Goal: Task Accomplishment & Management: Manage account settings

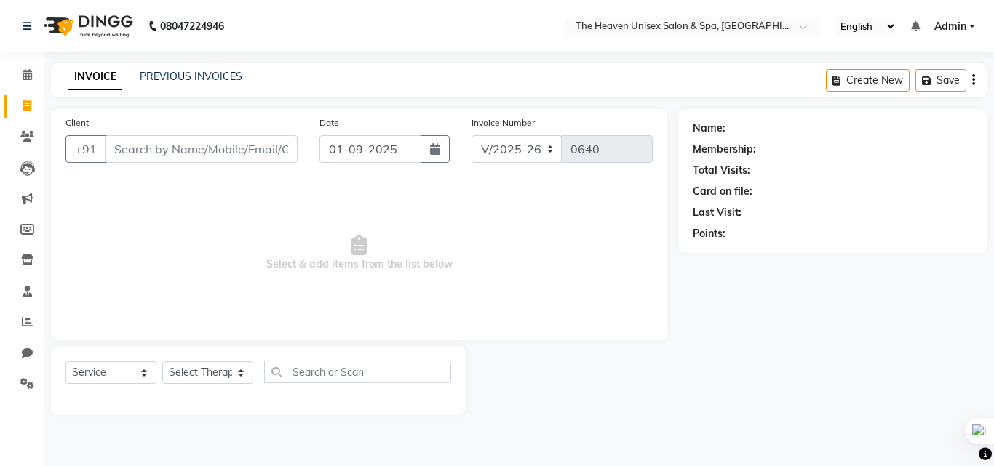
select select "8417"
select select "service"
click at [23, 70] on icon at bounding box center [27, 74] width 9 height 11
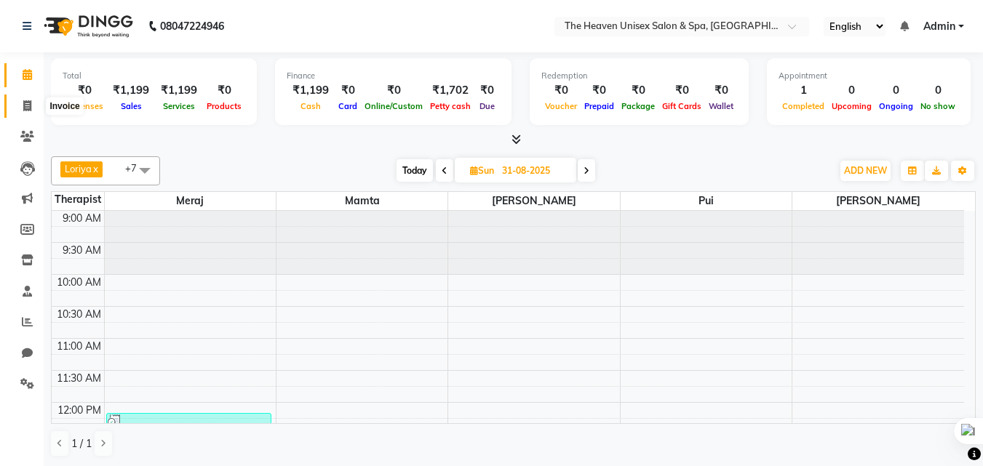
click at [24, 104] on icon at bounding box center [27, 105] width 8 height 11
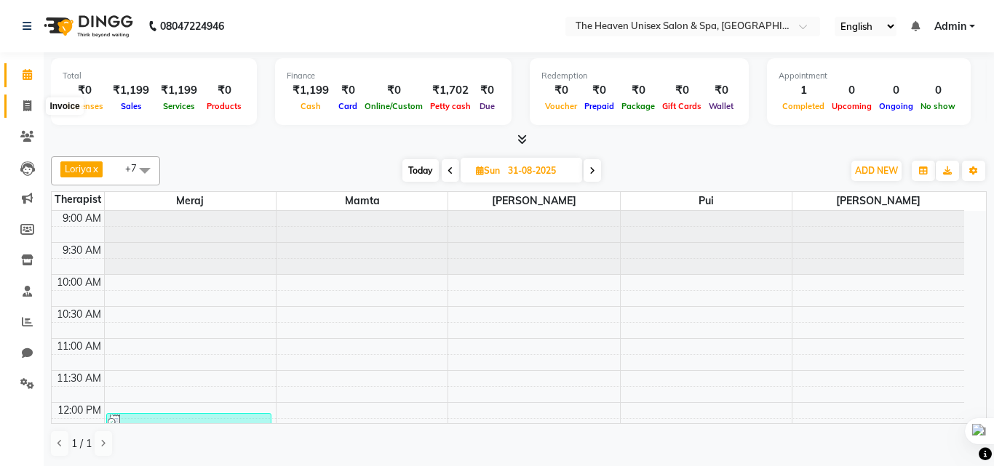
select select "8417"
select select "service"
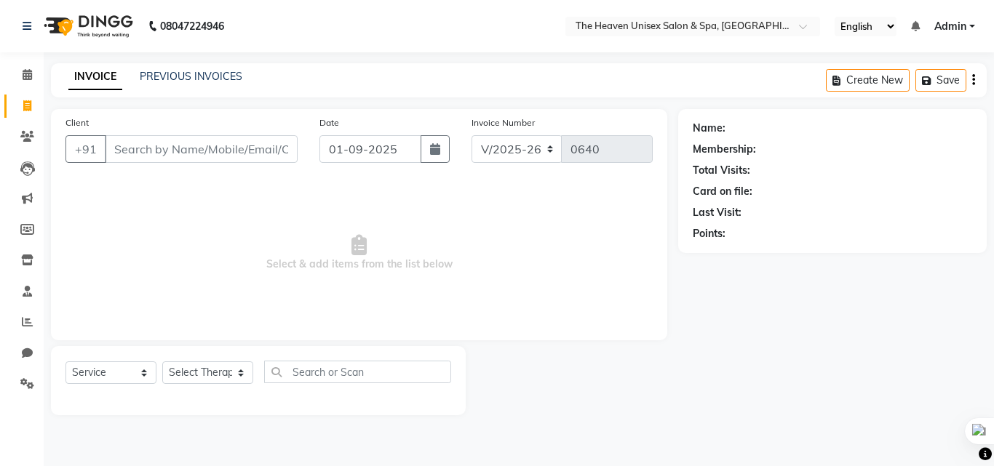
click at [149, 152] on input "Client" at bounding box center [201, 149] width 193 height 28
click at [33, 140] on icon at bounding box center [27, 136] width 14 height 11
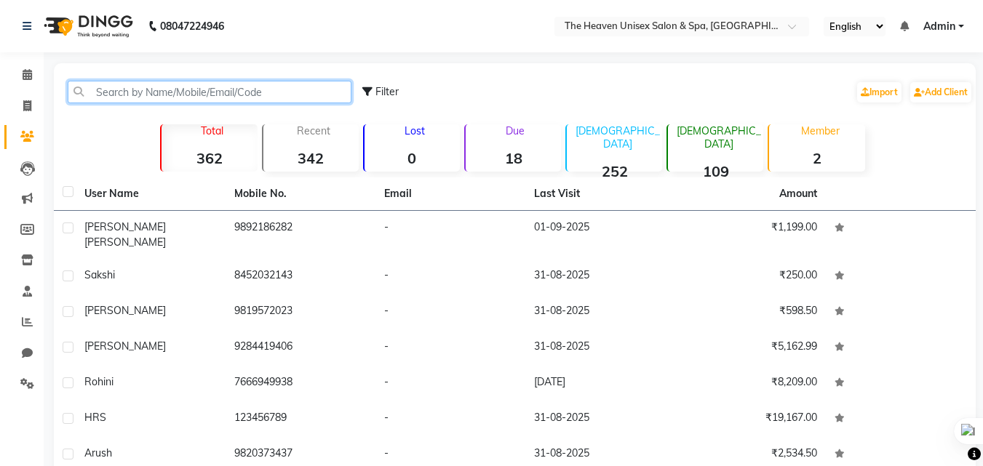
click at [151, 93] on input "text" at bounding box center [210, 92] width 284 height 23
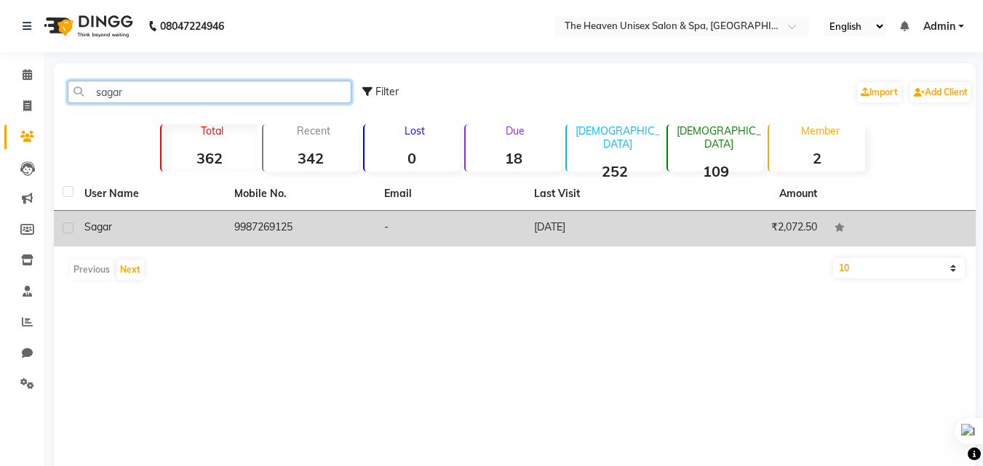
type input "sagar"
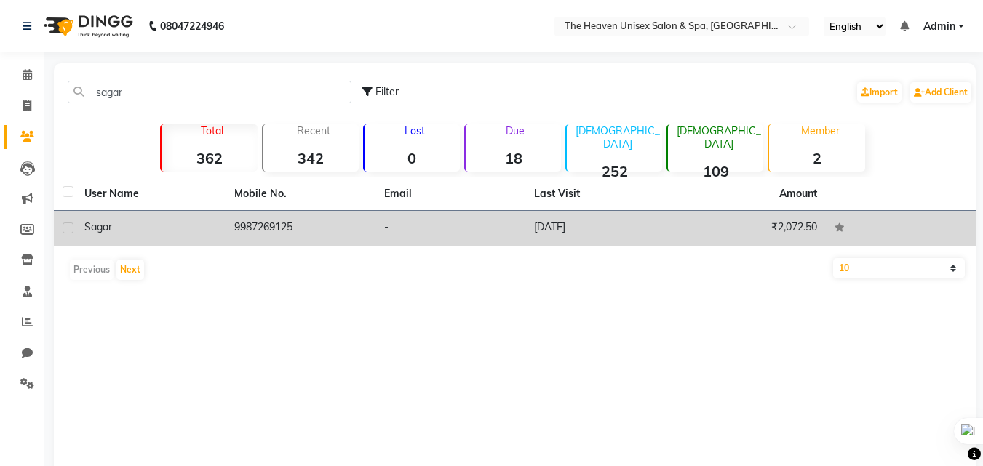
click at [306, 227] on td "9987269125" at bounding box center [301, 229] width 150 height 36
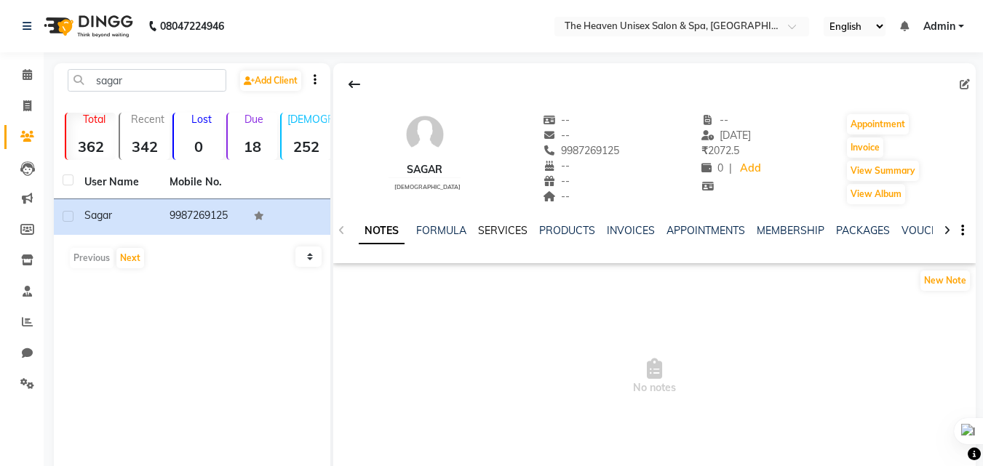
click at [499, 230] on link "SERVICES" at bounding box center [502, 230] width 49 height 13
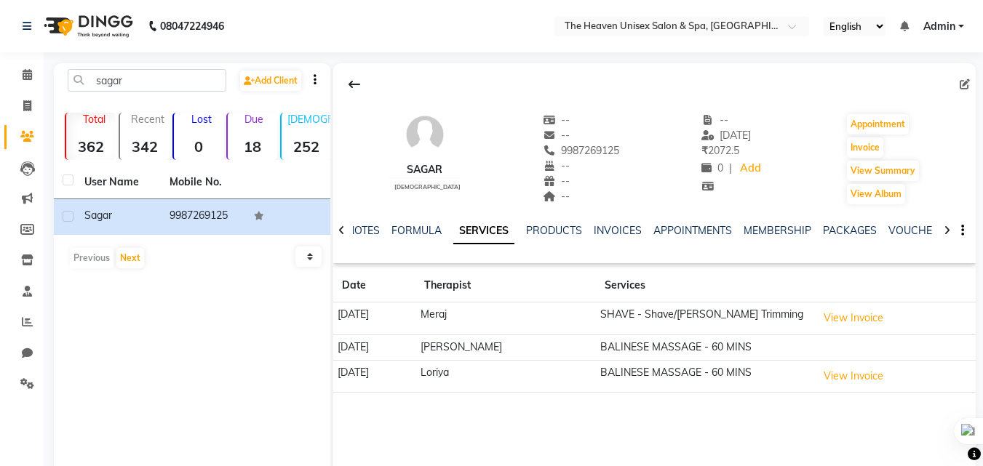
click at [699, 348] on td "BALINESE MASSAGE - 60 MINS" at bounding box center [704, 347] width 217 height 25
click at [837, 369] on button "View Invoice" at bounding box center [853, 376] width 73 height 23
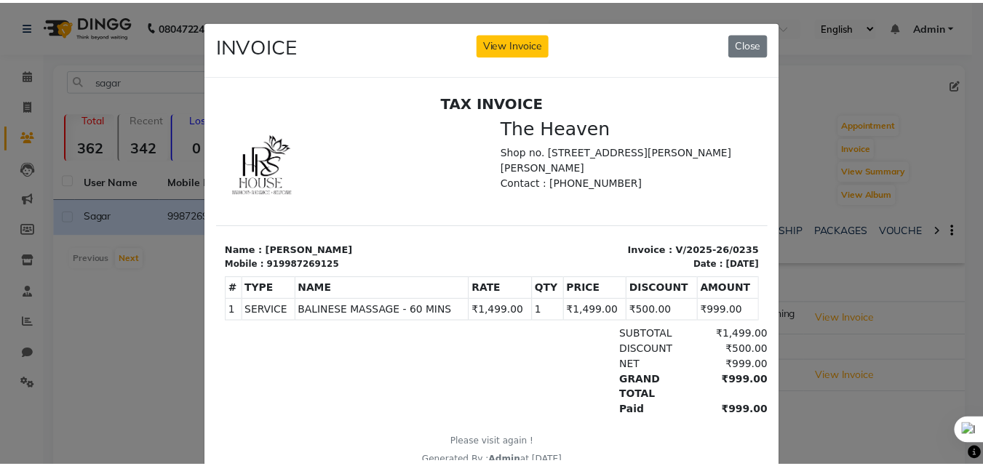
scroll to position [12, 0]
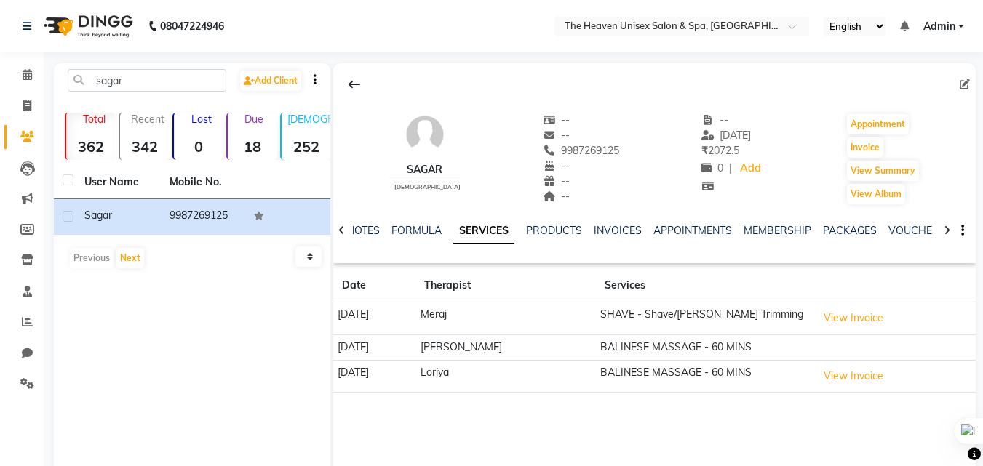
click at [663, 350] on td "BALINESE MASSAGE - 60 MINS" at bounding box center [704, 347] width 217 height 25
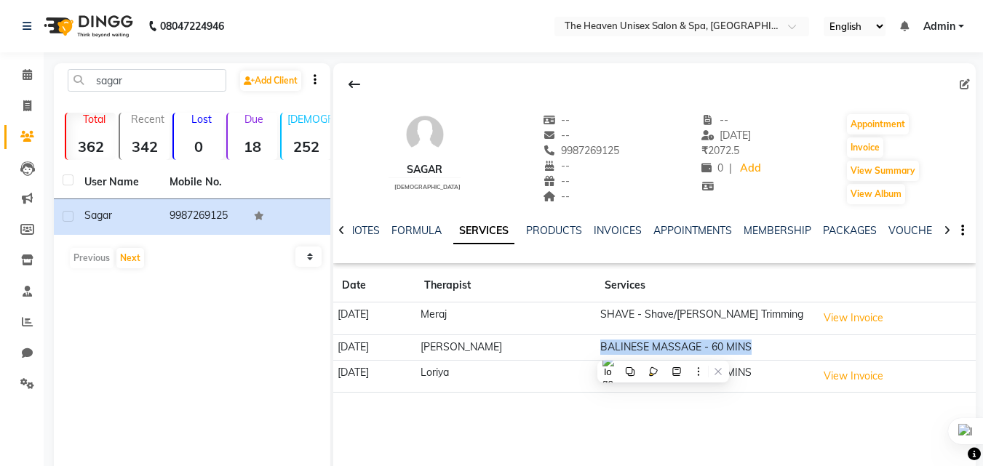
click at [716, 350] on td "BALINESE MASSAGE - 60 MINS" at bounding box center [704, 347] width 217 height 25
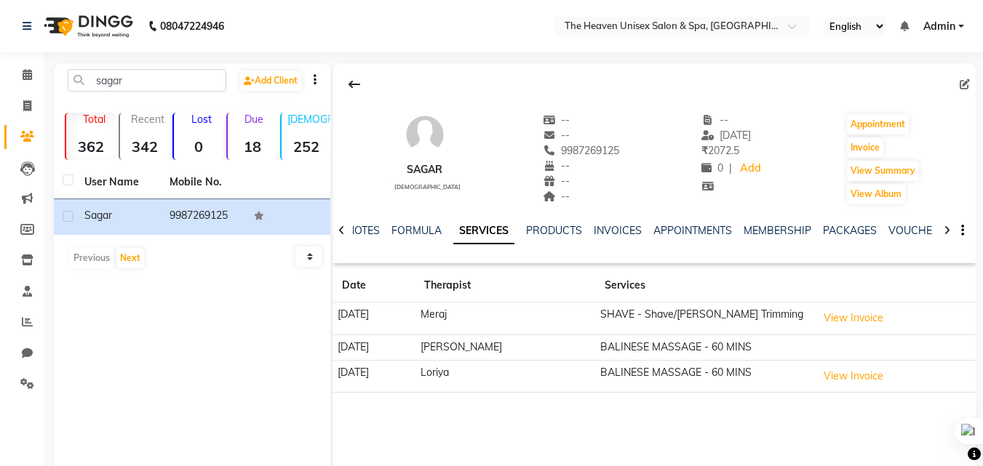
click at [505, 340] on td "[PERSON_NAME]" at bounding box center [505, 347] width 180 height 25
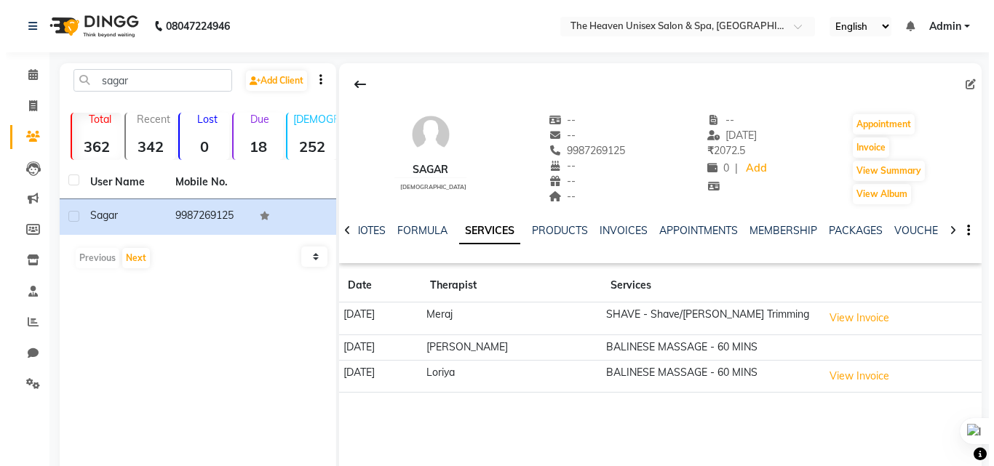
scroll to position [55, 0]
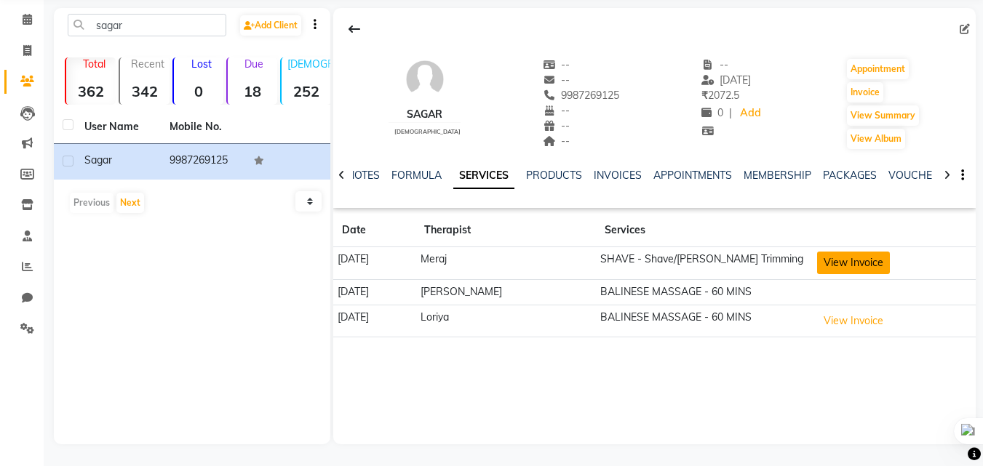
click at [880, 261] on button "View Invoice" at bounding box center [853, 263] width 73 height 23
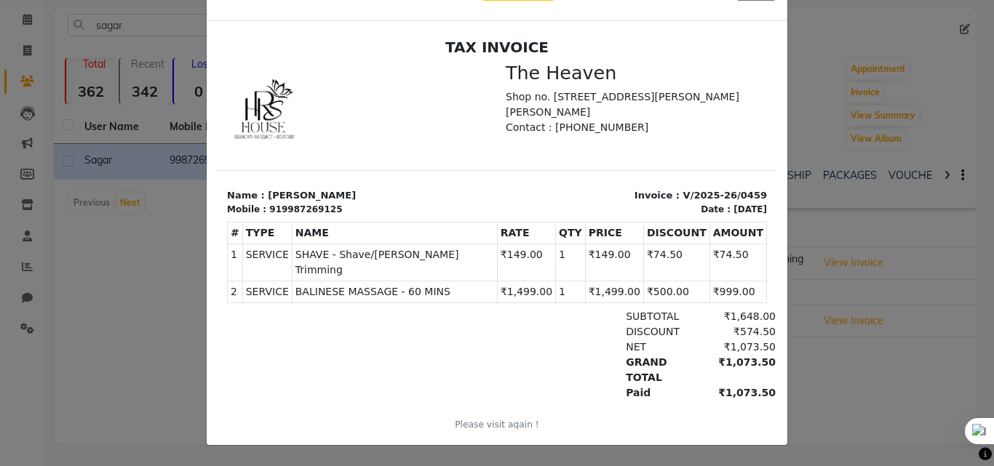
scroll to position [0, 0]
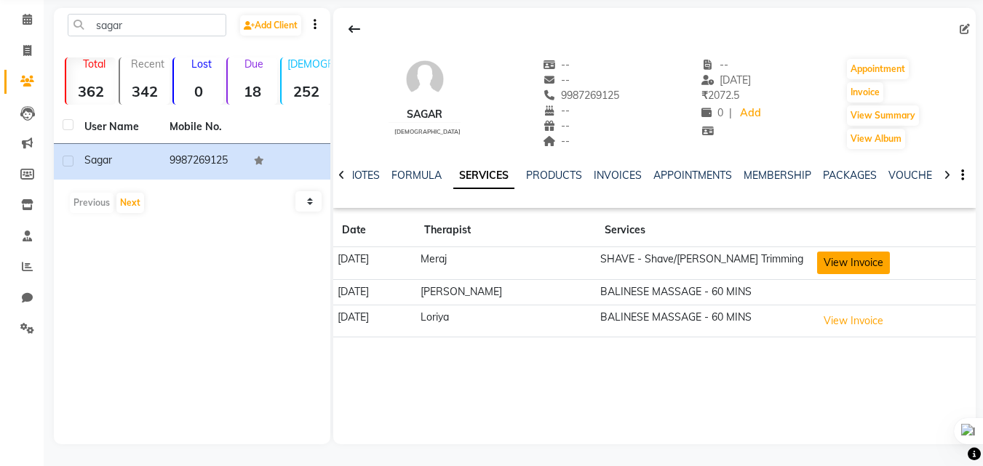
click at [839, 258] on button "View Invoice" at bounding box center [853, 263] width 73 height 23
click at [340, 175] on icon at bounding box center [341, 175] width 7 height 10
click at [340, 175] on div "NOTES FORMULA SERVICES PRODUCTS INVOICES APPOINTMENTS MEMBERSHIP PACKAGES VOUCH…" at bounding box center [654, 176] width 642 height 50
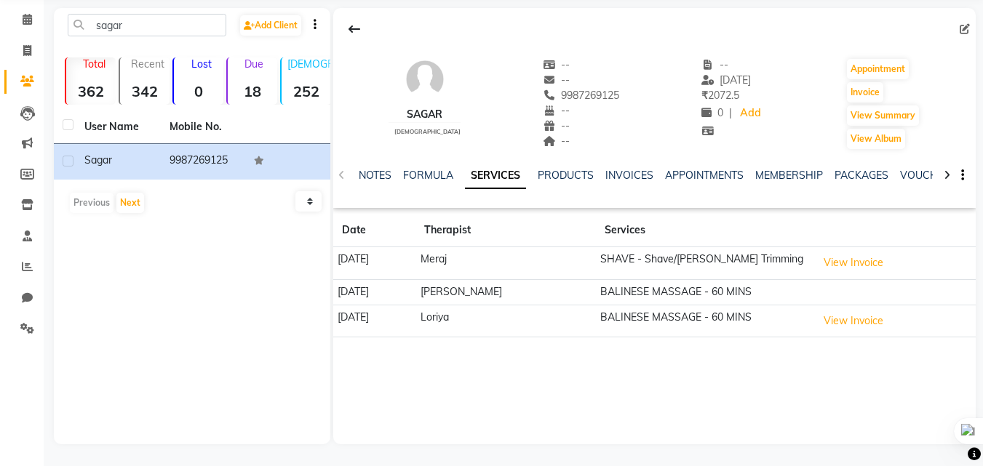
click at [340, 175] on div "NOTES FORMULA SERVICES PRODUCTS INVOICES APPOINTMENTS MEMBERSHIP PACKAGES VOUCH…" at bounding box center [654, 176] width 642 height 50
click at [431, 180] on link "FORMULA" at bounding box center [428, 175] width 50 height 13
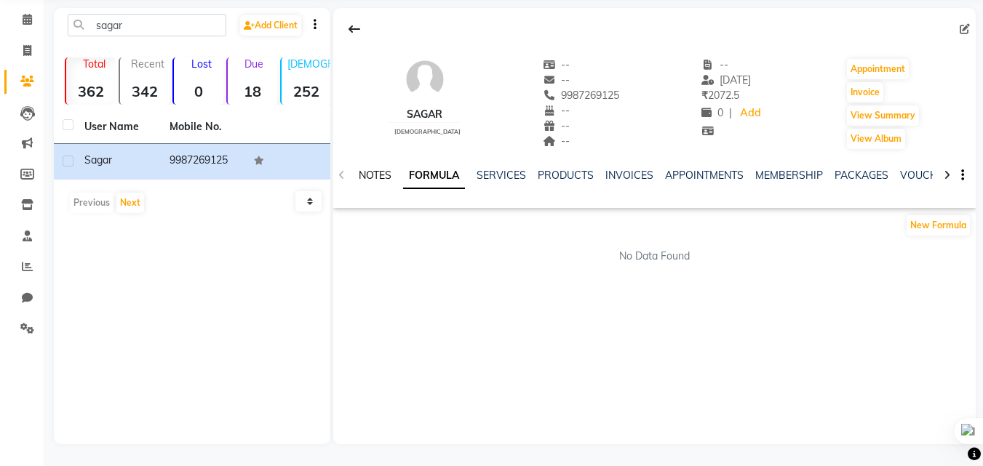
click at [371, 172] on link "NOTES" at bounding box center [375, 175] width 33 height 13
click at [445, 173] on link "FORMULA" at bounding box center [441, 175] width 50 height 13
click at [498, 172] on link "SERVICES" at bounding box center [500, 175] width 49 height 13
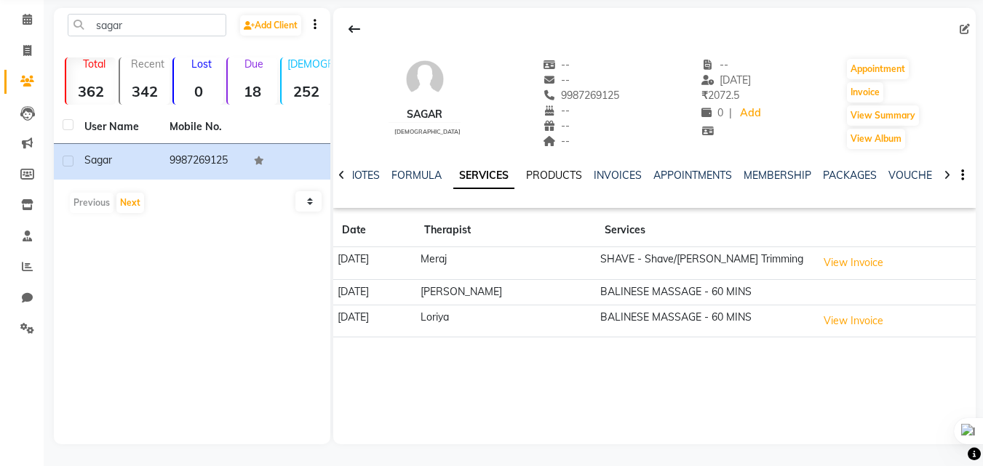
click at [551, 173] on link "PRODUCTS" at bounding box center [554, 175] width 56 height 13
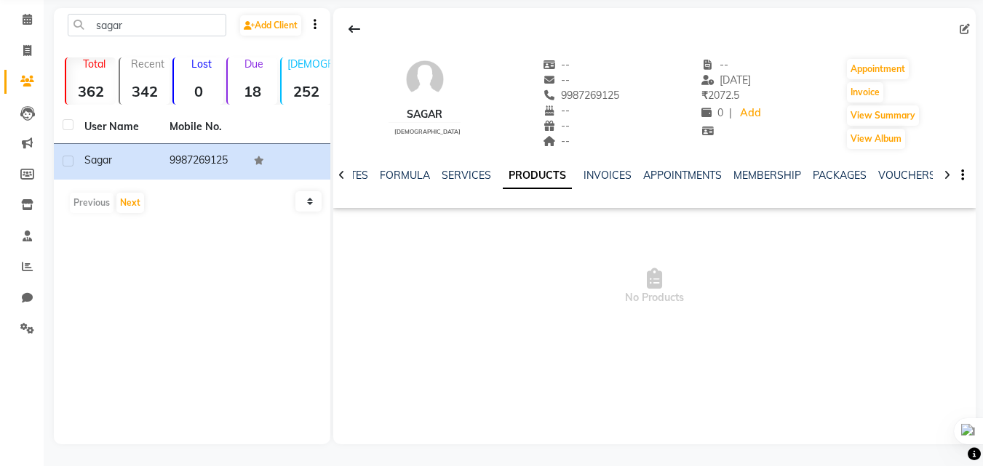
click at [341, 174] on icon at bounding box center [341, 175] width 7 height 10
click at [341, 174] on div "NOTES FORMULA SERVICES PRODUCTS INVOICES APPOINTMENTS MEMBERSHIP PACKAGES VOUCH…" at bounding box center [654, 176] width 642 height 50
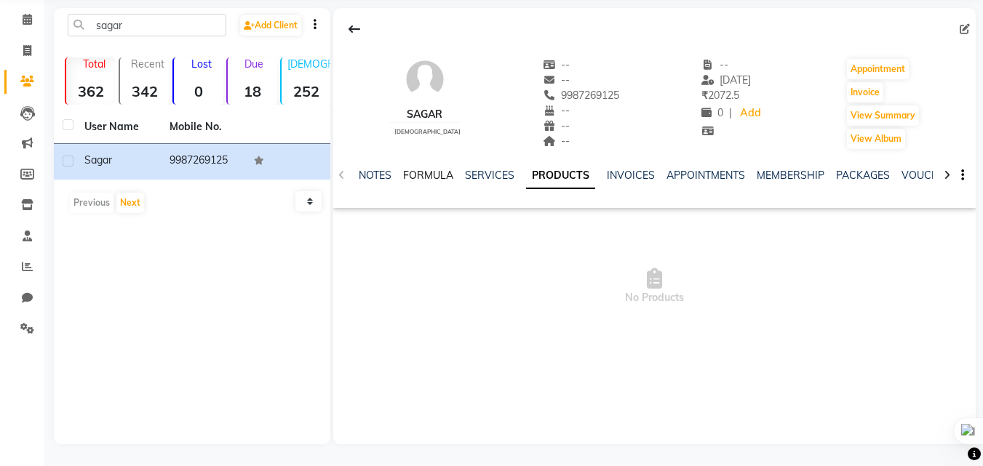
click at [410, 179] on link "FORMULA" at bounding box center [428, 175] width 50 height 13
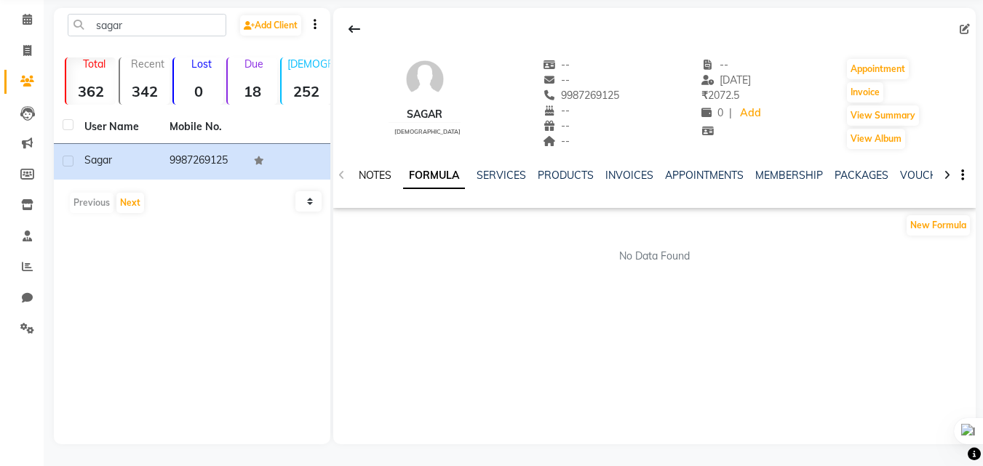
click at [375, 169] on link "NOTES" at bounding box center [375, 175] width 33 height 13
click at [25, 107] on icon at bounding box center [27, 113] width 15 height 15
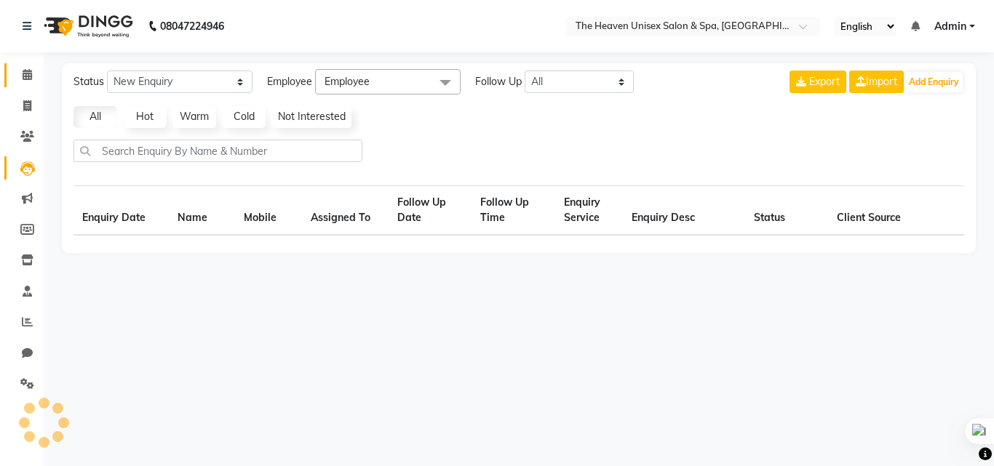
select select "10"
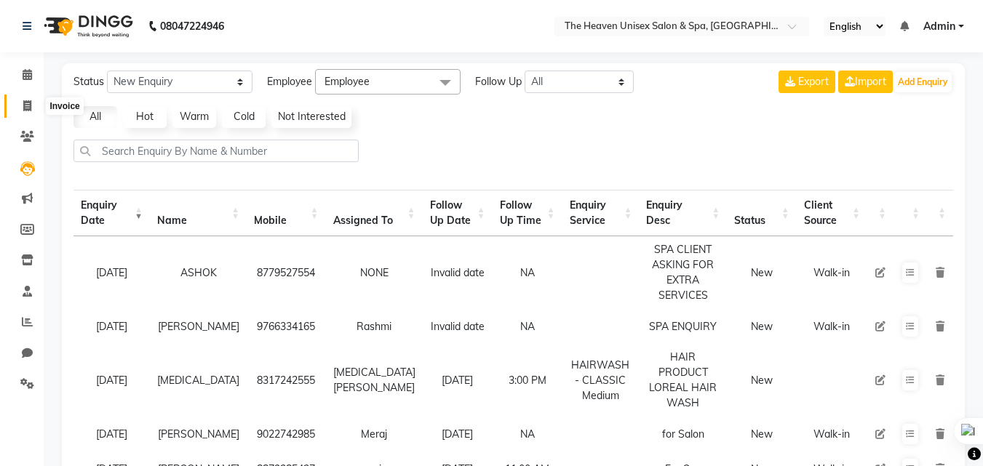
click at [30, 103] on icon at bounding box center [27, 105] width 8 height 11
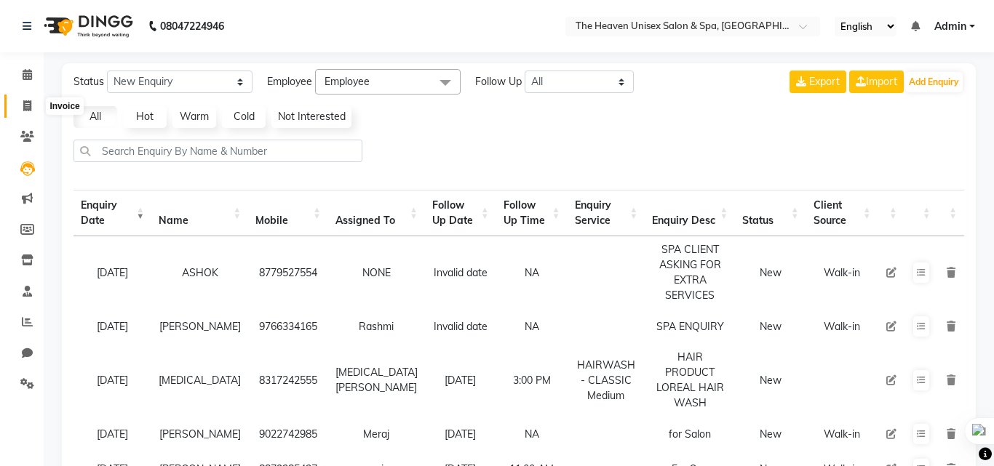
select select "8417"
select select "service"
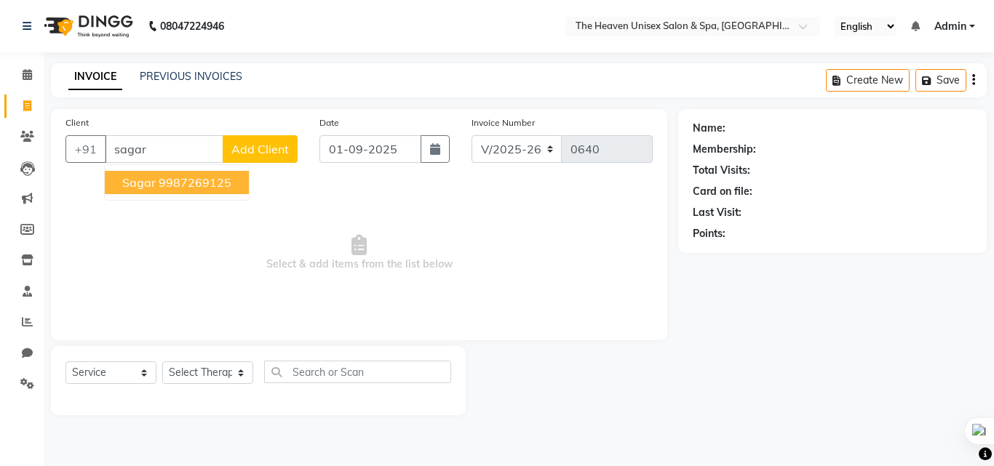
click at [141, 185] on span "Sagar" at bounding box center [138, 182] width 33 height 15
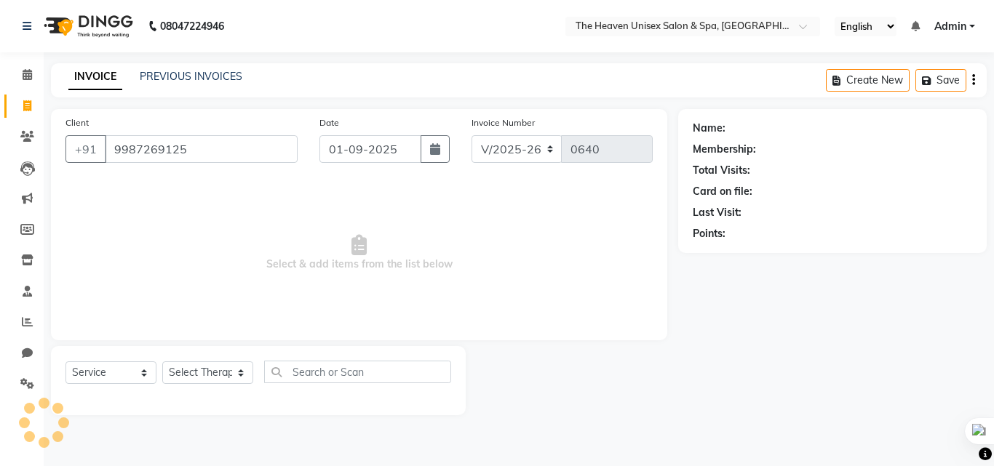
type input "9987269125"
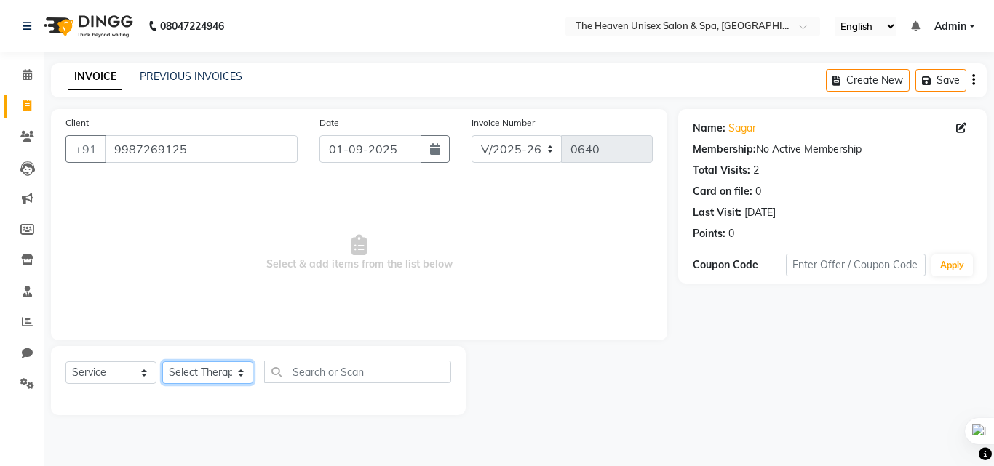
click at [203, 375] on select "Select Therapist [PERSON_NAME] HRS House [PERSON_NAME] [PERSON_NAME] Rashmi [PE…" at bounding box center [207, 373] width 91 height 23
click at [25, 133] on icon at bounding box center [27, 136] width 14 height 11
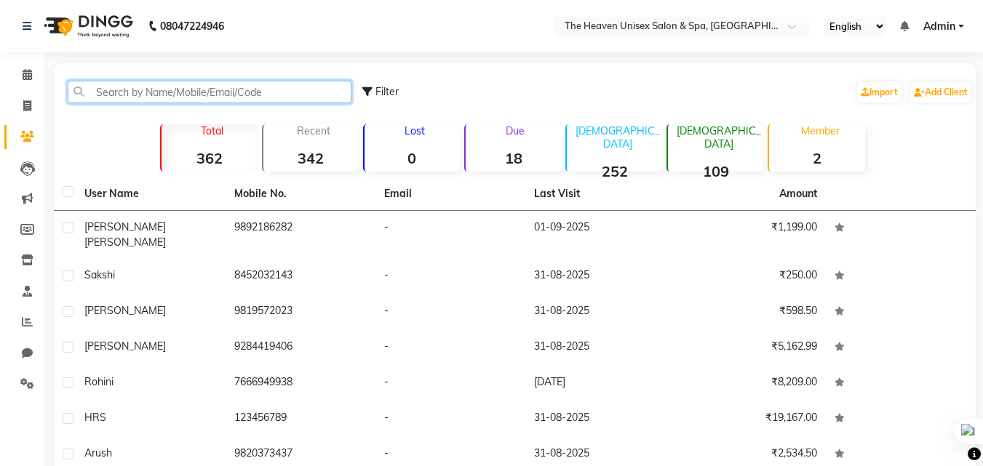
click at [137, 100] on input "text" at bounding box center [210, 92] width 284 height 23
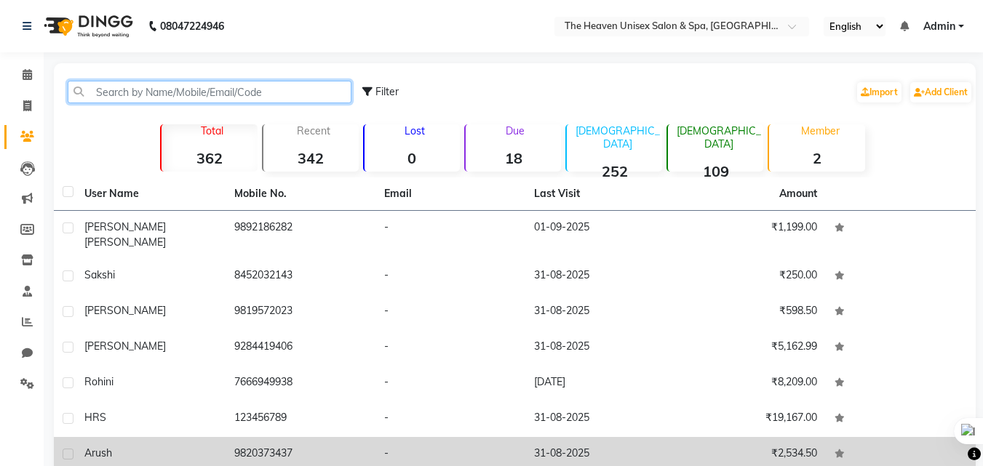
type input "s"
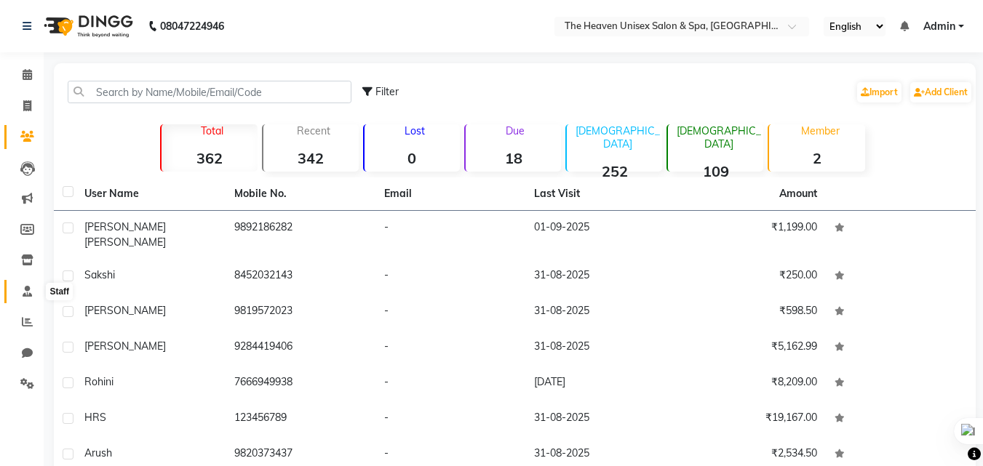
click at [33, 289] on span at bounding box center [27, 292] width 25 height 17
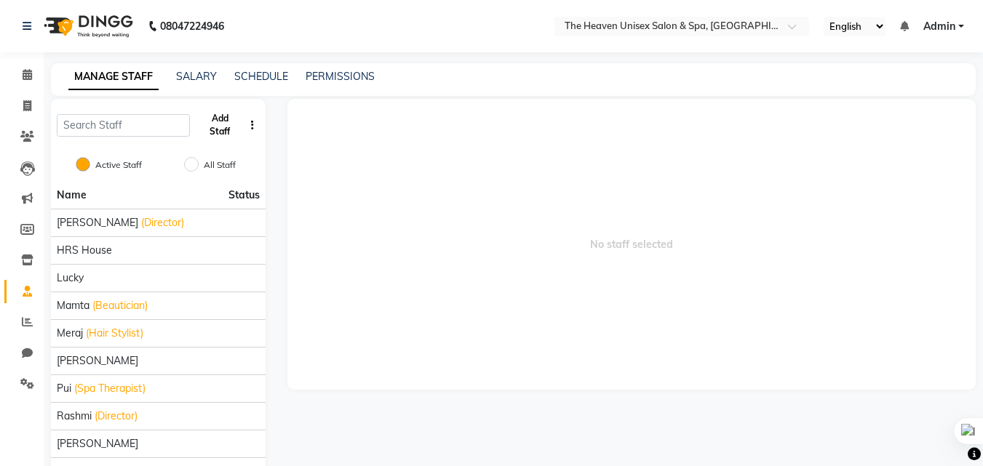
click at [223, 114] on button "Add Staff" at bounding box center [220, 125] width 48 height 38
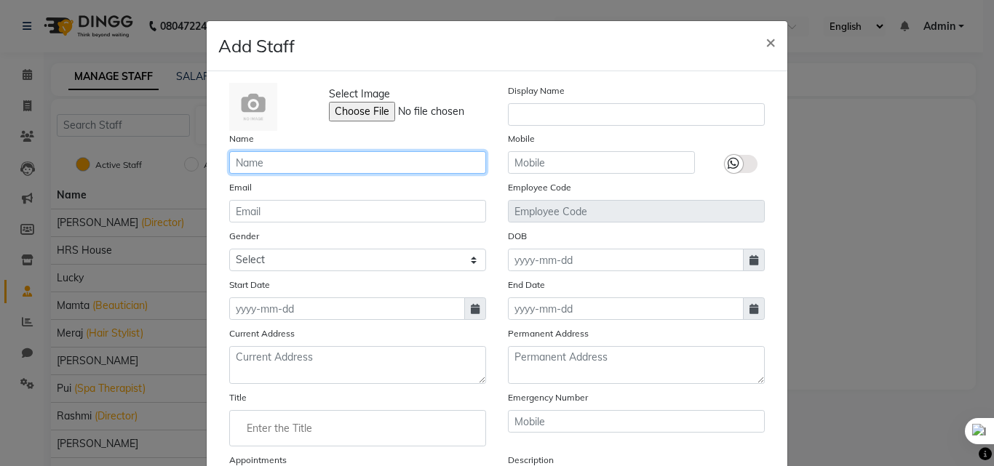
click at [316, 160] on input "text" at bounding box center [357, 162] width 257 height 23
type input "[PERSON_NAME]"
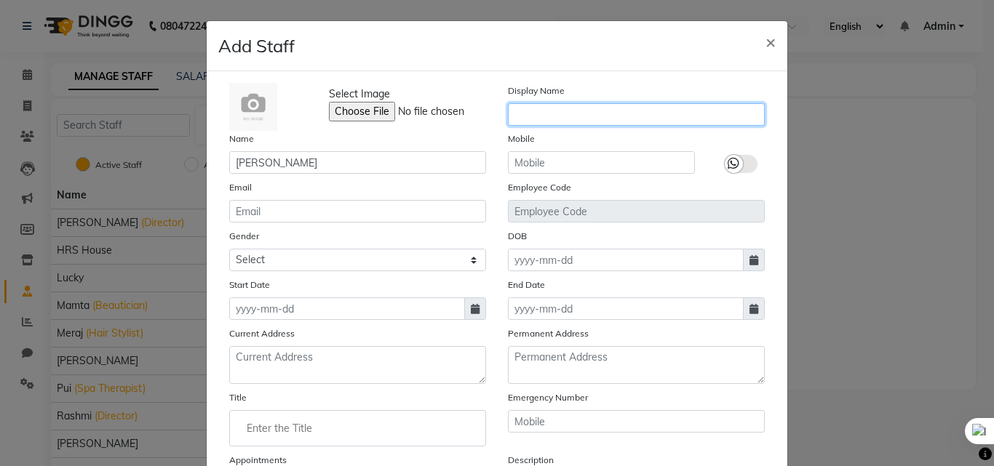
drag, startPoint x: 555, startPoint y: 116, endPoint x: 548, endPoint y: 114, distance: 7.6
click at [548, 114] on input "text" at bounding box center [636, 114] width 257 height 23
type input "[PERSON_NAME] (Therepist)"
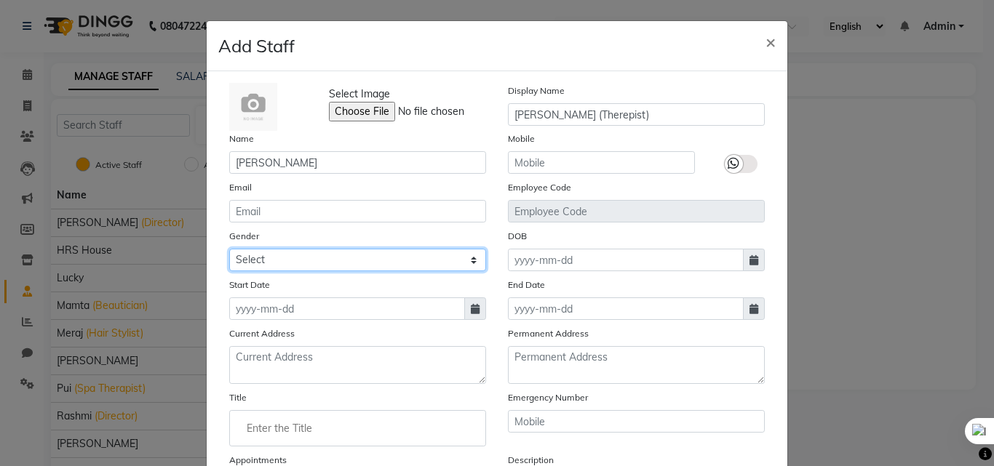
click at [353, 261] on select "Select [DEMOGRAPHIC_DATA] [DEMOGRAPHIC_DATA] Other Prefer Not To Say" at bounding box center [357, 260] width 257 height 23
select select "[DEMOGRAPHIC_DATA]"
click at [229, 249] on select "Select [DEMOGRAPHIC_DATA] [DEMOGRAPHIC_DATA] Other Prefer Not To Say" at bounding box center [357, 260] width 257 height 23
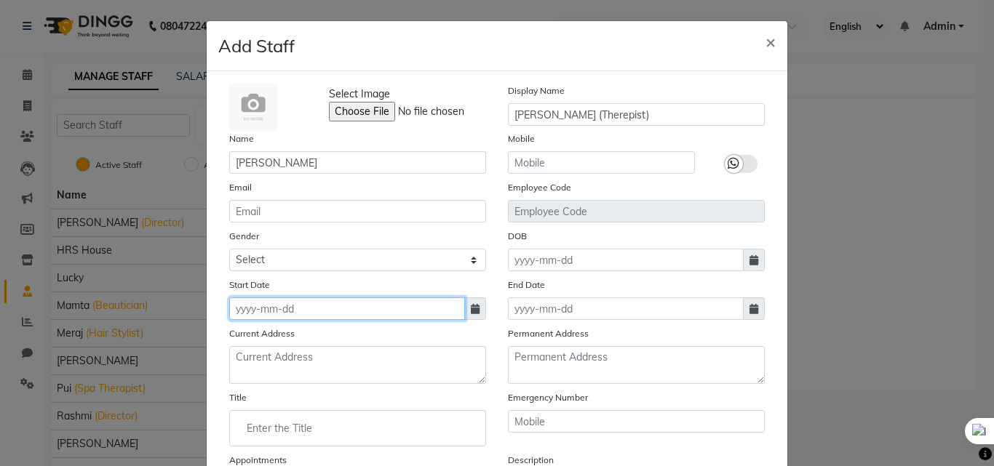
click at [346, 308] on input at bounding box center [347, 309] width 236 height 23
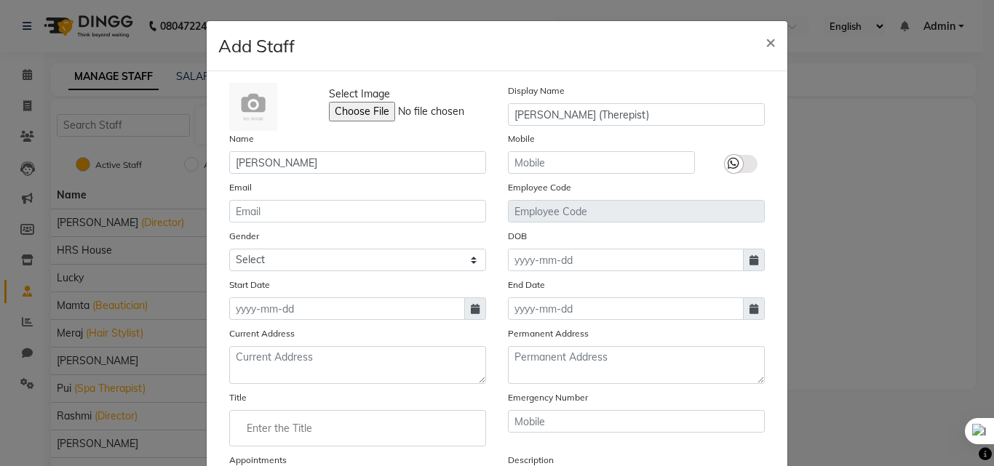
select select "9"
select select "2025"
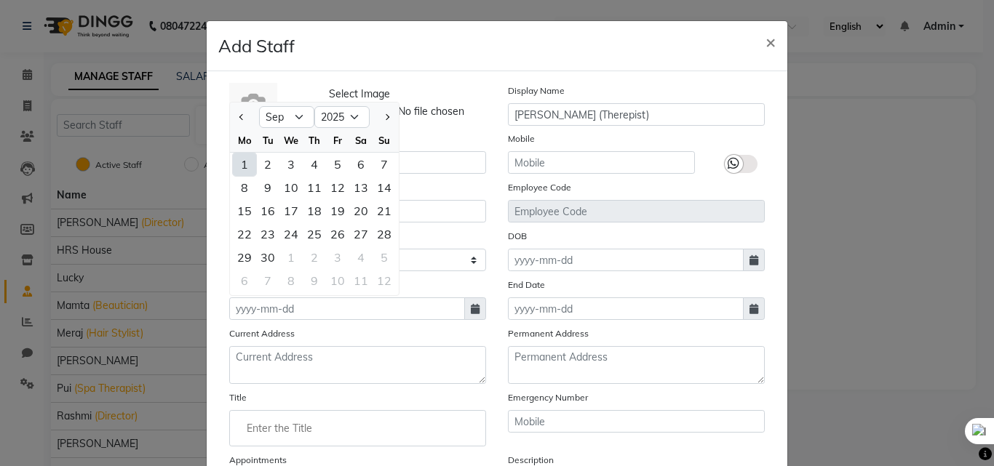
click at [244, 162] on div "1" at bounding box center [244, 164] width 23 height 23
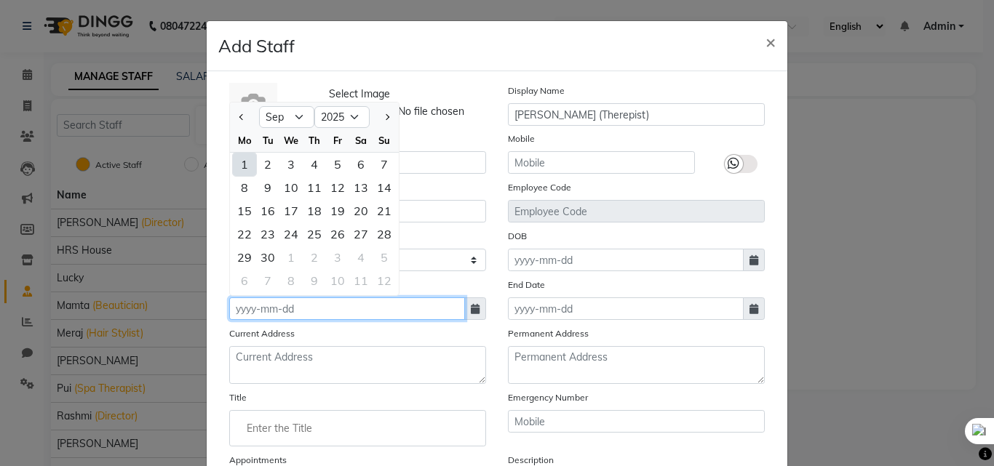
type input "01-09-2025"
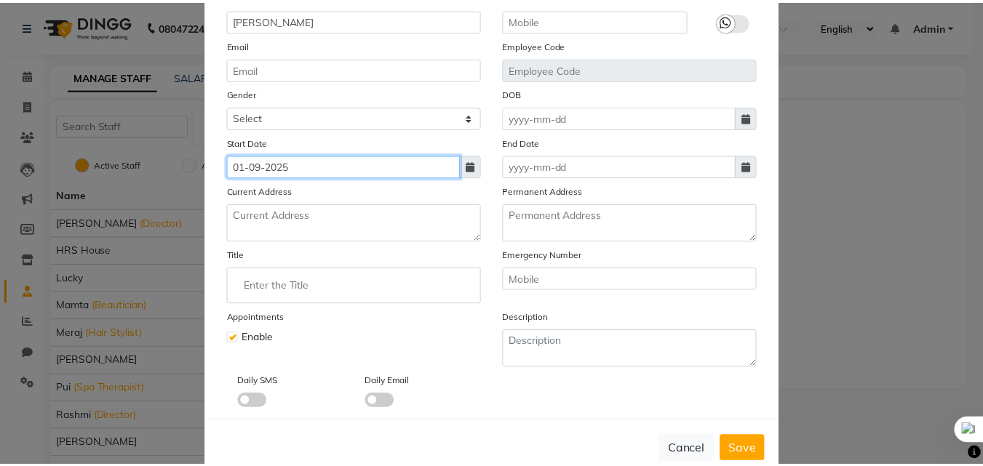
scroll to position [145, 0]
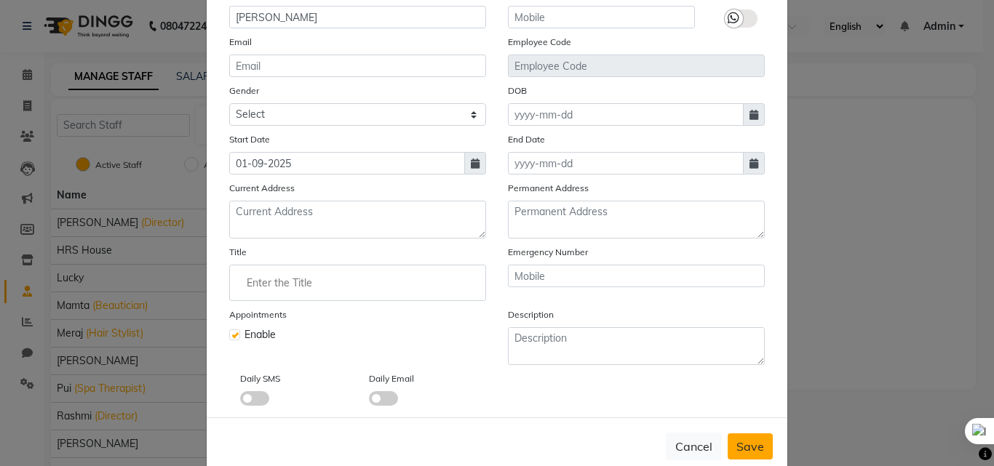
click at [747, 445] on span "Save" at bounding box center [750, 446] width 28 height 15
select select
checkbox input "false"
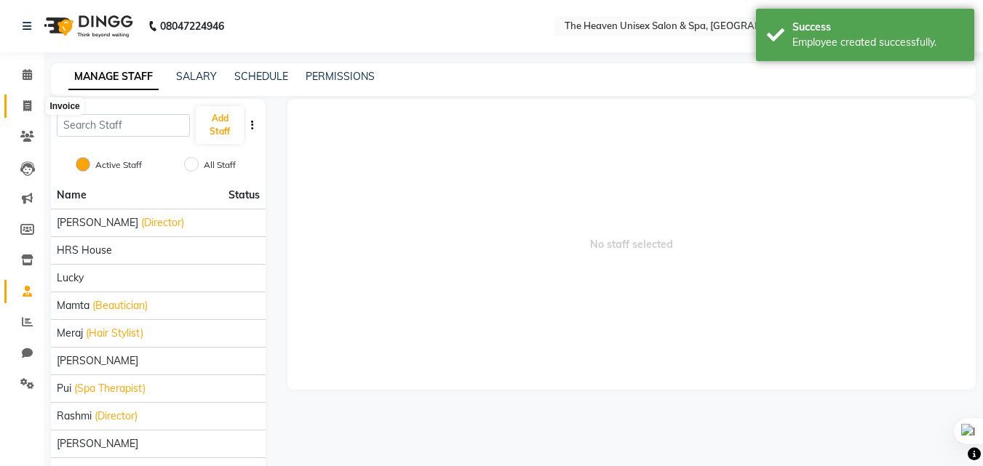
click at [34, 104] on span at bounding box center [27, 106] width 25 height 17
select select "8417"
select select "service"
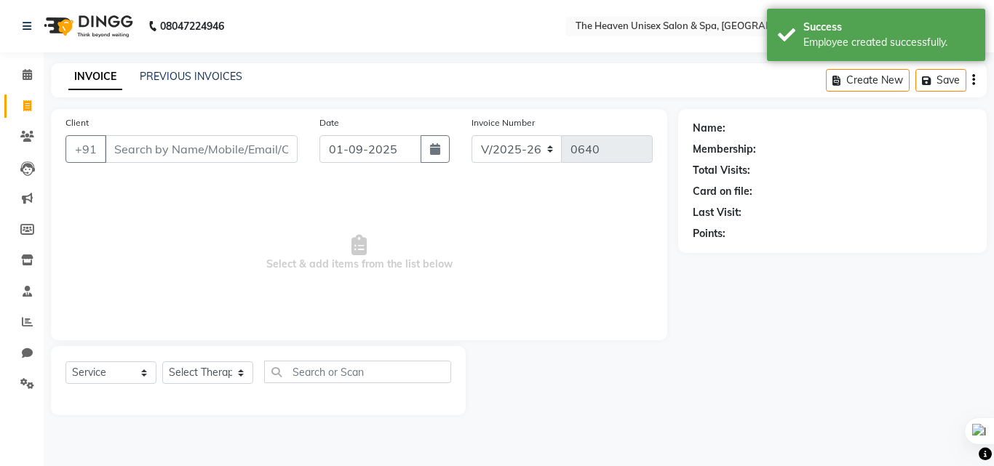
click at [185, 142] on input "Client" at bounding box center [201, 149] width 193 height 28
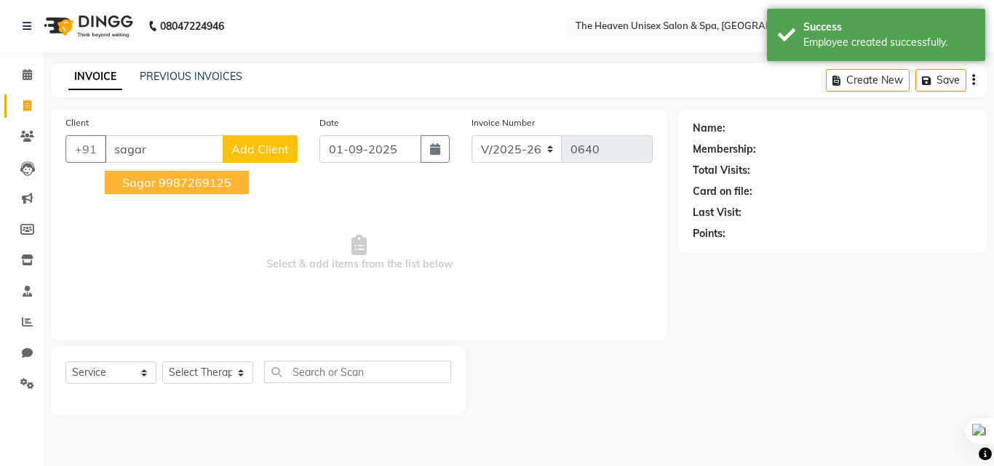
click at [177, 180] on ngb-highlight "9987269125" at bounding box center [195, 182] width 73 height 15
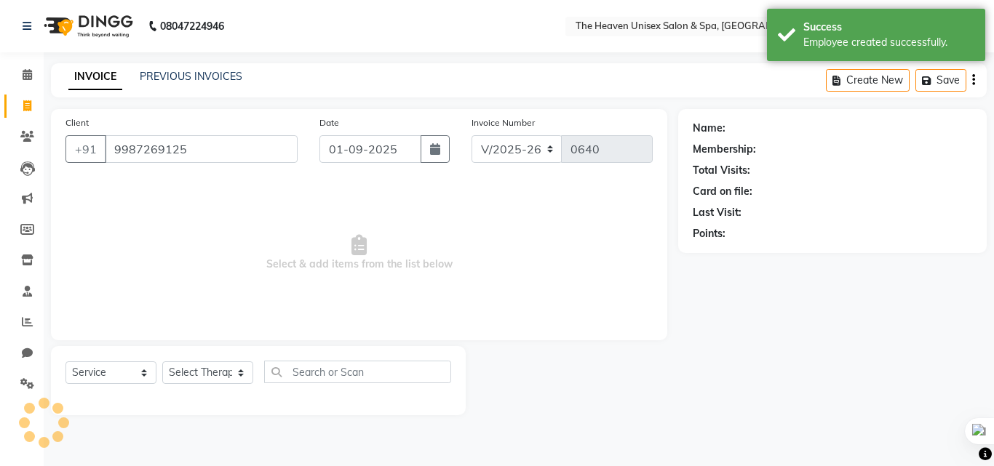
type input "9987269125"
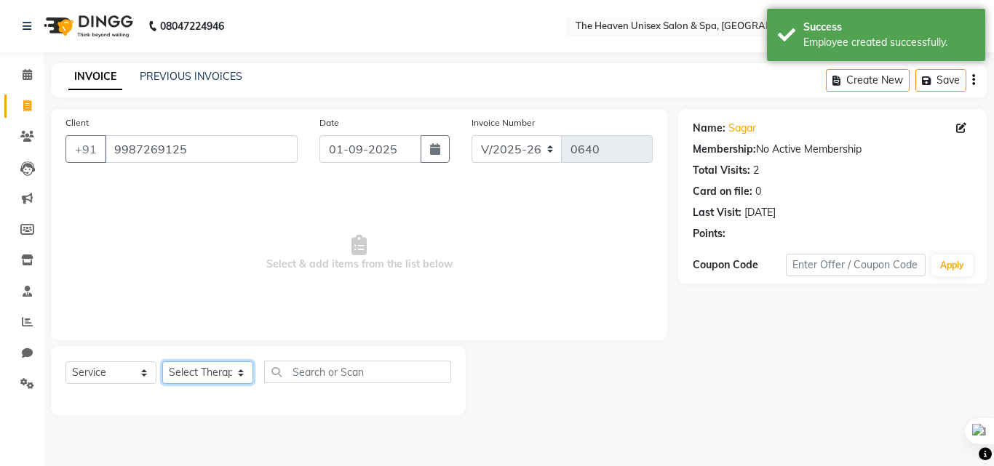
click at [189, 371] on select "Select Therapist [PERSON_NAME] HRS House [PERSON_NAME] [PERSON_NAME] Rashmi [PE…" at bounding box center [207, 373] width 91 height 23
select select "90533"
click at [162, 362] on select "Select Therapist [PERSON_NAME] HRS House [PERSON_NAME] [PERSON_NAME] Rashmi [PE…" at bounding box center [207, 373] width 91 height 23
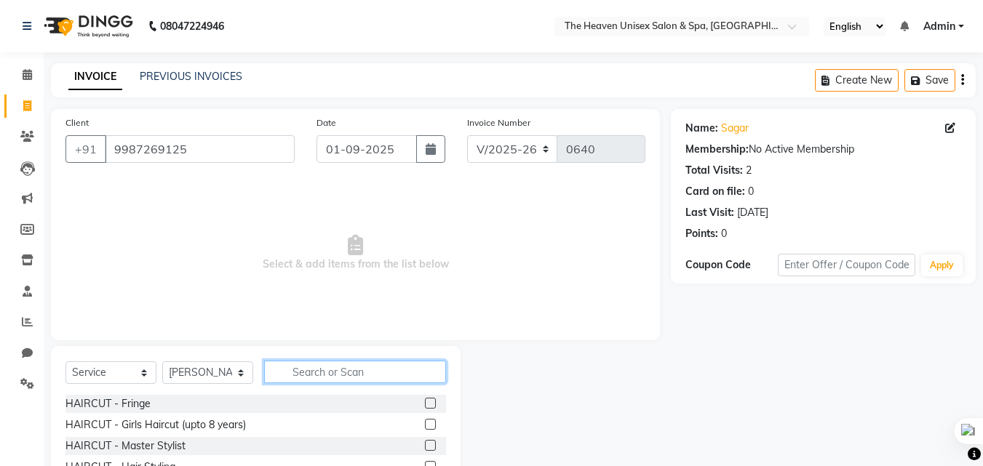
click at [326, 372] on input "text" at bounding box center [355, 372] width 182 height 23
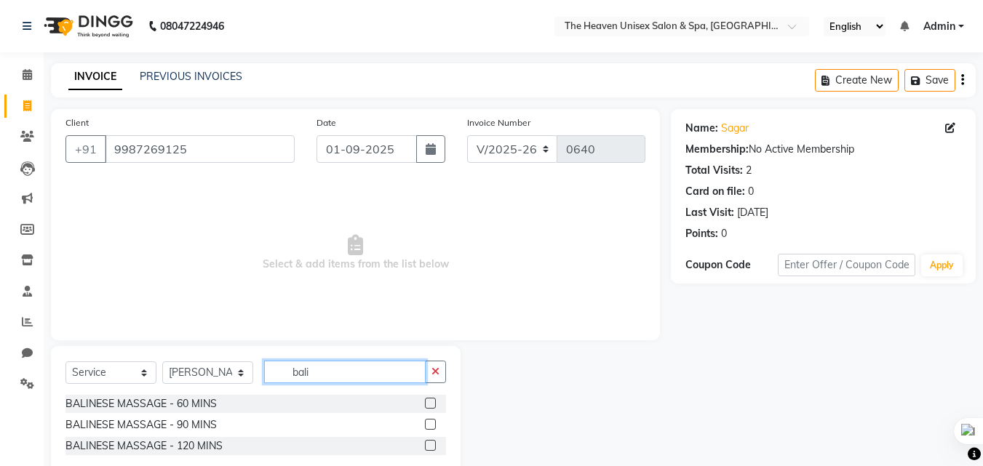
type input "bali"
click at [429, 404] on label at bounding box center [430, 403] width 11 height 11
click at [429, 404] on input "checkbox" at bounding box center [429, 403] width 9 height 9
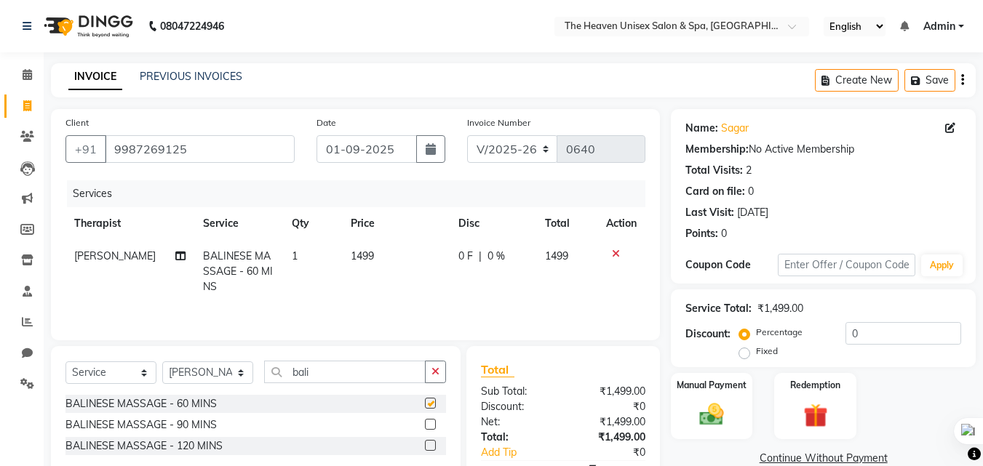
checkbox input "false"
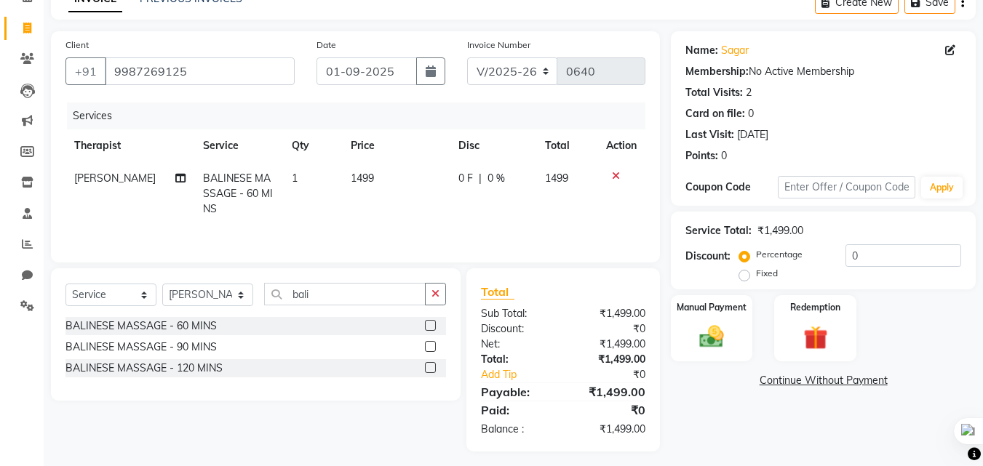
scroll to position [85, 0]
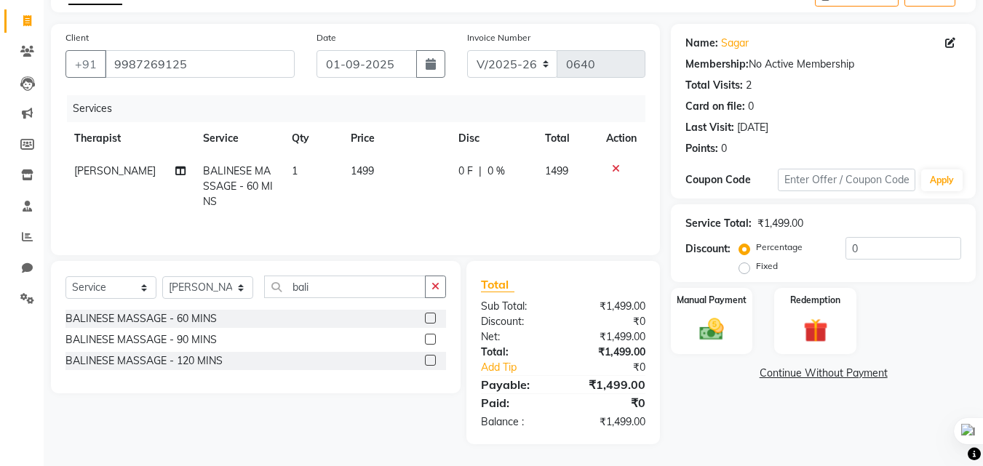
click at [757, 266] on label "Fixed" at bounding box center [767, 266] width 22 height 13
click at [752, 266] on input "Fixed" at bounding box center [747, 266] width 10 height 10
radio input "true"
click at [864, 249] on input "0" at bounding box center [903, 248] width 116 height 23
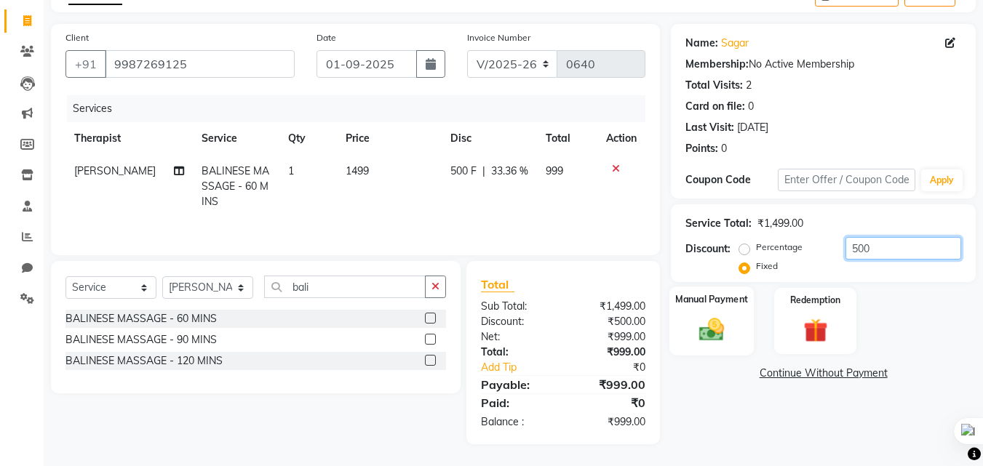
type input "500"
click at [713, 327] on img at bounding box center [711, 329] width 41 height 29
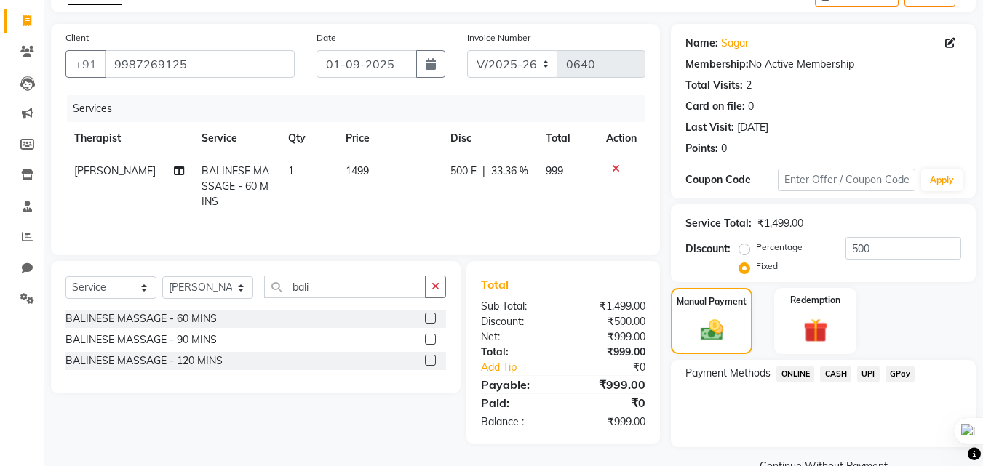
click at [831, 373] on span "CASH" at bounding box center [835, 374] width 31 height 17
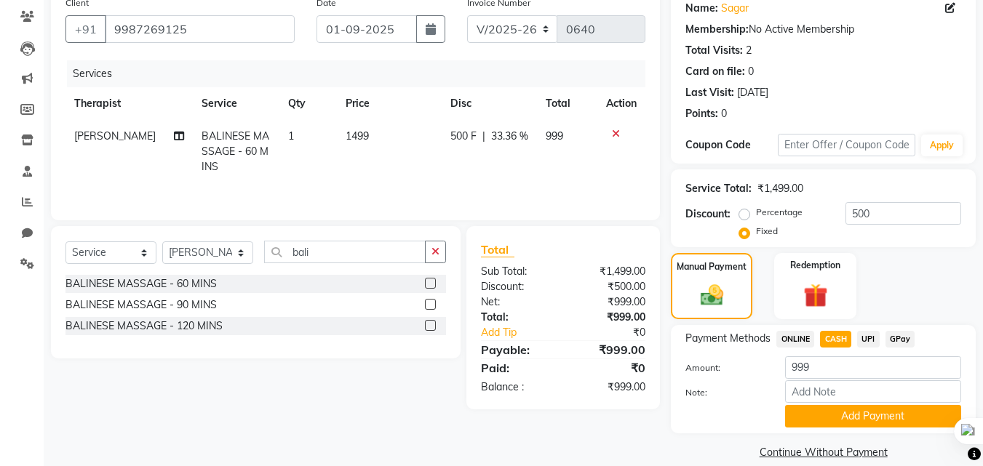
scroll to position [139, 0]
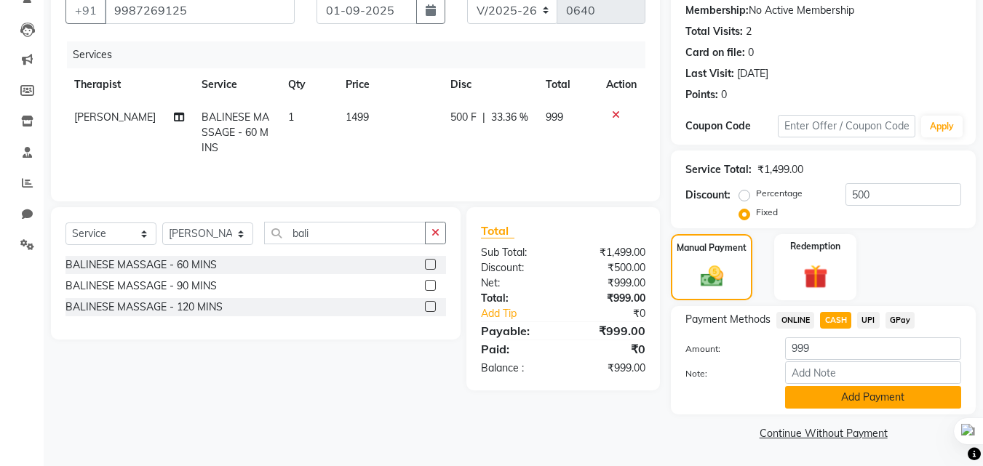
click at [862, 400] on button "Add Payment" at bounding box center [873, 397] width 176 height 23
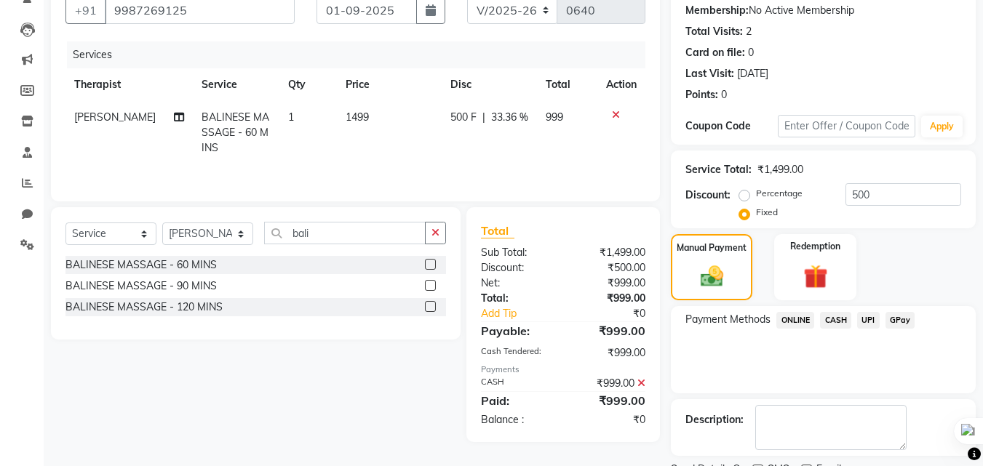
scroll to position [200, 0]
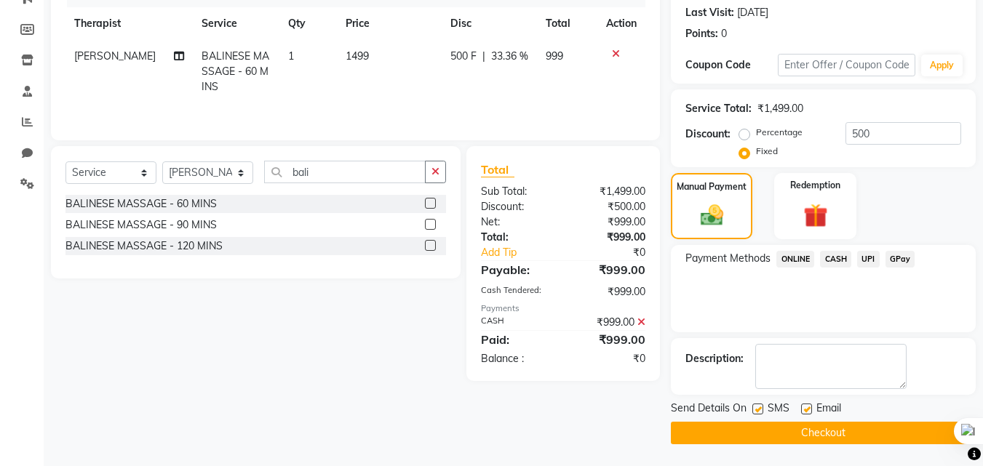
click at [837, 441] on button "Checkout" at bounding box center [823, 433] width 305 height 23
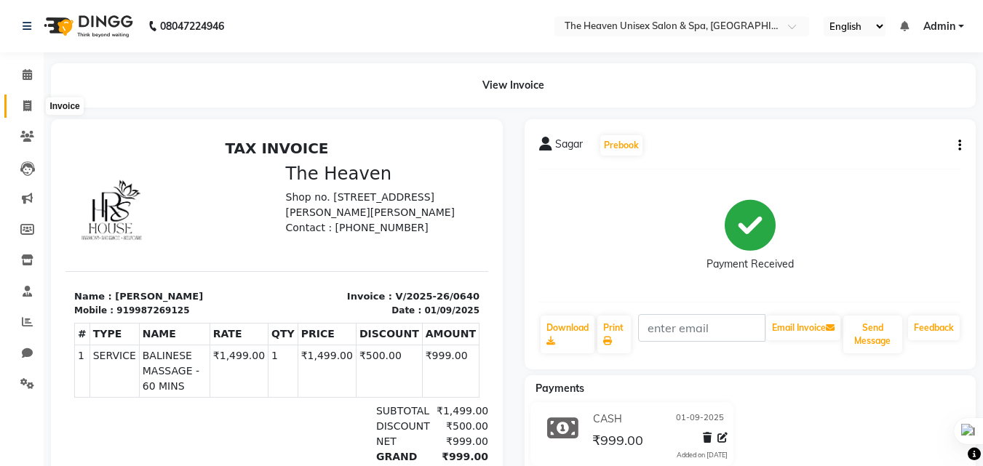
click at [25, 105] on icon at bounding box center [27, 105] width 8 height 11
select select "service"
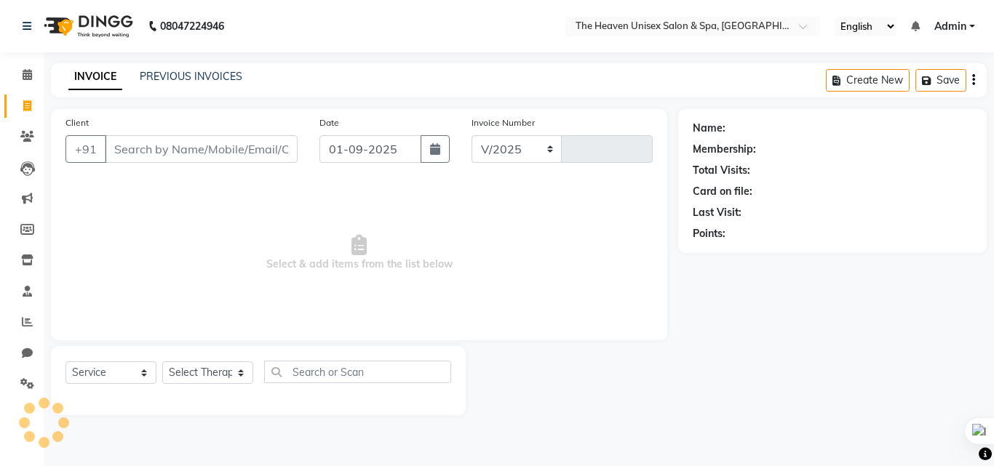
select select "8417"
type input "0641"
click at [166, 71] on link "PREVIOUS INVOICES" at bounding box center [191, 76] width 103 height 13
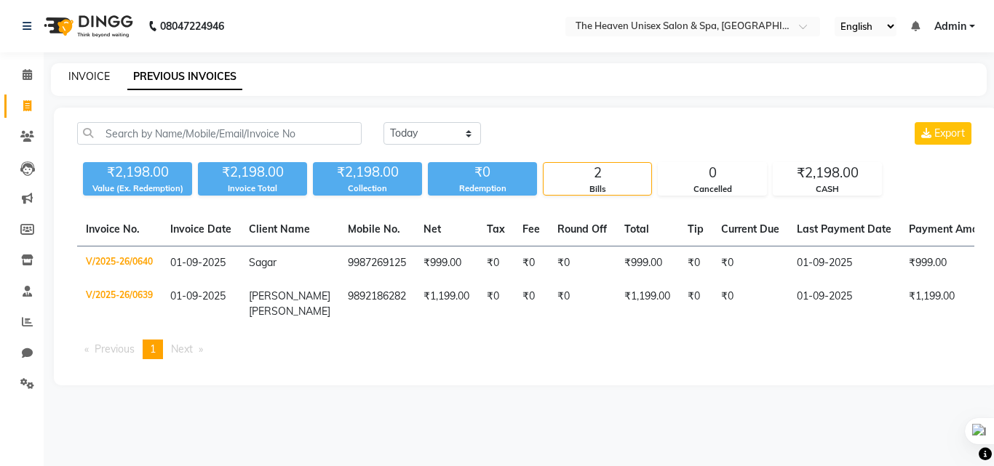
click at [82, 71] on link "INVOICE" at bounding box center [88, 76] width 41 height 13
select select "8417"
select select "service"
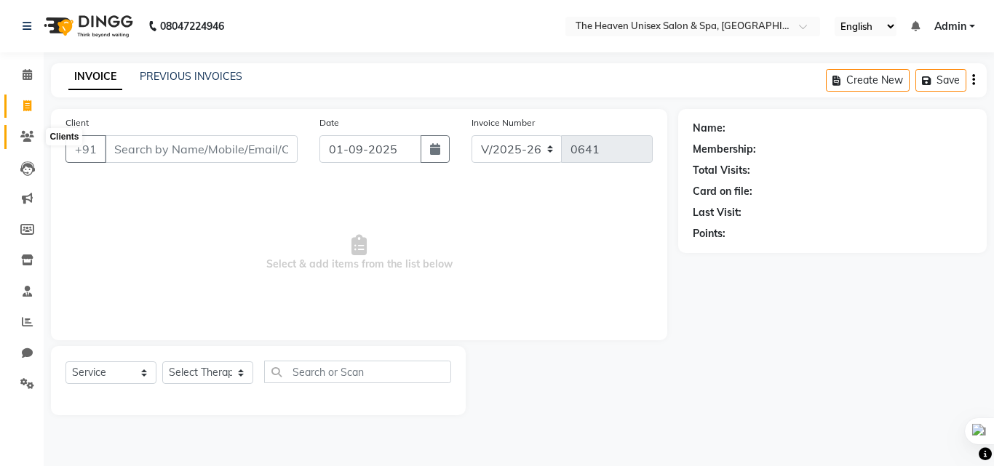
click at [29, 135] on icon at bounding box center [27, 136] width 14 height 11
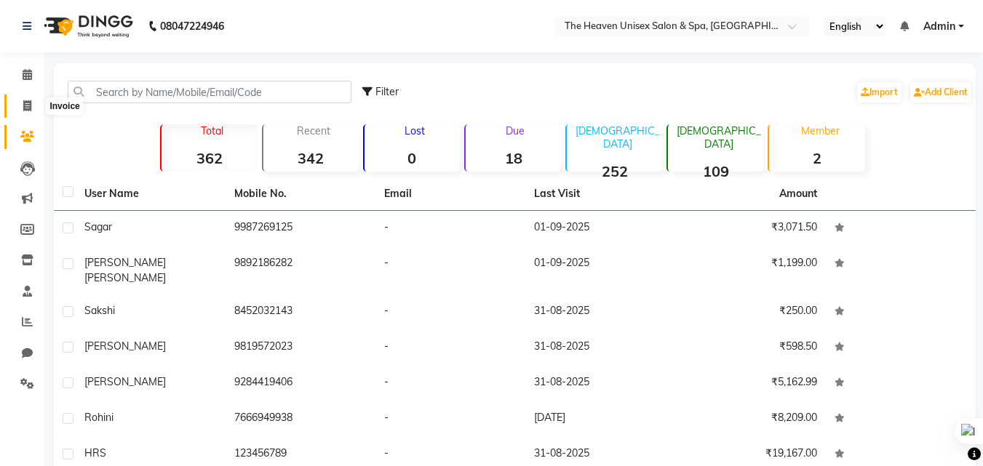
click at [25, 100] on icon at bounding box center [27, 105] width 8 height 11
select select "service"
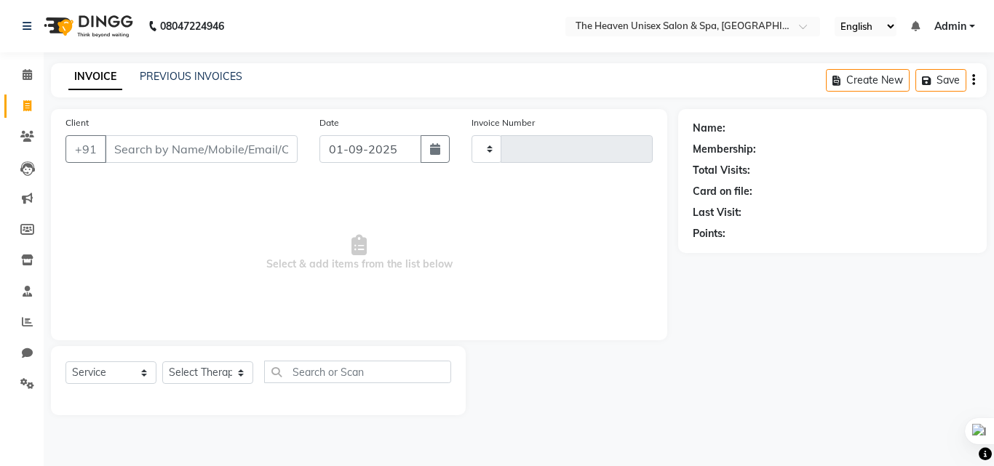
type input "0641"
select select "8417"
click at [141, 151] on input "Client" at bounding box center [201, 149] width 193 height 28
click at [151, 137] on input "Client" at bounding box center [201, 149] width 193 height 28
click at [168, 152] on input "Client" at bounding box center [201, 149] width 193 height 28
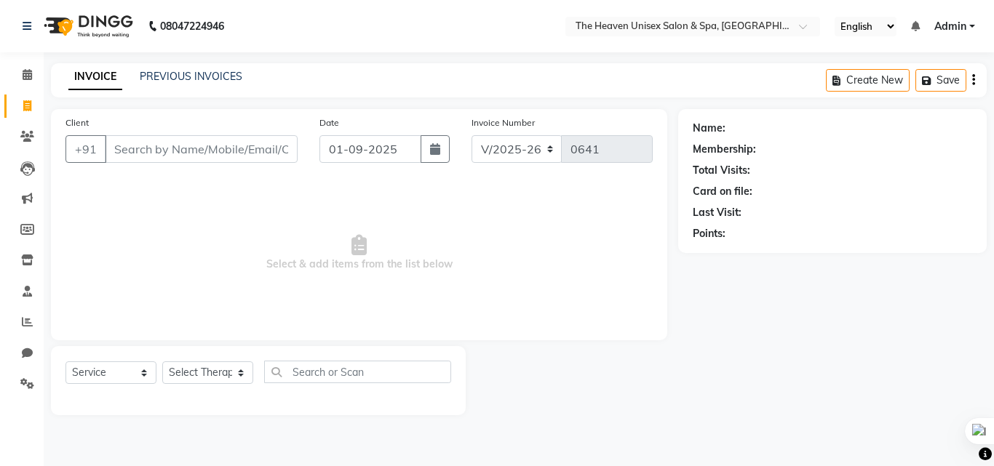
click at [172, 153] on input "Client" at bounding box center [201, 149] width 193 height 28
type input "9849561711"
click at [276, 156] on span "Add Client" at bounding box center [259, 149] width 57 height 15
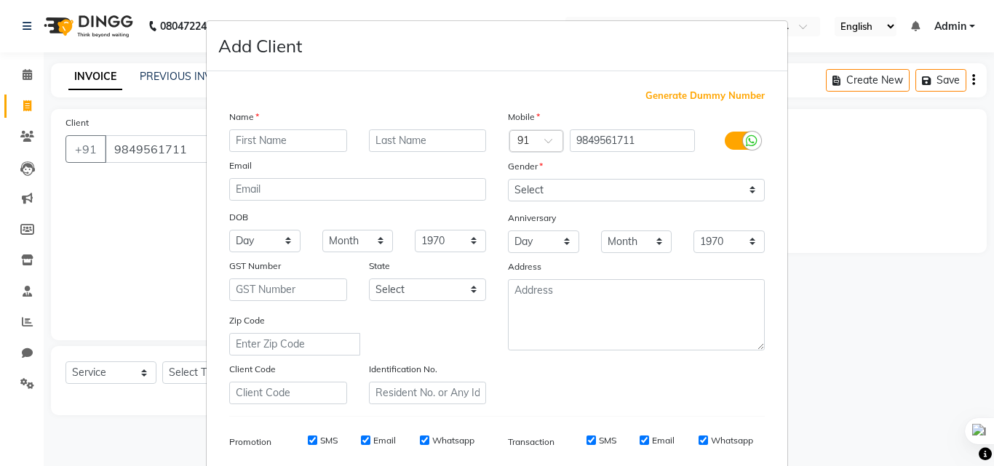
click at [277, 142] on input "text" at bounding box center [288, 140] width 118 height 23
type input "Abhishek"
click at [519, 196] on select "Select [DEMOGRAPHIC_DATA] [DEMOGRAPHIC_DATA] Other Prefer Not To Say" at bounding box center [636, 190] width 257 height 23
select select "[DEMOGRAPHIC_DATA]"
click at [508, 179] on select "Select [DEMOGRAPHIC_DATA] [DEMOGRAPHIC_DATA] Other Prefer Not To Say" at bounding box center [636, 190] width 257 height 23
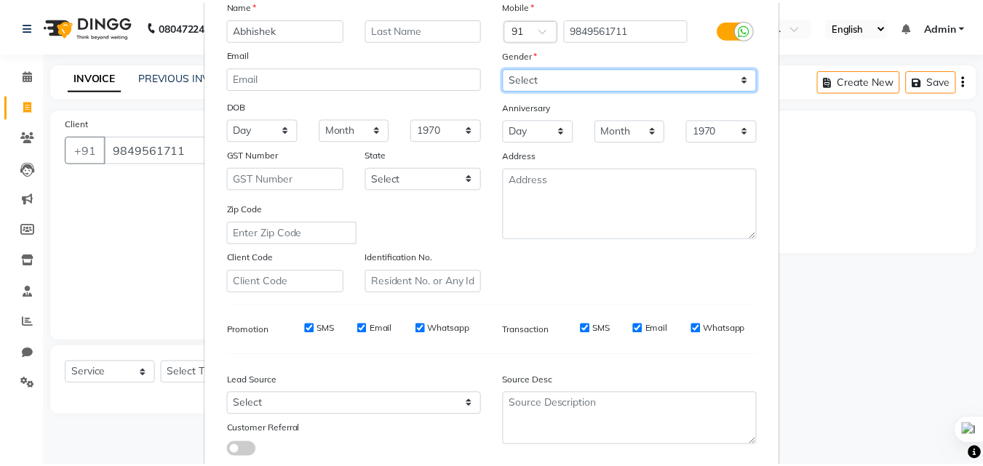
scroll to position [205, 0]
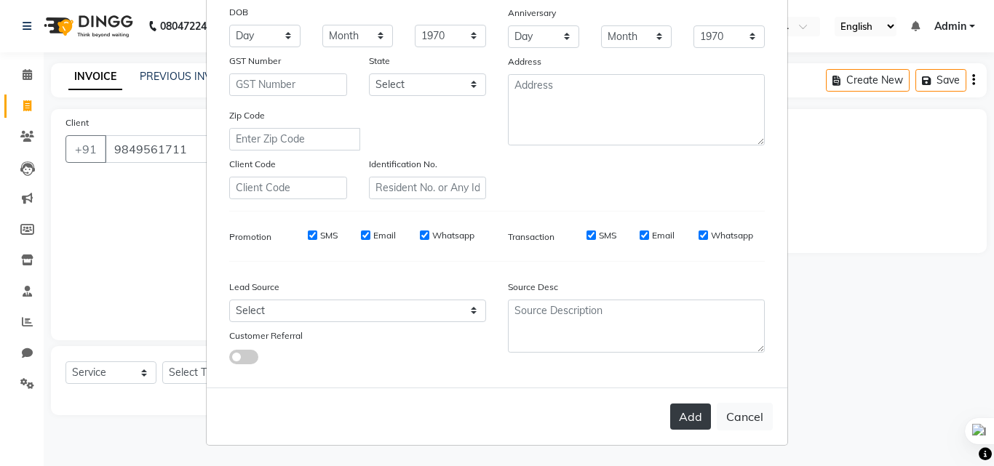
click at [678, 426] on button "Add" at bounding box center [690, 417] width 41 height 26
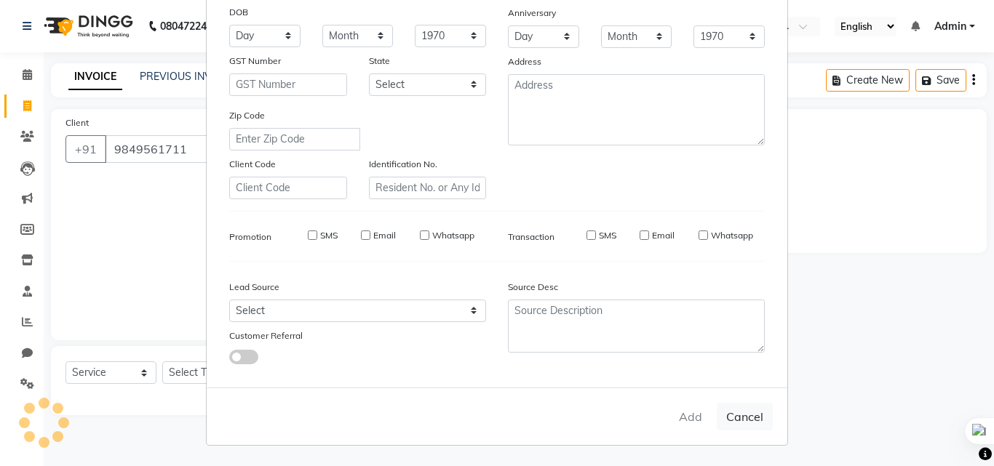
select select
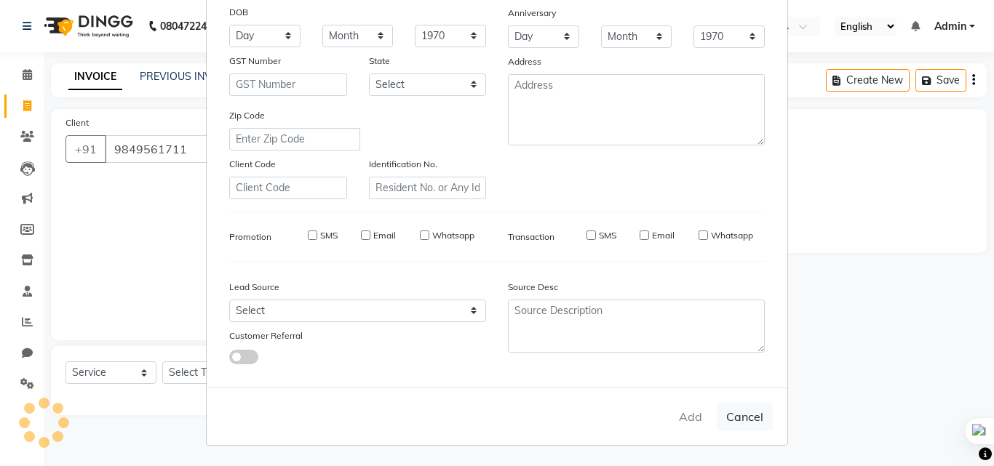
select select
checkbox input "false"
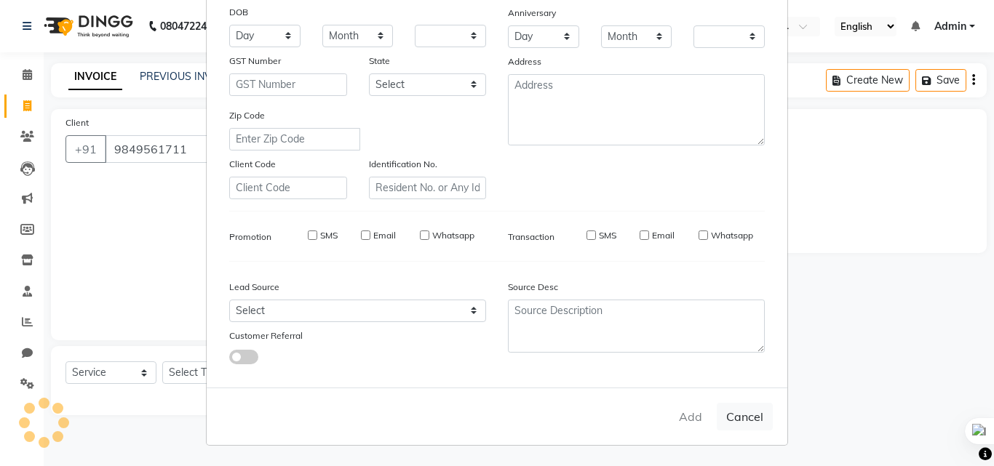
checkbox input "false"
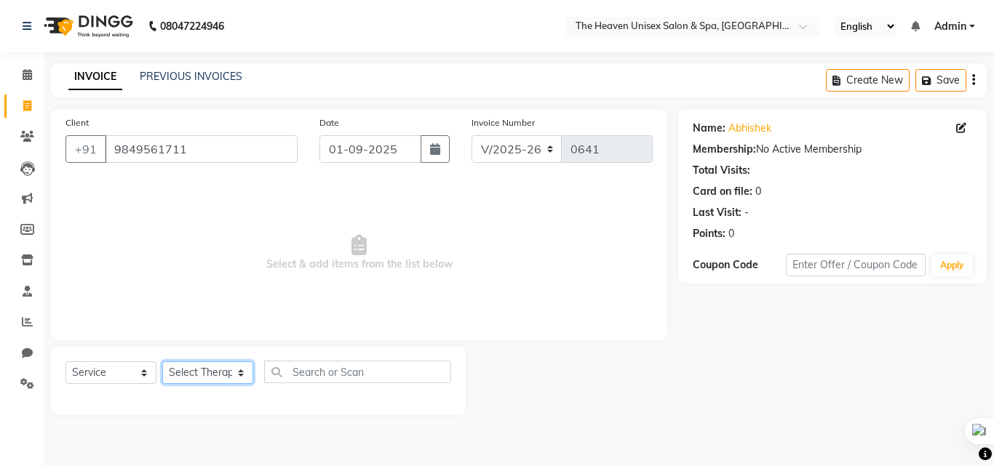
click at [180, 370] on select "Select Therapist [PERSON_NAME] HRS House [PERSON_NAME] [PERSON_NAME] Rashmi [PE…" at bounding box center [207, 373] width 91 height 23
select select "88810"
click at [162, 362] on select "Select Therapist [PERSON_NAME] HRS House [PERSON_NAME] [PERSON_NAME] Rashmi [PE…" at bounding box center [207, 373] width 91 height 23
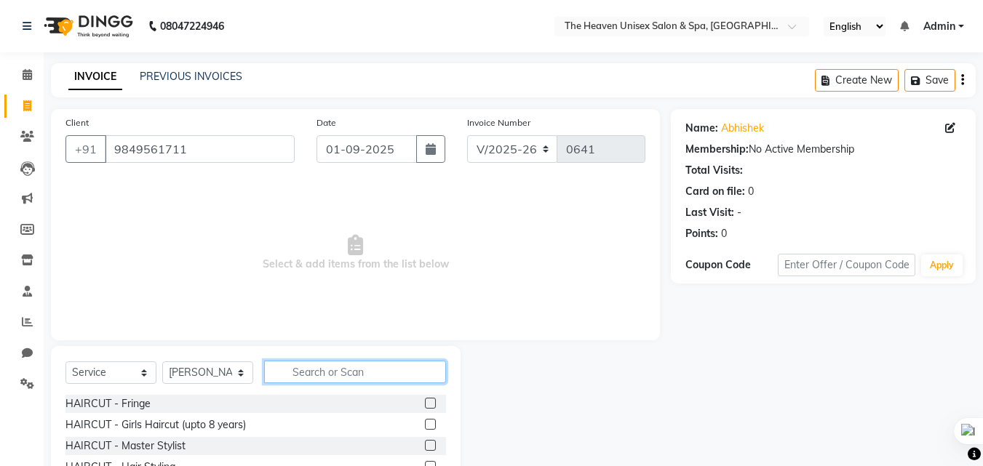
click at [319, 370] on input "text" at bounding box center [355, 372] width 182 height 23
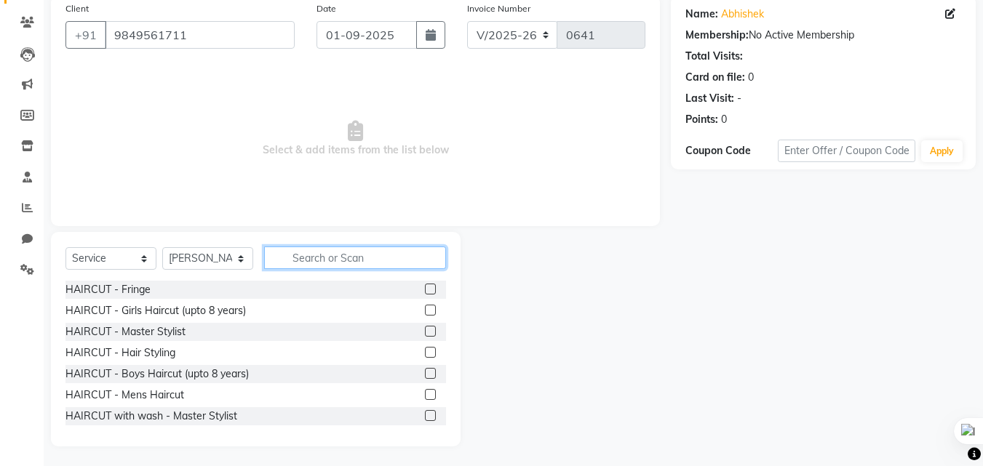
scroll to position [116, 0]
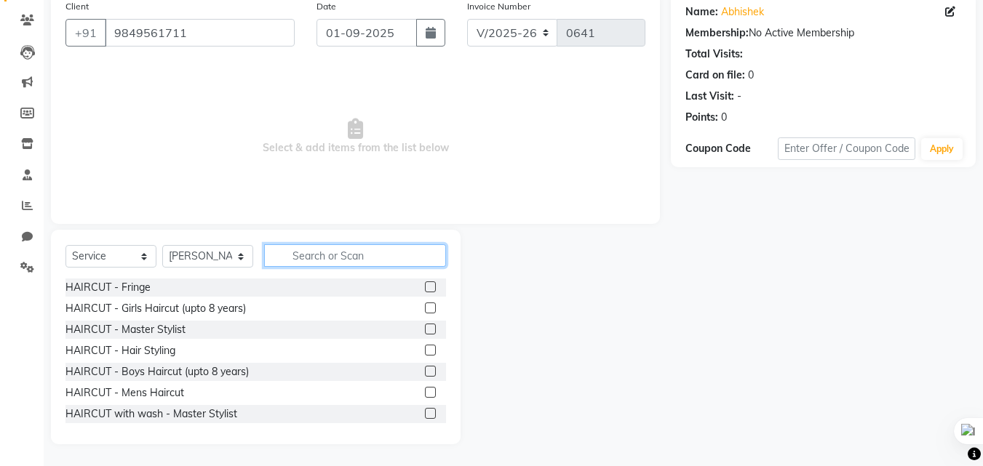
click at [321, 258] on input "text" at bounding box center [355, 255] width 182 height 23
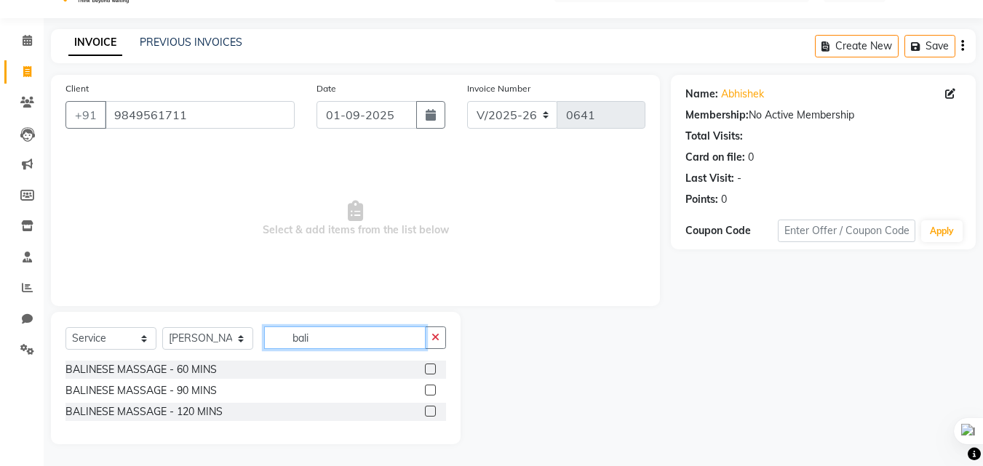
scroll to position [34, 0]
type input "bali"
click at [426, 369] on label at bounding box center [430, 369] width 11 height 11
click at [426, 369] on input "checkbox" at bounding box center [429, 369] width 9 height 9
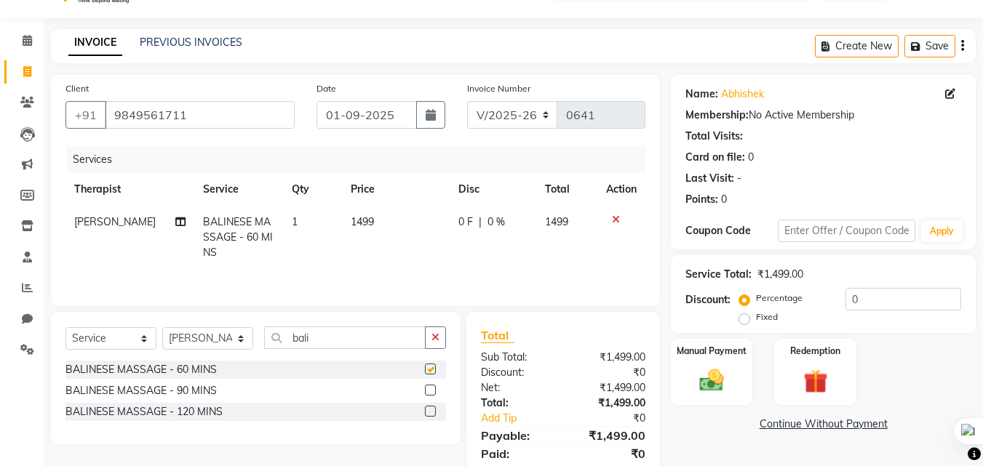
checkbox input "false"
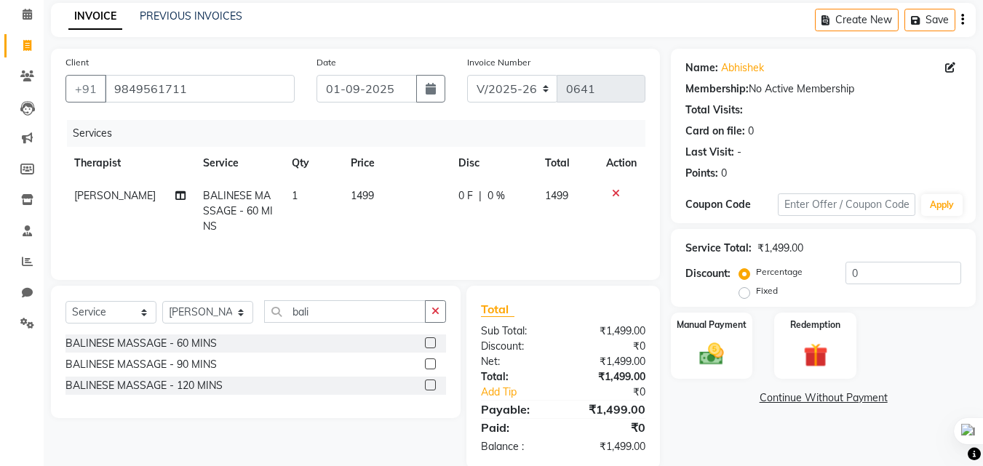
scroll to position [85, 0]
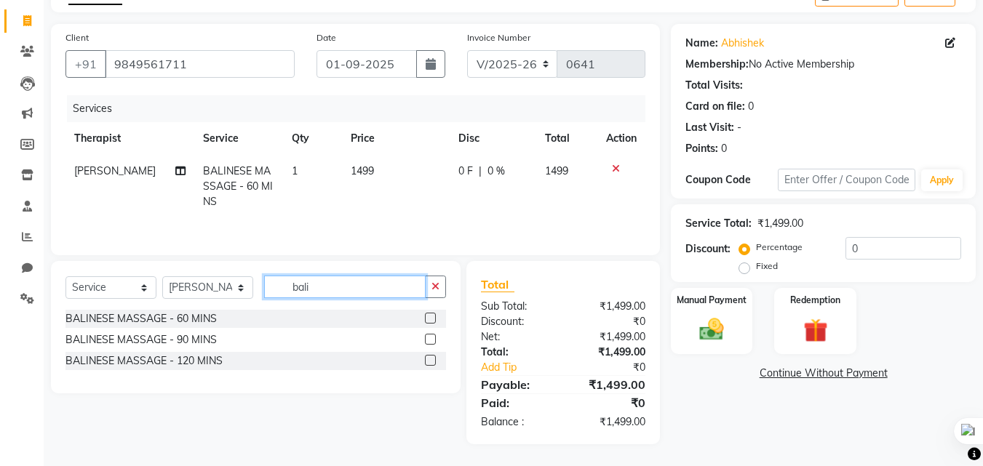
click at [326, 295] on input "bali" at bounding box center [344, 287] width 161 height 23
click at [714, 332] on img at bounding box center [711, 329] width 41 height 29
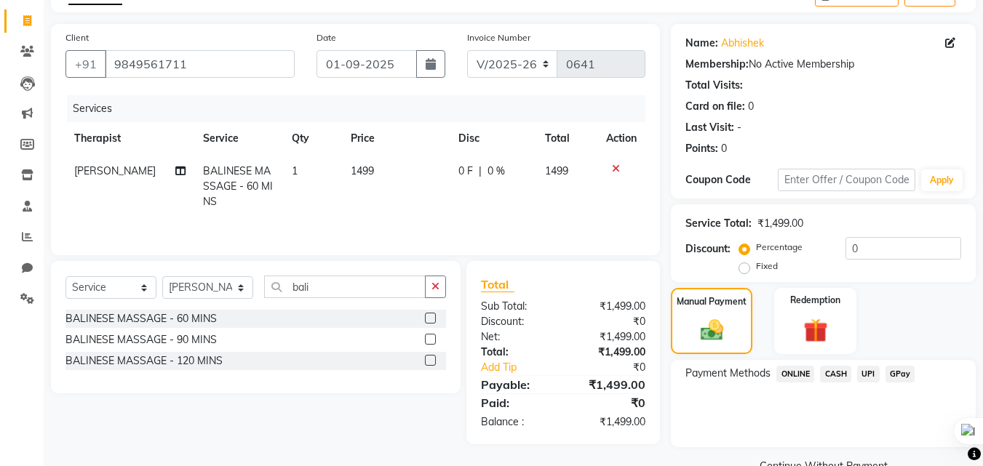
scroll to position [118, 0]
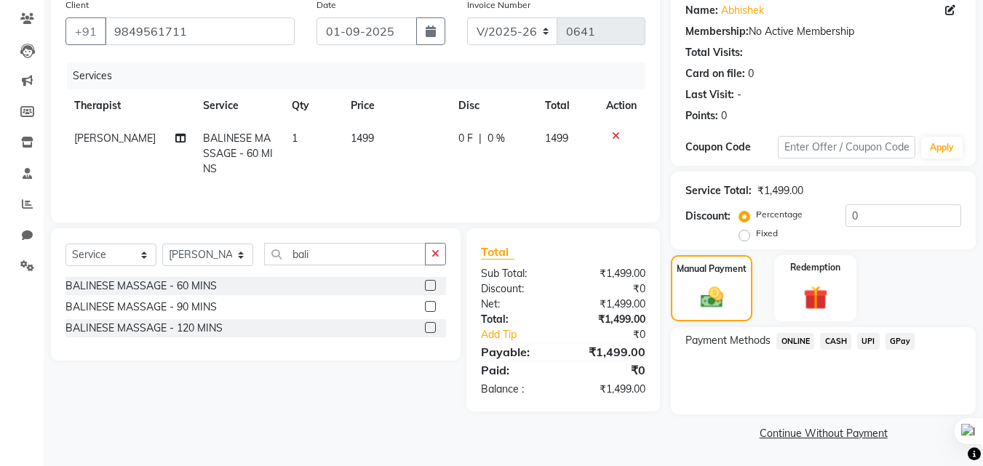
click at [900, 340] on span "GPay" at bounding box center [900, 341] width 30 height 17
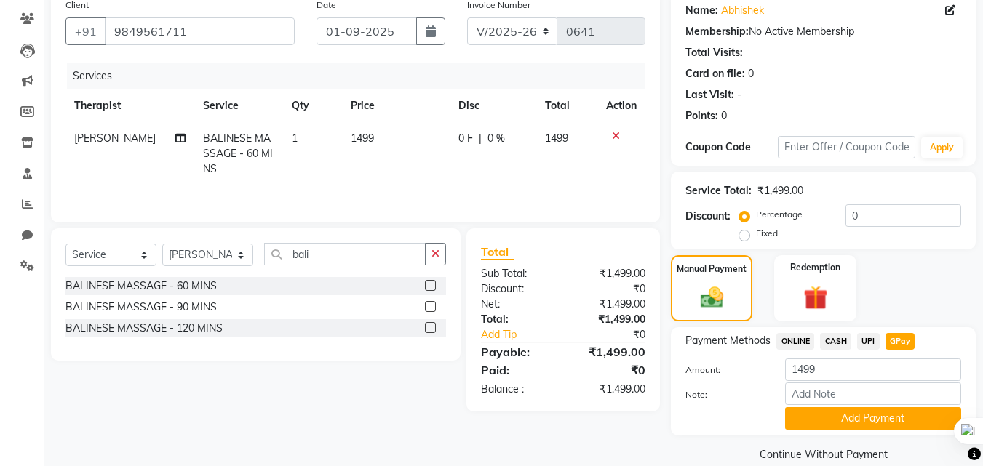
scroll to position [139, 0]
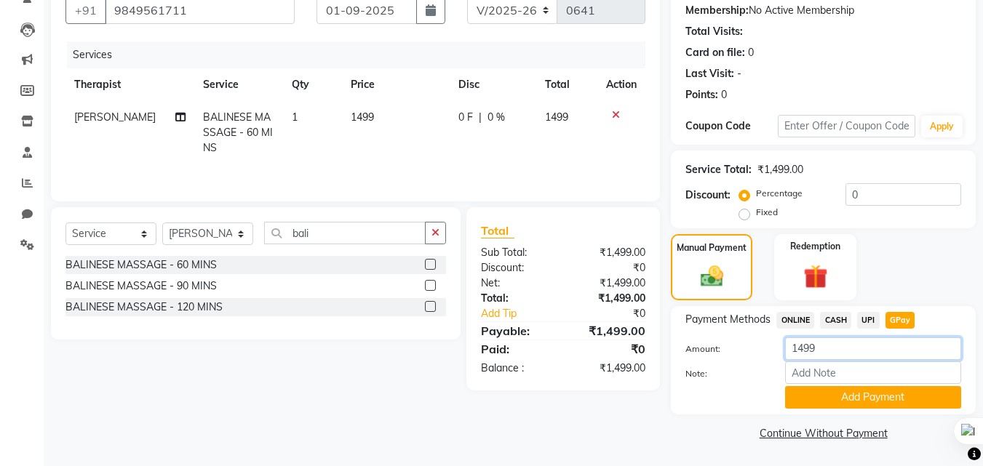
click at [839, 347] on input "1499" at bounding box center [873, 349] width 176 height 23
type input "1299"
click at [876, 399] on button "Add Payment" at bounding box center [873, 397] width 176 height 23
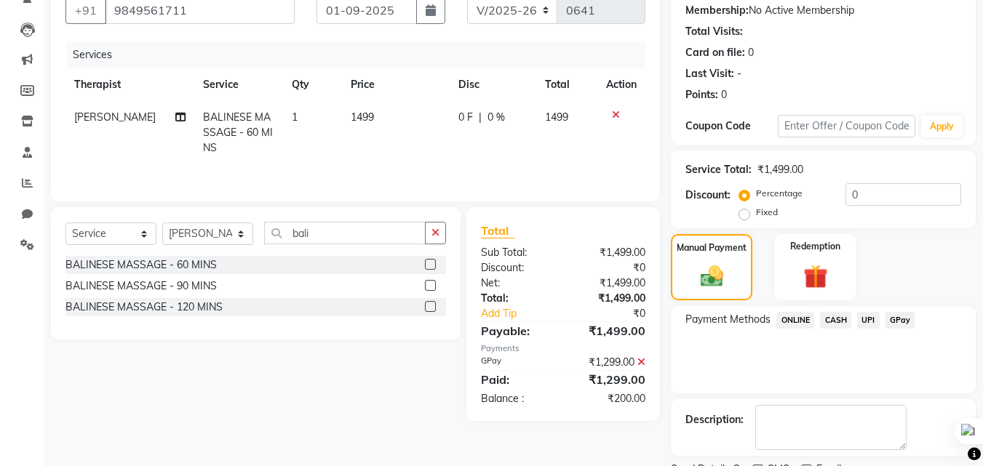
scroll to position [200, 0]
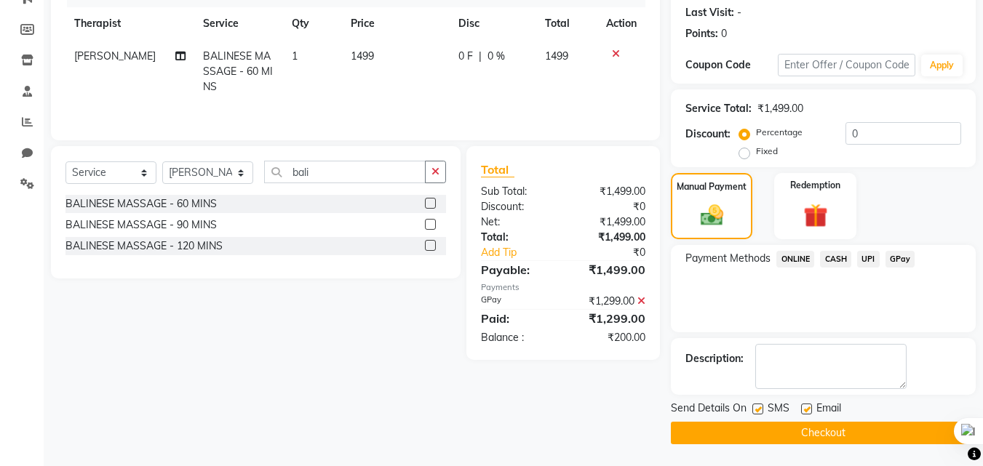
click at [836, 432] on button "Checkout" at bounding box center [823, 433] width 305 height 23
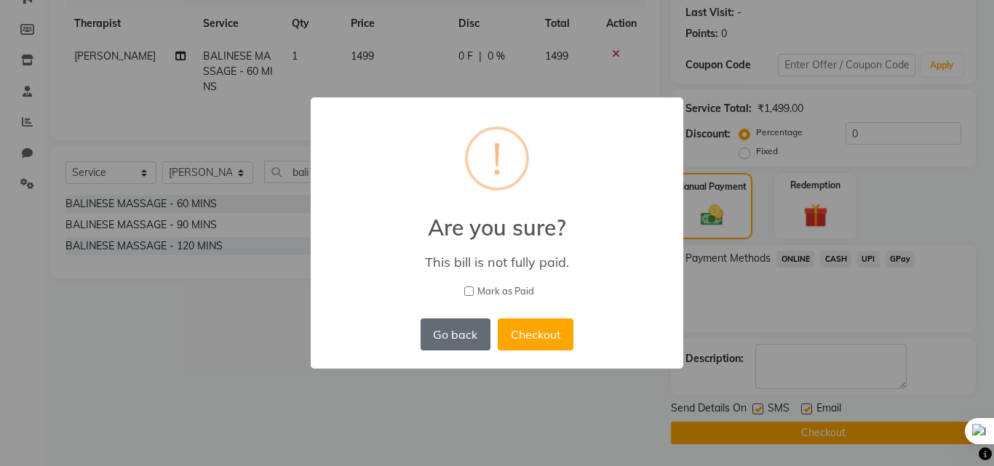
click at [463, 333] on button "Go back" at bounding box center [455, 335] width 70 height 32
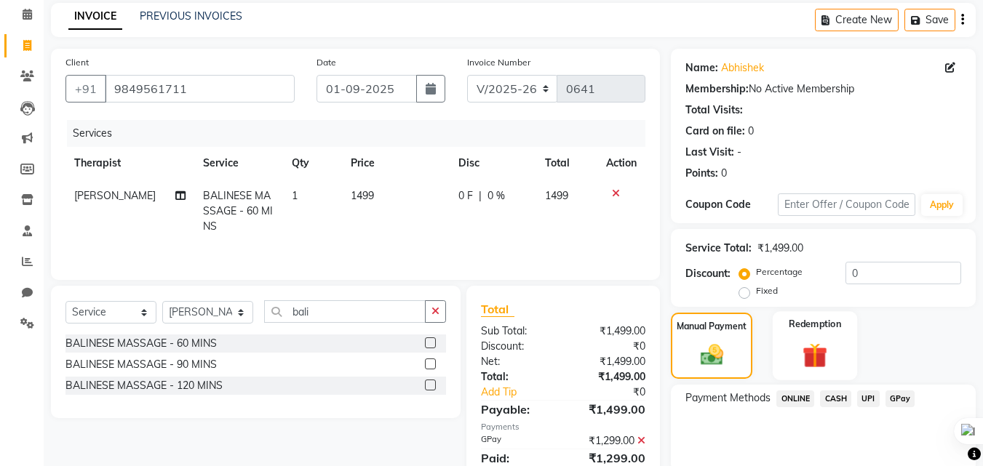
scroll to position [55, 0]
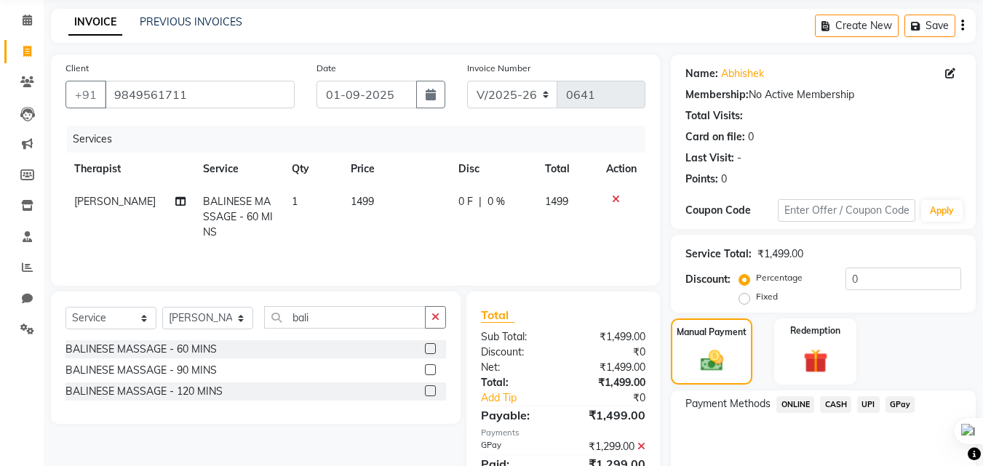
click at [756, 301] on label "Fixed" at bounding box center [767, 296] width 22 height 13
click at [742, 301] on input "Fixed" at bounding box center [747, 297] width 10 height 10
radio input "true"
click at [872, 279] on input "0" at bounding box center [903, 279] width 116 height 23
type input "1"
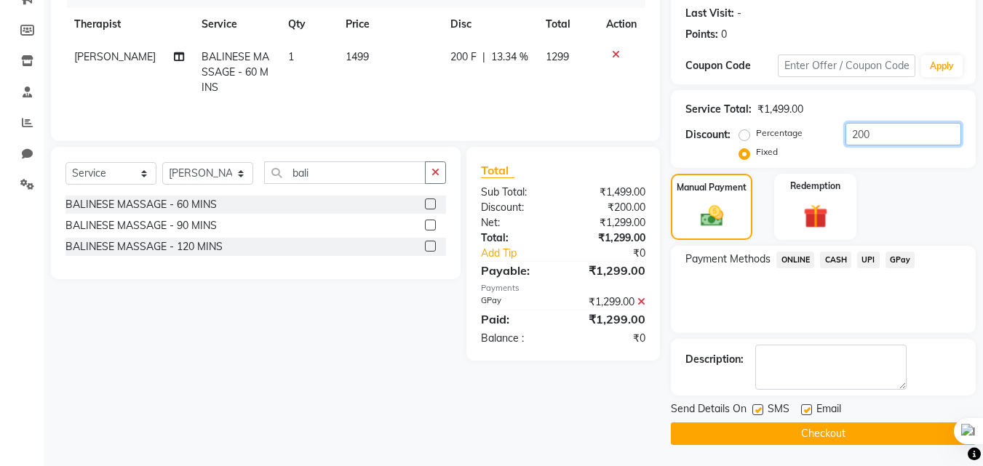
scroll to position [200, 0]
type input "200"
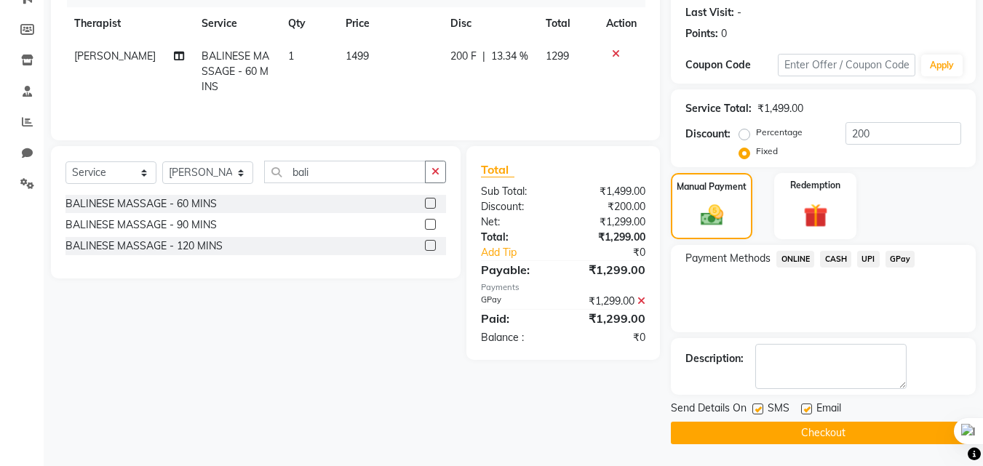
click at [900, 266] on span "GPay" at bounding box center [900, 259] width 30 height 17
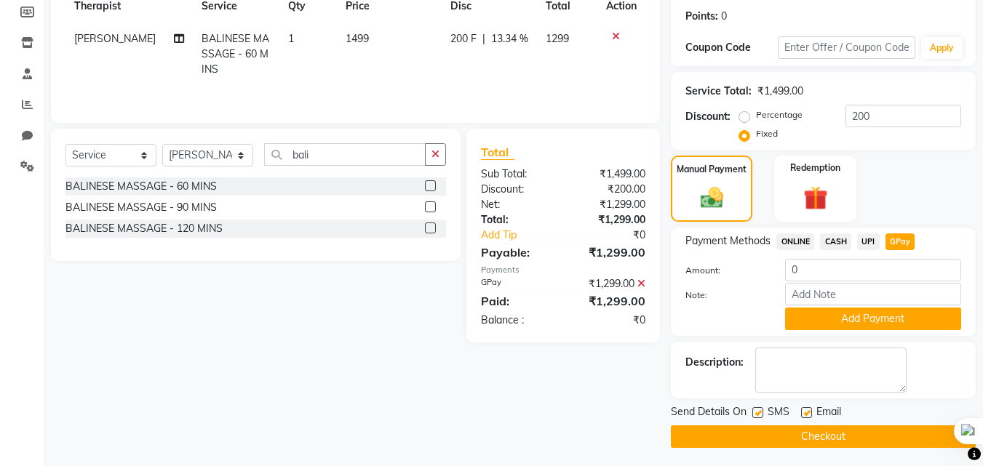
scroll to position [221, 0]
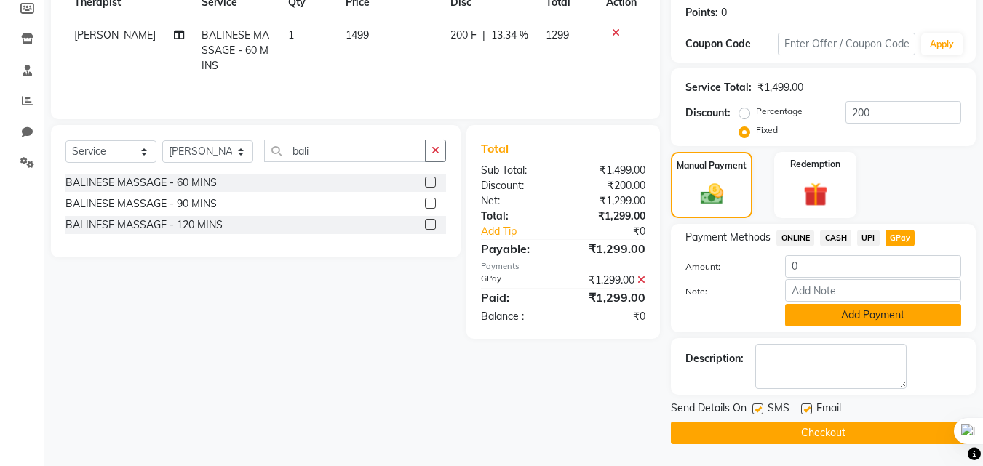
click at [875, 312] on button "Add Payment" at bounding box center [873, 315] width 176 height 23
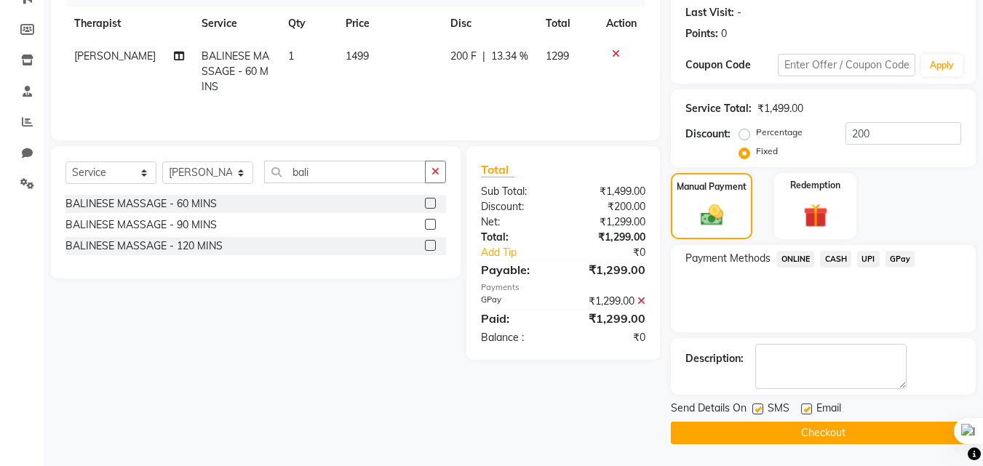
click at [838, 426] on button "Checkout" at bounding box center [823, 433] width 305 height 23
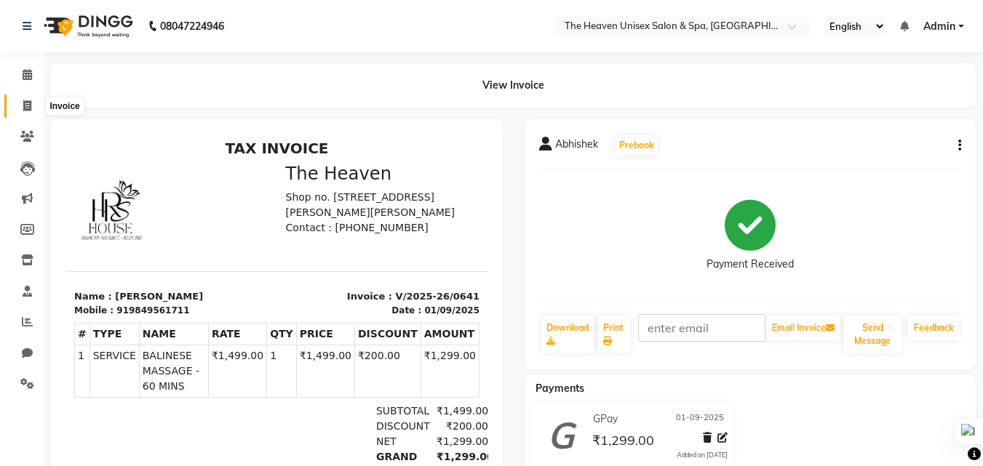
click at [25, 107] on icon at bounding box center [27, 105] width 8 height 11
select select "service"
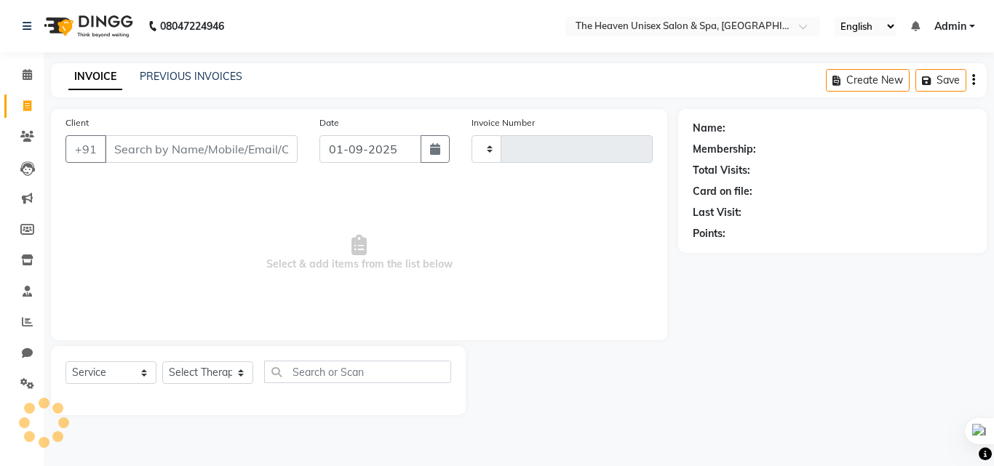
type input "0642"
select select "8417"
click at [176, 80] on link "PREVIOUS INVOICES" at bounding box center [191, 76] width 103 height 13
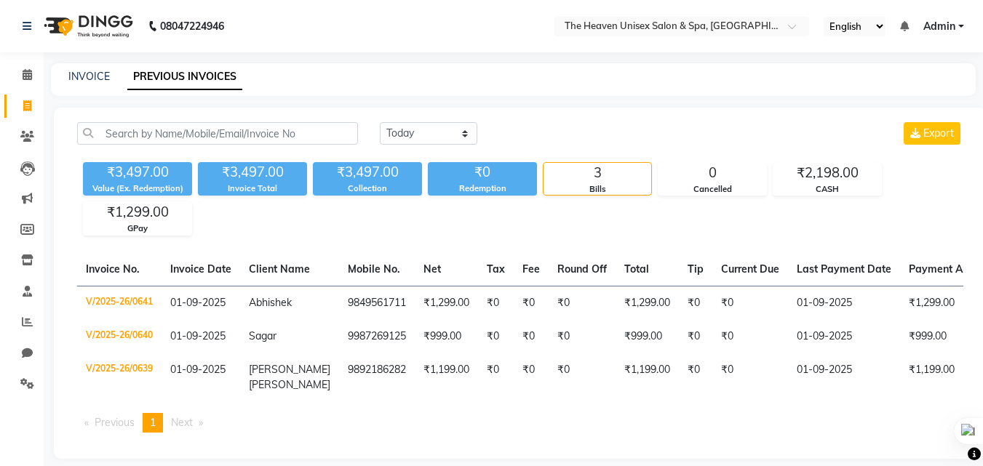
click at [87, 86] on div "INVOICE PREVIOUS INVOICES" at bounding box center [513, 79] width 925 height 33
click at [80, 74] on link "INVOICE" at bounding box center [88, 76] width 41 height 13
select select "service"
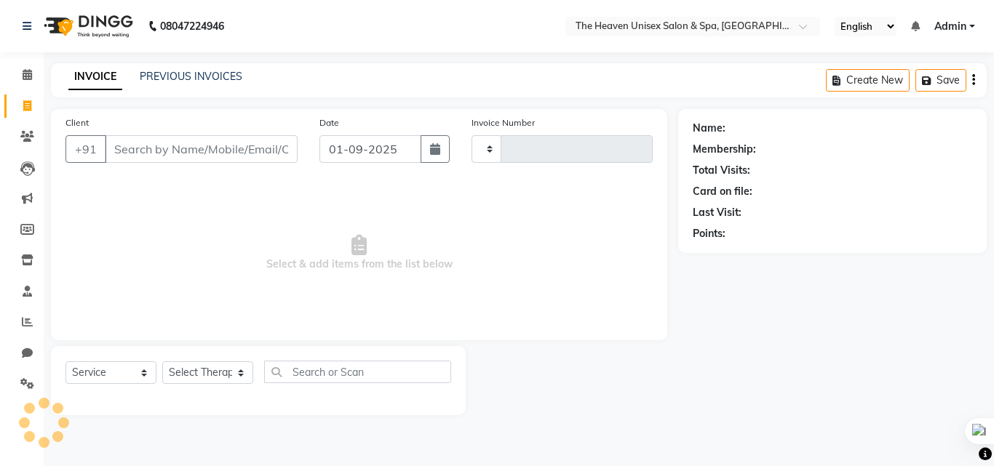
type input "0642"
select select "8417"
click at [25, 132] on icon at bounding box center [27, 136] width 14 height 11
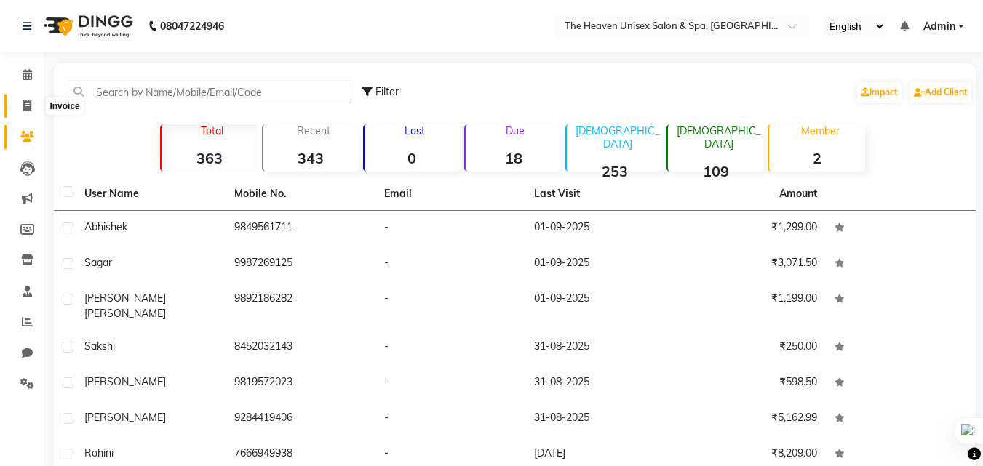
click at [26, 108] on icon at bounding box center [27, 105] width 8 height 11
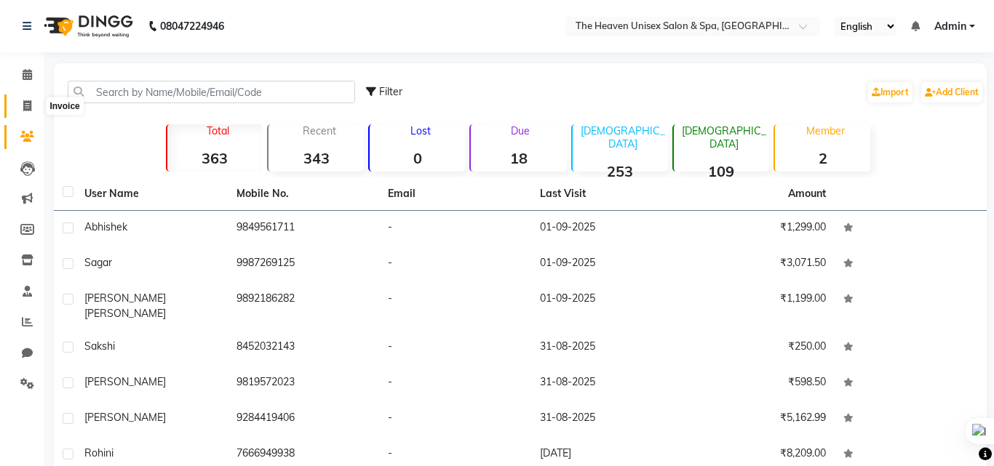
select select "8417"
select select "service"
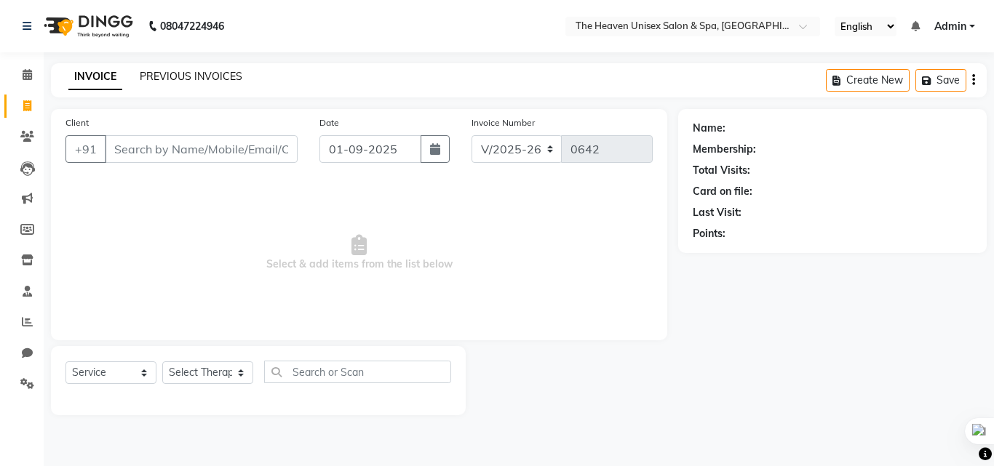
click at [209, 81] on link "PREVIOUS INVOICES" at bounding box center [191, 76] width 103 height 13
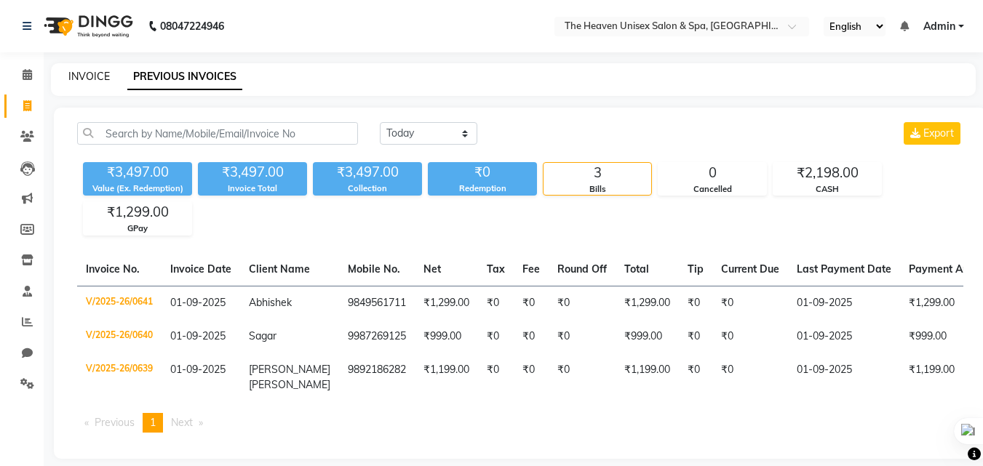
click at [100, 73] on link "INVOICE" at bounding box center [88, 76] width 41 height 13
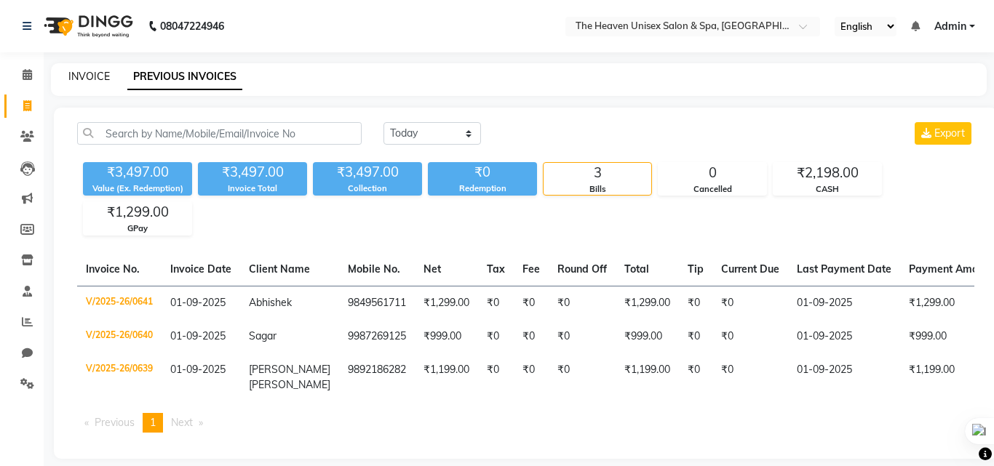
select select "8417"
select select "service"
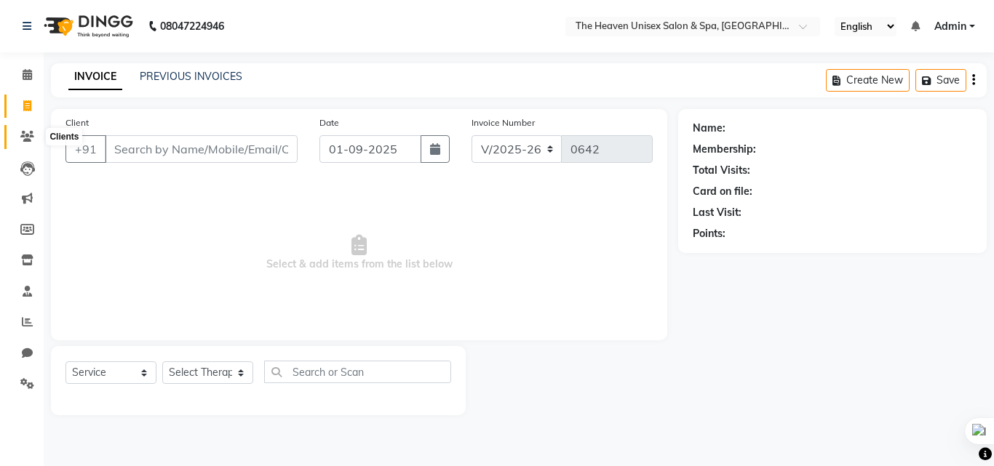
click at [32, 132] on icon at bounding box center [27, 136] width 14 height 11
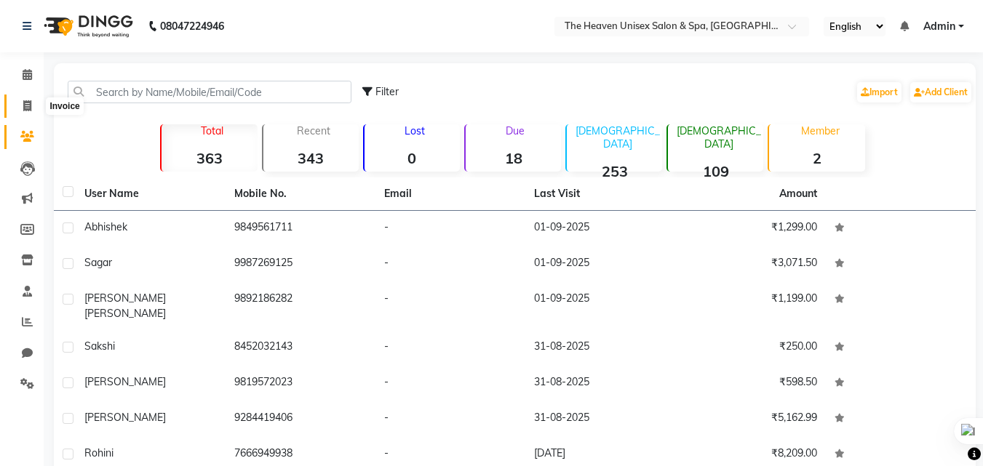
click at [16, 106] on span at bounding box center [27, 106] width 25 height 17
select select "service"
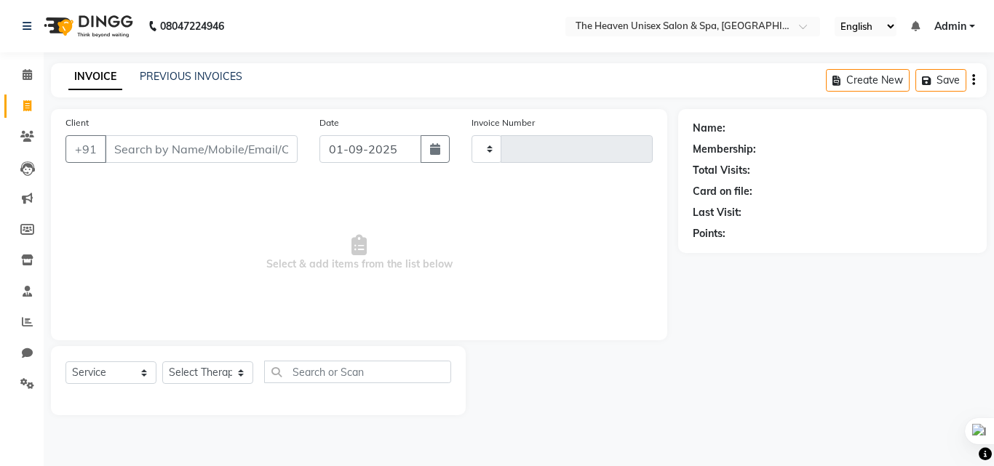
type input "0642"
select select "8417"
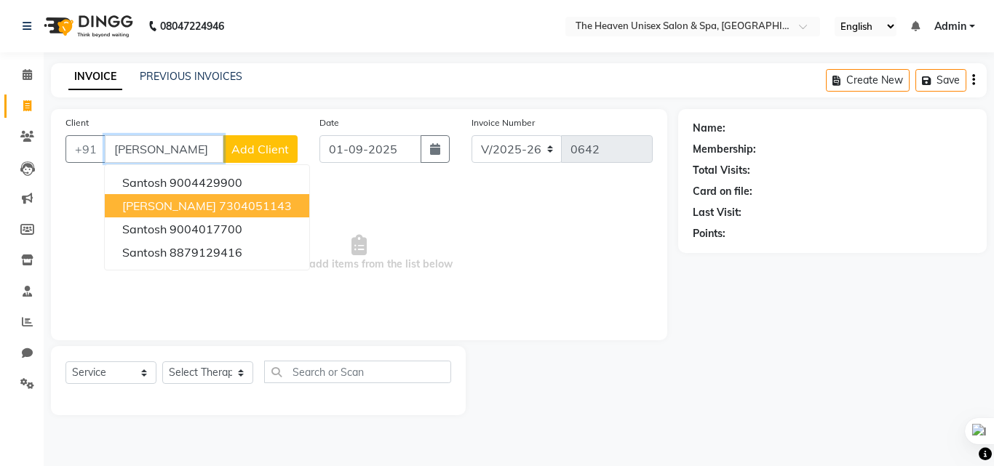
click at [159, 206] on span "[PERSON_NAME]" at bounding box center [169, 206] width 94 height 15
type input "7304051143"
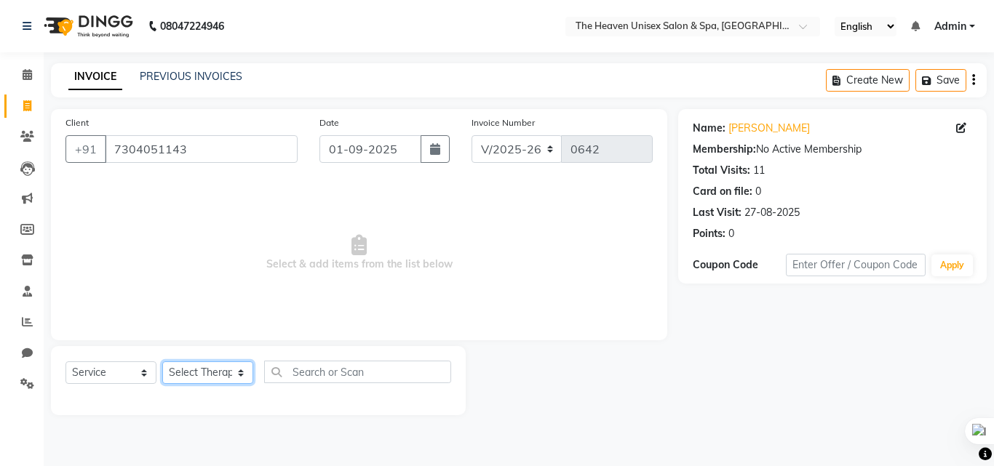
click at [182, 364] on select "Select Therapist [PERSON_NAME] HRS House [PERSON_NAME] [PERSON_NAME] Rashmi [PE…" at bounding box center [207, 373] width 91 height 23
select select "83615"
click at [162, 362] on select "Select Therapist [PERSON_NAME] HRS House [PERSON_NAME] [PERSON_NAME] Rashmi [PE…" at bounding box center [207, 373] width 91 height 23
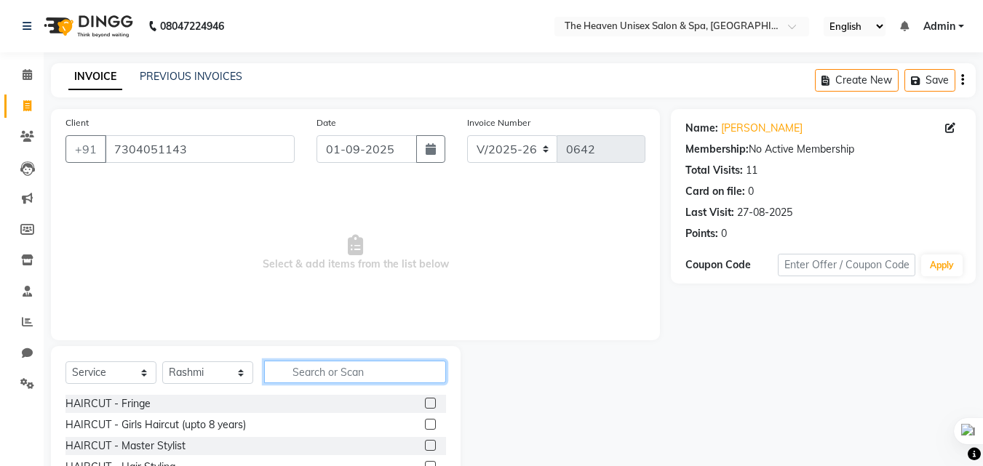
click at [396, 372] on input "text" at bounding box center [355, 372] width 182 height 23
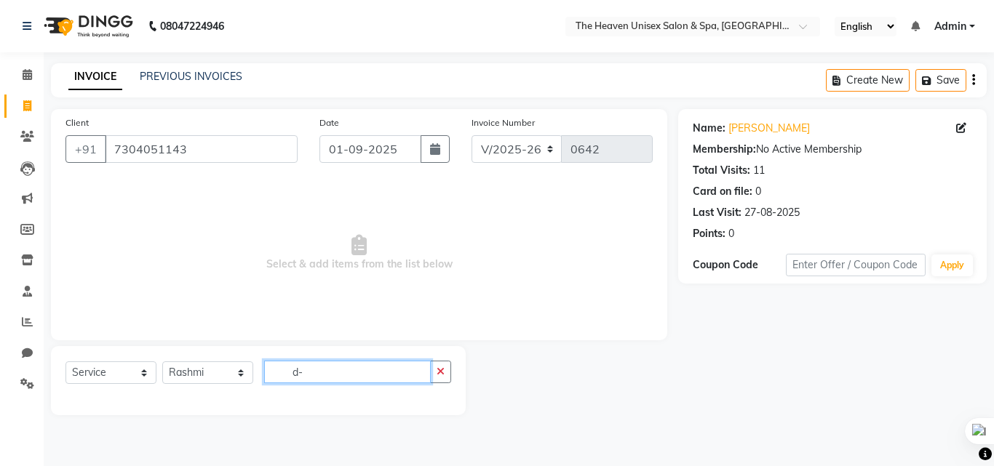
type input "d"
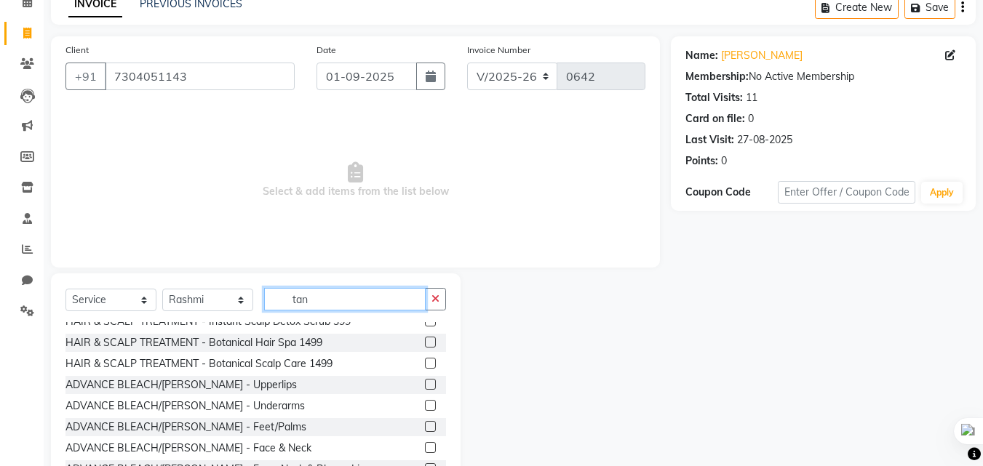
scroll to position [145, 0]
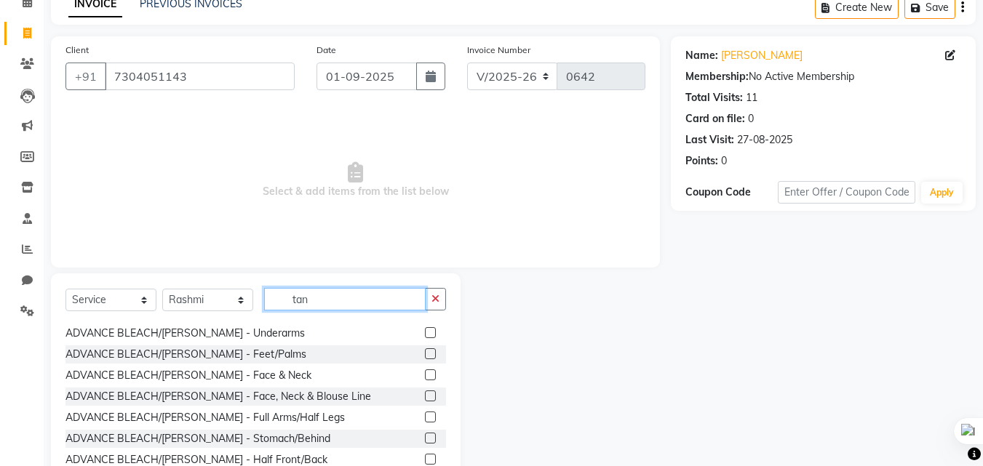
type input "tan"
click at [425, 372] on label at bounding box center [430, 375] width 11 height 11
click at [425, 372] on input "checkbox" at bounding box center [429, 375] width 9 height 9
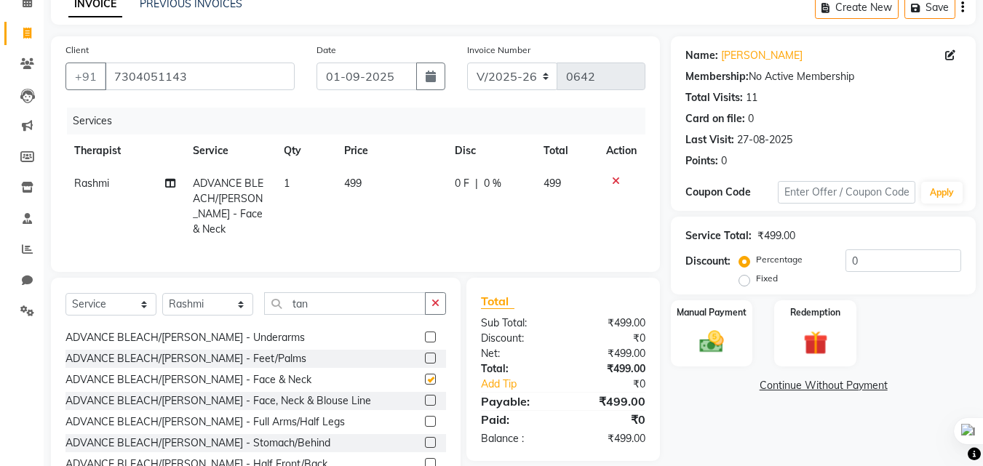
checkbox input "false"
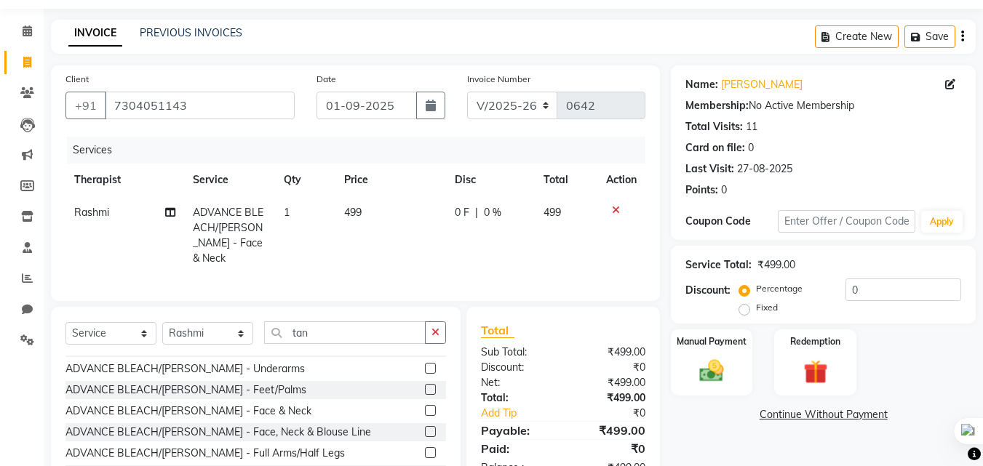
scroll to position [110, 0]
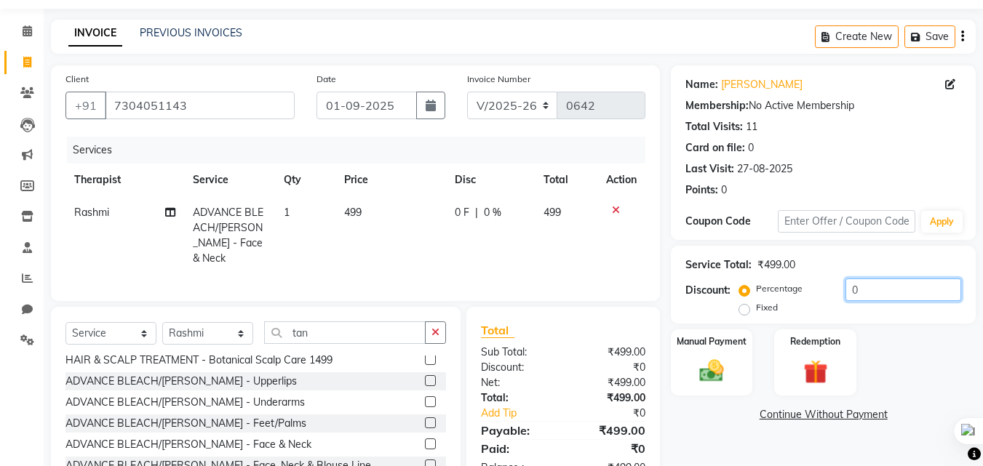
click at [879, 298] on input "0" at bounding box center [903, 290] width 116 height 23
type input "5"
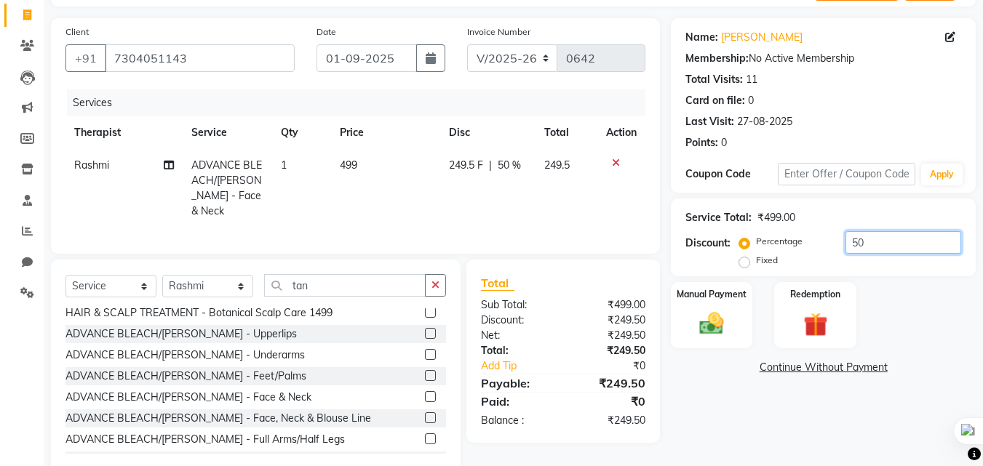
scroll to position [116, 0]
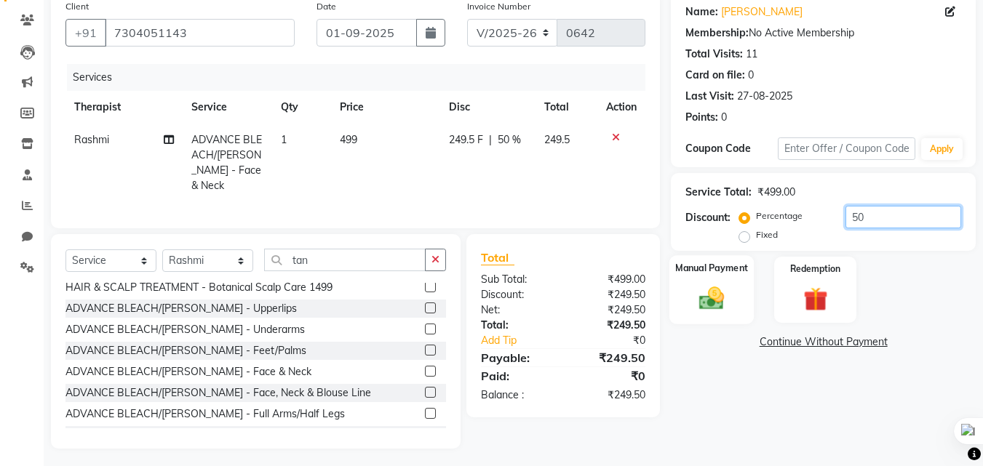
type input "50"
click at [711, 300] on img at bounding box center [711, 298] width 41 height 29
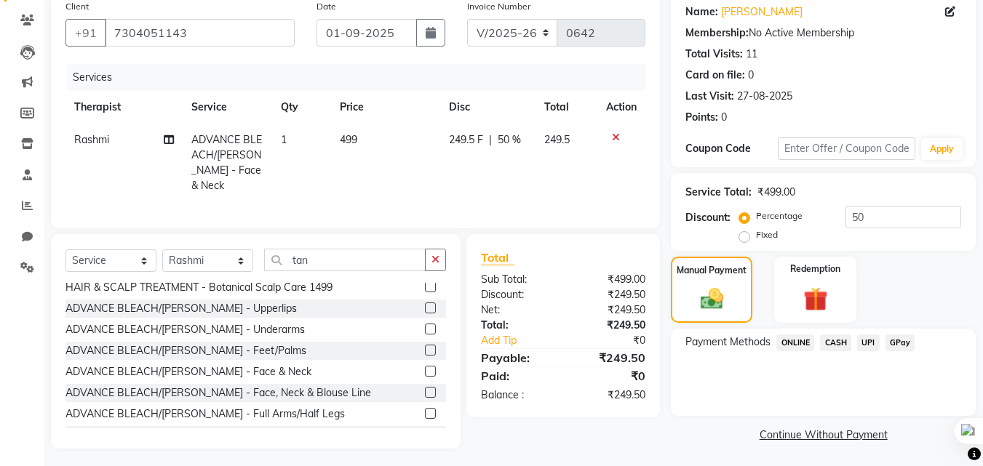
click at [902, 345] on span "GPay" at bounding box center [900, 343] width 30 height 17
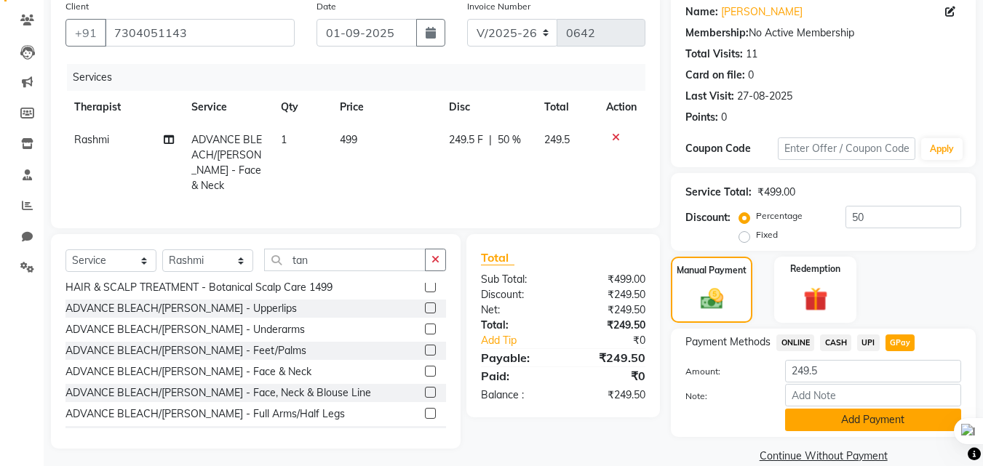
click at [823, 414] on button "Add Payment" at bounding box center [873, 420] width 176 height 23
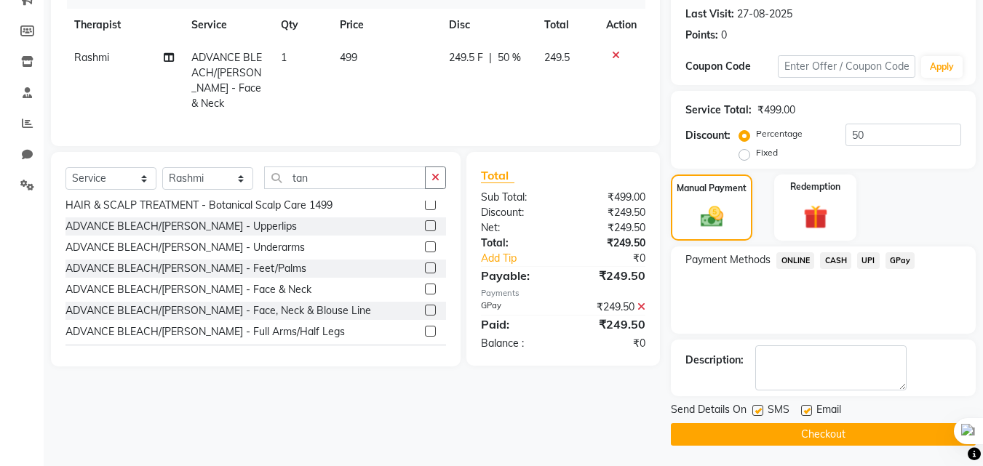
scroll to position [200, 0]
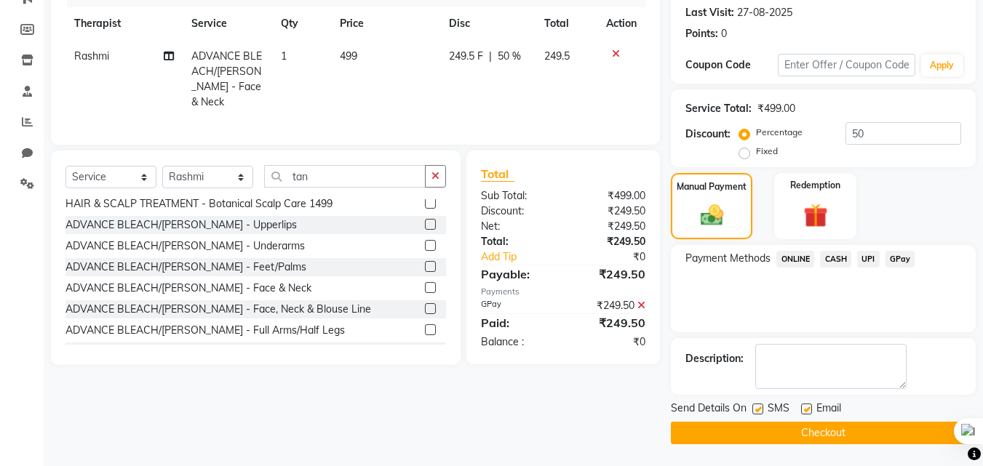
click at [822, 439] on button "Checkout" at bounding box center [823, 433] width 305 height 23
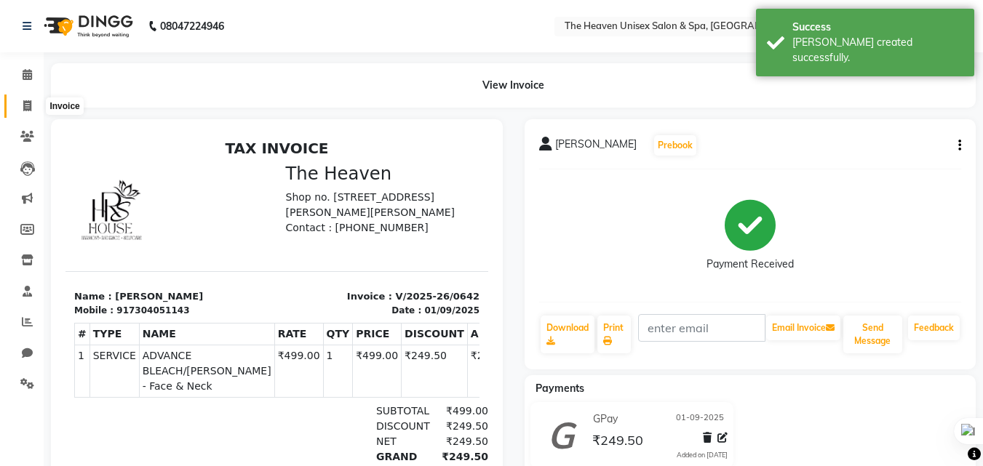
click at [20, 113] on span at bounding box center [27, 106] width 25 height 17
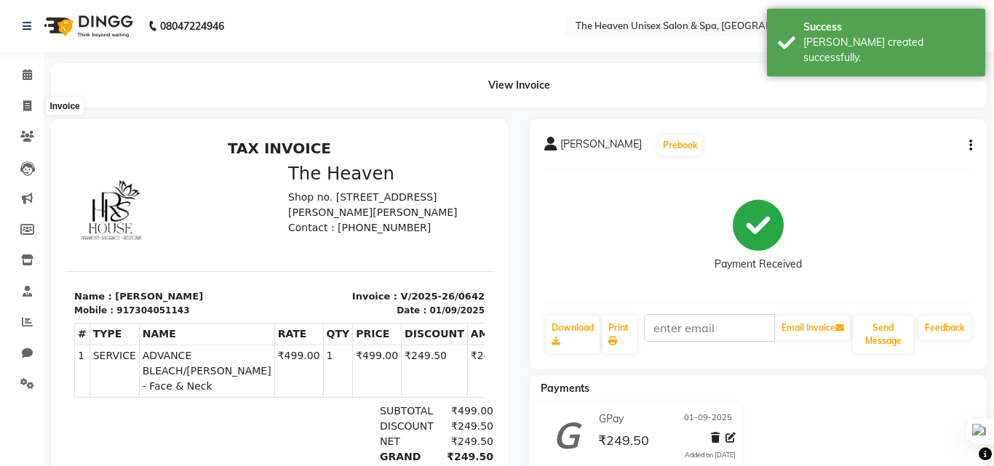
select select "8417"
select select "service"
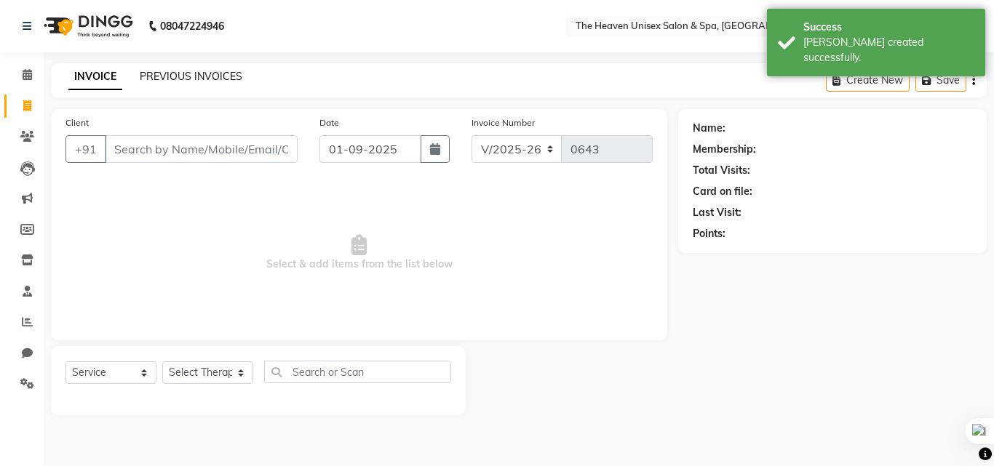
click at [204, 72] on link "PREVIOUS INVOICES" at bounding box center [191, 76] width 103 height 13
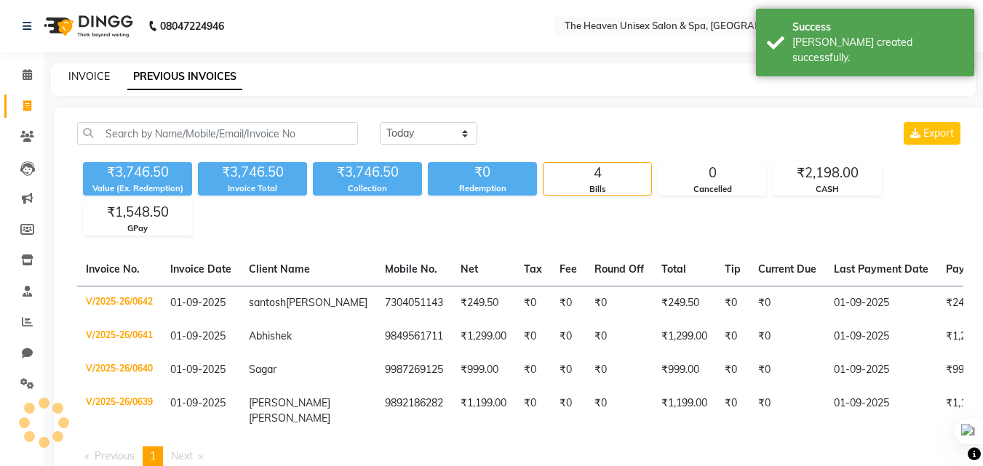
click at [93, 73] on link "INVOICE" at bounding box center [88, 76] width 41 height 13
select select "8417"
select select "service"
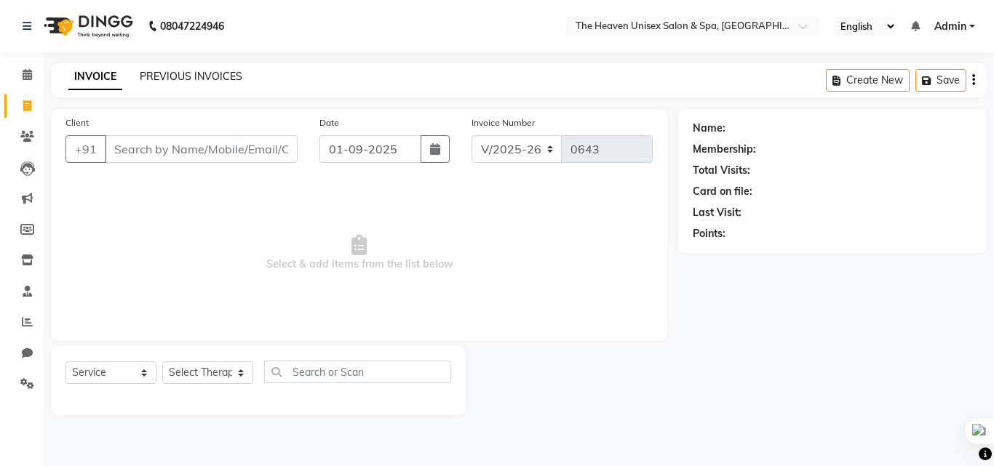
click at [173, 76] on link "PREVIOUS INVOICES" at bounding box center [191, 76] width 103 height 13
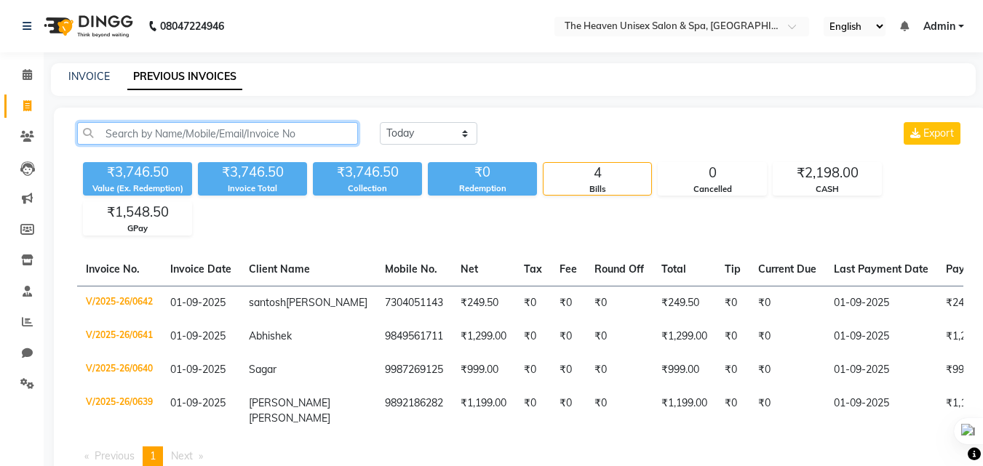
click at [128, 132] on input "text" at bounding box center [217, 133] width 281 height 23
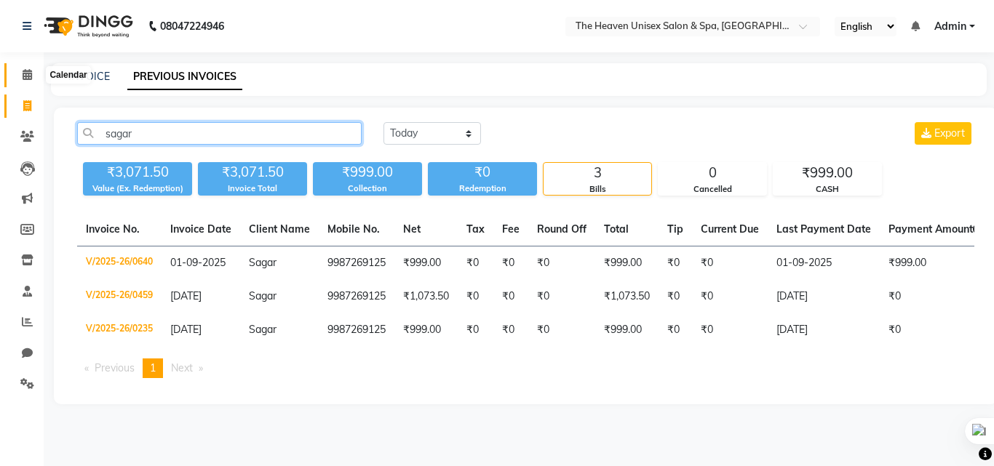
type input "sagar"
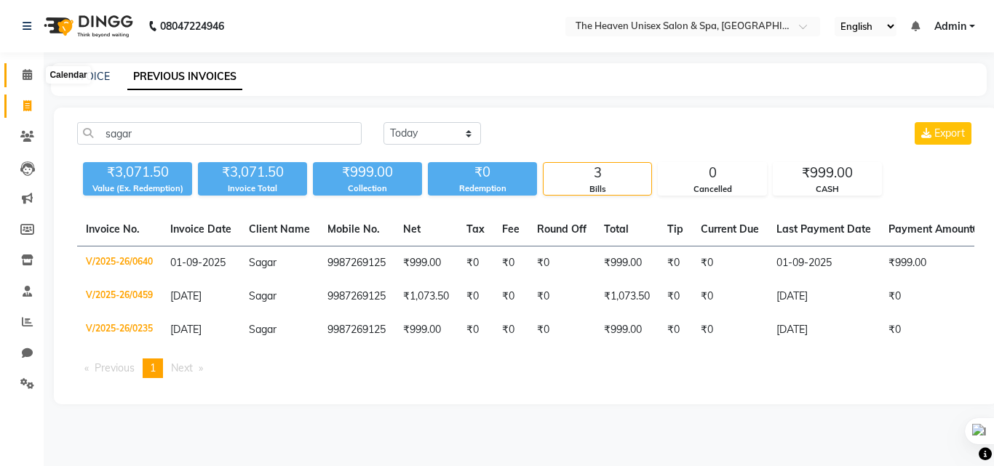
click at [24, 83] on span at bounding box center [27, 75] width 25 height 17
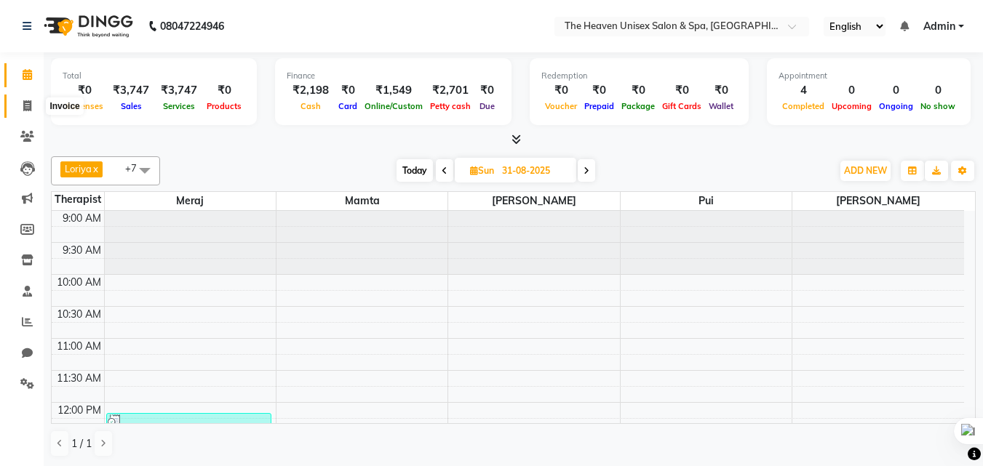
click at [27, 105] on icon at bounding box center [27, 105] width 8 height 11
select select "service"
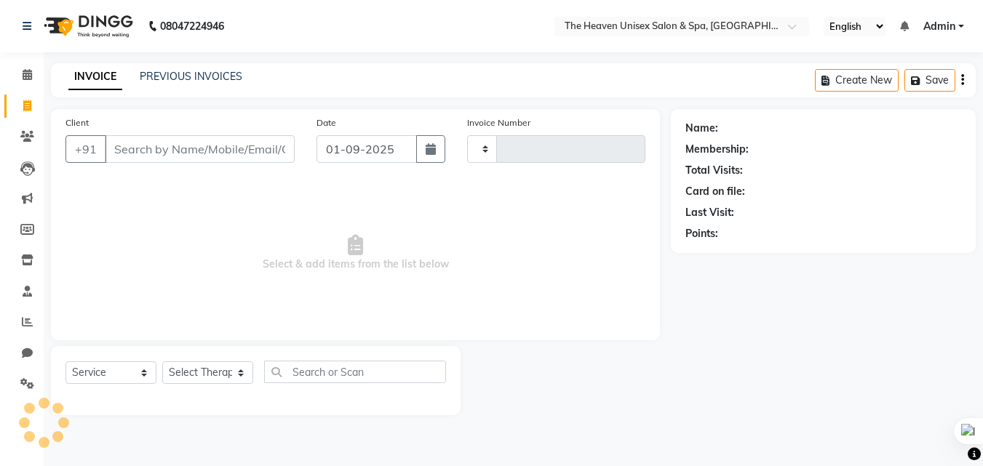
type input "0643"
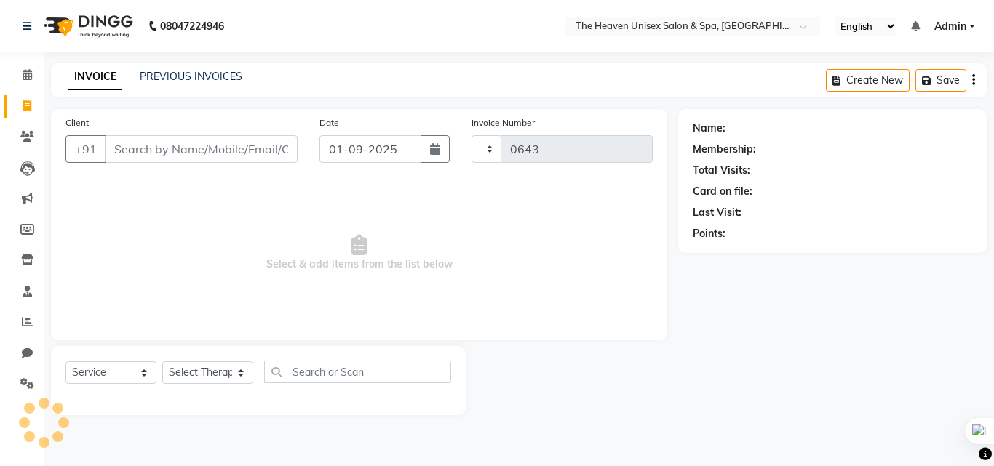
select select "8417"
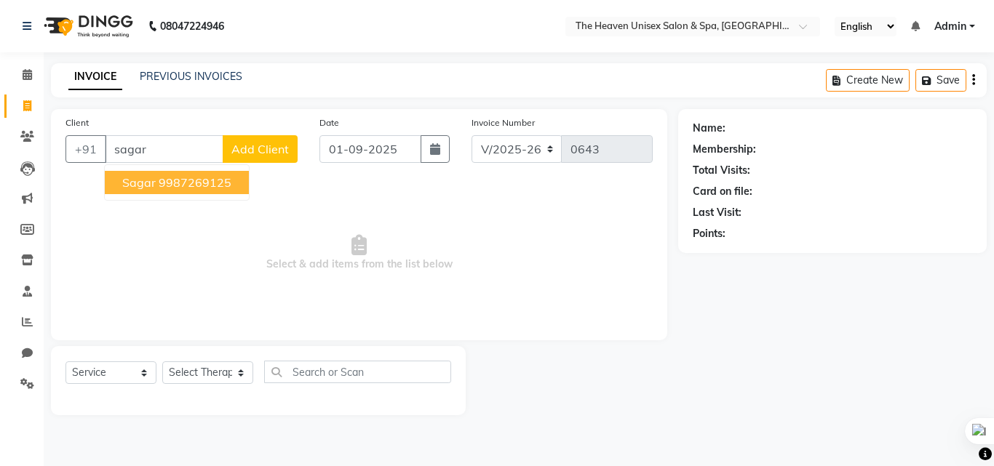
click at [172, 188] on ngb-highlight "9987269125" at bounding box center [195, 182] width 73 height 15
type input "9987269125"
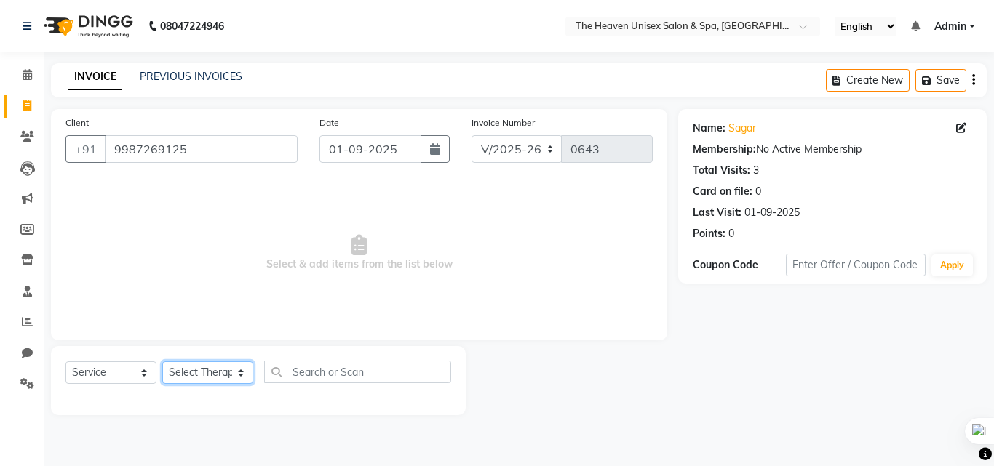
click at [222, 375] on select "Select Therapist [PERSON_NAME] HRS House [PERSON_NAME] [PERSON_NAME] Rashmi [PE…" at bounding box center [207, 373] width 91 height 23
select select "83615"
click at [162, 362] on select "Select Therapist [PERSON_NAME] HRS House [PERSON_NAME] [PERSON_NAME] Rashmi [PE…" at bounding box center [207, 373] width 91 height 23
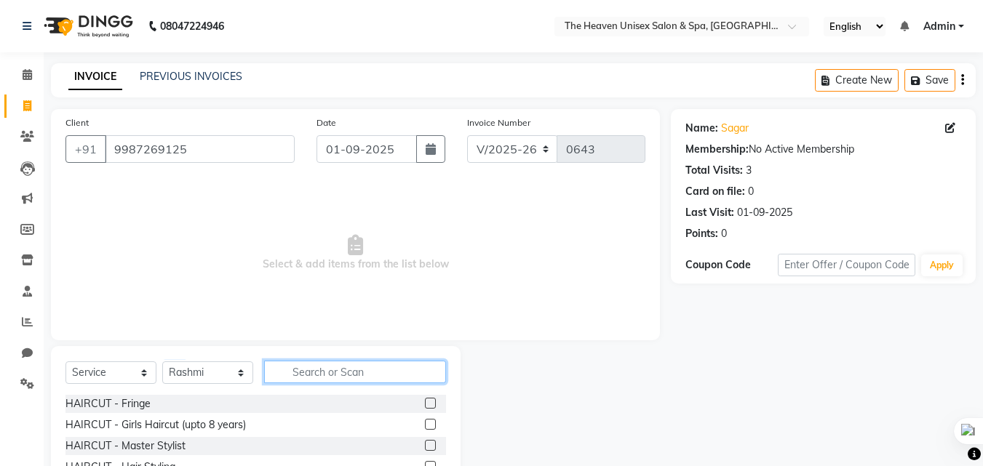
click at [289, 372] on input "text" at bounding box center [355, 372] width 182 height 23
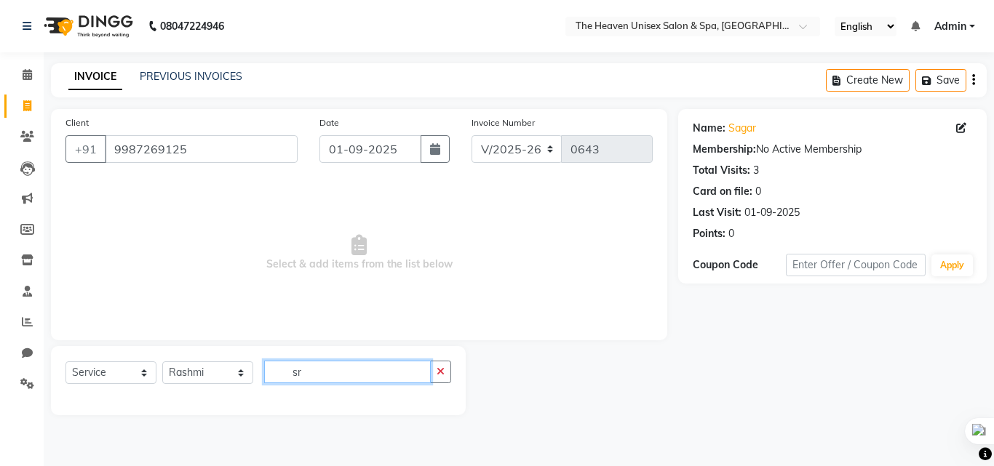
type input "s"
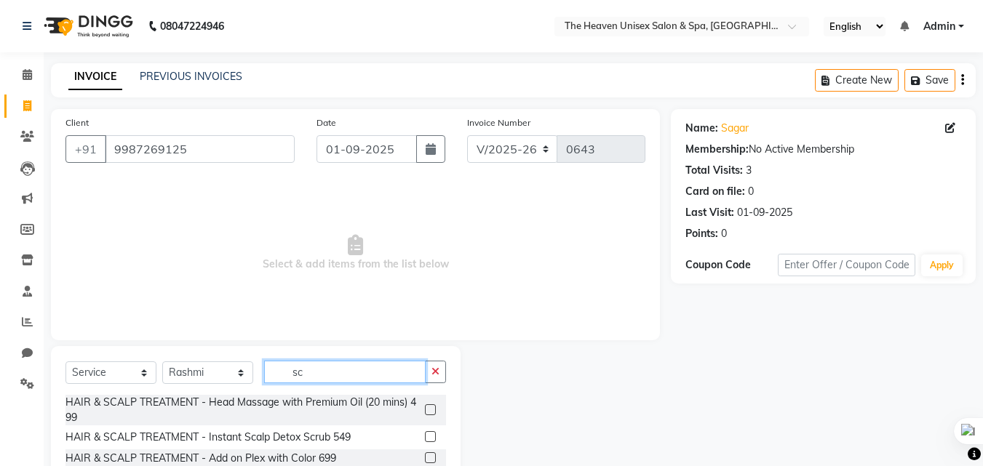
type input "s"
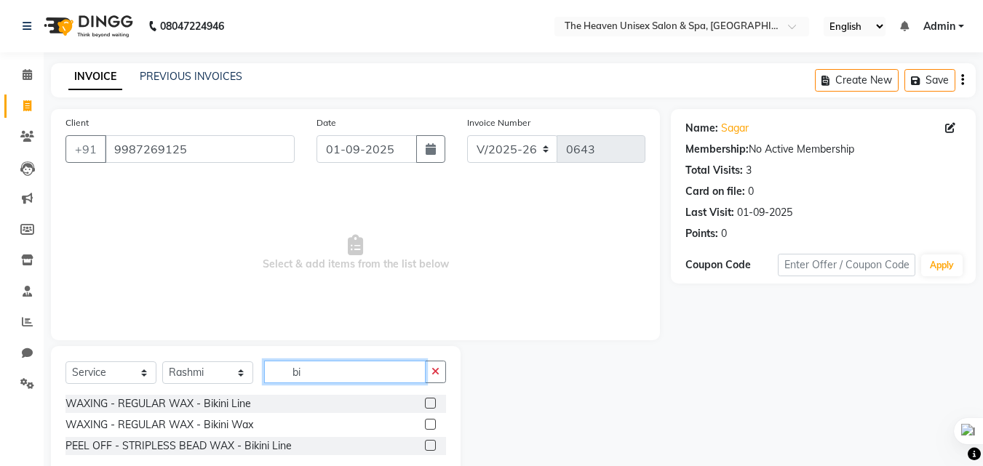
type input "b"
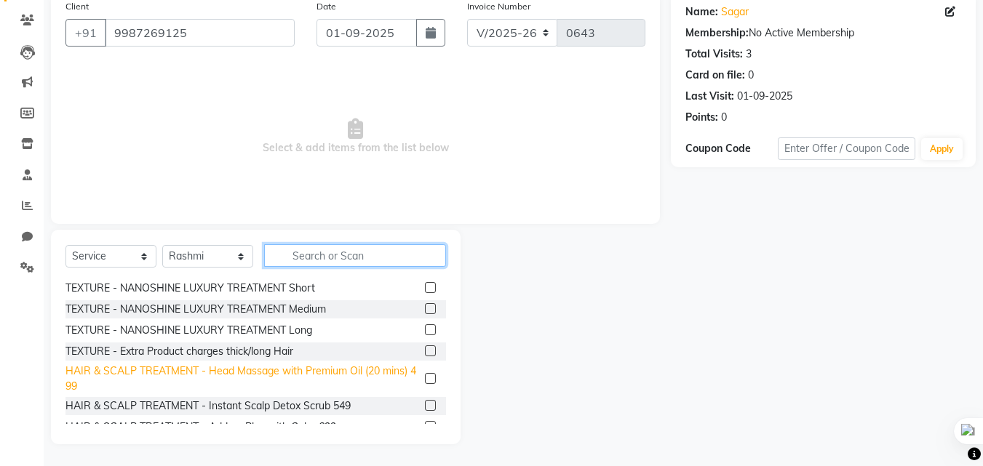
scroll to position [922, 0]
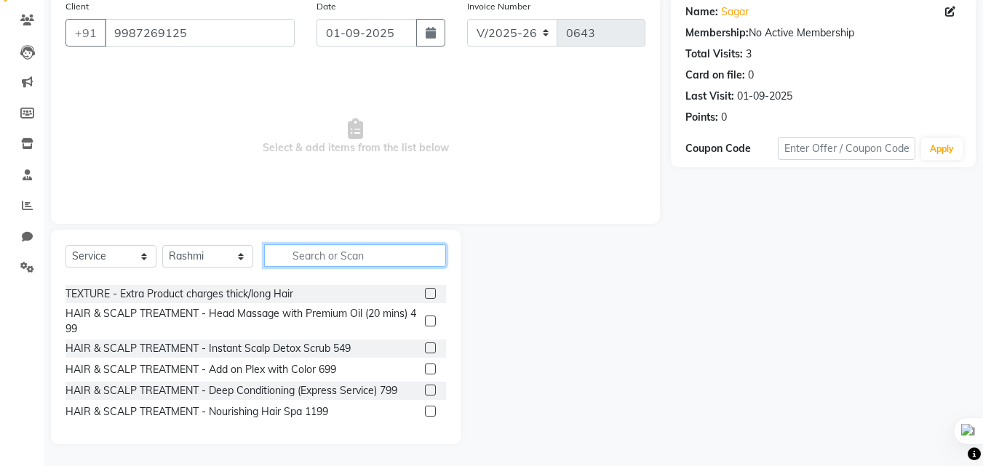
click at [372, 258] on input "text" at bounding box center [355, 255] width 182 height 23
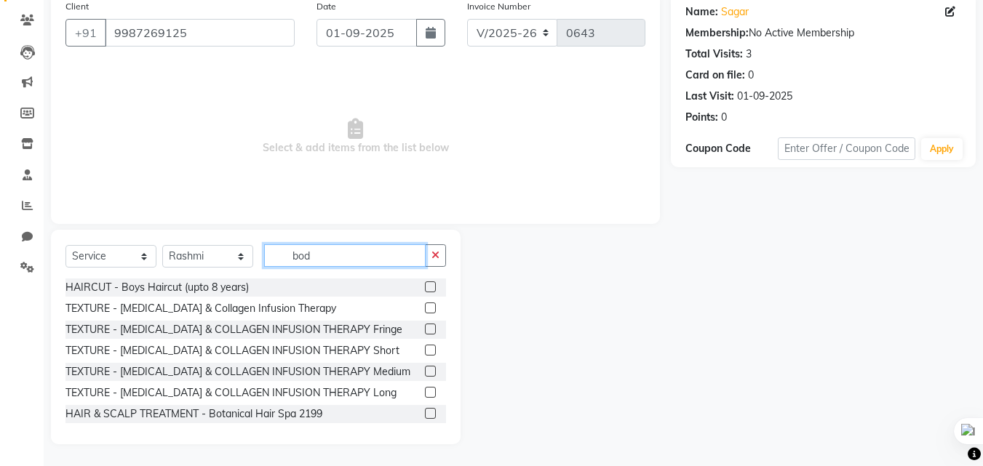
scroll to position [47, 0]
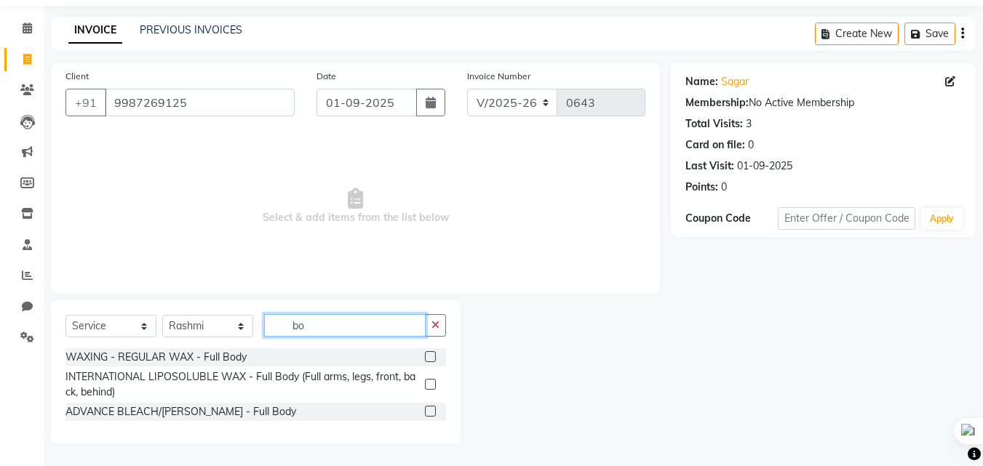
type input "b"
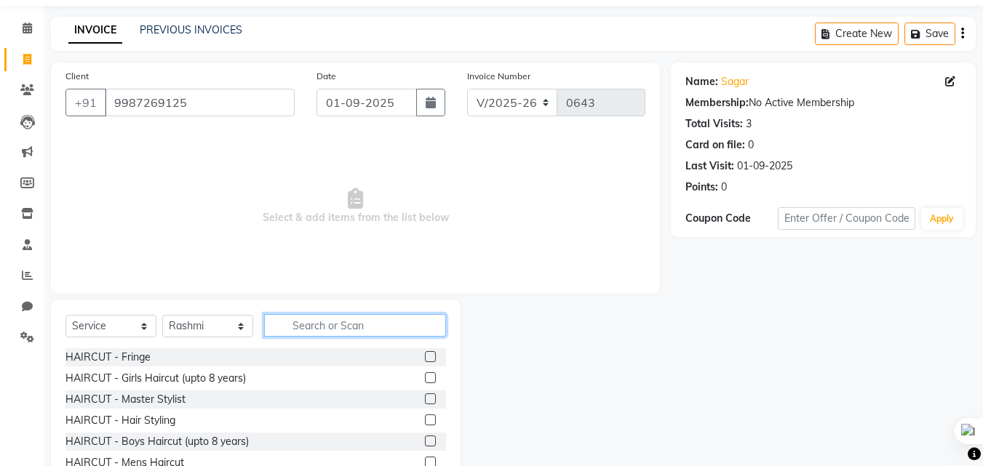
scroll to position [116, 0]
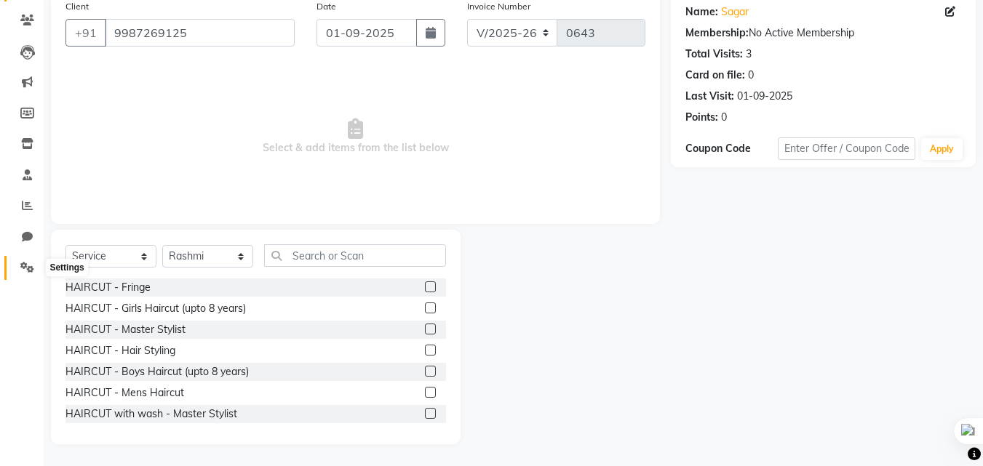
click at [26, 269] on icon at bounding box center [27, 267] width 14 height 11
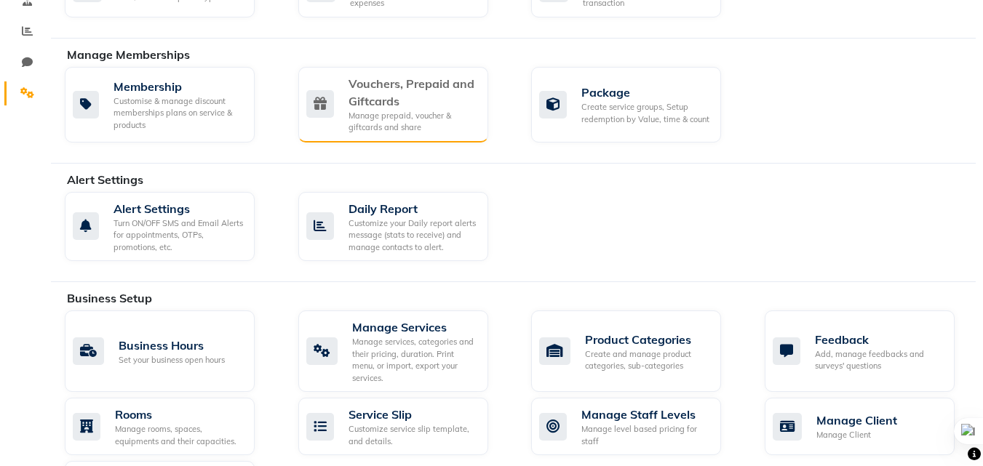
scroll to position [436, 0]
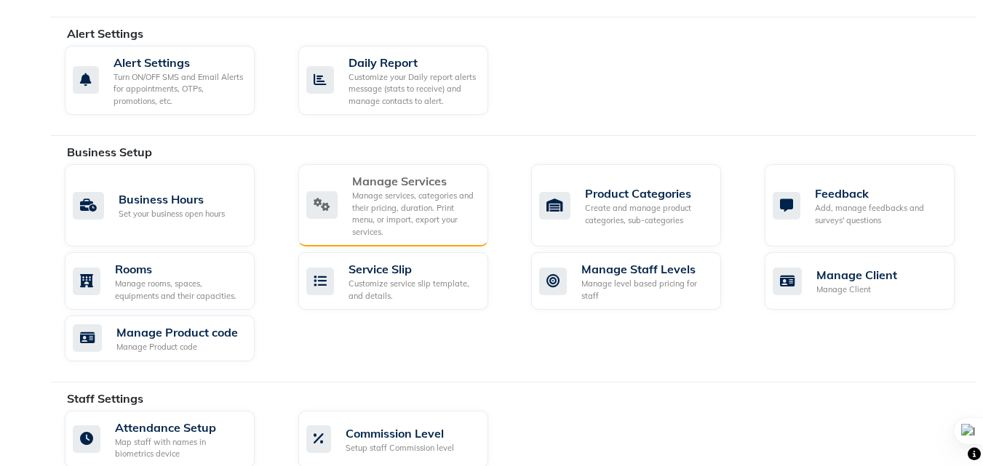
click at [426, 208] on div "Manage services, categories and their pricing, duration. Print menu, or import,…" at bounding box center [414, 214] width 124 height 48
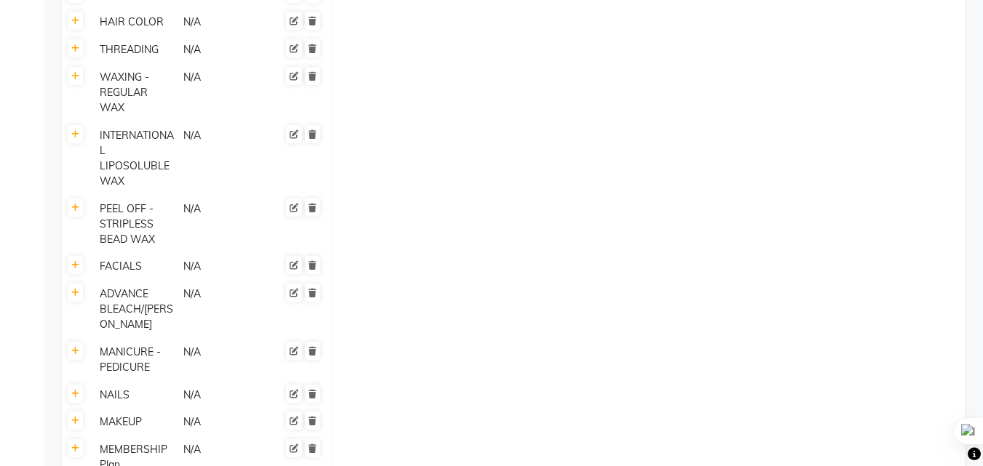
scroll to position [582, 0]
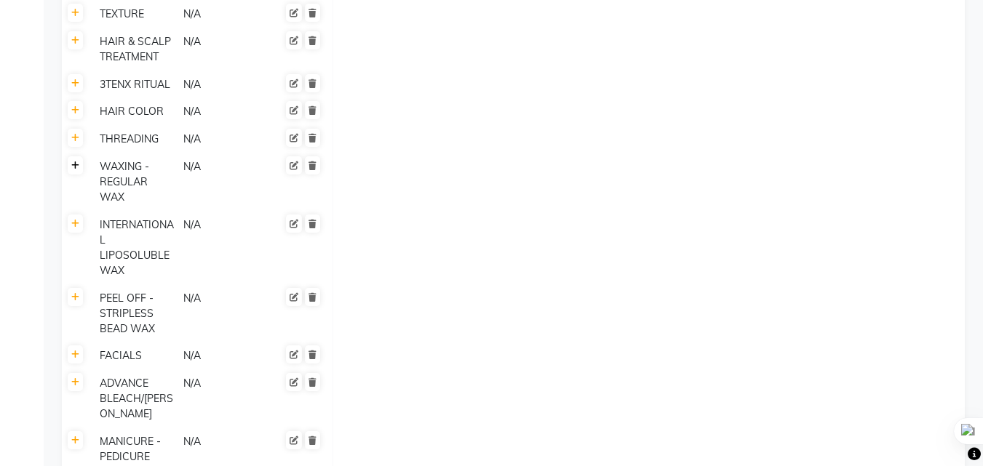
click at [78, 166] on icon at bounding box center [75, 165] width 8 height 9
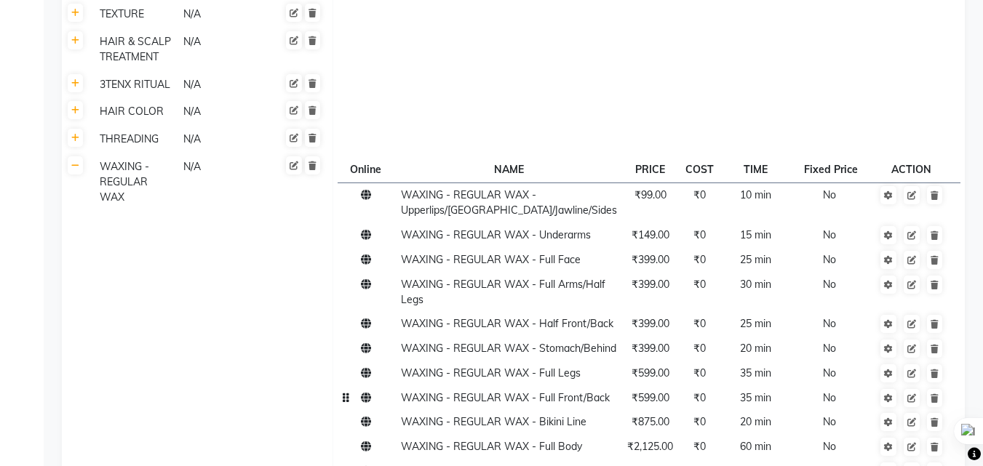
scroll to position [800, 0]
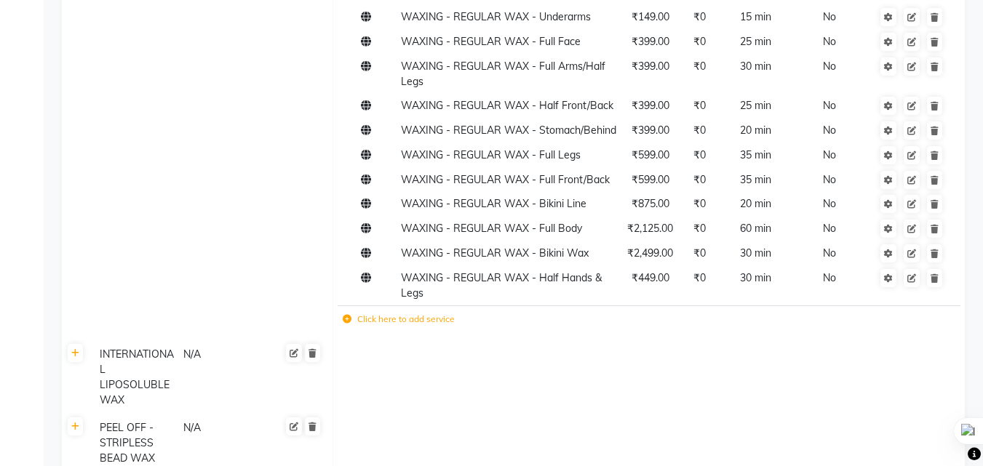
click at [412, 336] on td "Click here to add service" at bounding box center [528, 321] width 381 height 30
click at [410, 326] on label "Click here to add service" at bounding box center [399, 319] width 112 height 13
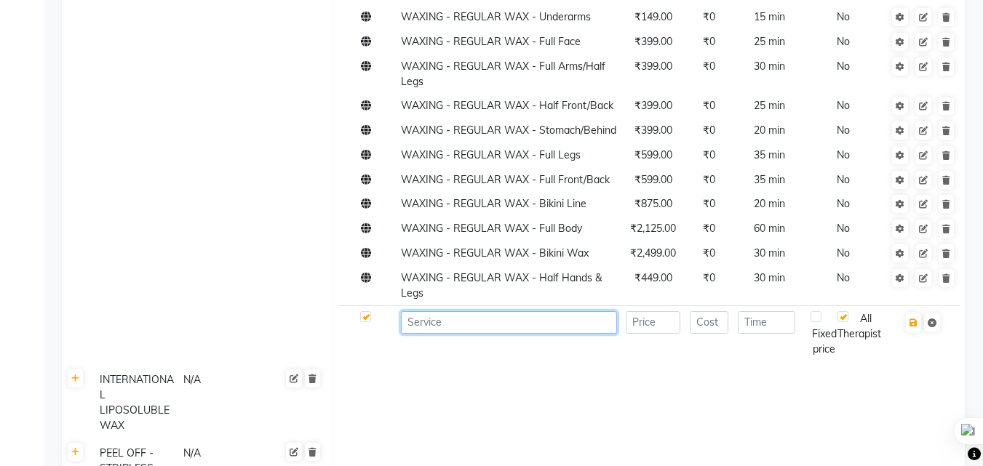
click at [419, 334] on input at bounding box center [509, 322] width 216 height 23
type input "w"
click at [461, 334] on input "WAXING - SCRUBING" at bounding box center [509, 322] width 216 height 23
type input "WAXING - BODY SCRUBING"
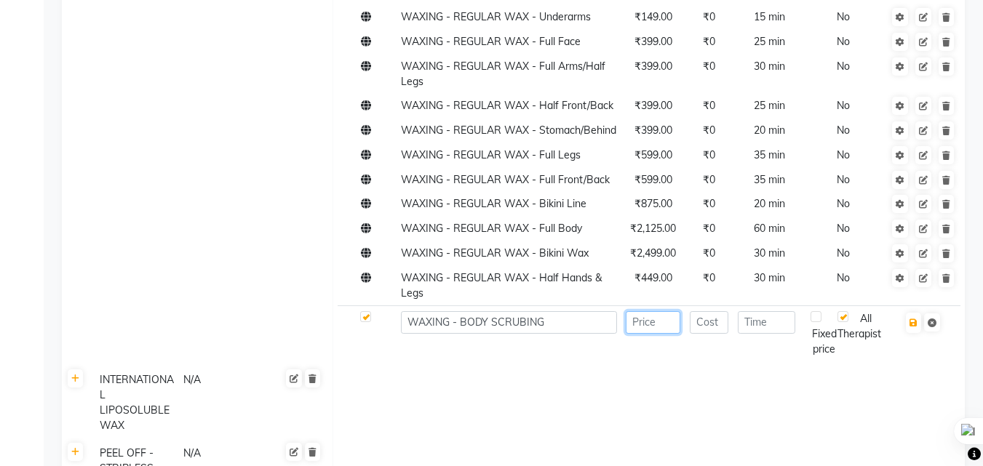
click at [645, 334] on input "number" at bounding box center [653, 322] width 55 height 23
type input "1500"
click at [747, 334] on input "number" at bounding box center [766, 322] width 57 height 23
type input "30"
click at [913, 327] on icon "button" at bounding box center [913, 323] width 8 height 9
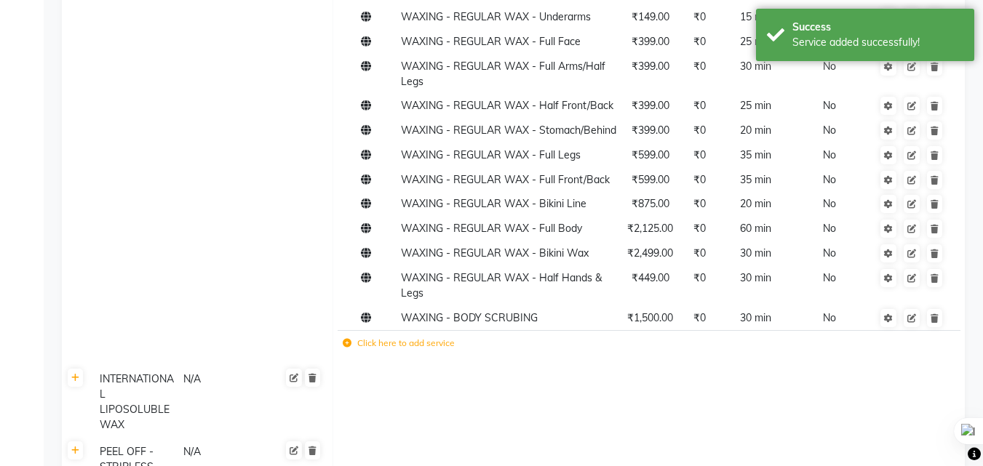
click at [407, 350] on label "Click here to add service" at bounding box center [399, 343] width 112 height 13
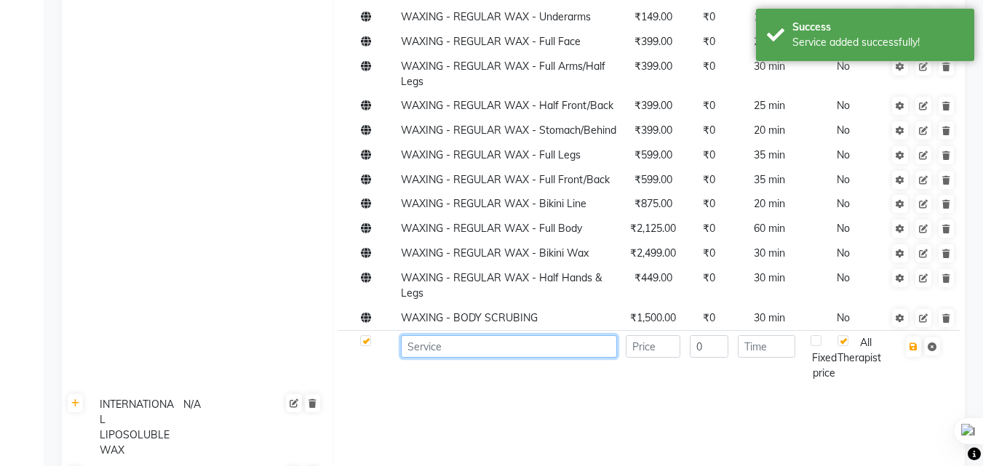
click at [430, 358] on input at bounding box center [509, 346] width 216 height 23
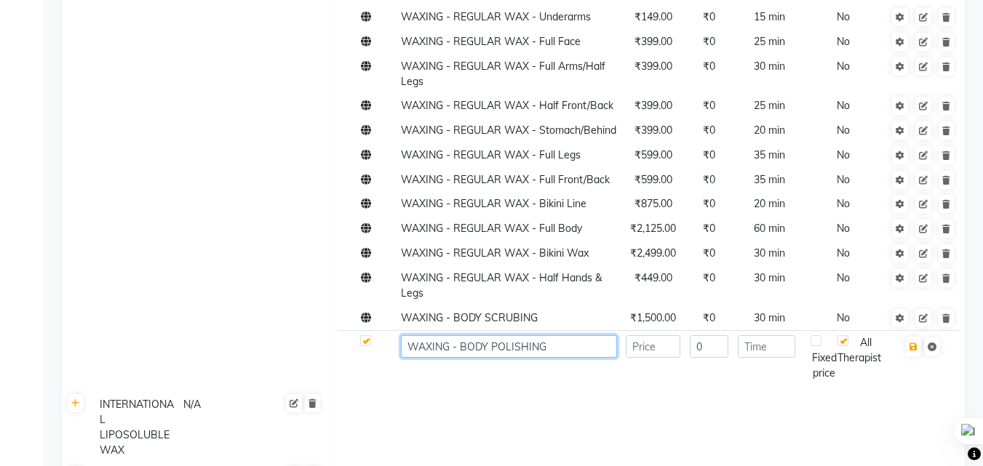
type input "WAXING - BODY POLISHING"
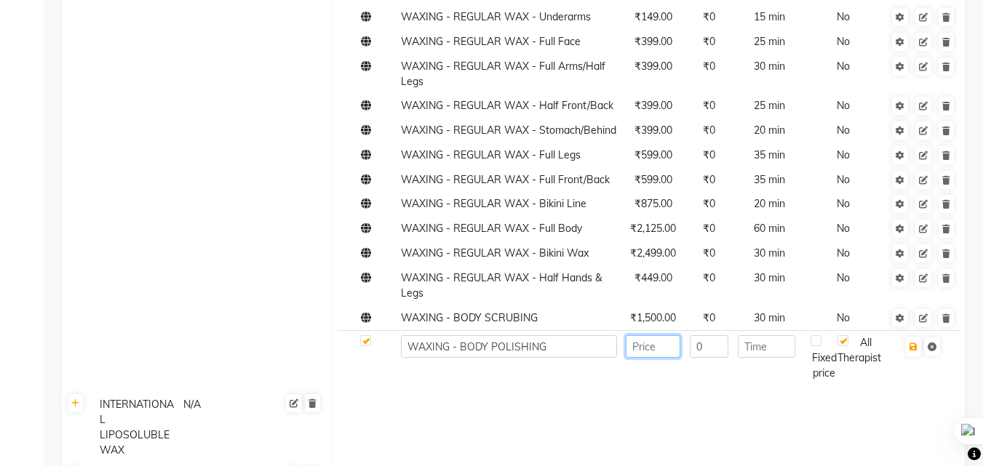
click at [639, 358] on input "number" at bounding box center [653, 346] width 55 height 23
type input "3000"
click at [765, 358] on input "number" at bounding box center [766, 346] width 57 height 23
type input "60"
click at [909, 357] on button "button" at bounding box center [913, 347] width 15 height 20
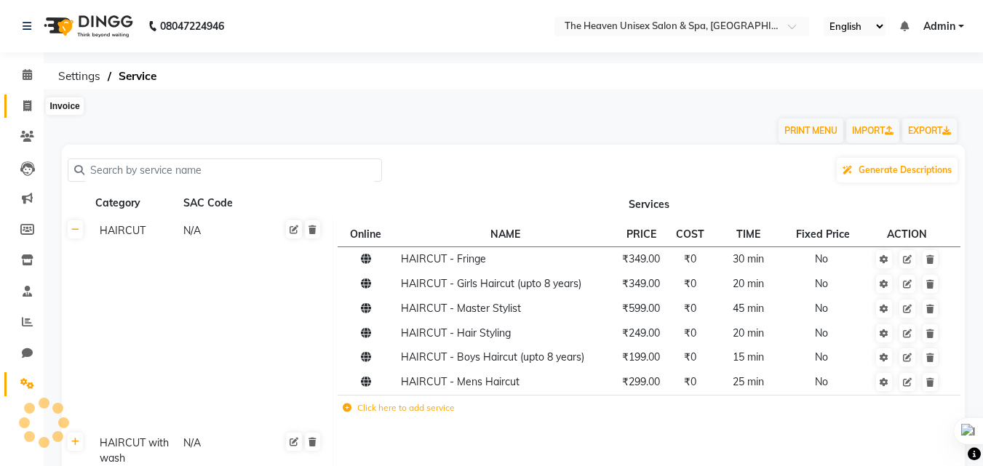
click at [19, 102] on span at bounding box center [27, 106] width 25 height 17
select select "8417"
select select "service"
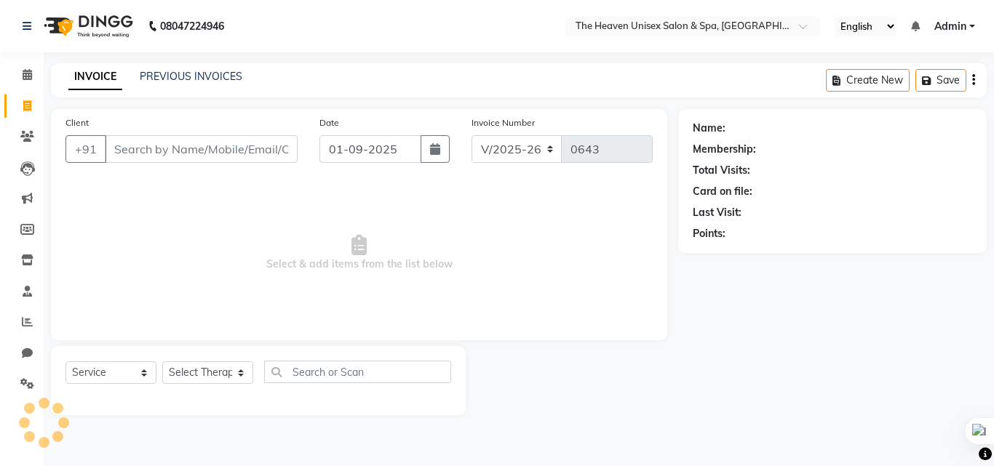
click at [199, 148] on input "Client" at bounding box center [201, 149] width 193 height 28
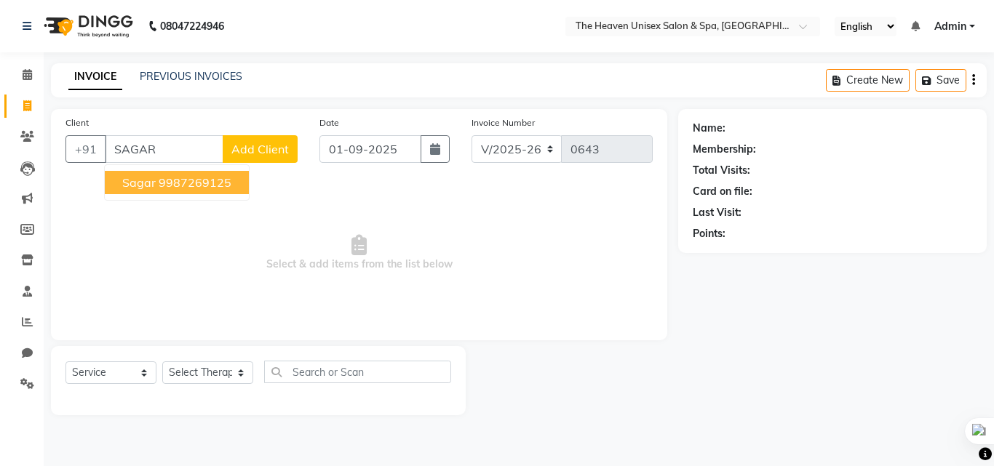
click at [149, 177] on span "Sagar" at bounding box center [138, 182] width 33 height 15
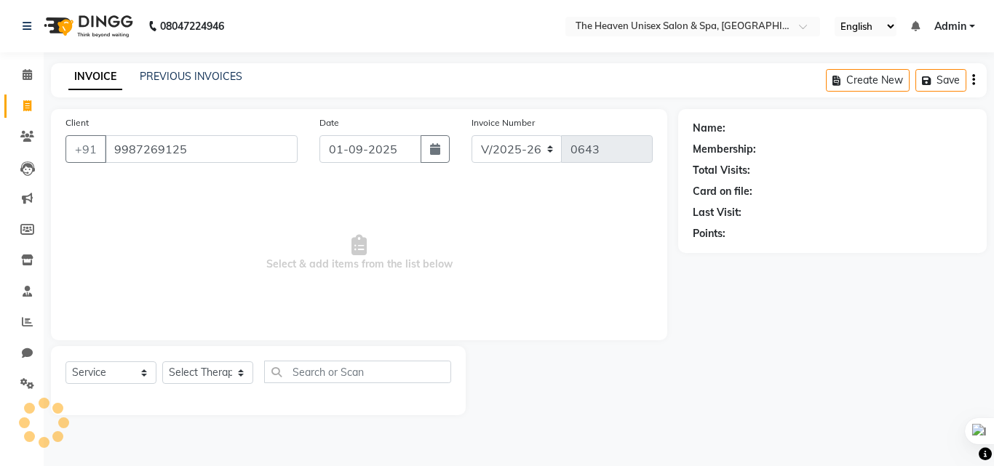
type input "9987269125"
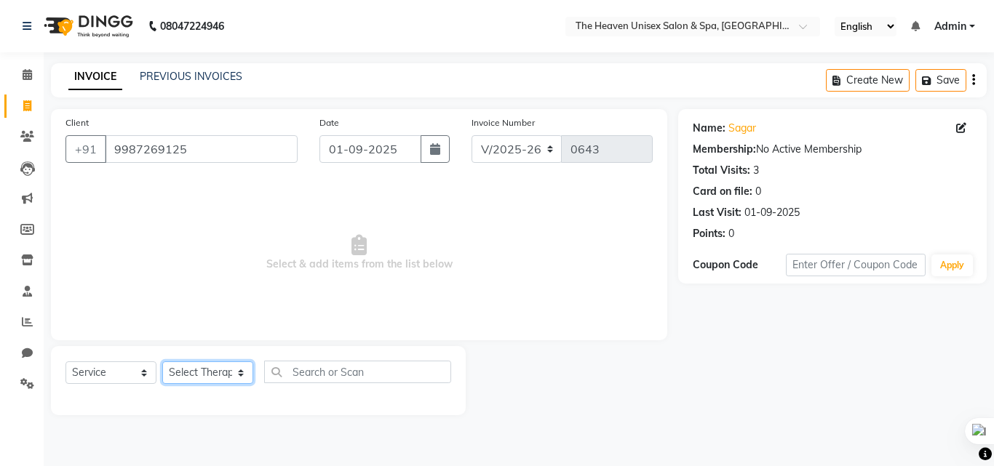
click at [194, 375] on select "Select Therapist [PERSON_NAME] HRS House [PERSON_NAME] [PERSON_NAME] Rashmi [PE…" at bounding box center [207, 373] width 91 height 23
select select "83615"
click at [162, 362] on select "Select Therapist [PERSON_NAME] HRS House [PERSON_NAME] [PERSON_NAME] Rashmi [PE…" at bounding box center [207, 373] width 91 height 23
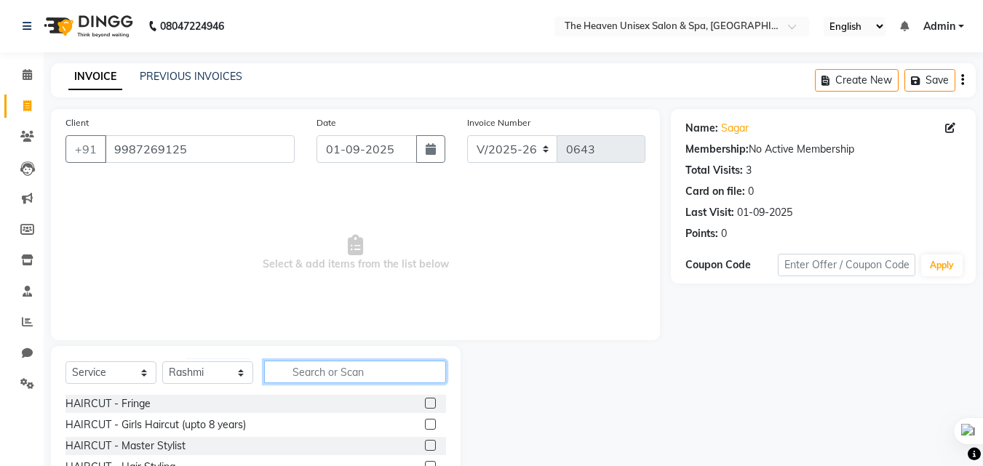
click at [340, 375] on input "text" at bounding box center [355, 372] width 182 height 23
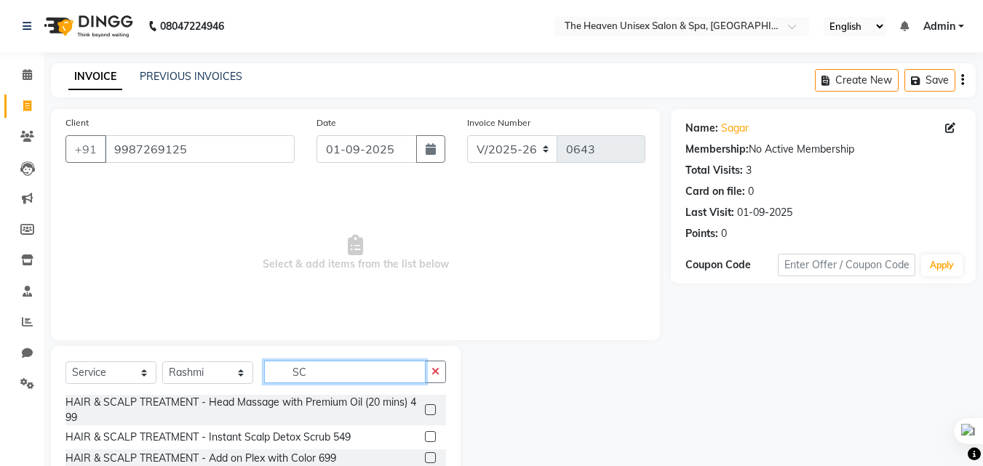
type input "S"
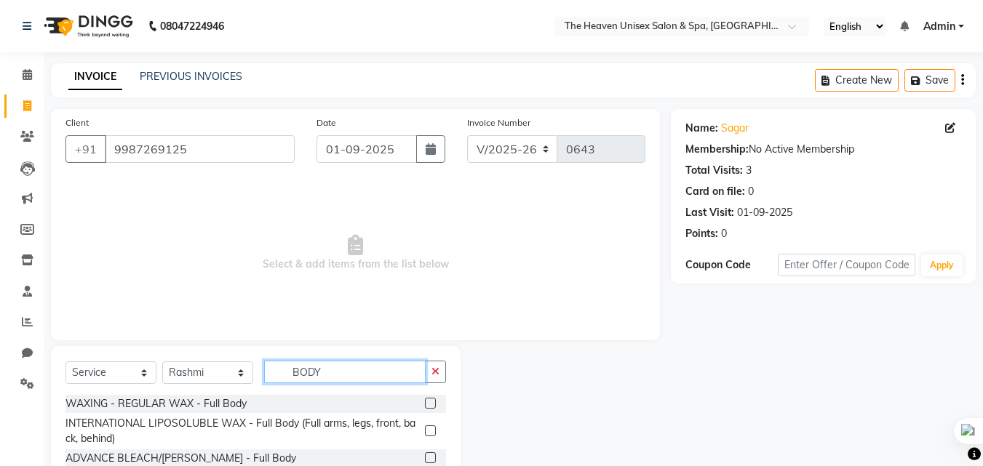
scroll to position [47, 0]
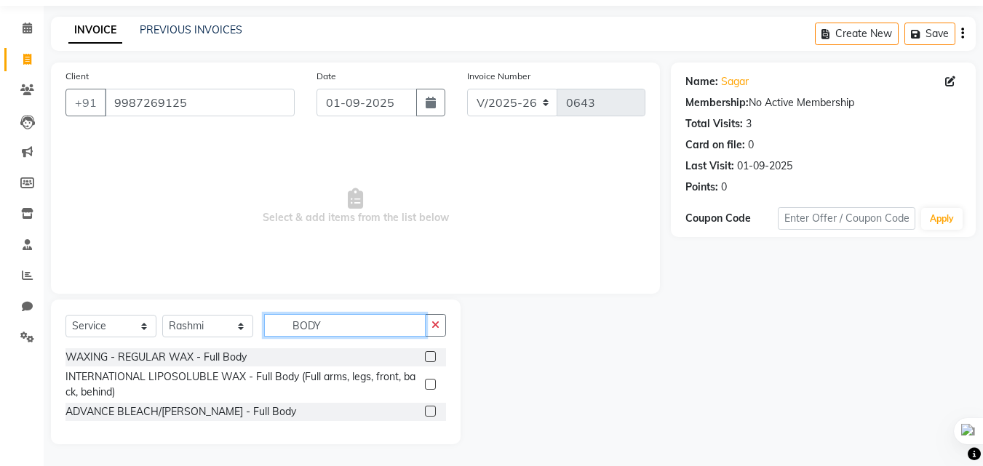
type input "BODY"
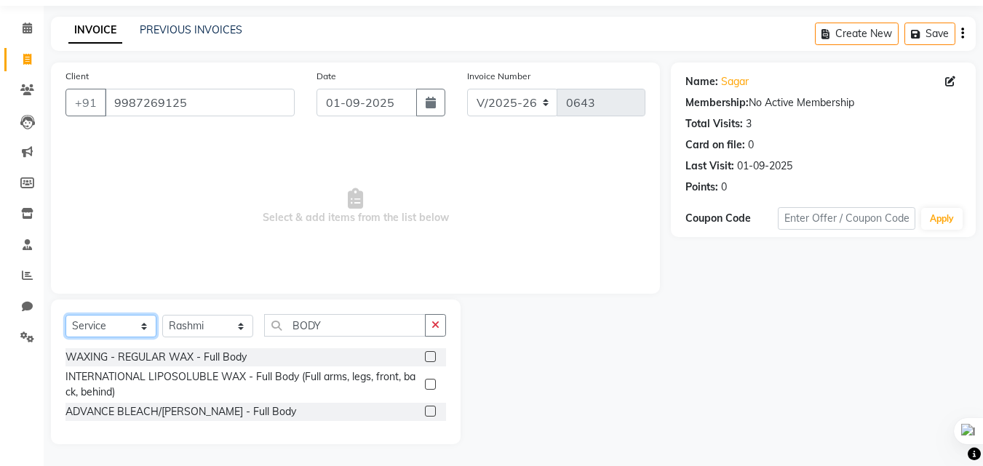
click at [141, 331] on select "Select Service Product Membership Package Voucher Prepaid Gift Card" at bounding box center [110, 326] width 91 height 23
select select "package"
click at [65, 315] on select "Select Service Product Membership Package Voucher Prepaid Gift Card" at bounding box center [110, 326] width 91 height 23
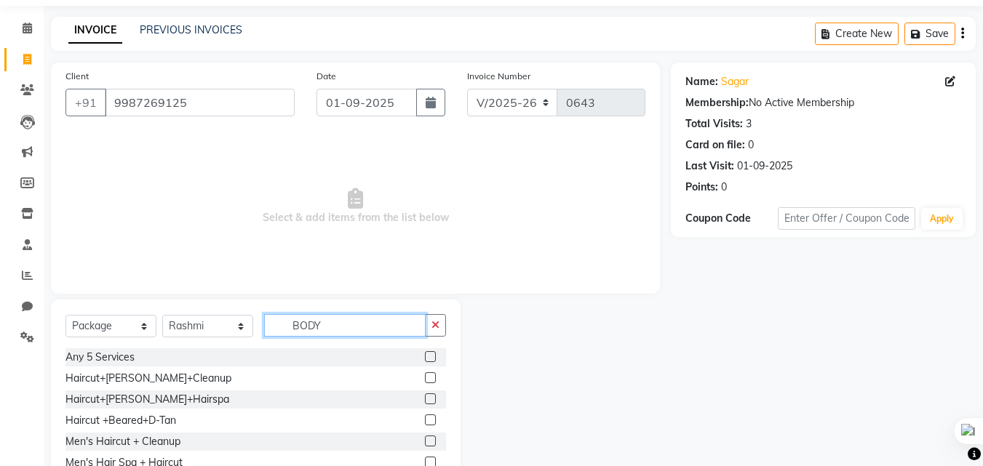
click at [356, 324] on input "BODY" at bounding box center [344, 325] width 161 height 23
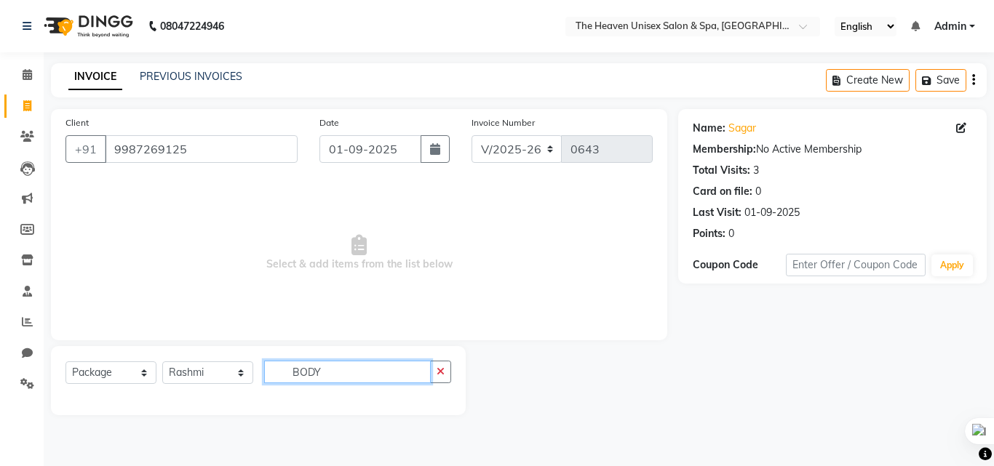
type input "BODY"
click at [128, 371] on select "Select Service Product Membership Package Voucher Prepaid Gift Card" at bounding box center [110, 373] width 91 height 23
click at [23, 386] on icon at bounding box center [27, 383] width 14 height 11
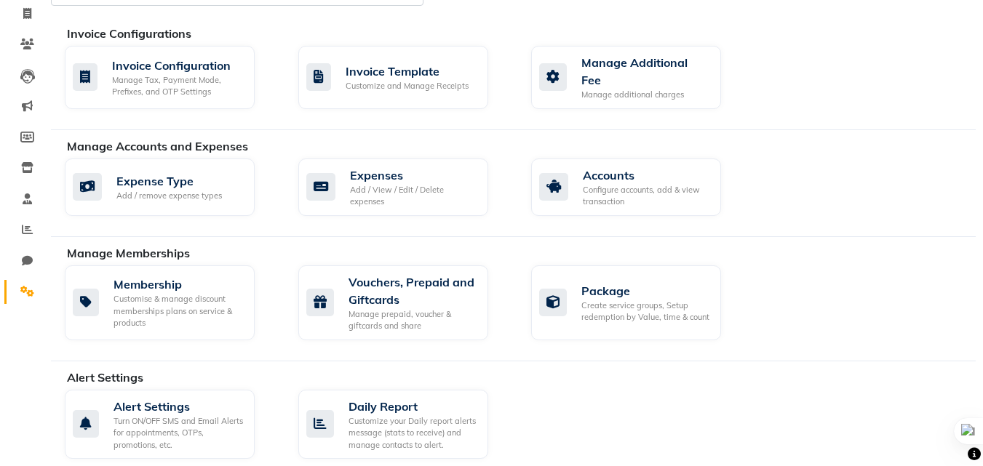
scroll to position [291, 0]
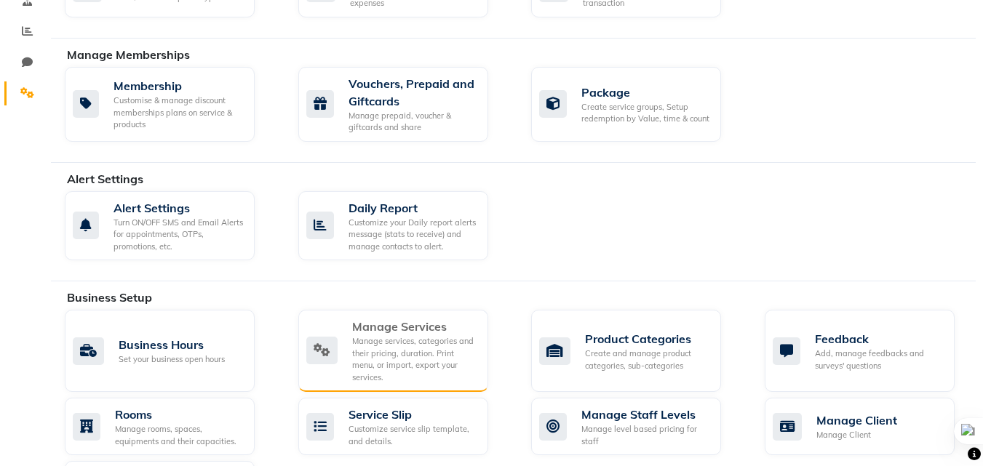
click at [397, 335] on div "Manage services, categories and their pricing, duration. Print menu, or import,…" at bounding box center [414, 359] width 124 height 48
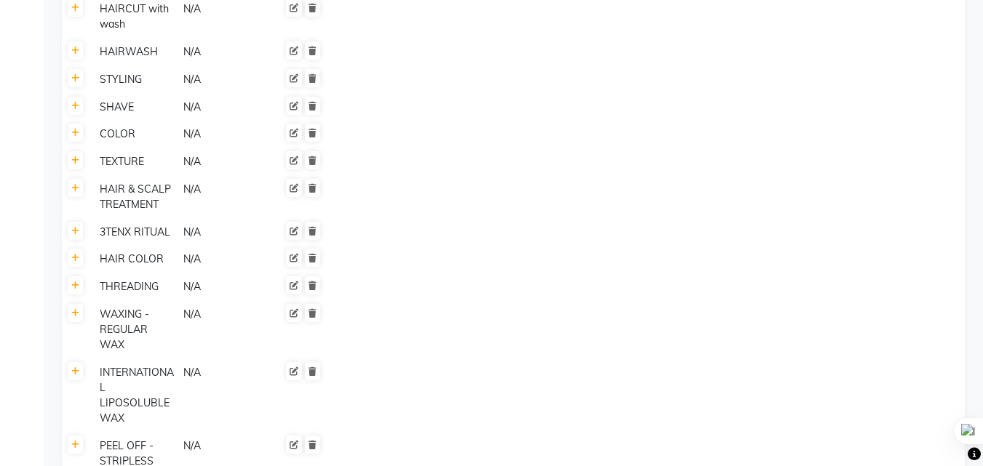
scroll to position [436, 0]
click at [79, 314] on icon at bounding box center [75, 311] width 8 height 9
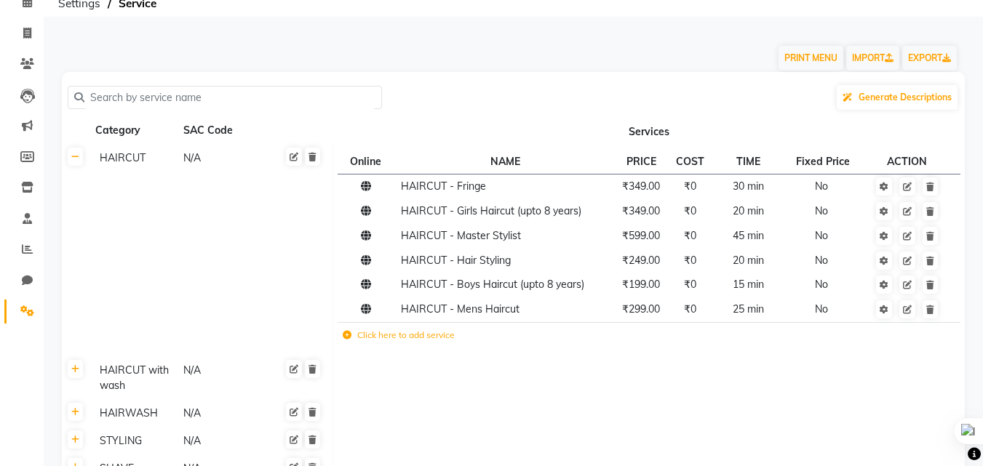
scroll to position [0, 0]
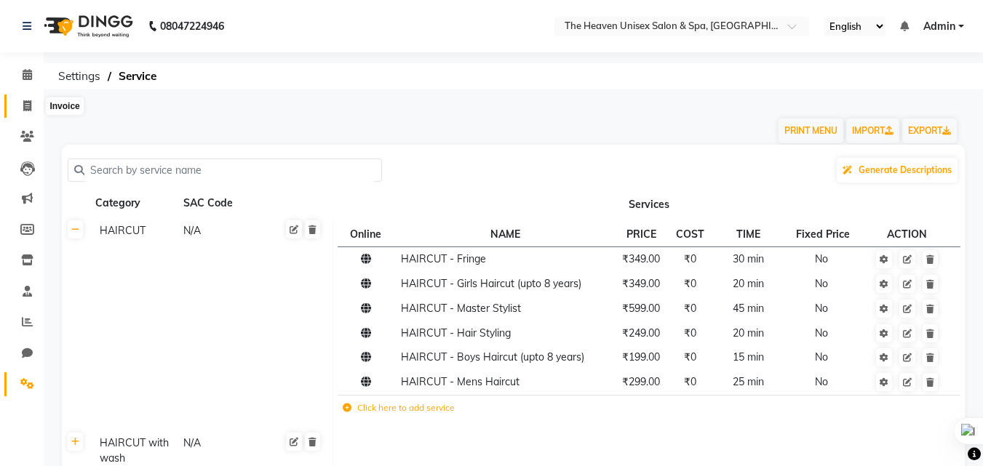
click at [31, 98] on span at bounding box center [27, 106] width 25 height 17
select select "8417"
select select "service"
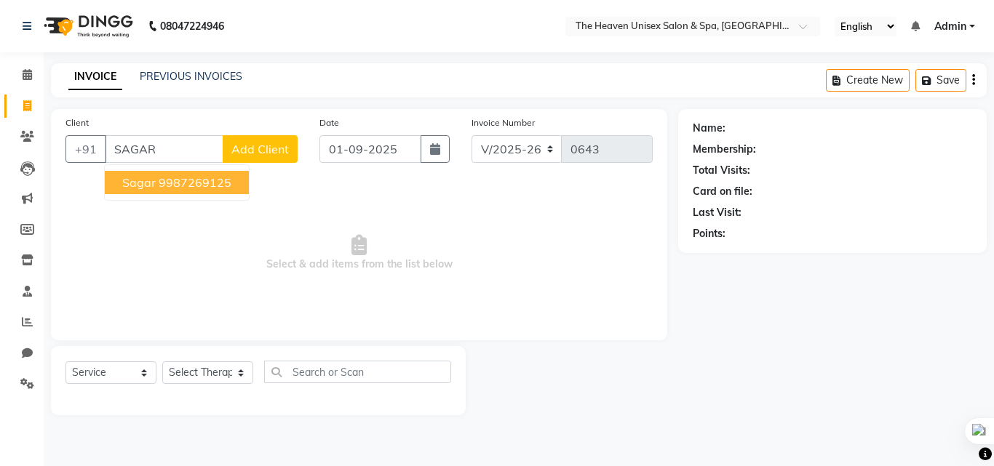
click at [142, 184] on span "Sagar" at bounding box center [138, 182] width 33 height 15
type input "9987269125"
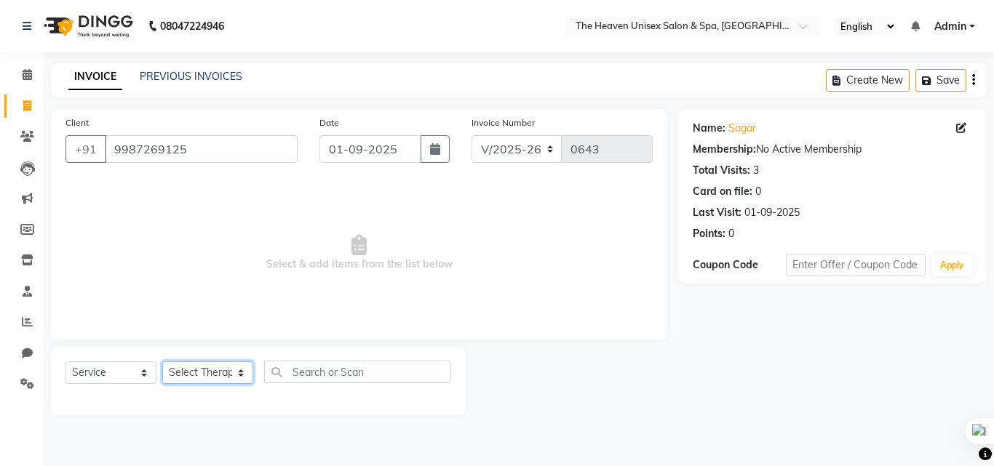
click at [210, 383] on select "Select Therapist [PERSON_NAME] HRS House [PERSON_NAME] [PERSON_NAME] Rashmi [PE…" at bounding box center [207, 373] width 91 height 23
select select "83615"
click at [162, 362] on select "Select Therapist [PERSON_NAME] HRS House [PERSON_NAME] [PERSON_NAME] Rashmi [PE…" at bounding box center [207, 373] width 91 height 23
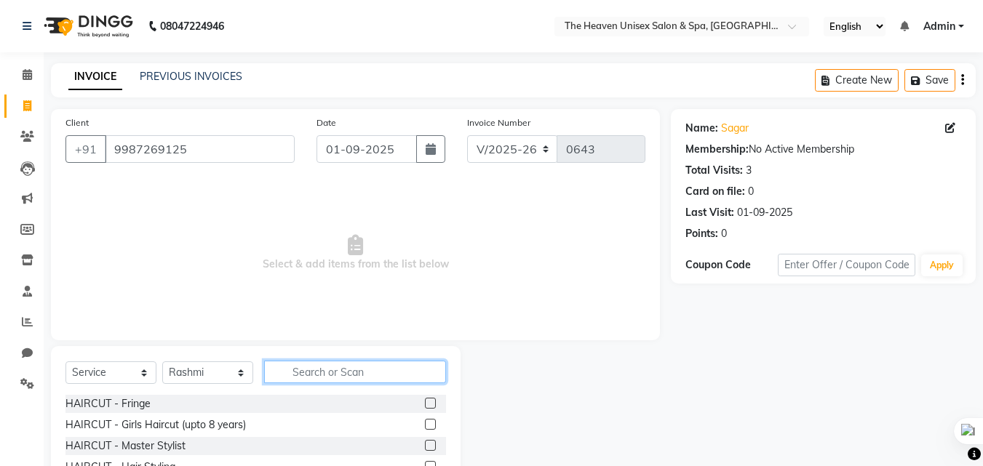
click at [317, 369] on input "text" at bounding box center [355, 372] width 182 height 23
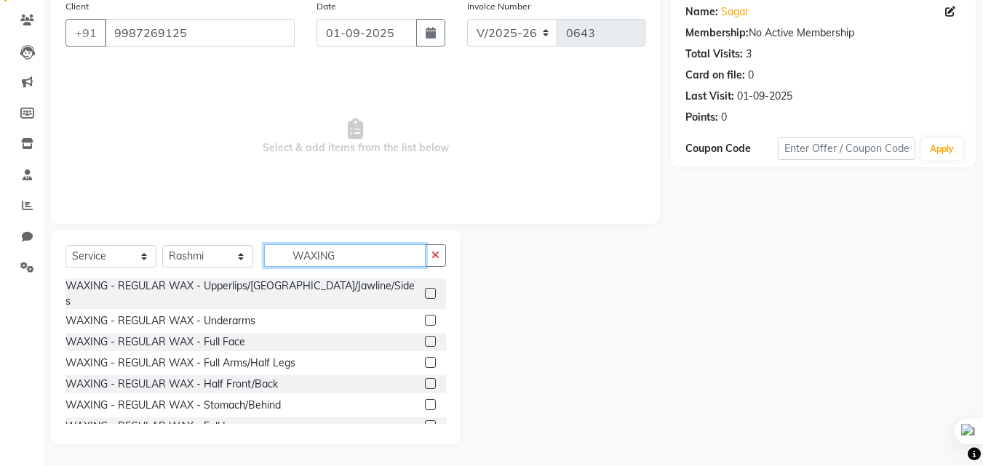
scroll to position [87, 0]
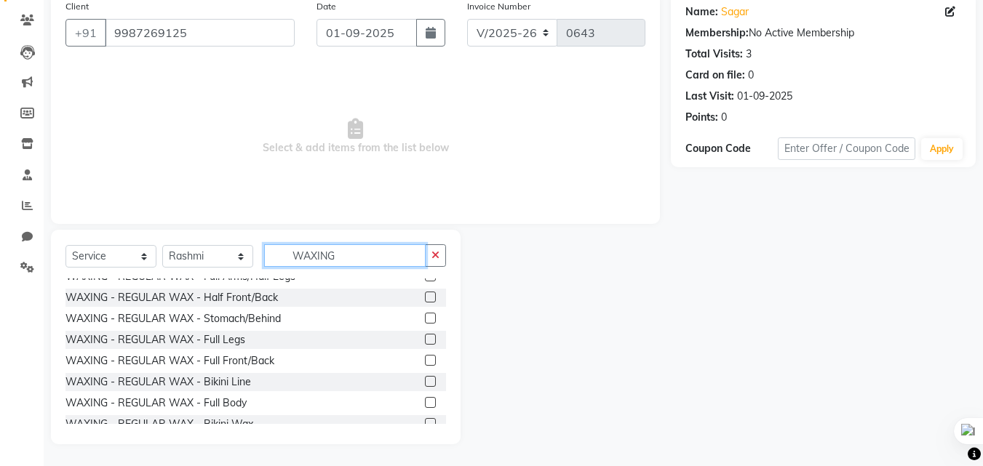
type input "WAXING"
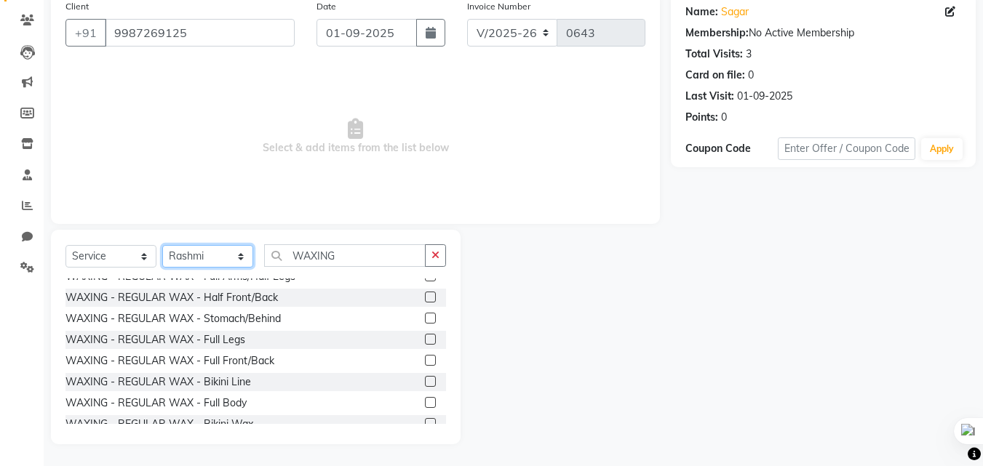
click at [217, 259] on select "Select Therapist [PERSON_NAME] HRS House [PERSON_NAME] [PERSON_NAME] Rashmi [PE…" at bounding box center [207, 256] width 91 height 23
select select "82835"
click at [162, 245] on select "Select Therapist [PERSON_NAME] HRS House [PERSON_NAME] [PERSON_NAME] Rashmi [PE…" at bounding box center [207, 256] width 91 height 23
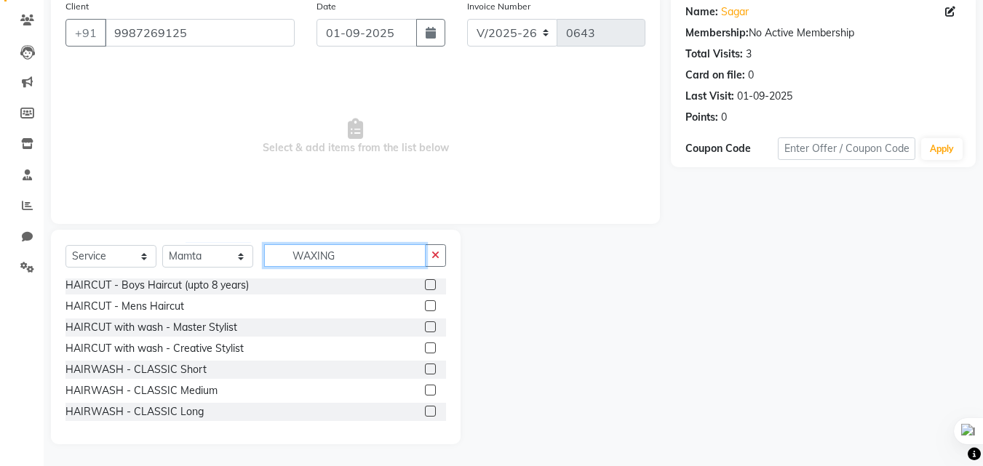
click at [364, 259] on input "WAXING" at bounding box center [344, 255] width 161 height 23
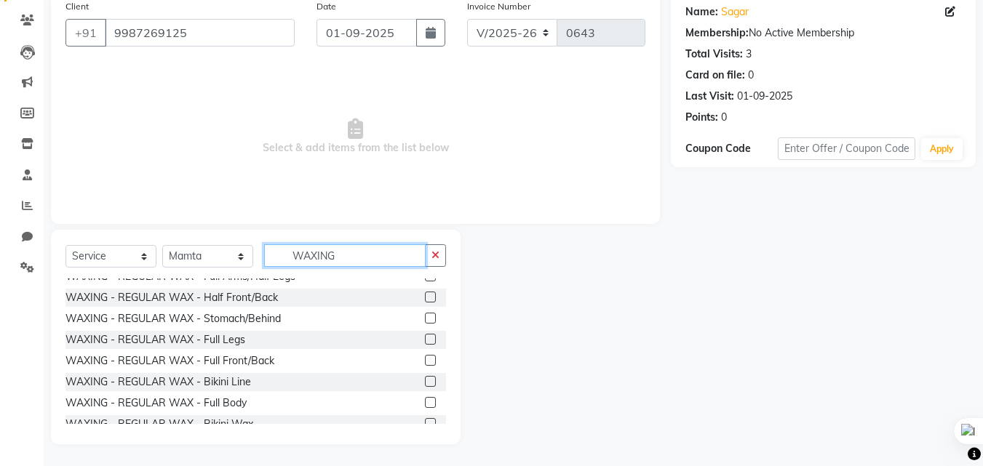
scroll to position [150, 0]
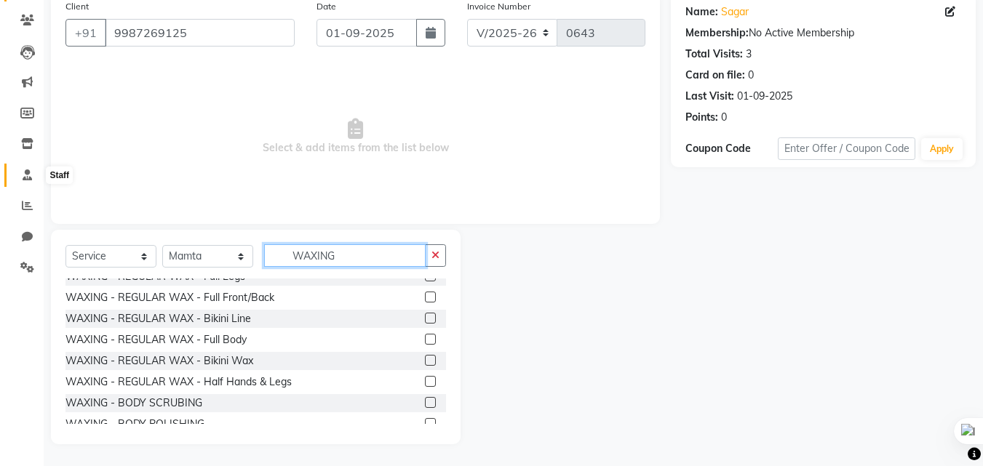
type input "WAXING"
click at [20, 173] on span at bounding box center [27, 175] width 25 height 17
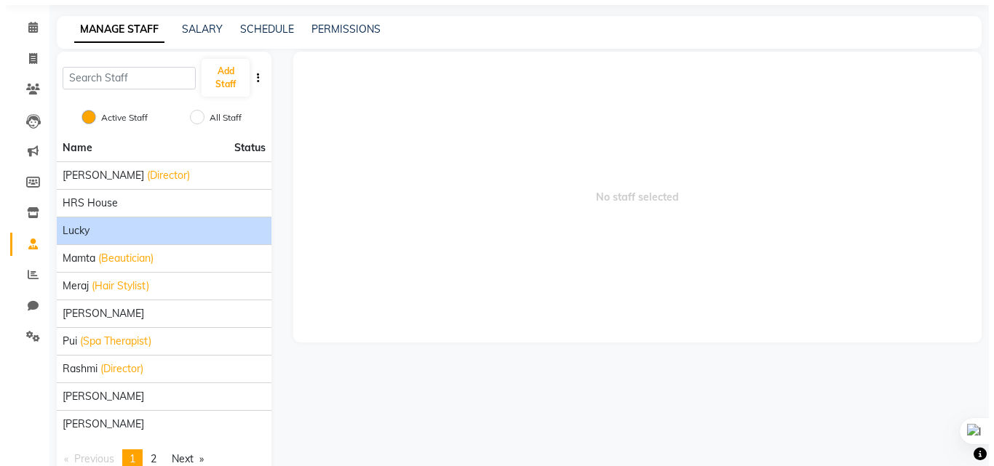
scroll to position [73, 0]
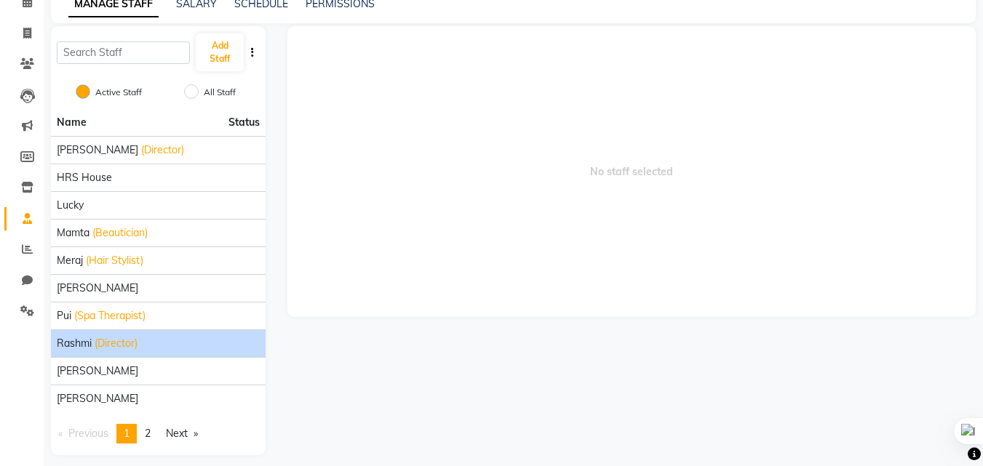
click at [154, 339] on div "Rashmi (Director)" at bounding box center [158, 343] width 203 height 15
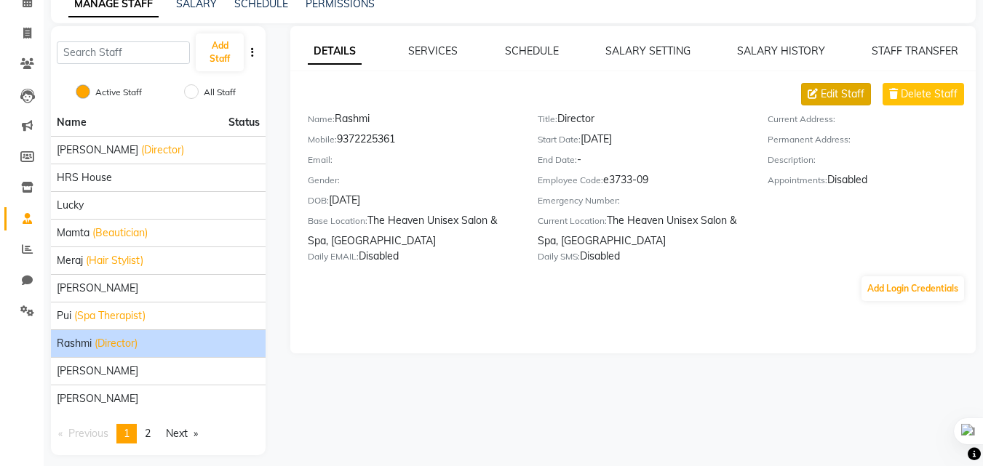
click at [844, 96] on span "Edit Staff" at bounding box center [843, 94] width 44 height 15
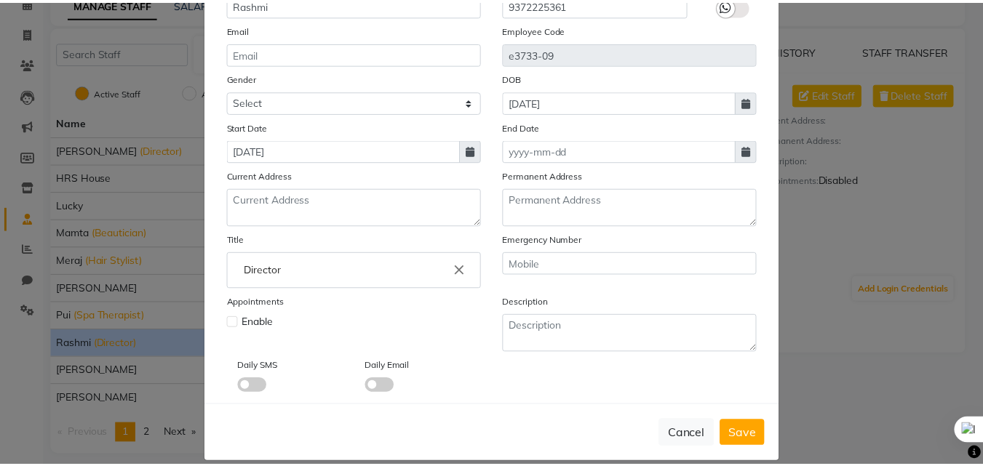
scroll to position [175, 0]
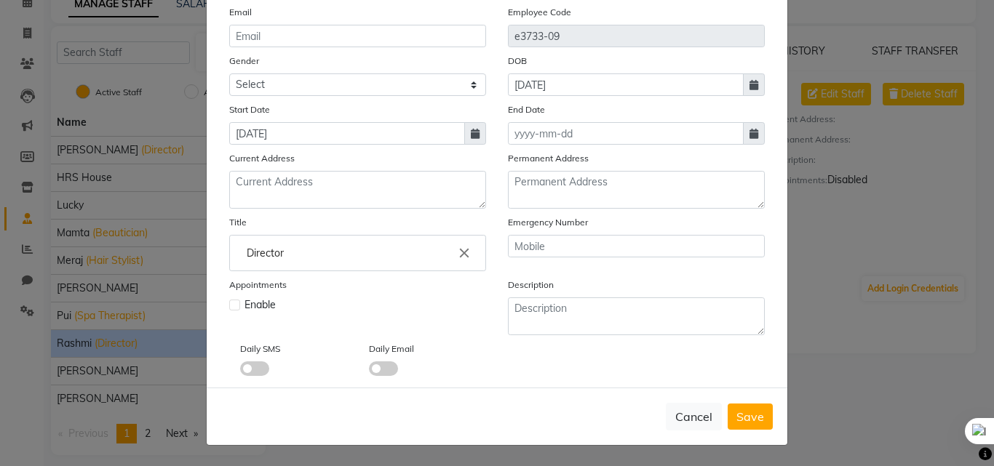
click at [229, 298] on div at bounding box center [233, 305] width 9 height 15
click at [232, 308] on label at bounding box center [234, 305] width 11 height 11
click at [232, 308] on input "checkbox" at bounding box center [233, 303] width 9 height 9
checkbox input "true"
click at [755, 414] on span "Save" at bounding box center [750, 417] width 28 height 15
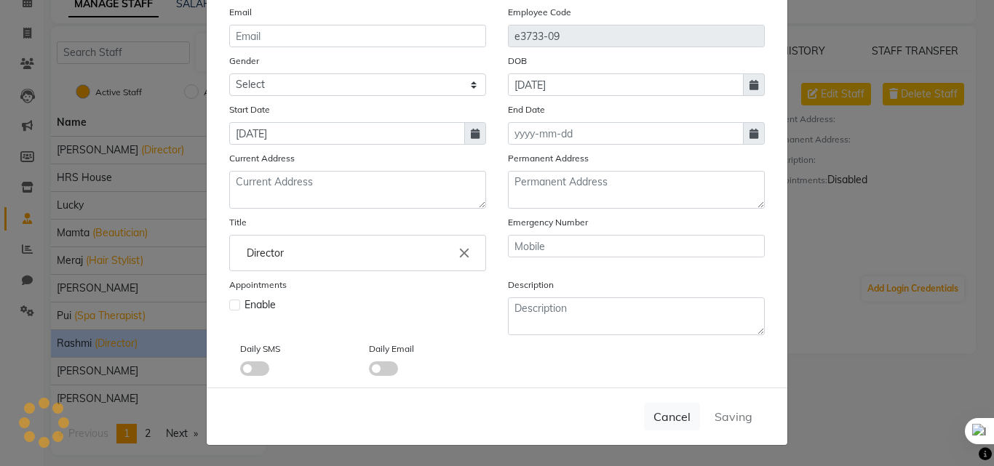
checkbox input "false"
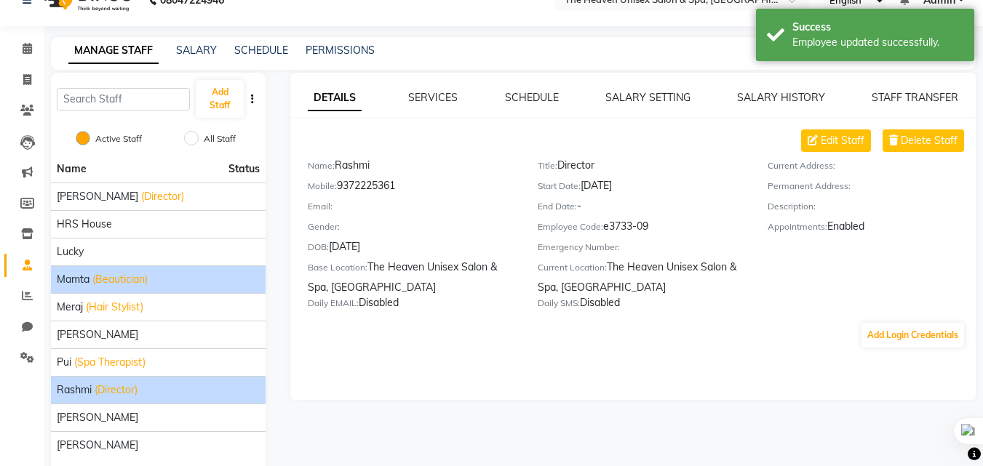
scroll to position [0, 0]
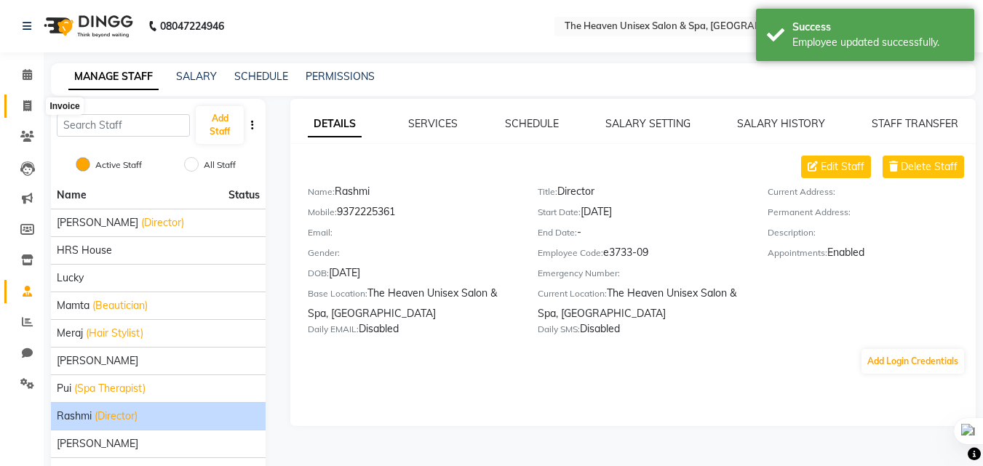
click at [33, 98] on span at bounding box center [27, 106] width 25 height 17
select select "8417"
select select "service"
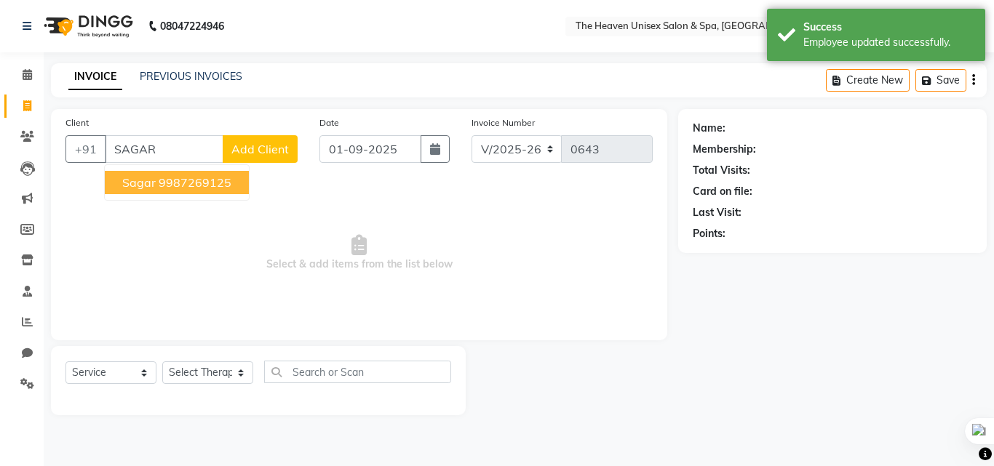
click at [135, 182] on span "Sagar" at bounding box center [138, 182] width 33 height 15
type input "9987269125"
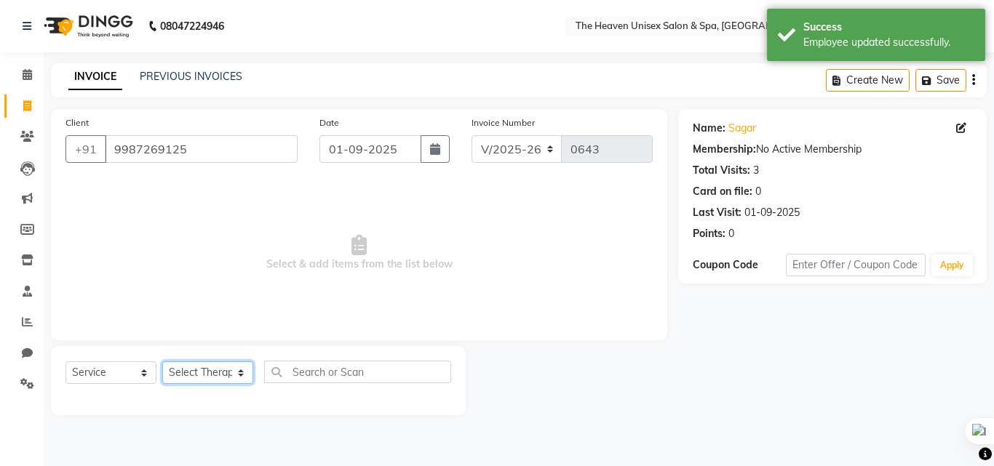
click at [212, 367] on select "Select Therapist [PERSON_NAME] HRS House [PERSON_NAME] [PERSON_NAME] Rashmi [PE…" at bounding box center [207, 373] width 91 height 23
select select "83615"
click at [162, 362] on select "Select Therapist [PERSON_NAME] HRS House [PERSON_NAME] [PERSON_NAME] Rashmi [PE…" at bounding box center [207, 373] width 91 height 23
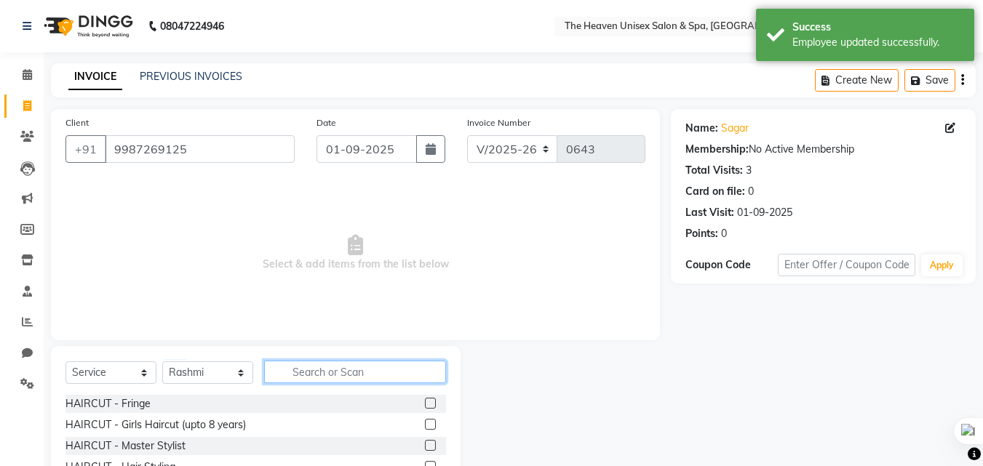
click at [310, 365] on input "text" at bounding box center [355, 372] width 182 height 23
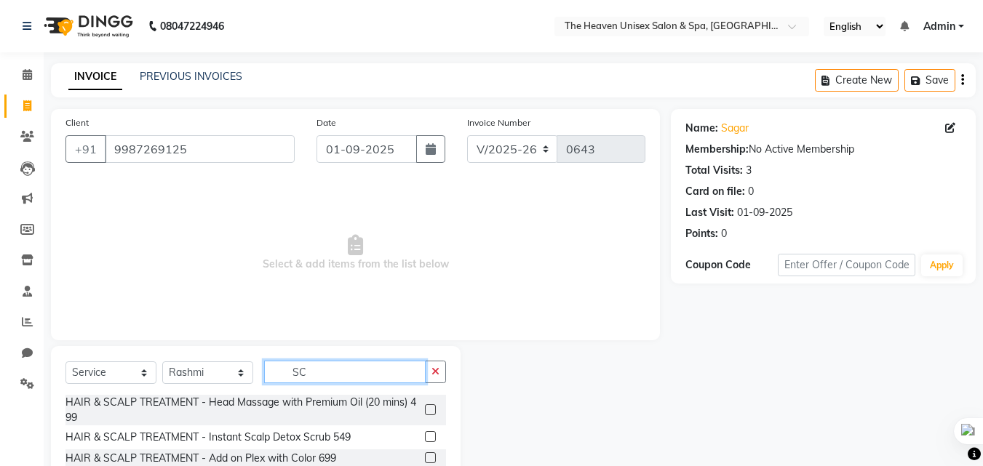
type input "S"
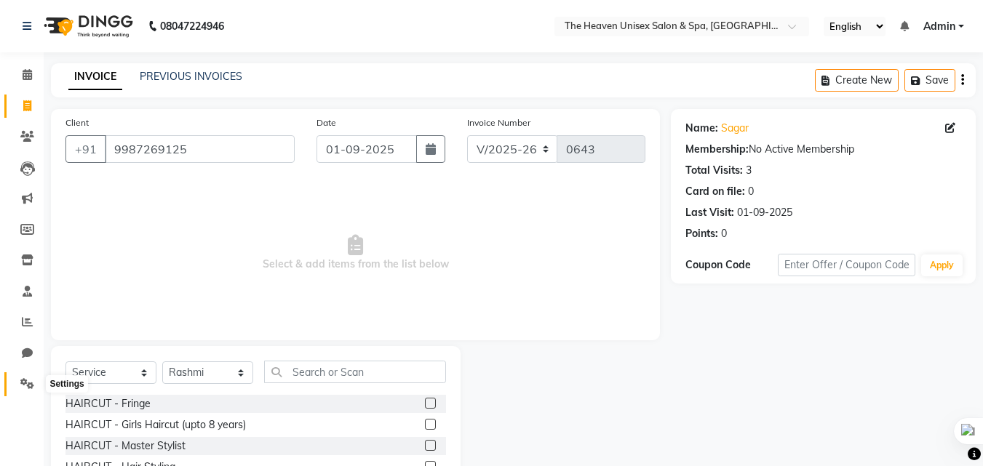
click at [15, 384] on span at bounding box center [27, 384] width 25 height 17
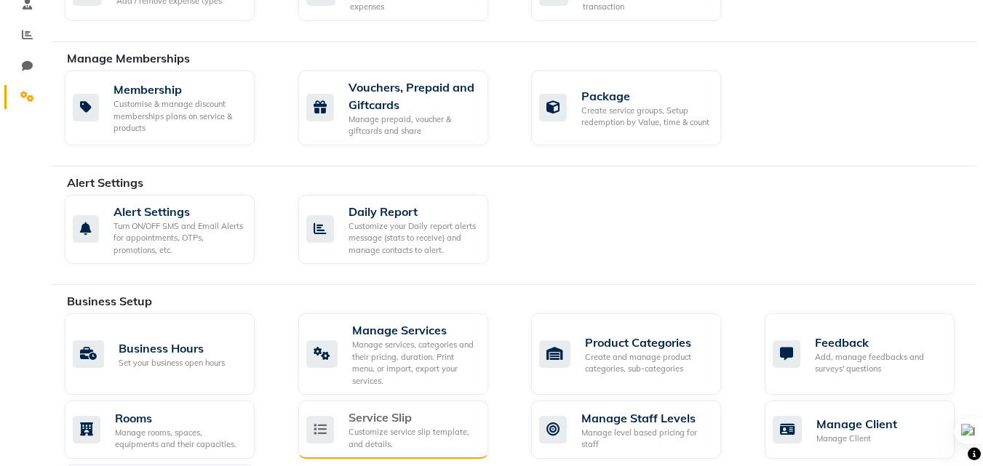
scroll to position [364, 0]
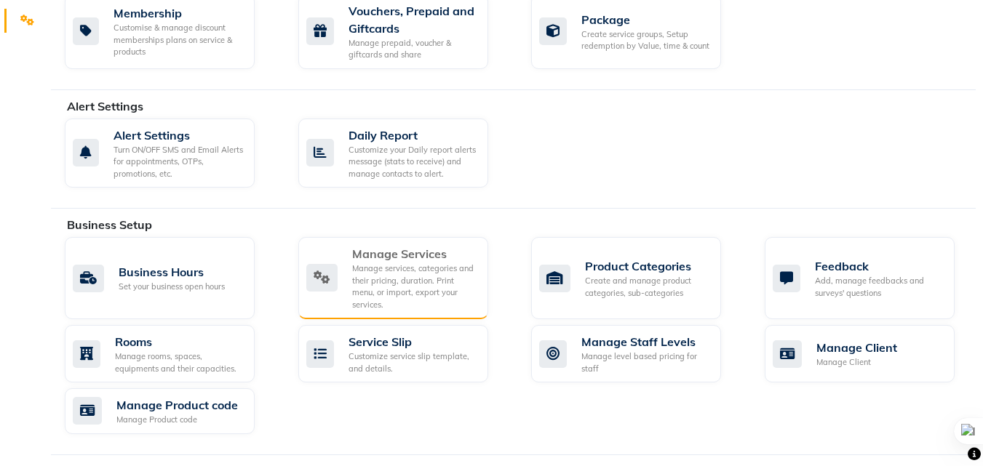
click at [372, 263] on div "Manage services, categories and their pricing, duration. Print menu, or import,…" at bounding box center [414, 287] width 124 height 48
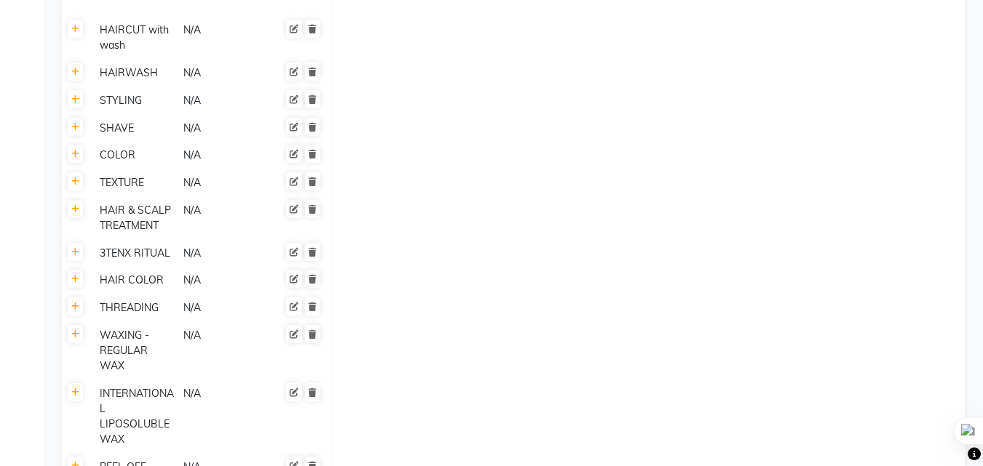
scroll to position [436, 0]
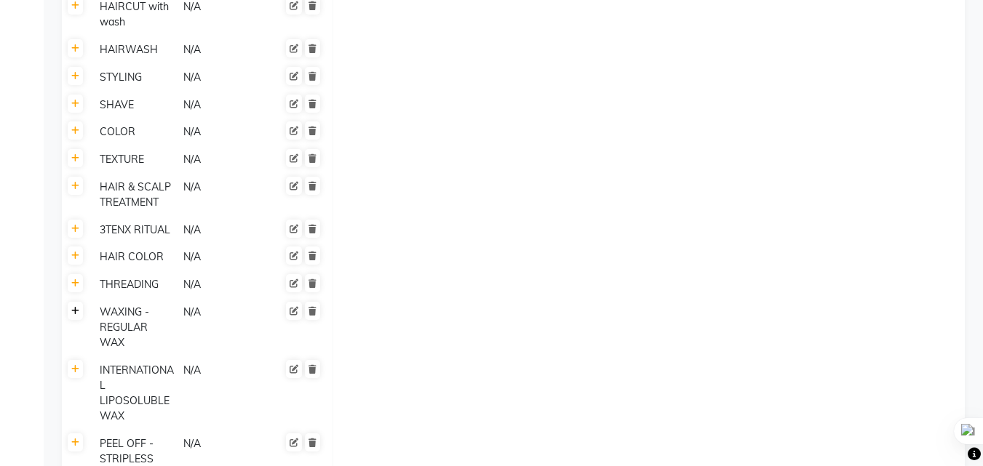
click at [76, 313] on icon at bounding box center [75, 311] width 8 height 9
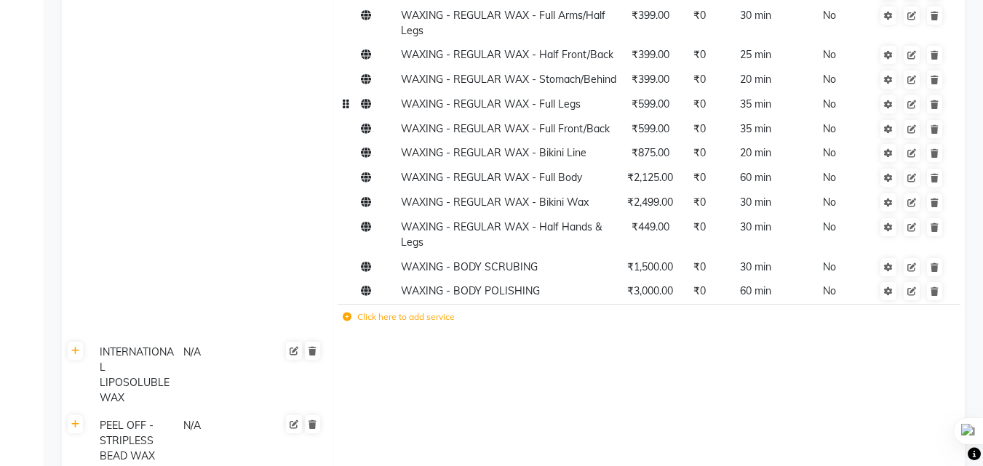
scroll to position [873, 0]
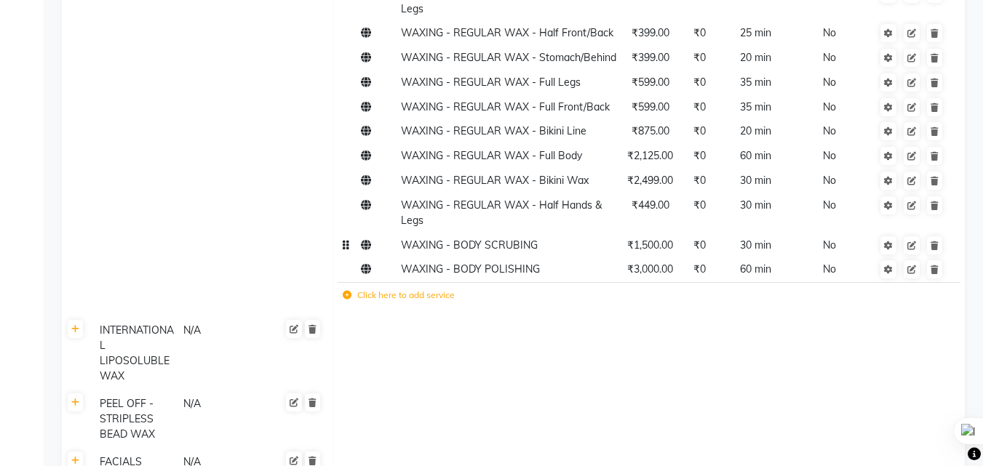
click at [663, 252] on span "₹1,500.00" at bounding box center [650, 245] width 46 height 13
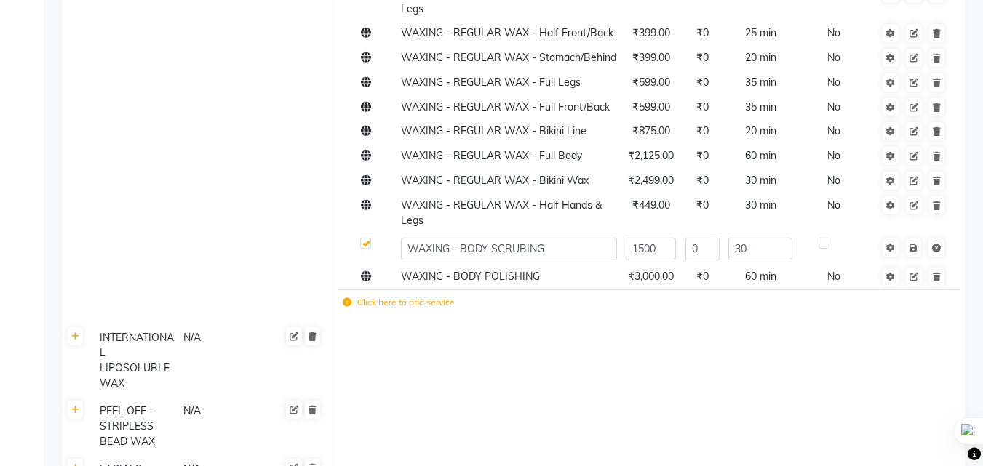
click at [837, 265] on td at bounding box center [837, 249] width 80 height 32
click at [824, 249] on label at bounding box center [823, 243] width 11 height 11
click at [824, 249] on input "checkbox" at bounding box center [822, 243] width 9 height 9
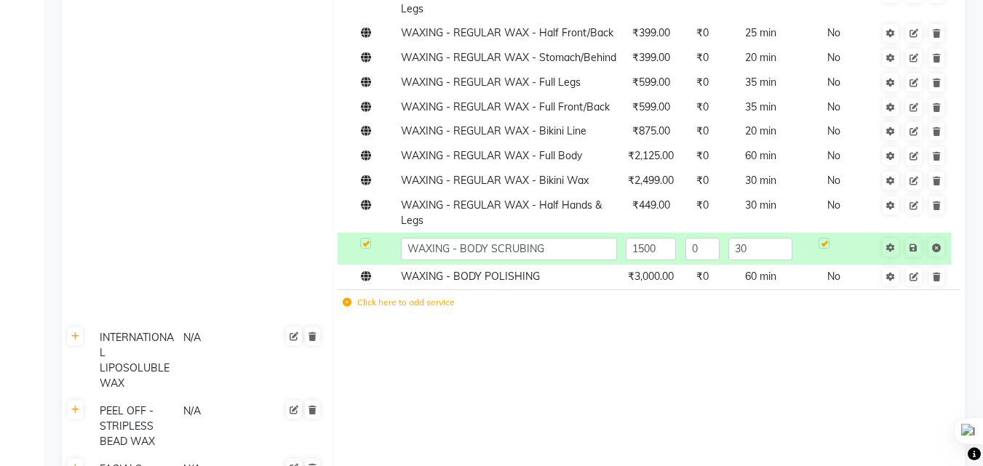
click at [826, 249] on label at bounding box center [823, 243] width 11 height 11
click at [826, 249] on input "checkbox" at bounding box center [822, 243] width 9 height 9
checkbox input "false"
click at [894, 252] on icon at bounding box center [890, 248] width 9 height 9
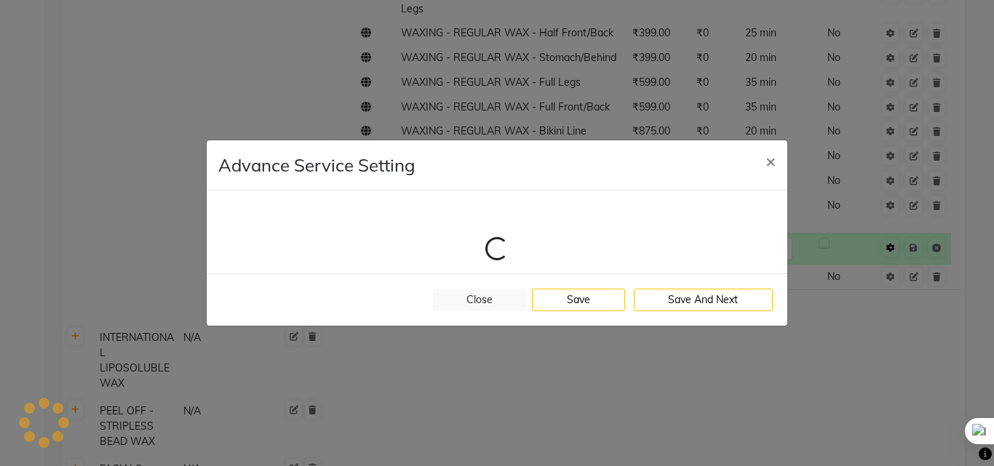
select select "12: 119731"
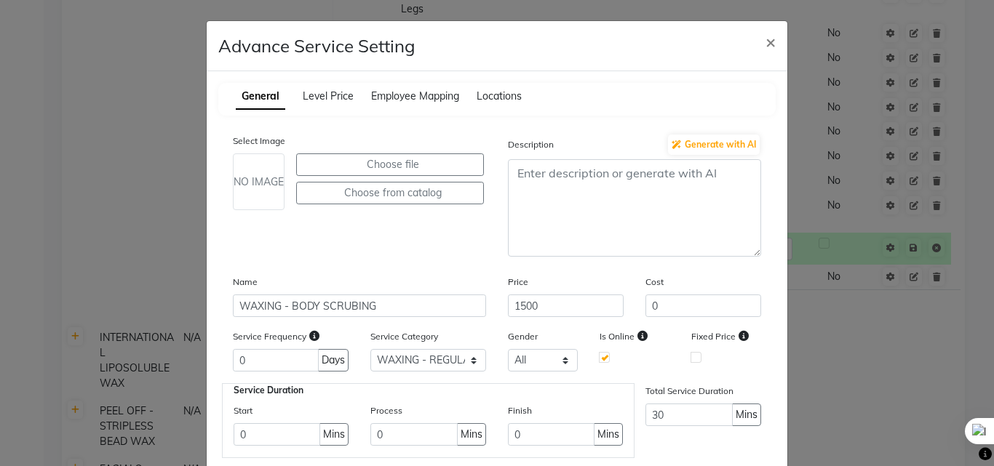
scroll to position [73, 0]
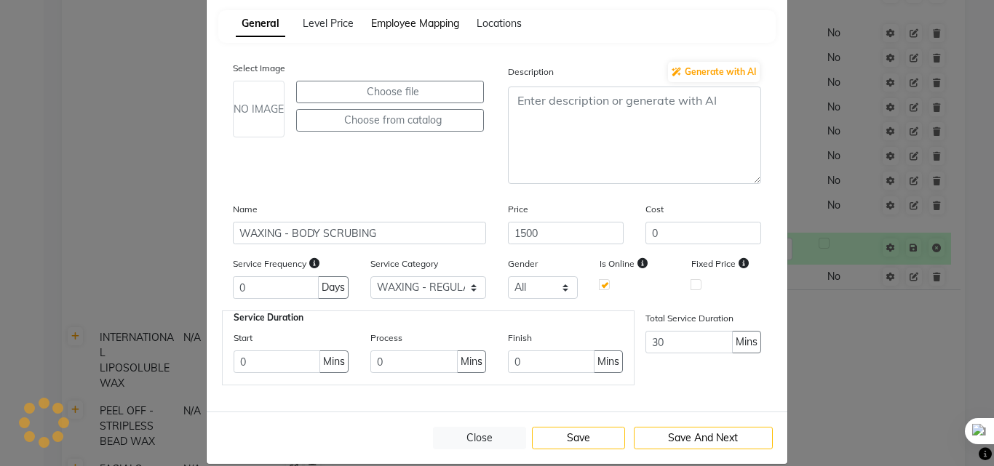
click at [382, 21] on span "Employee Mapping" at bounding box center [415, 23] width 88 height 13
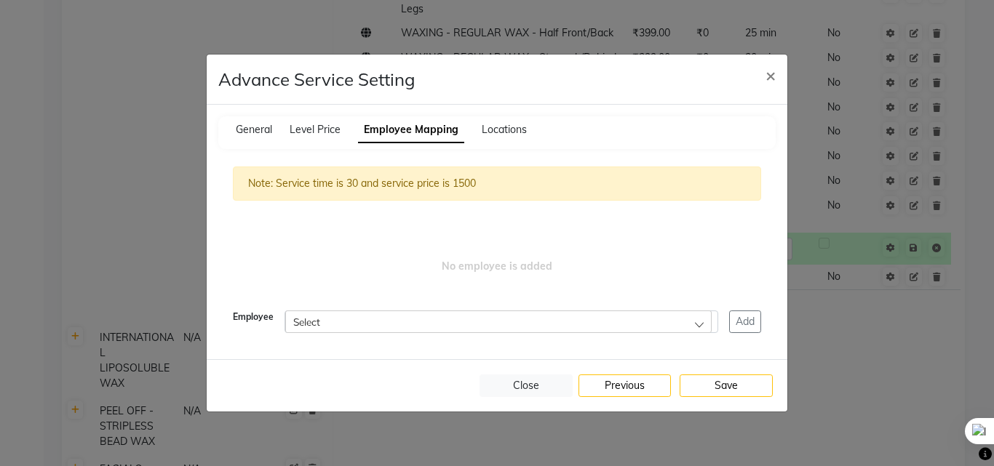
scroll to position [0, 0]
click at [388, 319] on div "Select" at bounding box center [498, 322] width 426 height 22
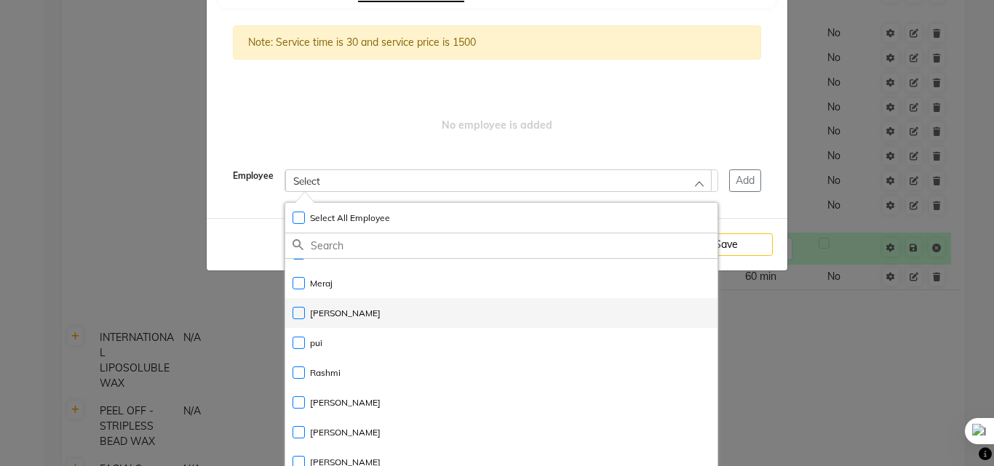
scroll to position [153, 0]
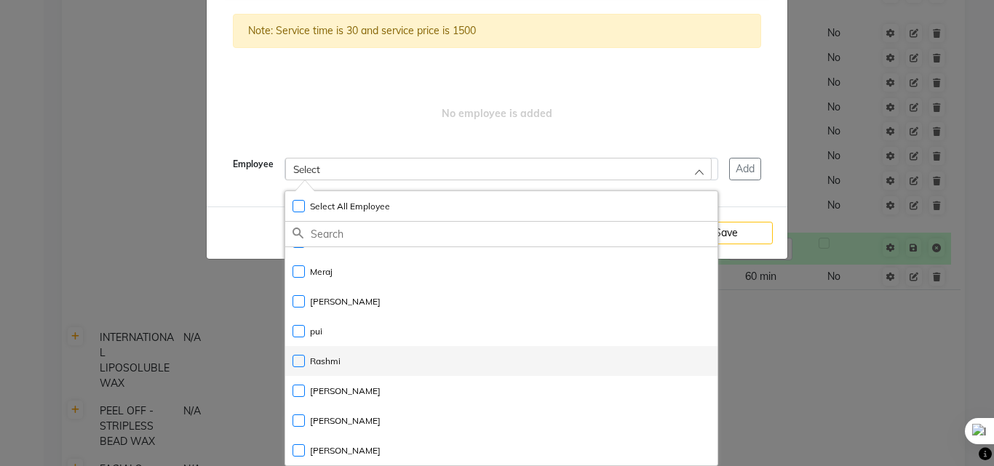
click at [295, 362] on label "Rashmi" at bounding box center [316, 361] width 48 height 13
checkbox input "true"
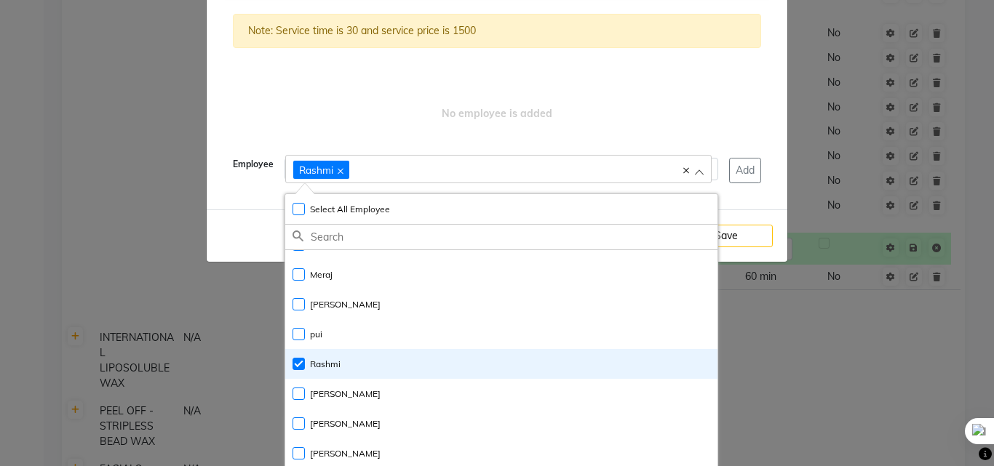
click at [693, 108] on div "No employee is added" at bounding box center [497, 113] width 528 height 15
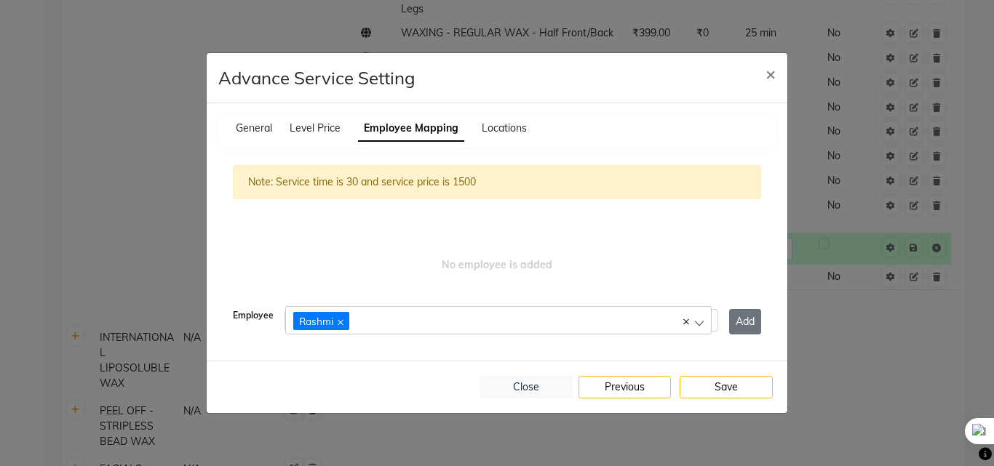
click at [744, 314] on button "Add" at bounding box center [745, 321] width 32 height 25
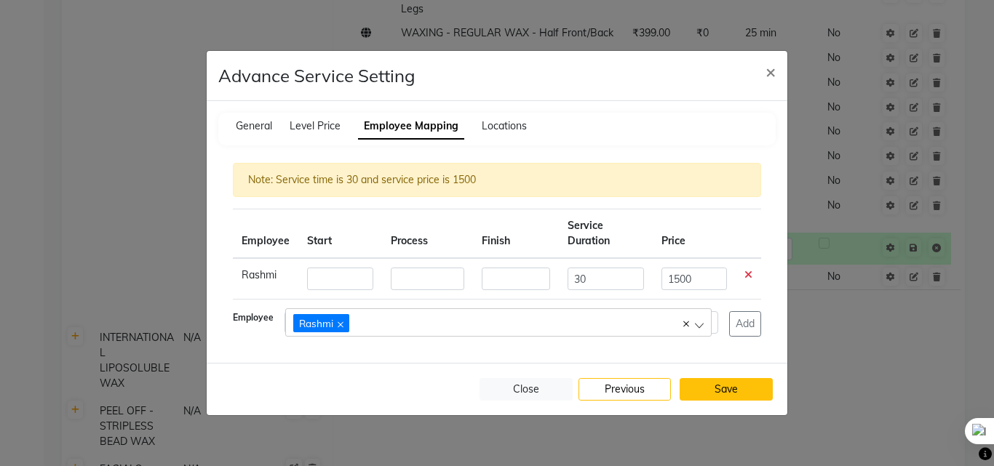
click at [730, 391] on button "Save" at bounding box center [725, 389] width 93 height 23
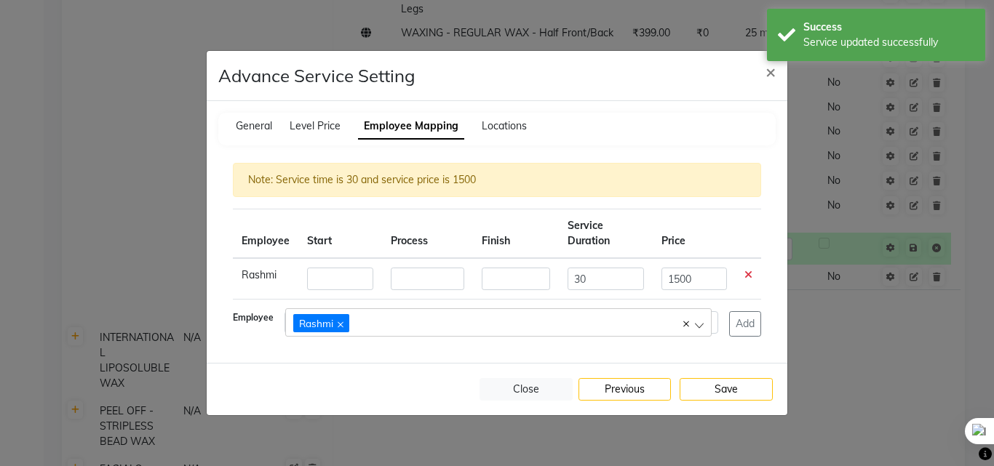
click at [865, 352] on ngb-modal-window "Advance Service Setting × General Level Price Employee Mapping Locations Note: …" at bounding box center [497, 233] width 994 height 466
click at [539, 391] on button "Close" at bounding box center [525, 389] width 93 height 23
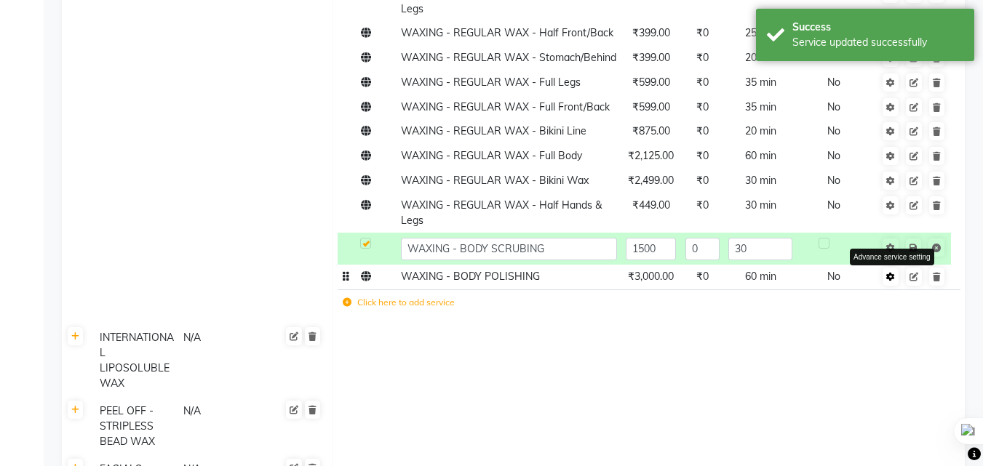
click at [889, 282] on icon at bounding box center [890, 277] width 9 height 9
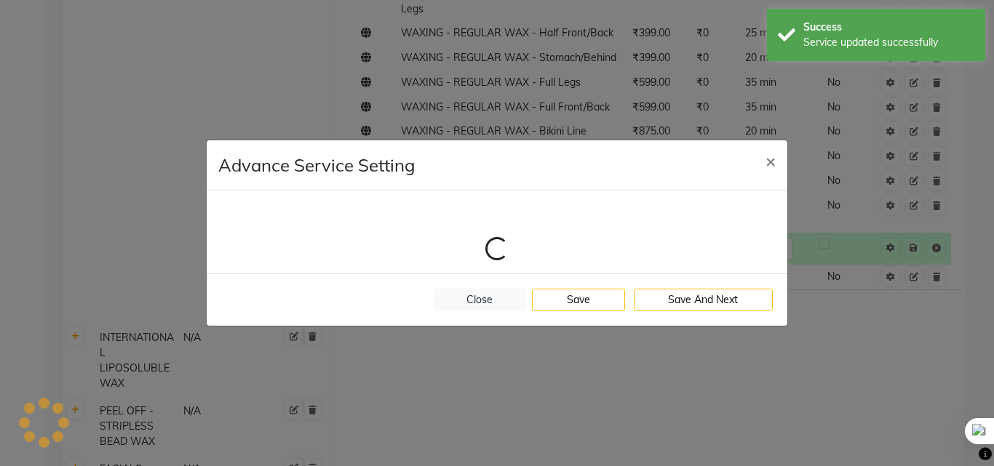
select select "12: 119731"
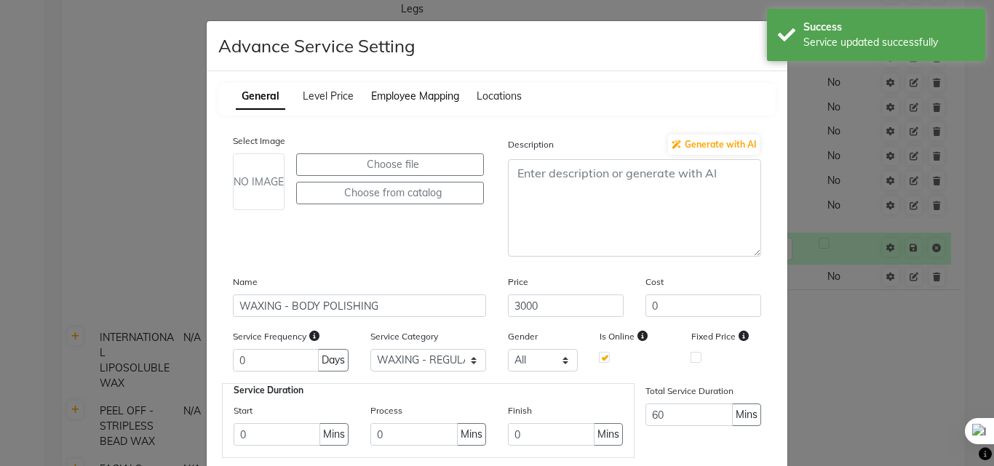
click at [401, 95] on span "Employee Mapping" at bounding box center [415, 95] width 88 height 13
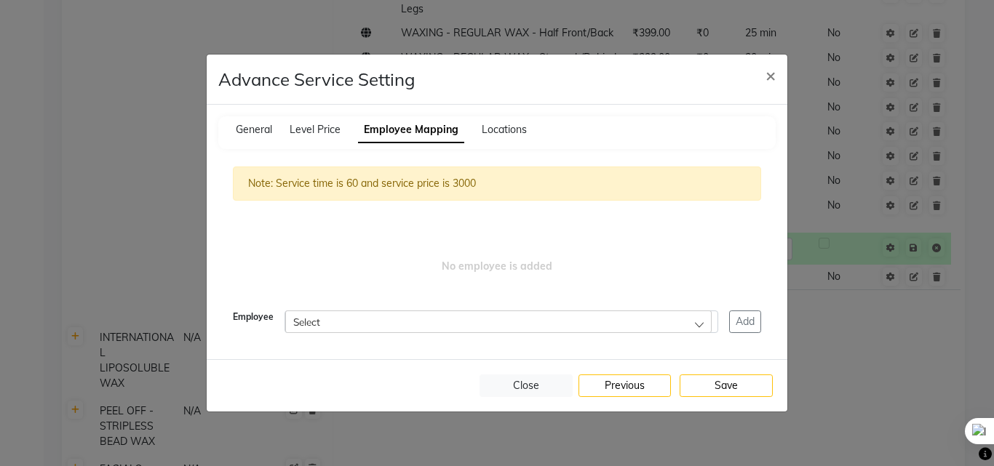
click at [696, 320] on div "Select" at bounding box center [498, 322] width 426 height 22
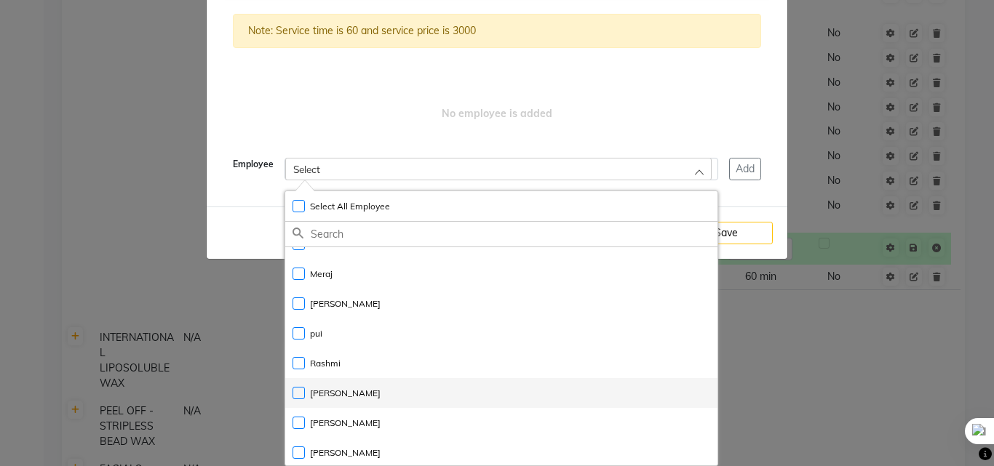
scroll to position [50, 0]
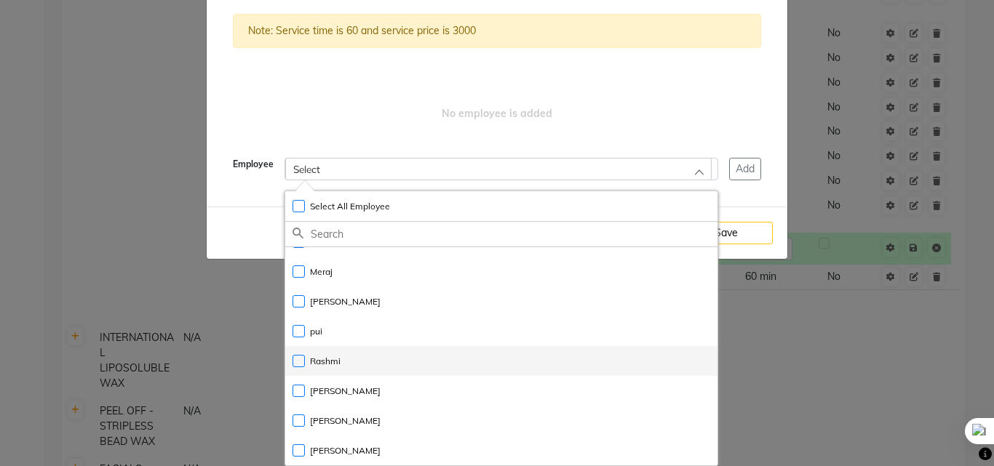
click at [297, 356] on label "Rashmi" at bounding box center [316, 361] width 48 height 13
checkbox input "true"
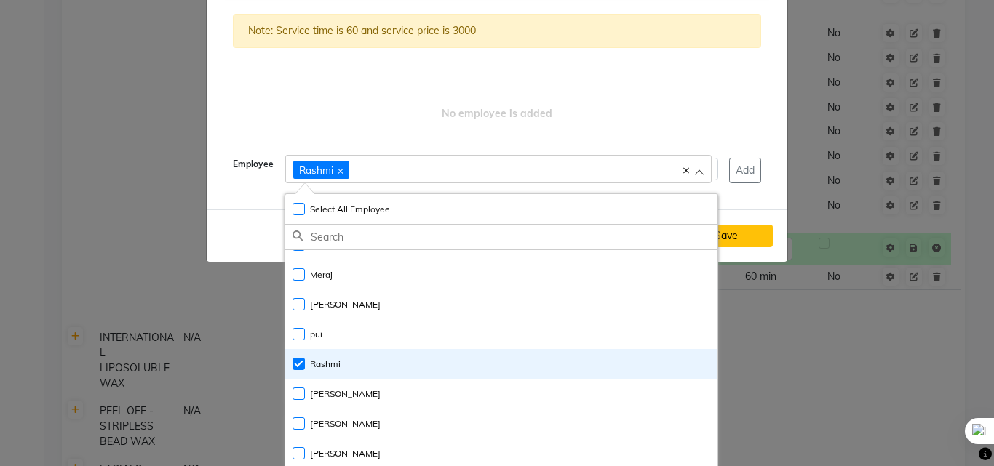
click at [736, 234] on button "Save" at bounding box center [725, 236] width 93 height 23
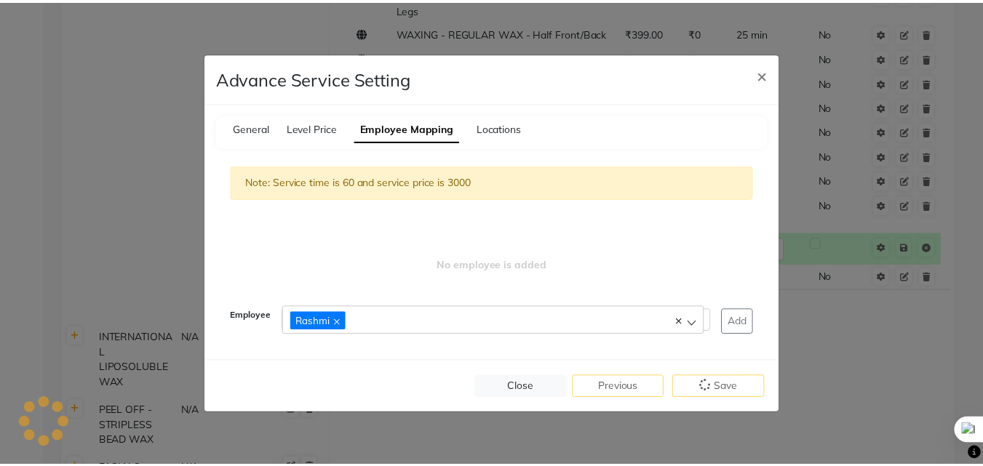
scroll to position [0, 0]
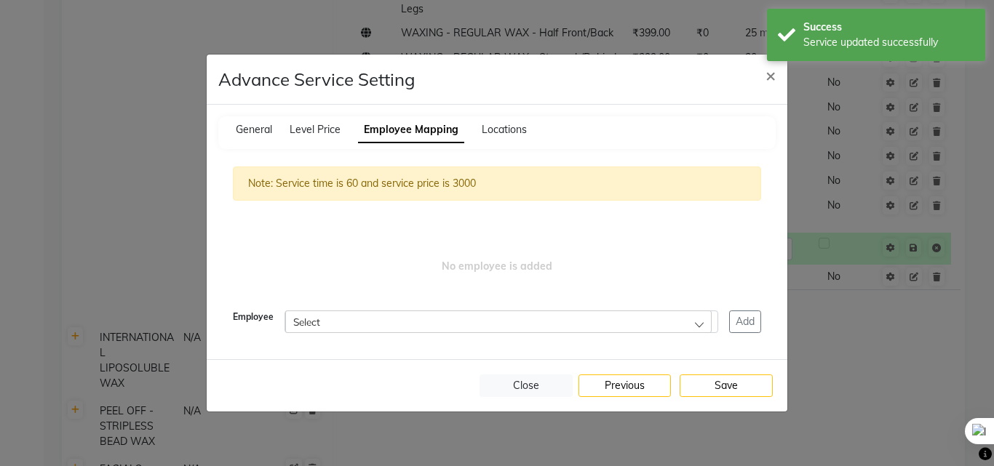
click at [887, 380] on ngb-modal-window "Advance Service Setting × General Level Price Employee Mapping Locations Note: …" at bounding box center [497, 233] width 994 height 466
click at [527, 388] on button "Close" at bounding box center [525, 386] width 93 height 23
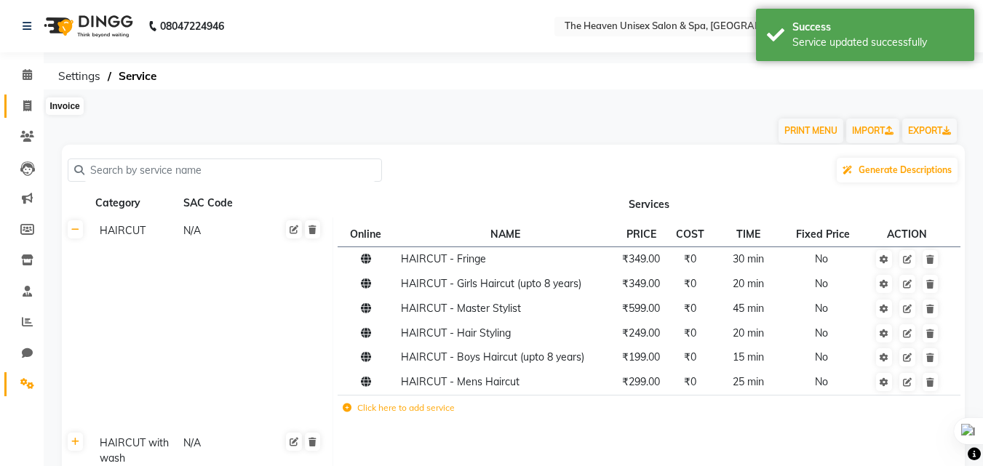
click at [31, 104] on icon at bounding box center [27, 105] width 8 height 11
select select "8417"
select select "service"
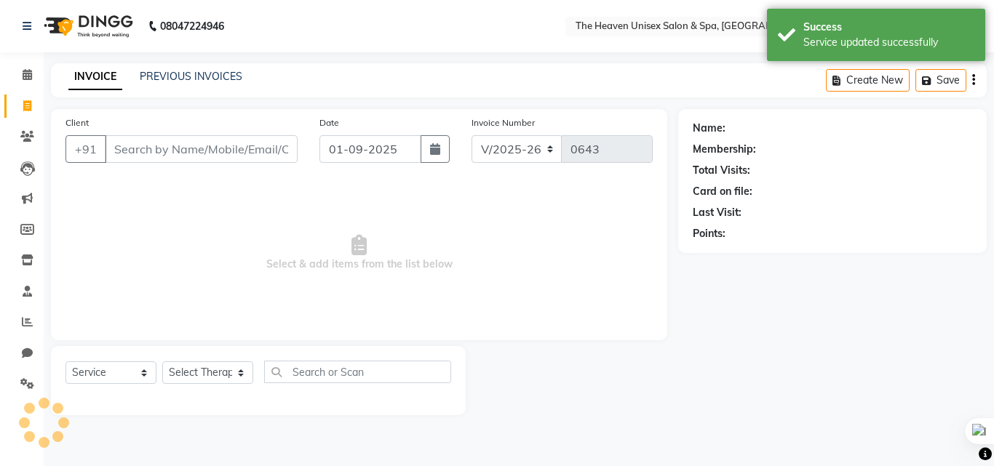
click at [172, 151] on input "Client" at bounding box center [201, 149] width 193 height 28
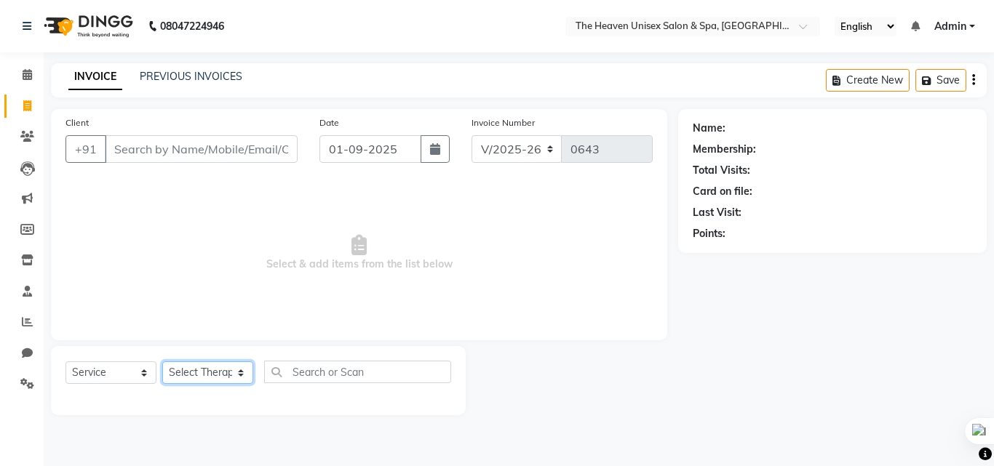
click at [203, 370] on select "Select Therapist [PERSON_NAME] HRS House [PERSON_NAME] [PERSON_NAME] Rashmi [PE…" at bounding box center [207, 373] width 91 height 23
select select "83615"
click at [162, 362] on select "Select Therapist [PERSON_NAME] HRS House [PERSON_NAME] [PERSON_NAME] Rashmi [PE…" at bounding box center [207, 373] width 91 height 23
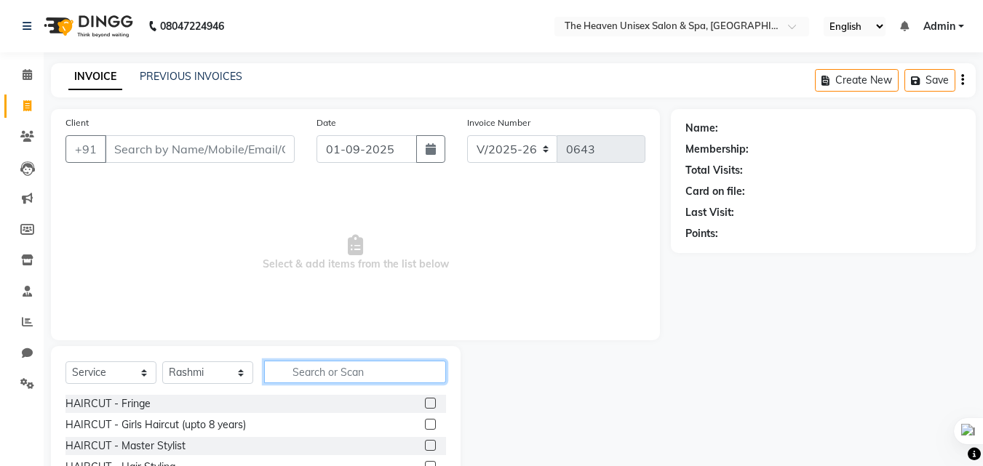
click at [347, 368] on input "text" at bounding box center [355, 372] width 182 height 23
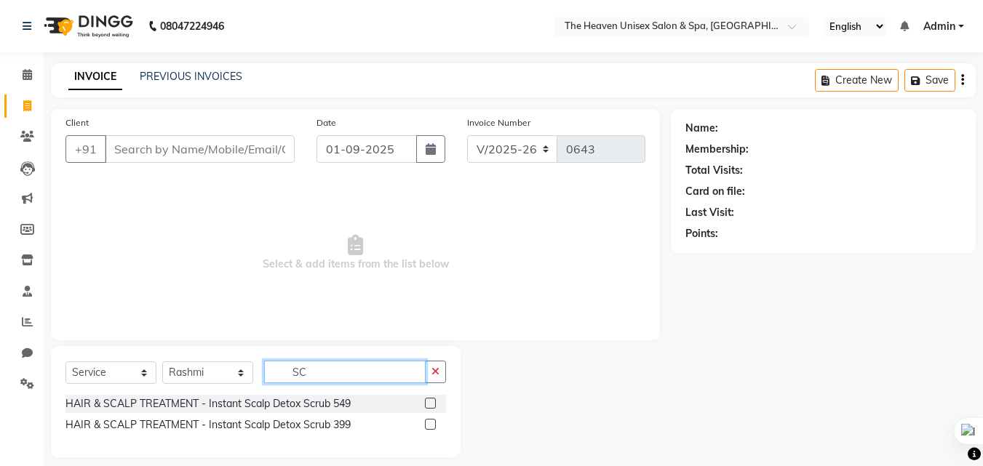
type input "S"
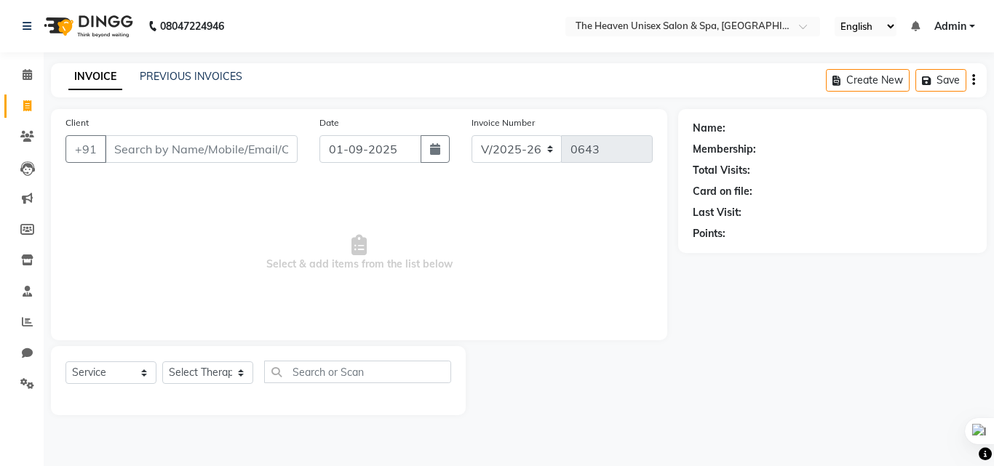
select select "8417"
select select "service"
click at [356, 361] on input "text" at bounding box center [357, 372] width 187 height 23
type input "S"
click at [211, 376] on select "Select Therapist [PERSON_NAME] HRS House [PERSON_NAME] [PERSON_NAME] Rashmi [PE…" at bounding box center [207, 373] width 91 height 23
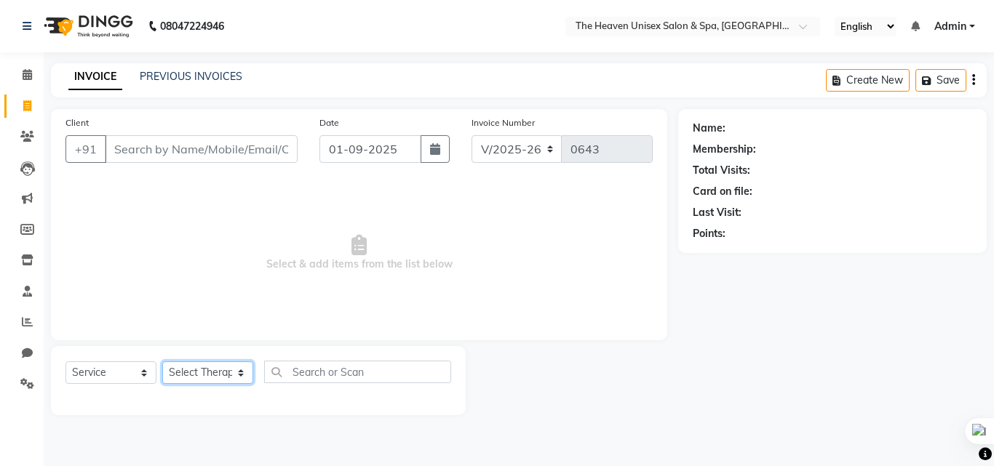
select select "83615"
click at [162, 362] on select "Select Therapist [PERSON_NAME] HRS House [PERSON_NAME] [PERSON_NAME] Rashmi [PE…" at bounding box center [207, 373] width 91 height 23
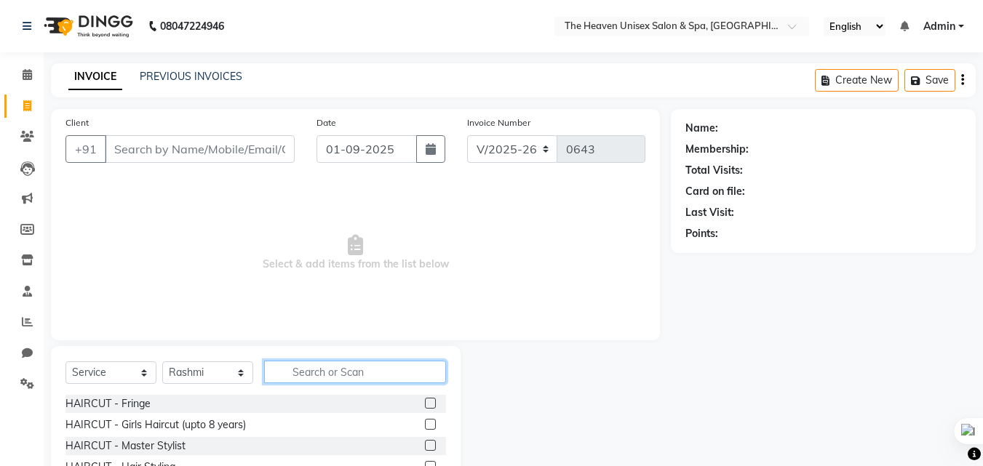
click at [396, 364] on input "text" at bounding box center [355, 372] width 182 height 23
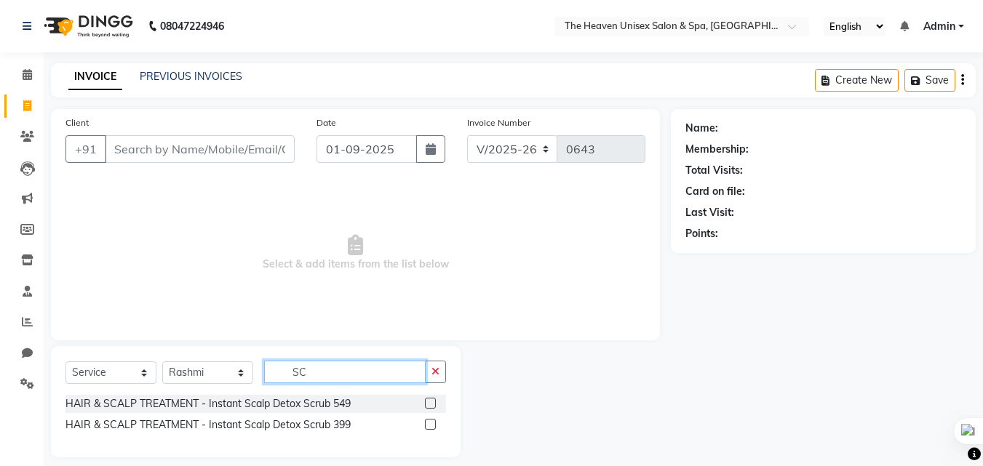
type input "S"
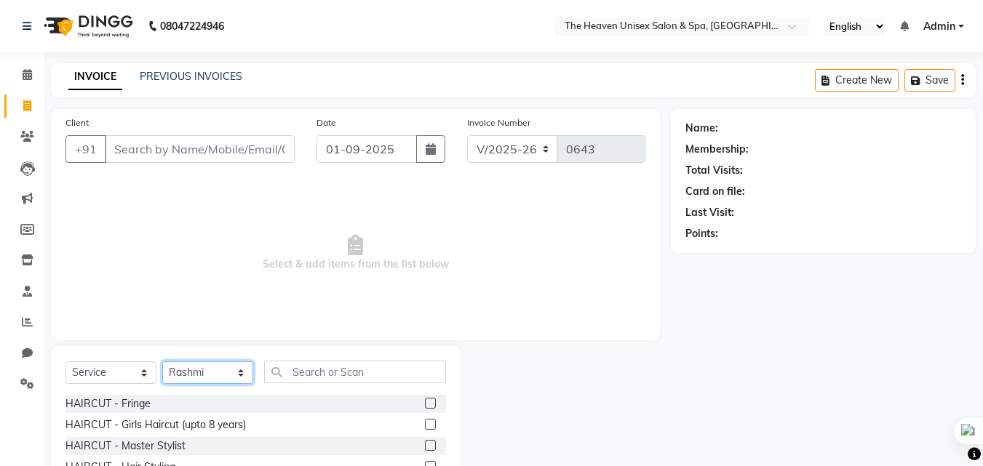
click at [190, 375] on select "Select Therapist [PERSON_NAME] HRS House [PERSON_NAME] [PERSON_NAME] Rashmi [PE…" at bounding box center [207, 373] width 91 height 23
select select "83960"
click at [162, 362] on select "Select Therapist [PERSON_NAME] HRS House [PERSON_NAME] [PERSON_NAME] Rashmi [PE…" at bounding box center [207, 373] width 91 height 23
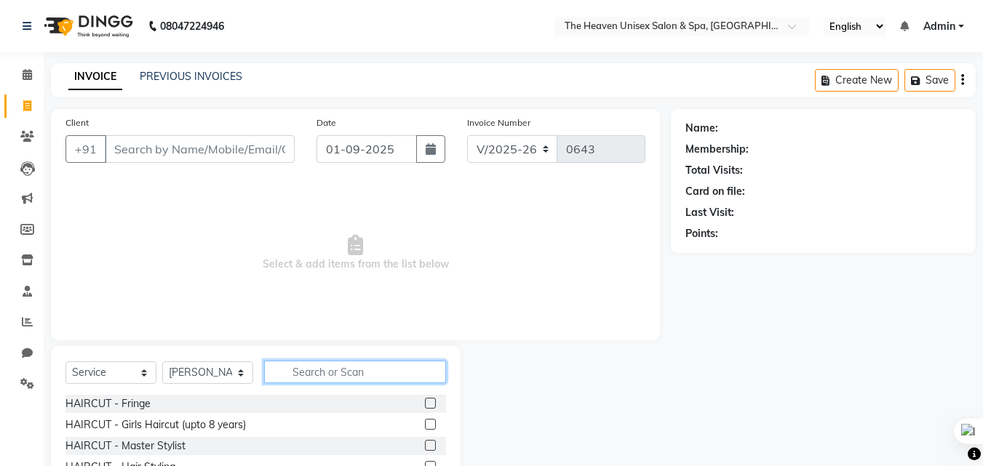
click at [325, 361] on input "text" at bounding box center [355, 372] width 182 height 23
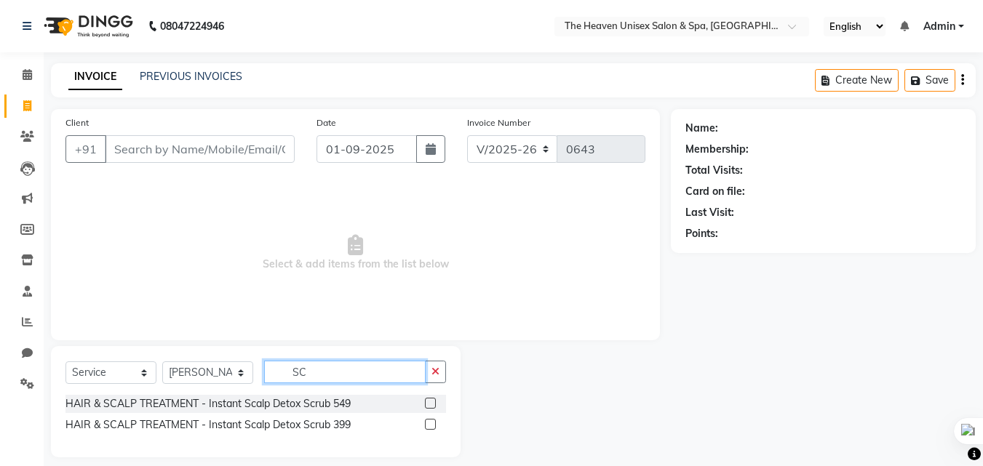
type input "S"
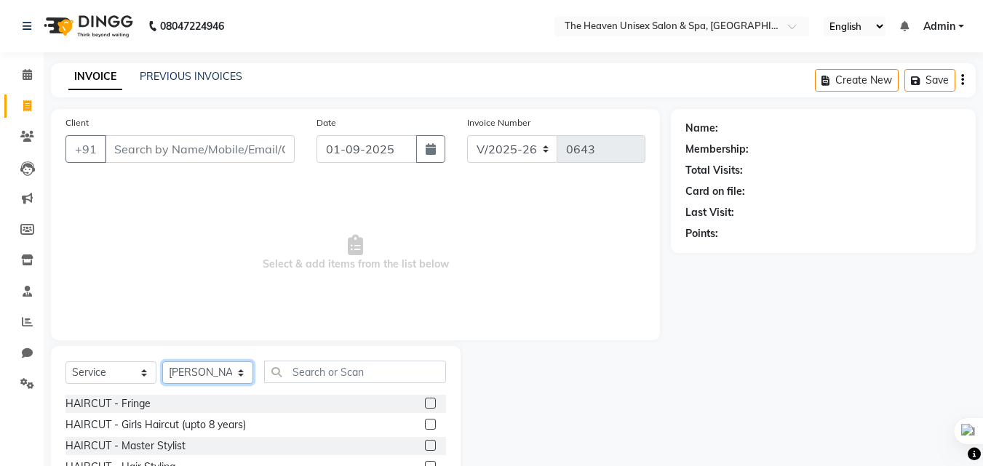
click at [212, 375] on select "Select Therapist [PERSON_NAME] HRS House [PERSON_NAME] [PERSON_NAME] Rashmi [PE…" at bounding box center [207, 373] width 91 height 23
select select "85992"
click at [162, 362] on select "Select Therapist [PERSON_NAME] HRS House [PERSON_NAME] [PERSON_NAME] Rashmi [PE…" at bounding box center [207, 373] width 91 height 23
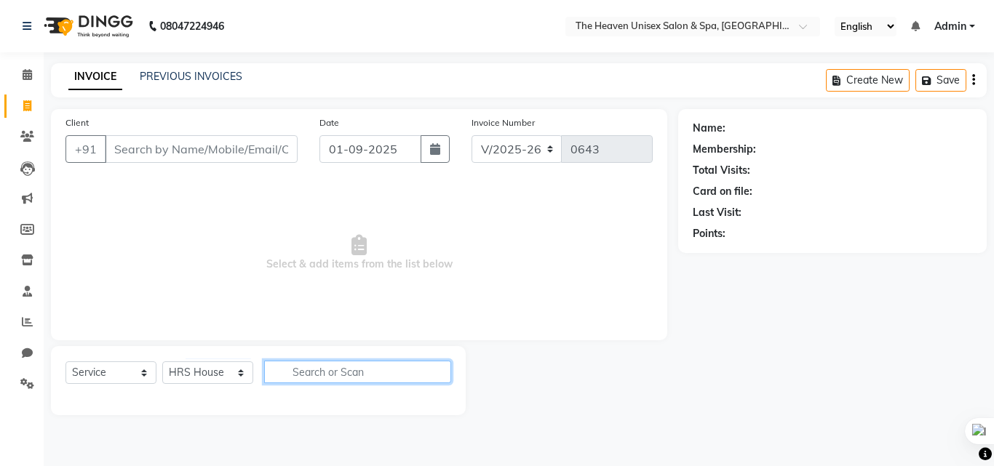
click at [309, 372] on input "text" at bounding box center [357, 372] width 187 height 23
type input "S"
click at [25, 143] on span at bounding box center [27, 137] width 25 height 17
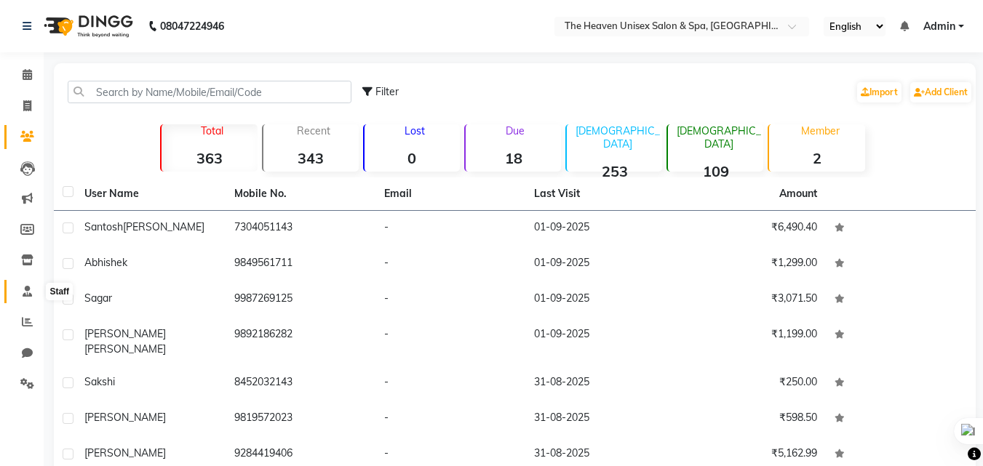
click at [31, 289] on icon at bounding box center [27, 291] width 9 height 11
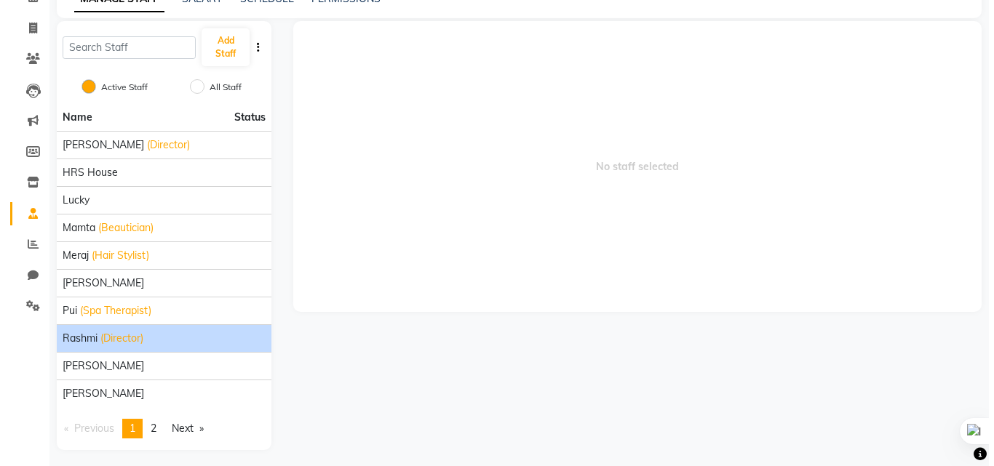
scroll to position [84, 0]
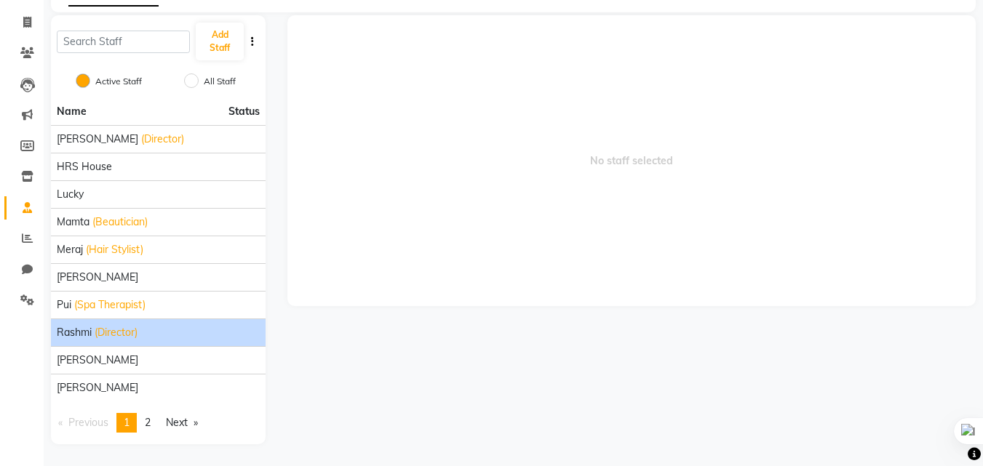
click at [88, 320] on li "Rashmi (Director)" at bounding box center [158, 333] width 215 height 28
click at [88, 332] on span "Rashmi" at bounding box center [74, 332] width 35 height 15
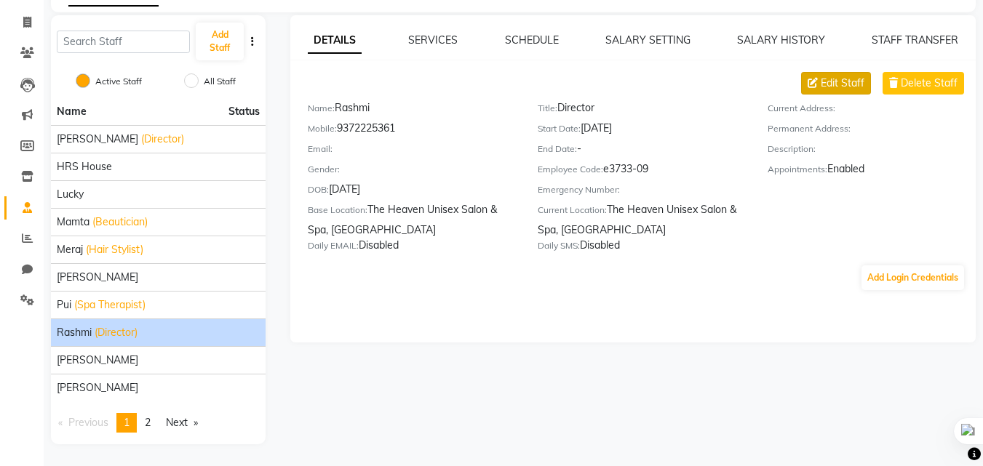
click at [846, 81] on span "Edit Staff" at bounding box center [843, 83] width 44 height 15
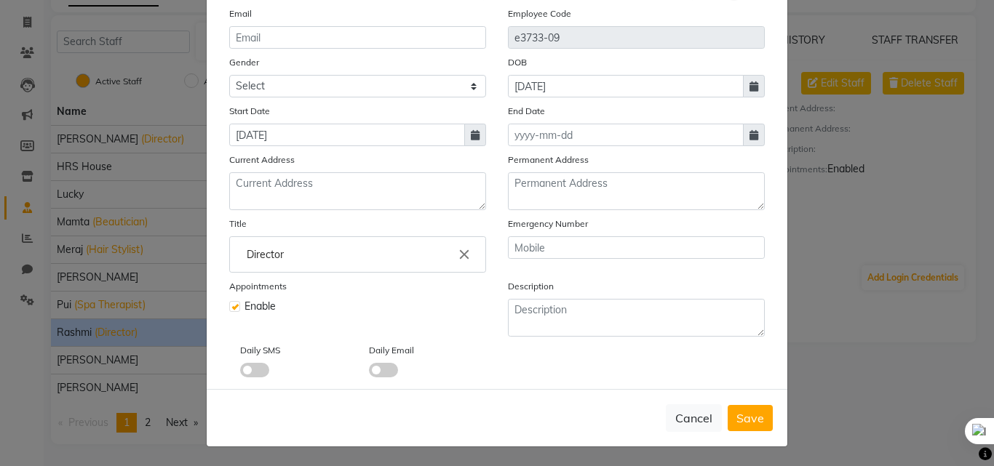
scroll to position [175, 0]
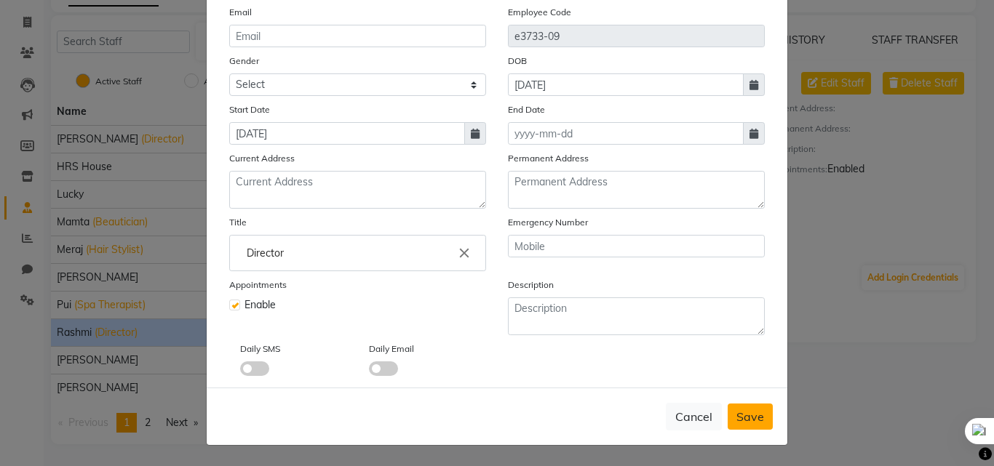
click at [745, 415] on span "Save" at bounding box center [750, 417] width 28 height 15
checkbox input "false"
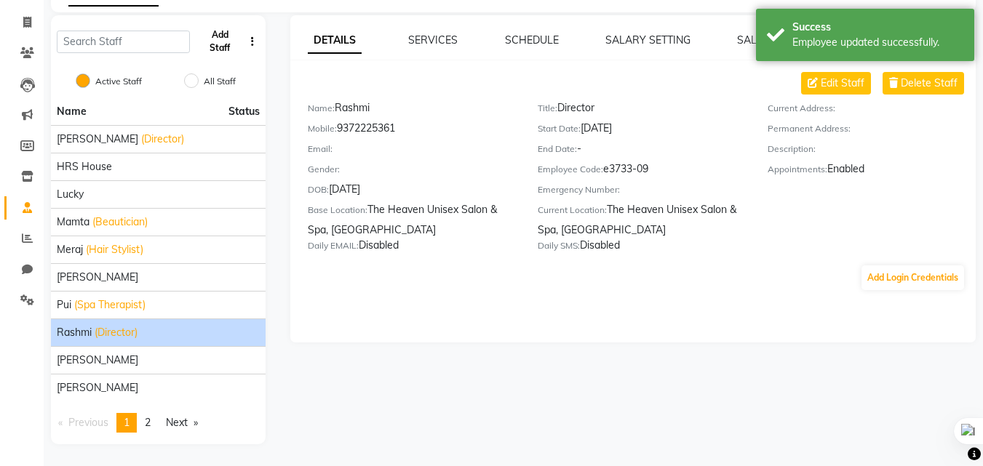
click at [224, 45] on button "Add Staff" at bounding box center [220, 42] width 48 height 38
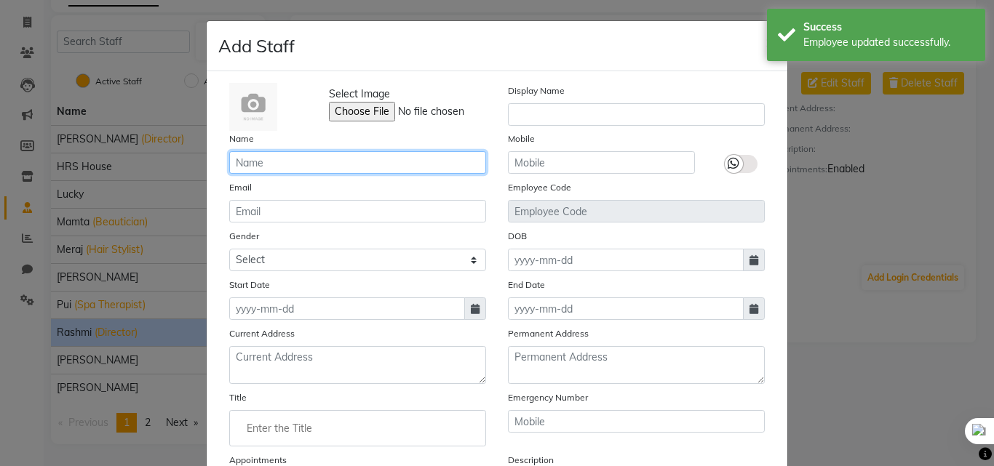
click at [324, 169] on input "text" at bounding box center [357, 162] width 257 height 23
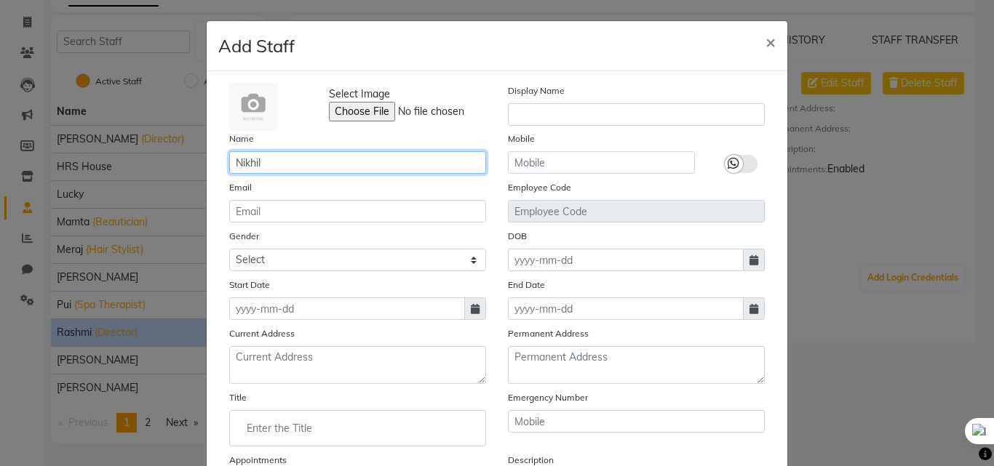
type input "Nikhil"
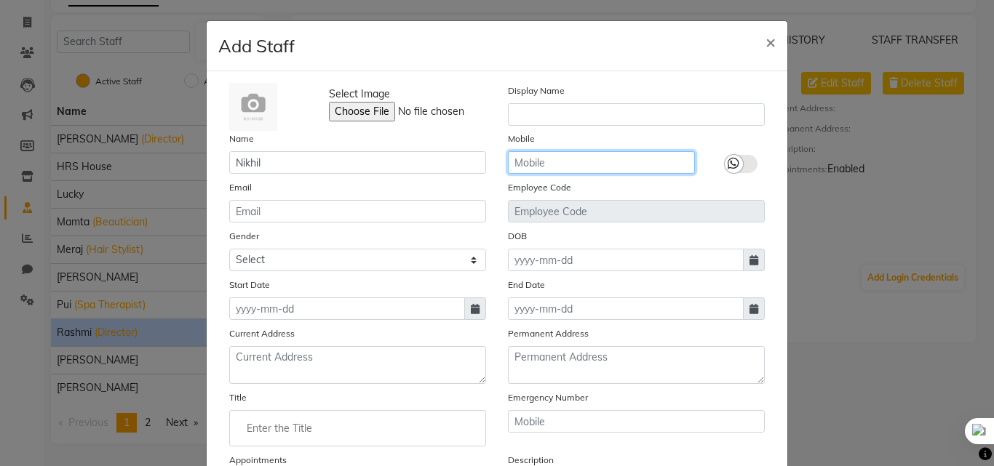
click at [525, 169] on input "text" at bounding box center [601, 162] width 187 height 23
type input "9"
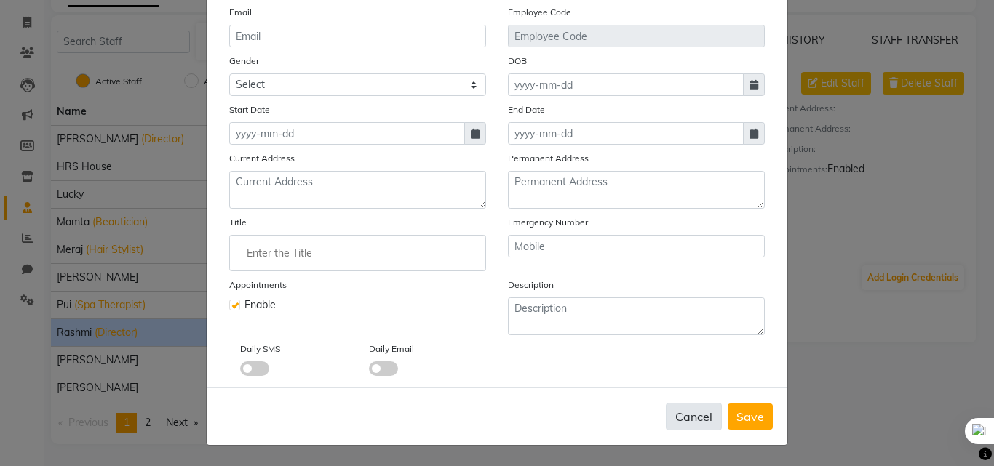
click at [682, 419] on button "Cancel" at bounding box center [694, 417] width 56 height 28
checkbox input "false"
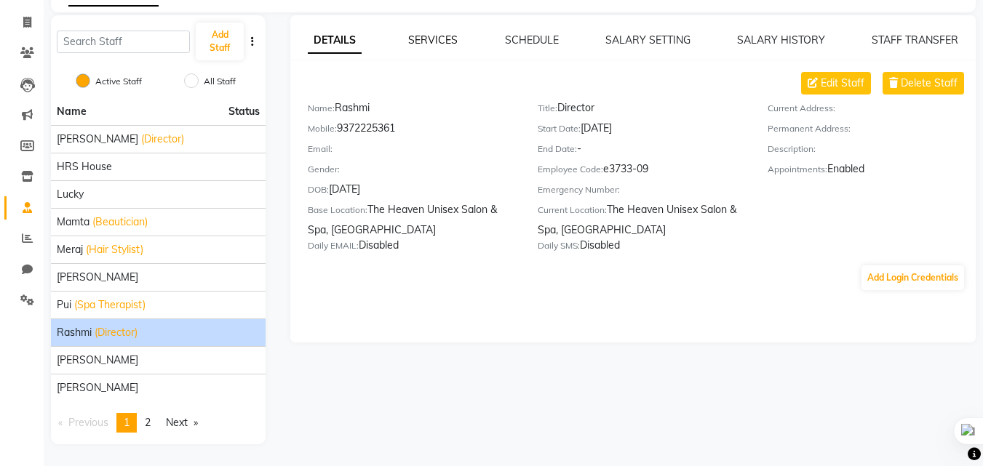
click at [436, 43] on link "SERVICES" at bounding box center [432, 39] width 49 height 13
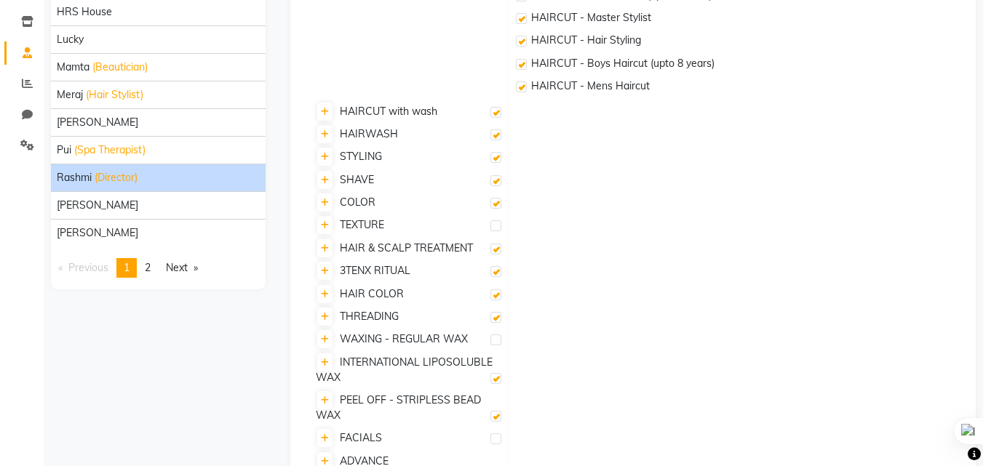
scroll to position [302, 0]
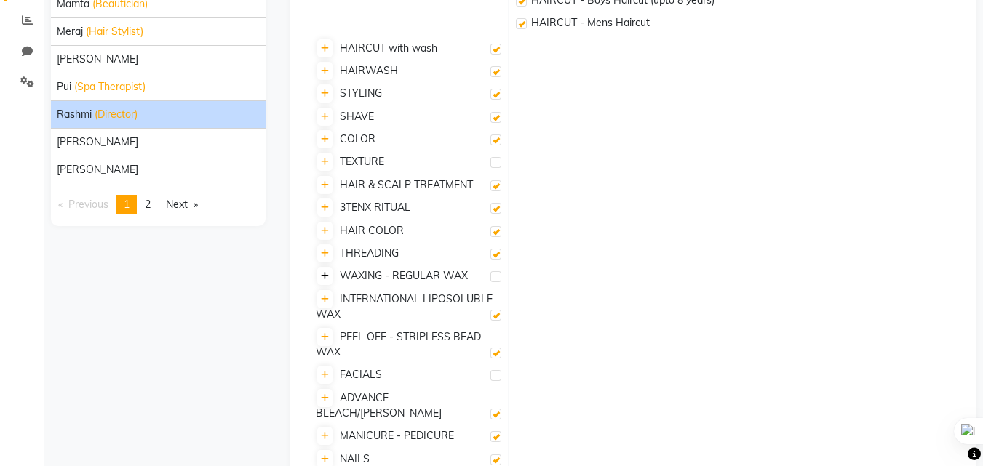
click at [326, 277] on icon at bounding box center [325, 276] width 8 height 9
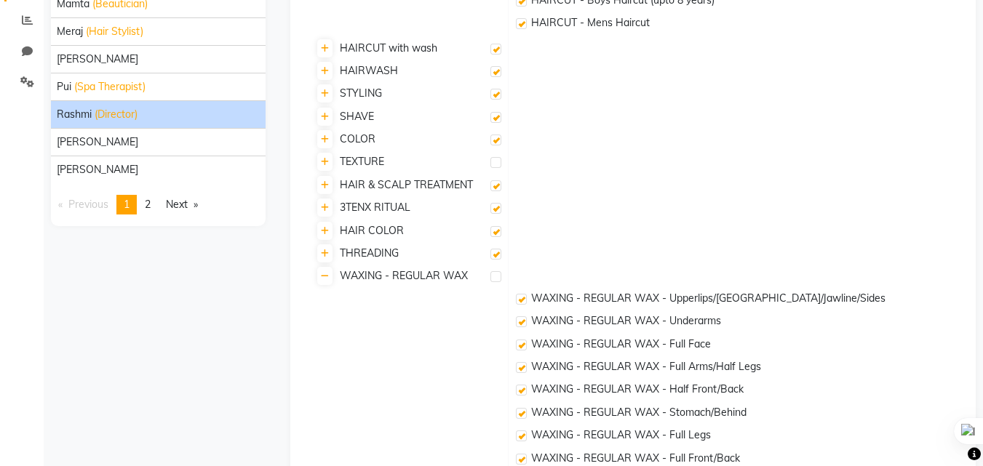
click at [493, 273] on label at bounding box center [495, 276] width 11 height 11
click at [493, 273] on input "checkbox" at bounding box center [494, 277] width 9 height 9
checkbox input "true"
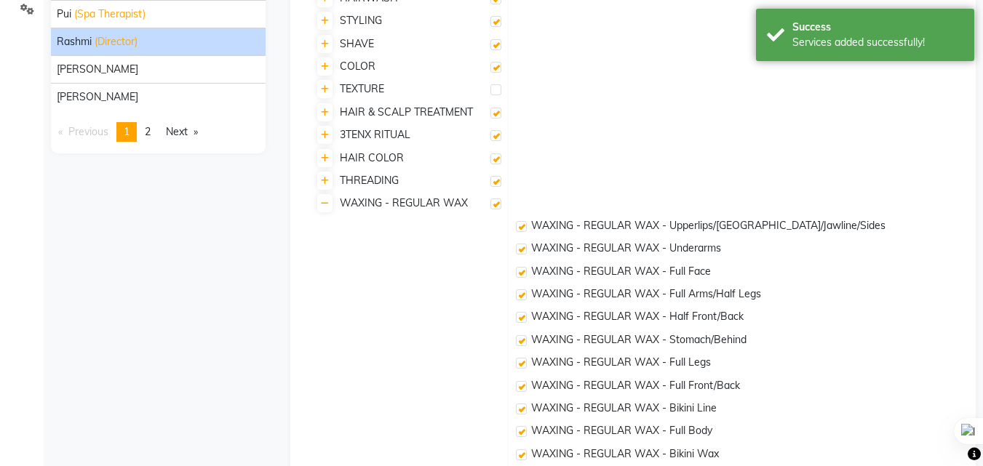
scroll to position [0, 0]
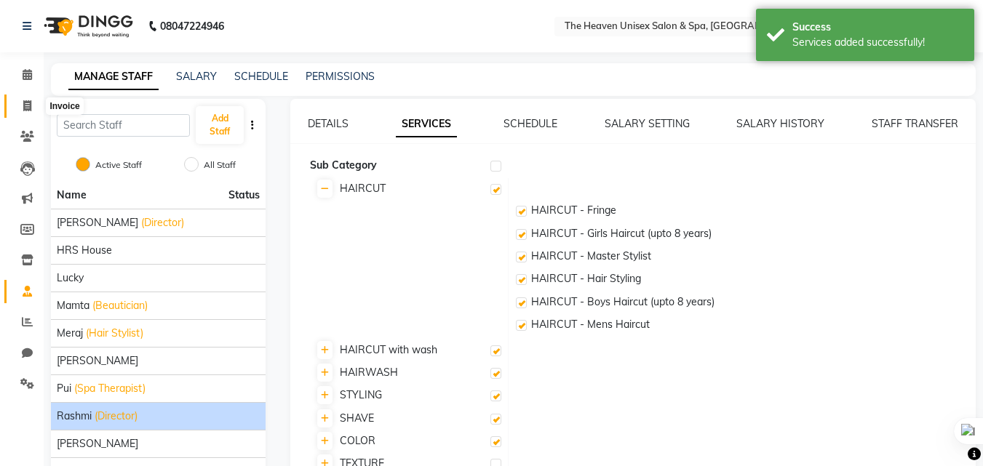
click at [31, 103] on icon at bounding box center [27, 105] width 8 height 11
select select "8417"
select select "service"
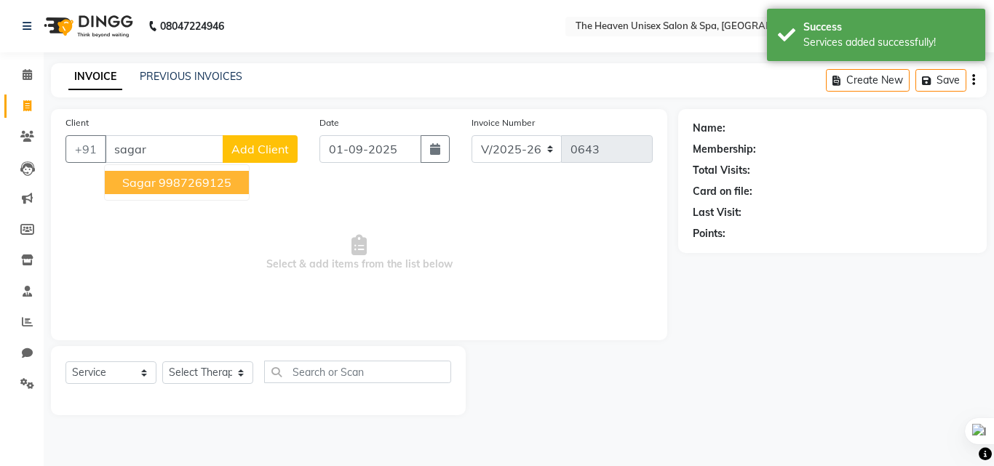
click at [167, 177] on ngb-highlight "9987269125" at bounding box center [195, 182] width 73 height 15
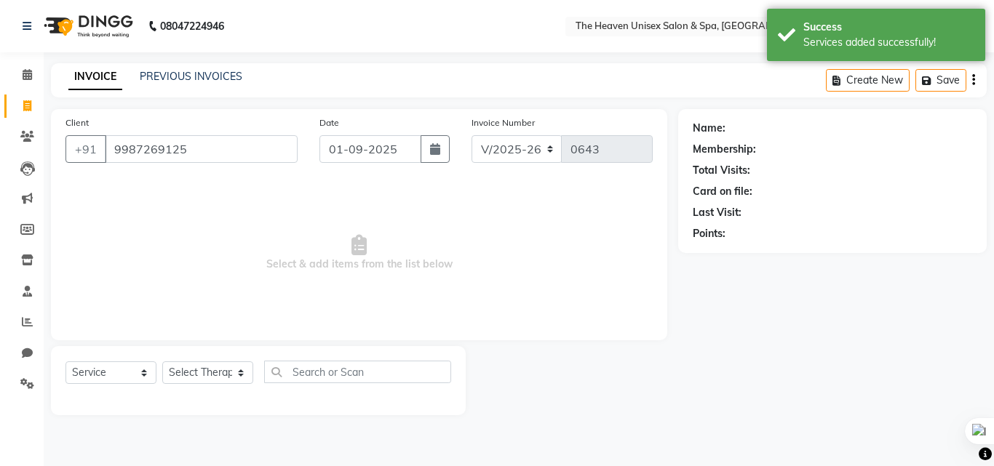
type input "9987269125"
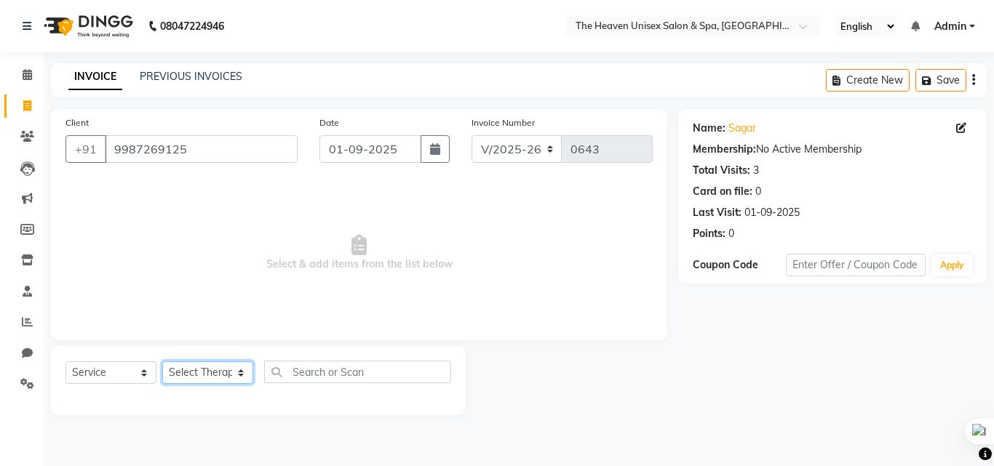
click at [199, 375] on select "Select Therapist [PERSON_NAME] HRS House [PERSON_NAME] [PERSON_NAME] Rashmi [PE…" at bounding box center [207, 373] width 91 height 23
select select "83615"
click at [162, 362] on select "Select Therapist [PERSON_NAME] HRS House [PERSON_NAME] [PERSON_NAME] Rashmi [PE…" at bounding box center [207, 373] width 91 height 23
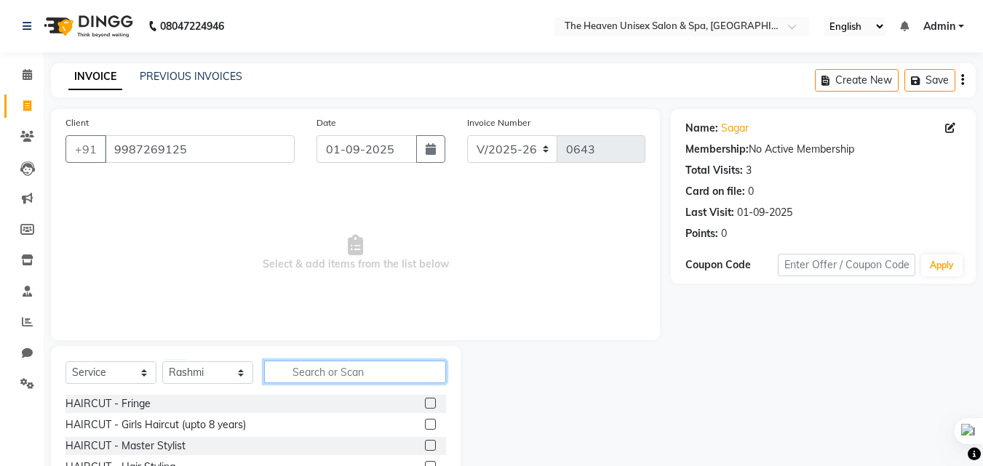
click at [357, 378] on input "text" at bounding box center [355, 372] width 182 height 23
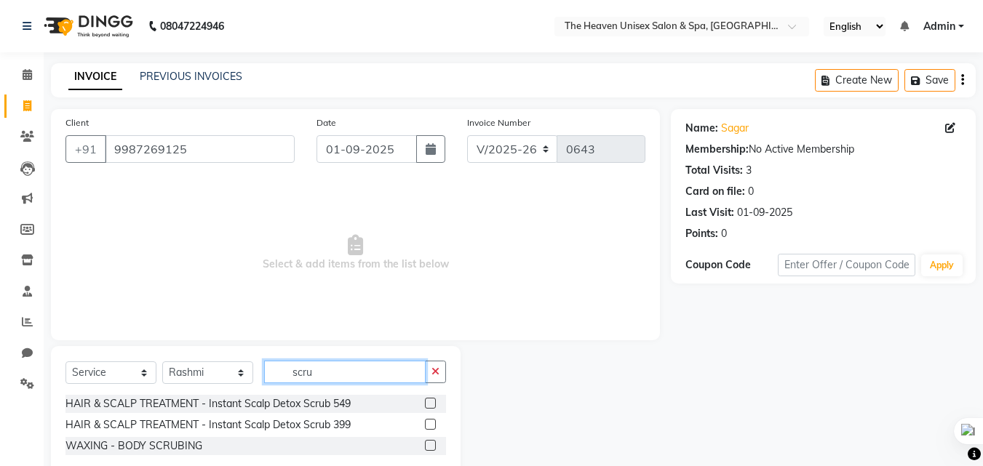
scroll to position [34, 0]
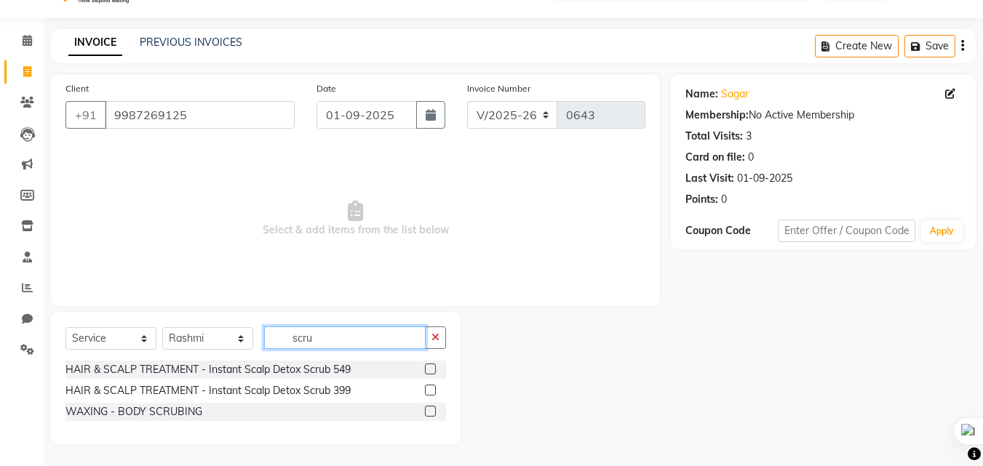
type input "scru"
click at [431, 406] on label at bounding box center [430, 411] width 11 height 11
click at [431, 407] on input "checkbox" at bounding box center [429, 411] width 9 height 9
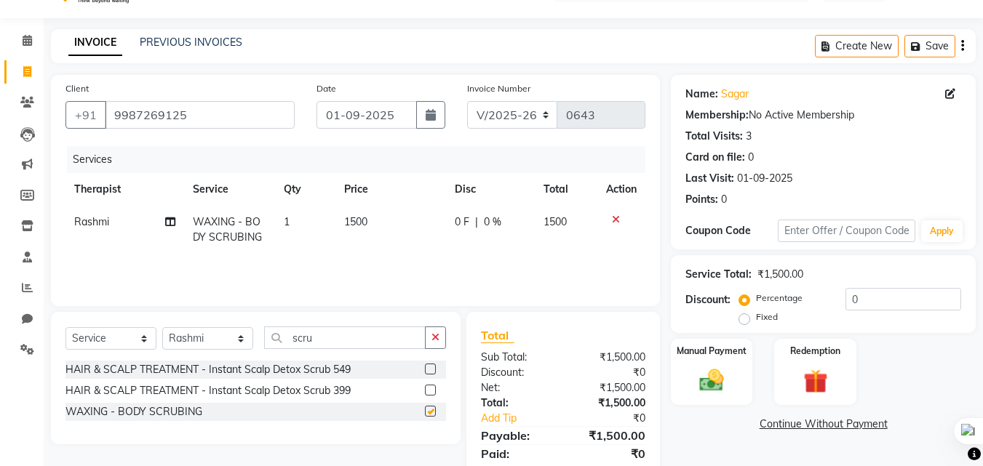
checkbox input "false"
click at [756, 316] on label "Fixed" at bounding box center [767, 317] width 22 height 13
click at [749, 316] on input "Fixed" at bounding box center [747, 317] width 10 height 10
radio input "true"
drag, startPoint x: 903, startPoint y: 298, endPoint x: 893, endPoint y: 298, distance: 9.5
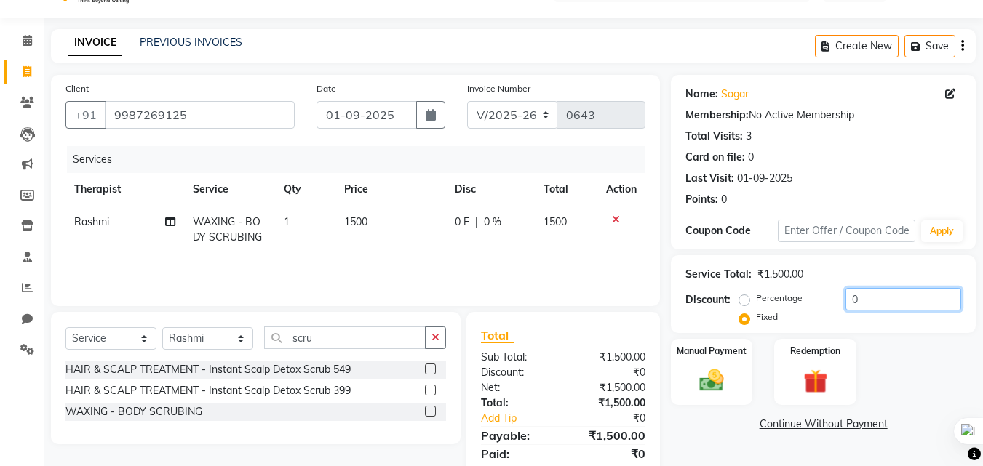
click at [901, 298] on input "0" at bounding box center [903, 299] width 116 height 23
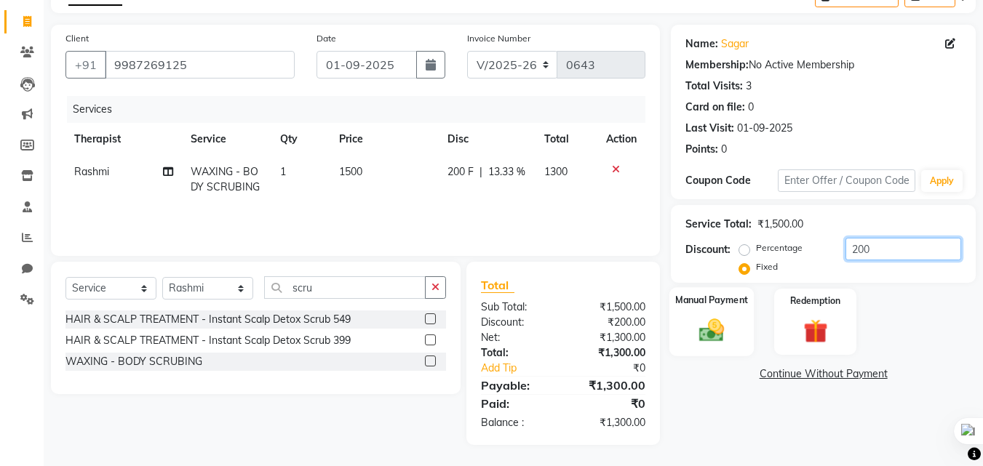
scroll to position [85, 0]
type input "200"
click at [696, 351] on div "Manual Payment" at bounding box center [711, 321] width 85 height 69
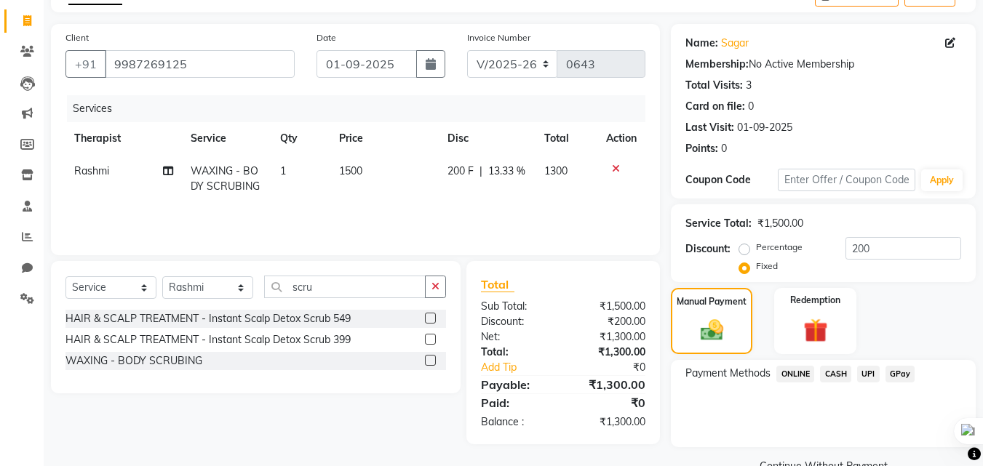
click at [903, 377] on span "GPay" at bounding box center [900, 374] width 30 height 17
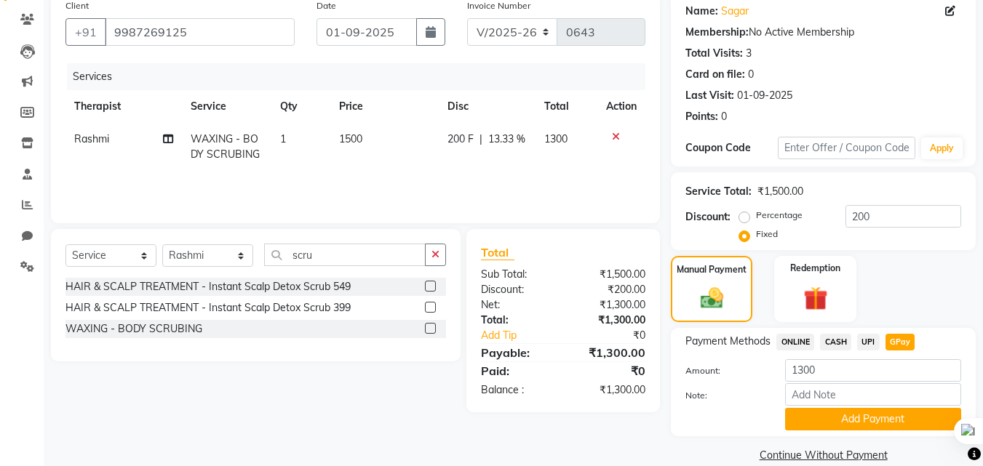
scroll to position [139, 0]
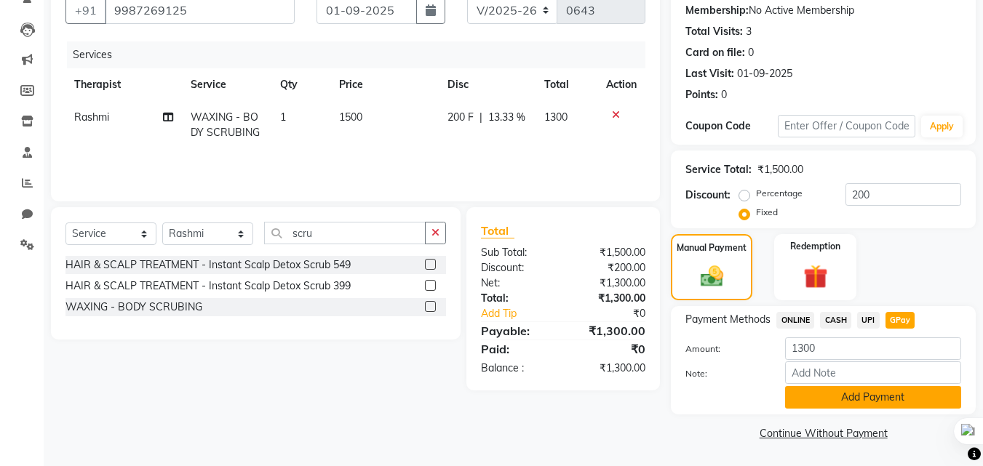
click at [874, 394] on button "Add Payment" at bounding box center [873, 397] width 176 height 23
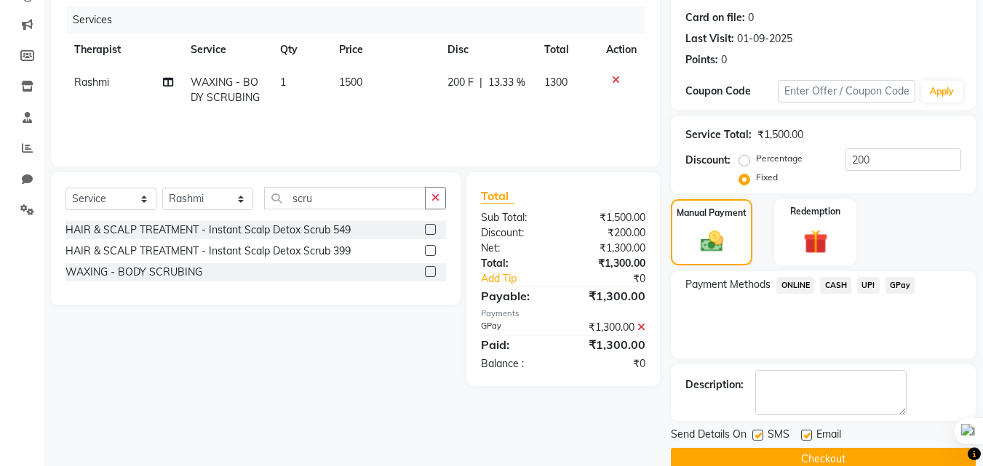
scroll to position [200, 0]
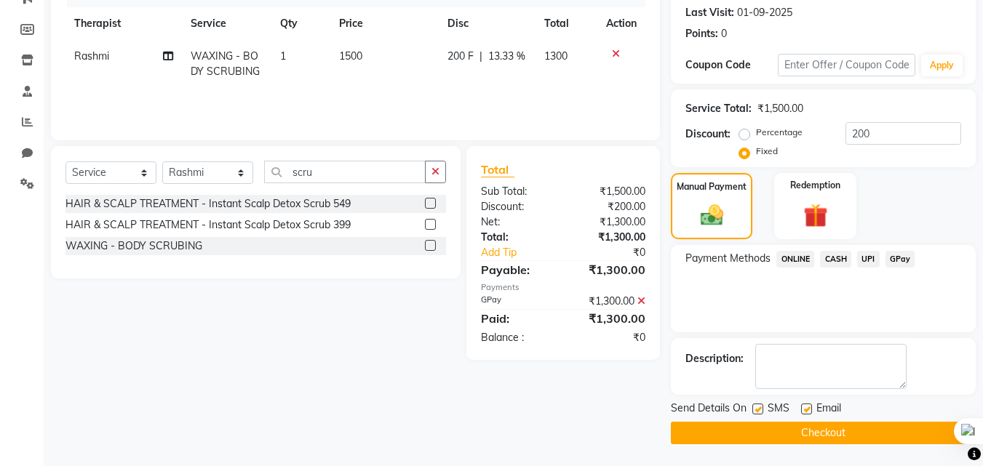
click at [839, 430] on button "Checkout" at bounding box center [823, 433] width 305 height 23
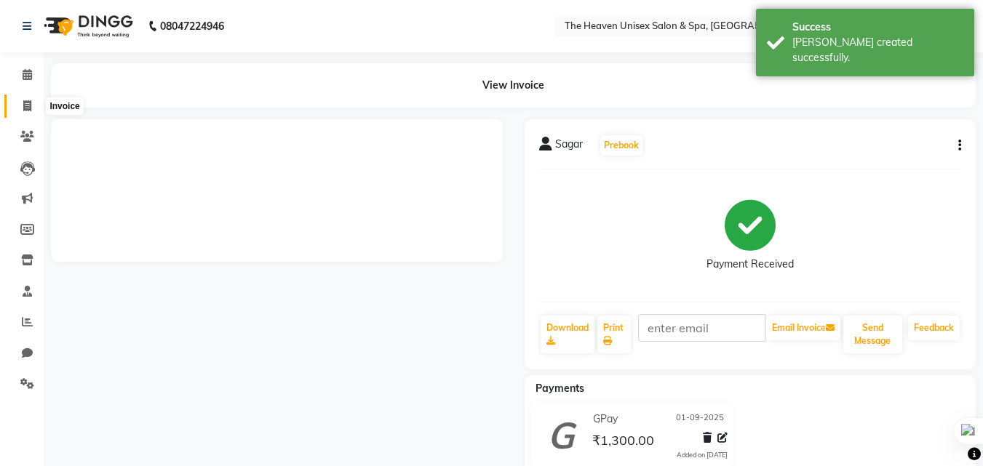
click at [27, 104] on icon at bounding box center [27, 105] width 8 height 11
select select "8417"
select select "service"
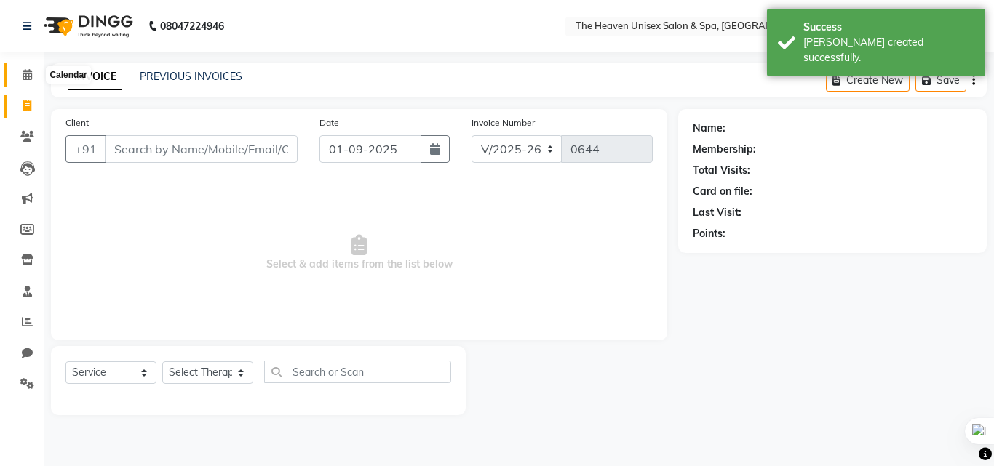
click at [25, 76] on icon at bounding box center [27, 74] width 9 height 11
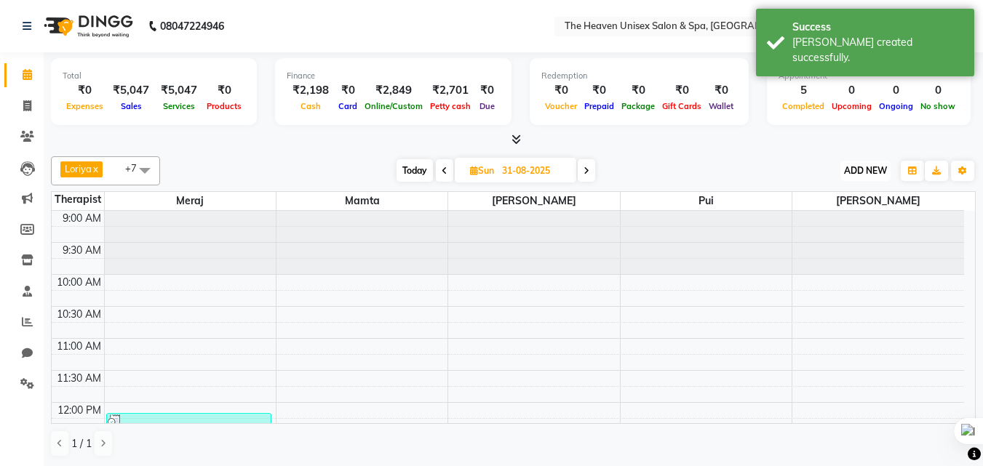
click at [866, 173] on span "ADD NEW" at bounding box center [865, 170] width 43 height 11
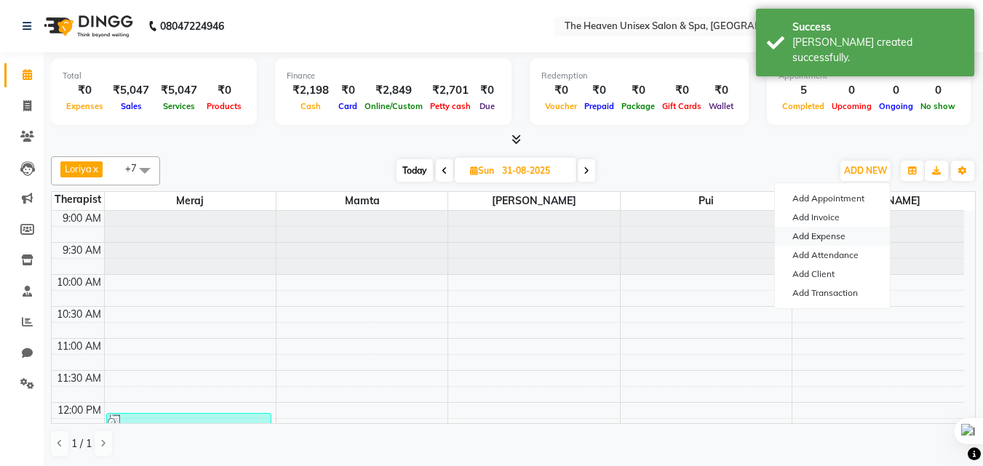
click at [838, 234] on link "Add Expense" at bounding box center [832, 236] width 115 height 19
select select "1"
select select "7539"
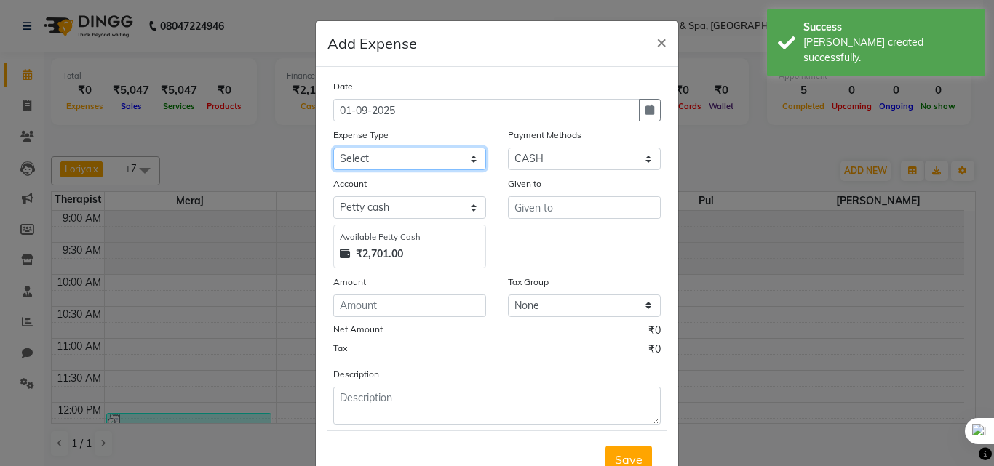
click at [380, 167] on select "Select Advance Salary Bank charges Car maintenance Cash transfer to bank Cash t…" at bounding box center [409, 159] width 153 height 23
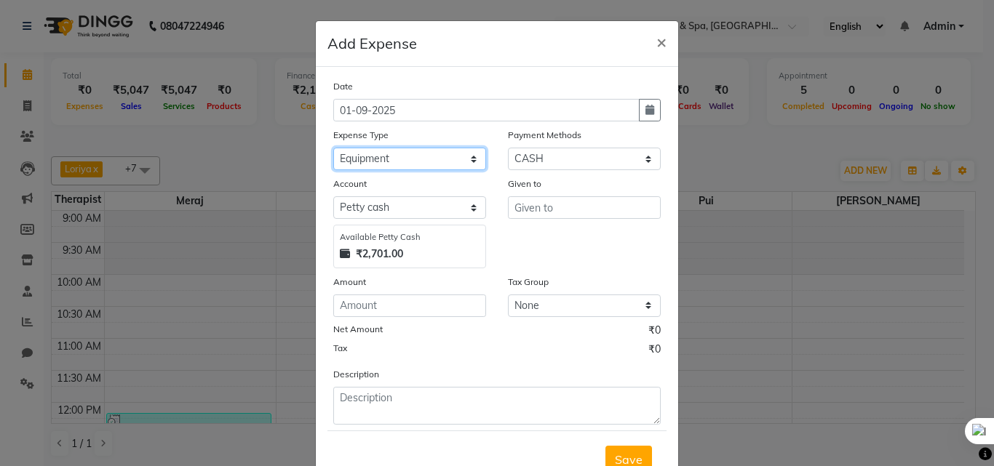
click at [333, 148] on select "Select Advance Salary Bank charges Car maintenance Cash transfer to bank Cash t…" at bounding box center [409, 159] width 153 height 23
drag, startPoint x: 390, startPoint y: 148, endPoint x: 390, endPoint y: 161, distance: 13.1
click at [390, 148] on select "Select Advance Salary Bank charges Car maintenance Cash transfer to bank Cash t…" at bounding box center [409, 159] width 153 height 23
select select "26"
click at [333, 148] on select "Select Advance Salary Bank charges Car maintenance Cash transfer to bank Cash t…" at bounding box center [409, 159] width 153 height 23
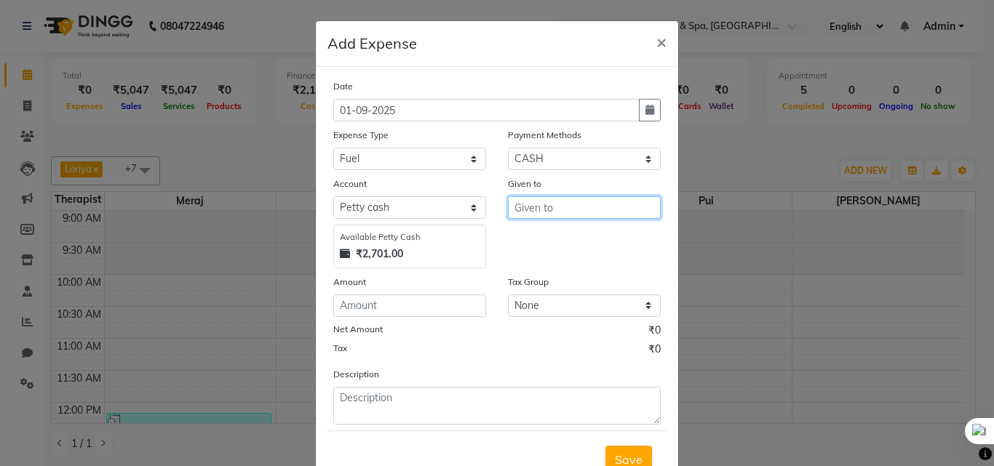
click at [586, 209] on input "text" at bounding box center [584, 207] width 153 height 23
type input "HRS House"
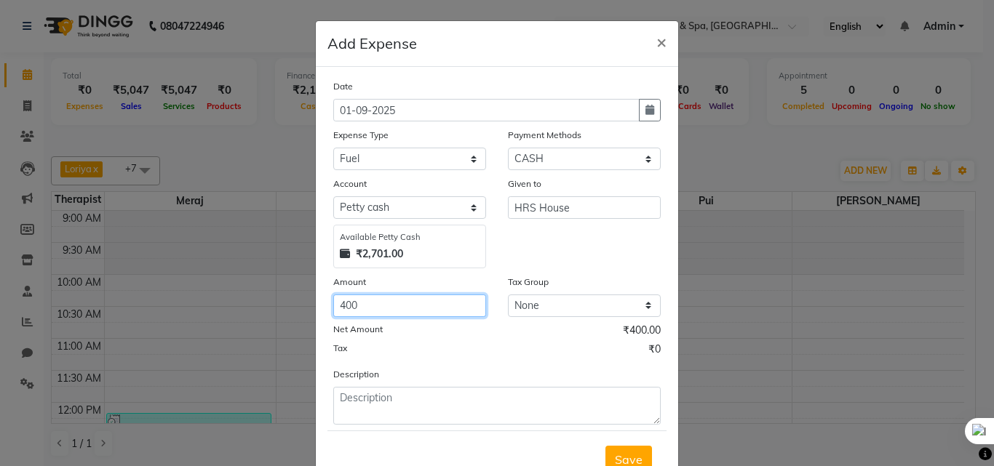
type input "400"
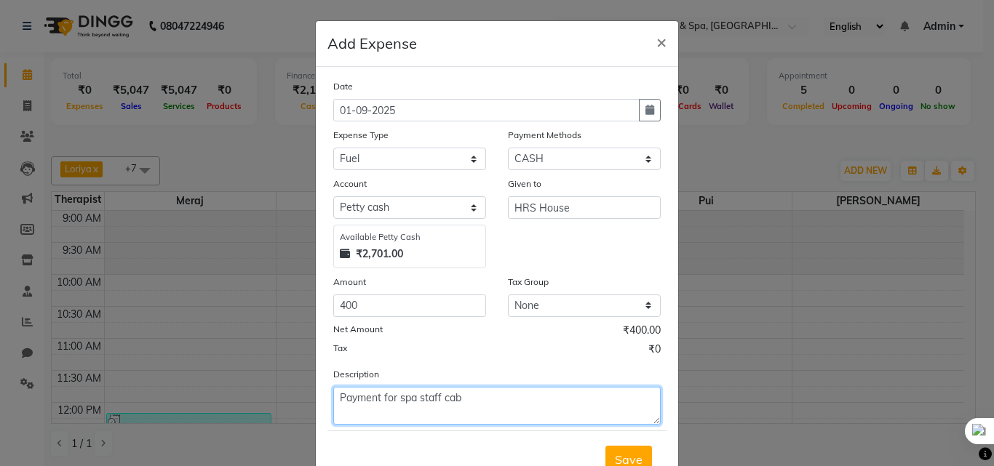
type textarea "Payment for spa staff cab"
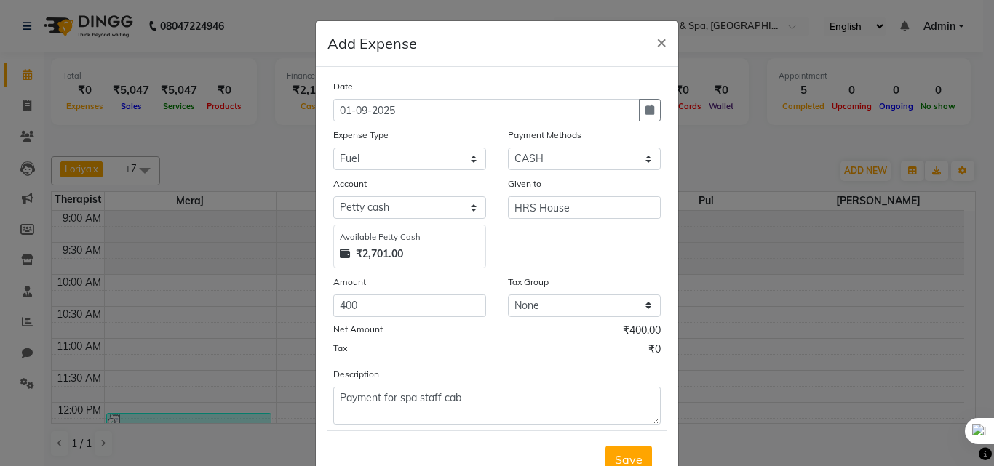
scroll to position [7, 0]
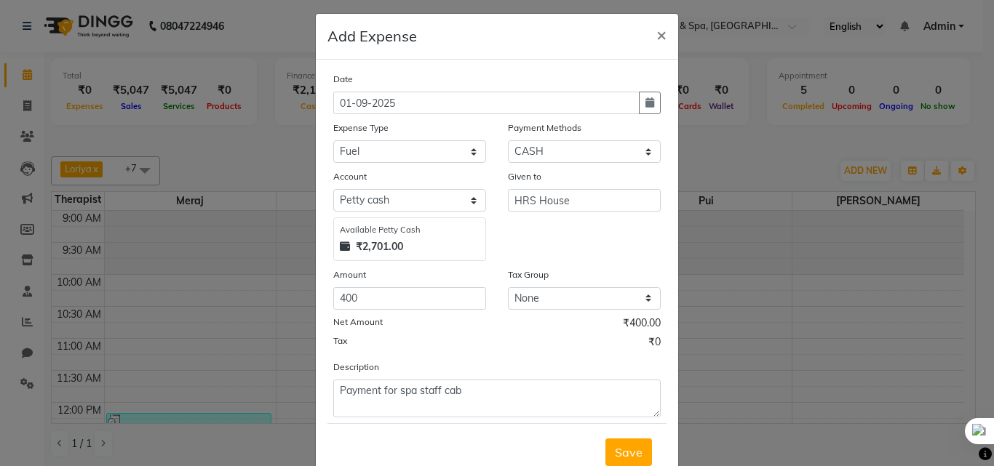
click at [605, 439] on button "Save" at bounding box center [628, 453] width 47 height 28
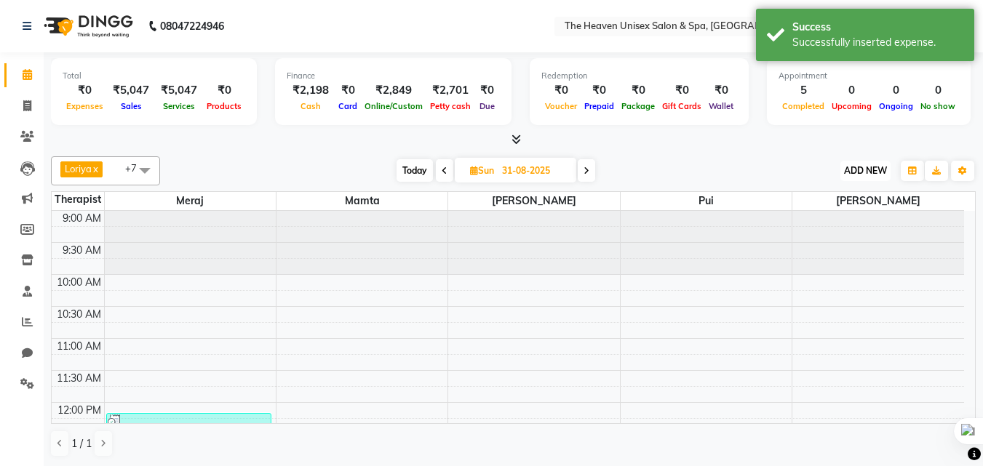
click at [877, 167] on span "ADD NEW" at bounding box center [865, 170] width 43 height 11
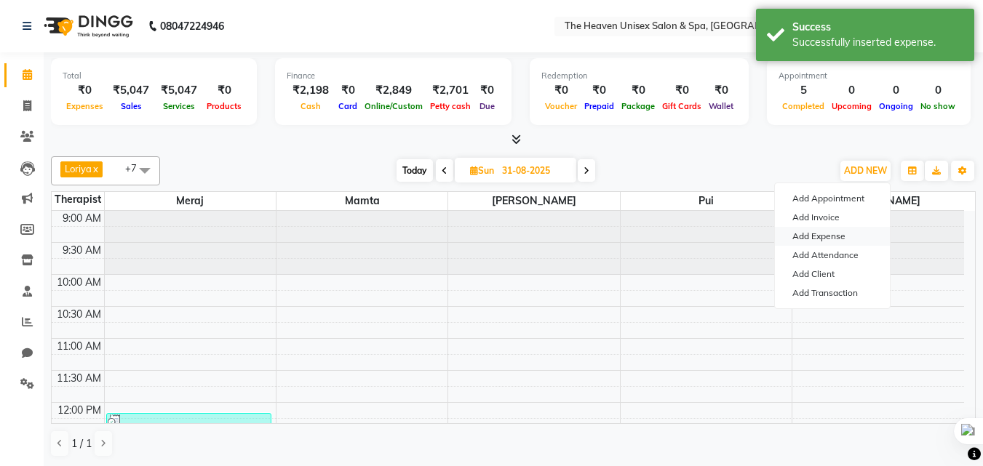
click at [837, 228] on link "Add Expense" at bounding box center [832, 236] width 115 height 19
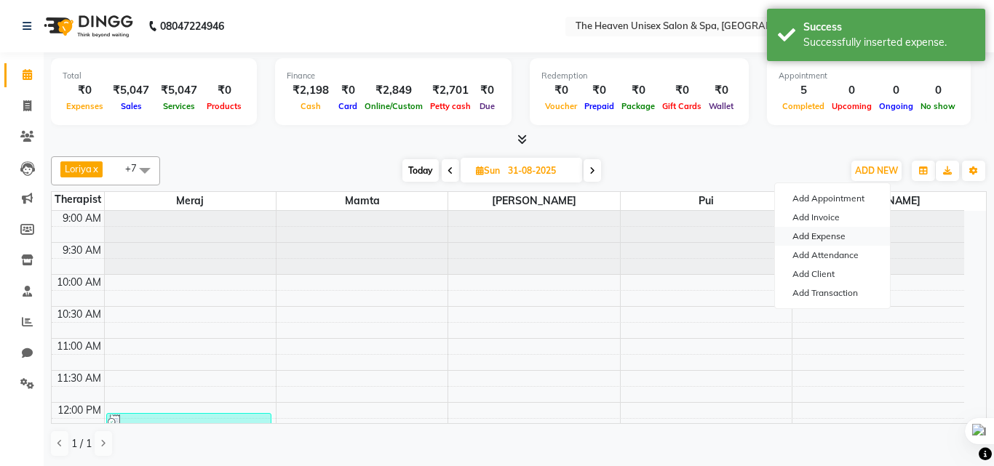
select select "1"
select select "7539"
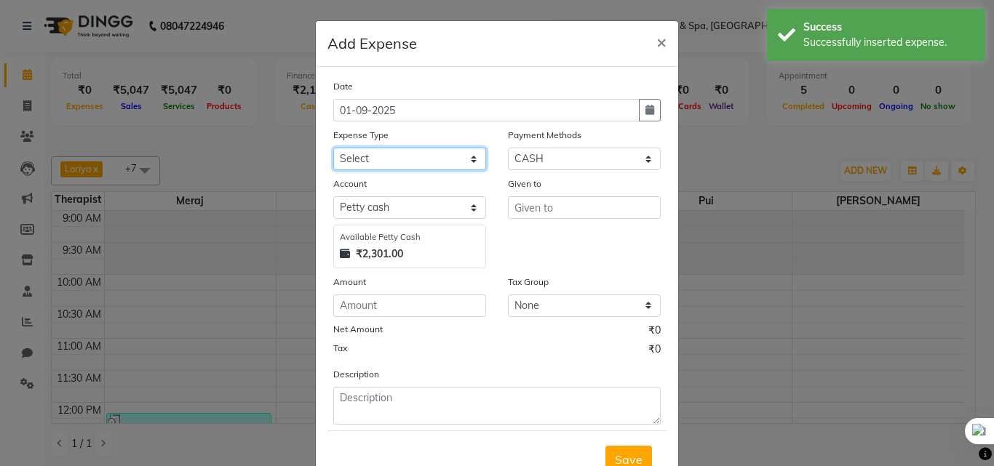
click at [387, 160] on select "Select Advance Salary Bank charges Car maintenance Cash transfer to bank Cash t…" at bounding box center [409, 159] width 153 height 23
select select "15"
click at [333, 148] on select "Select Advance Salary Bank charges Car maintenance Cash transfer to bank Cash t…" at bounding box center [409, 159] width 153 height 23
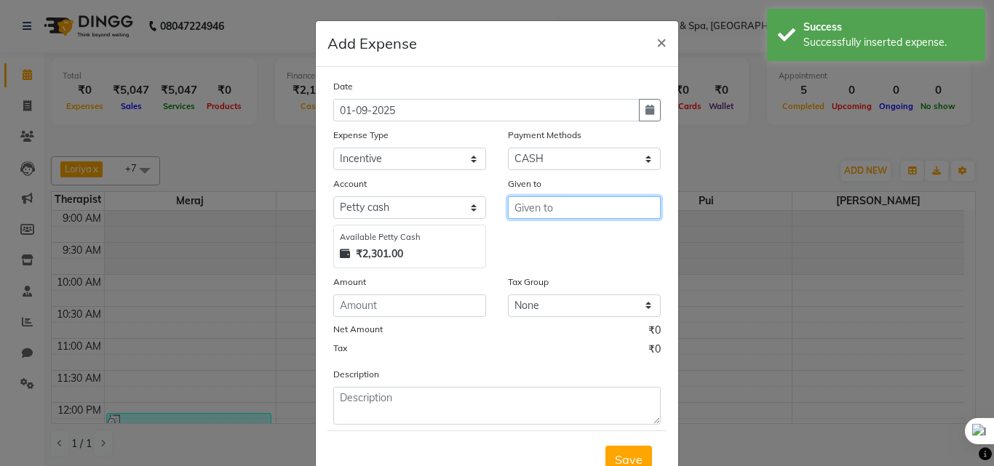
click at [595, 202] on input "text" at bounding box center [584, 207] width 153 height 23
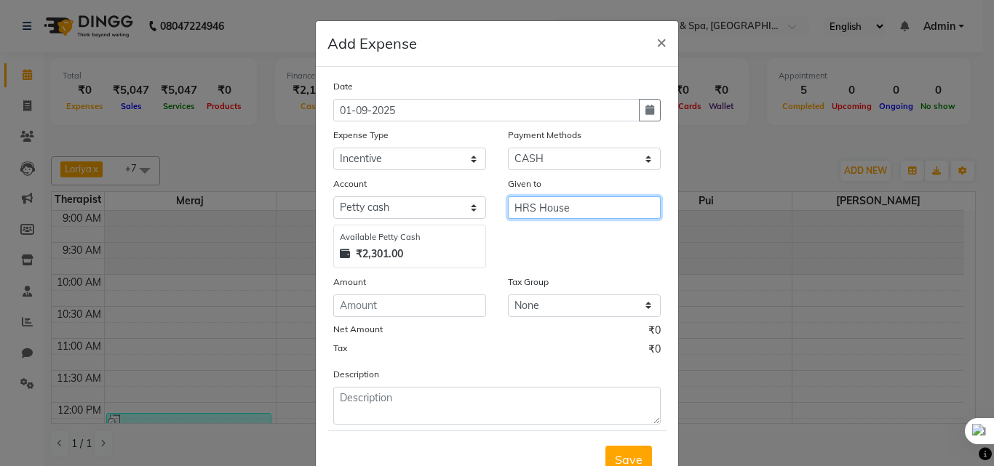
type input "HRS House"
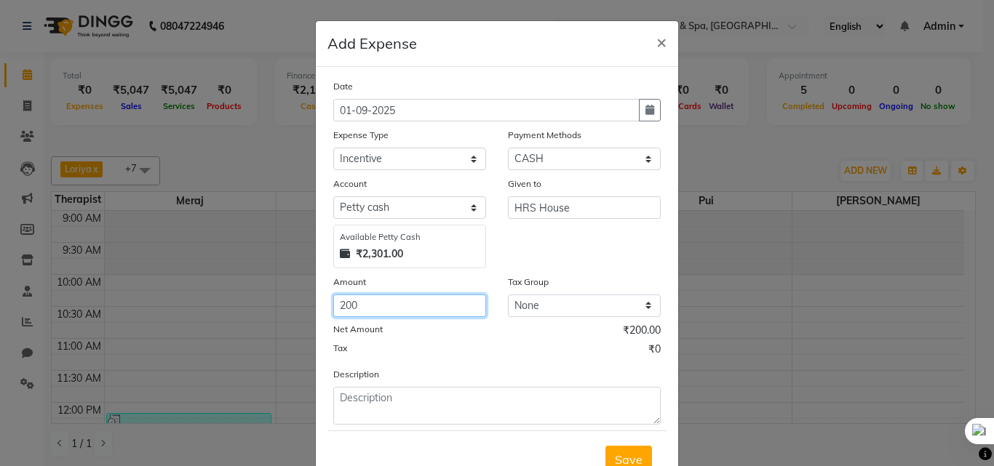
type input "200"
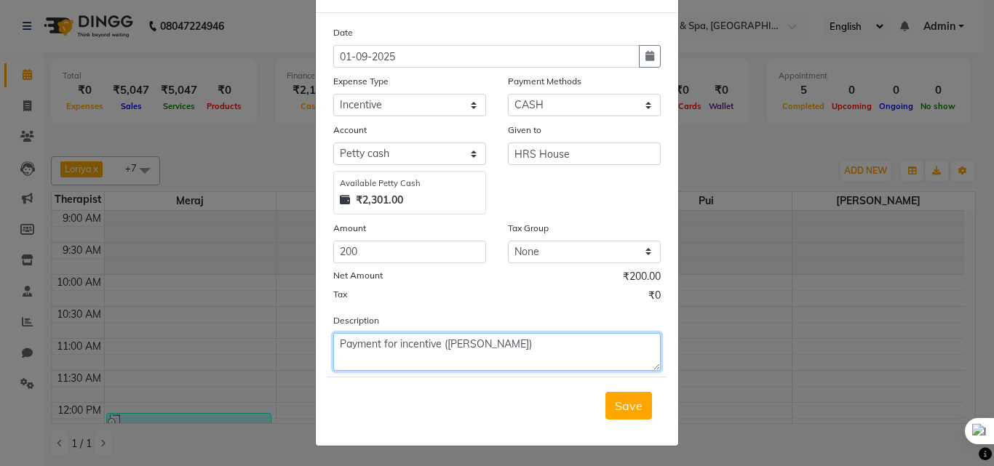
scroll to position [55, 0]
type textarea "Payment for incentive (Teressa)"
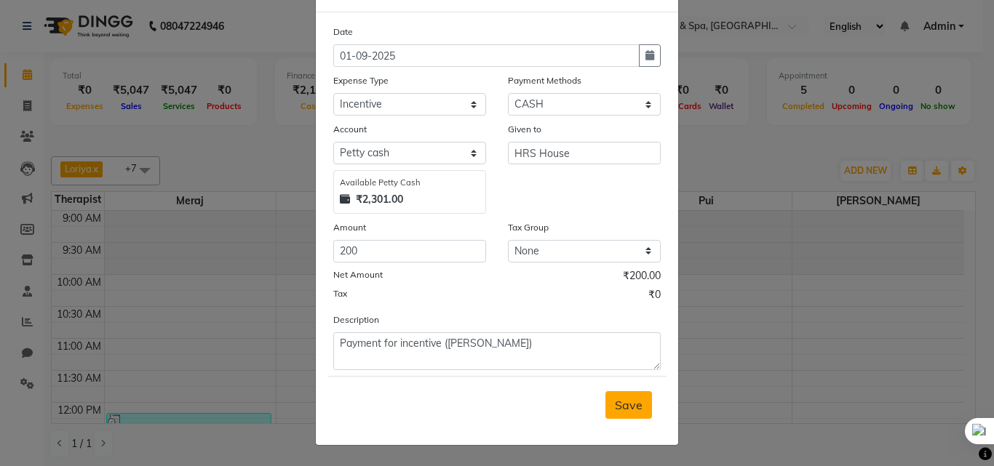
click at [631, 399] on span "Save" at bounding box center [629, 405] width 28 height 15
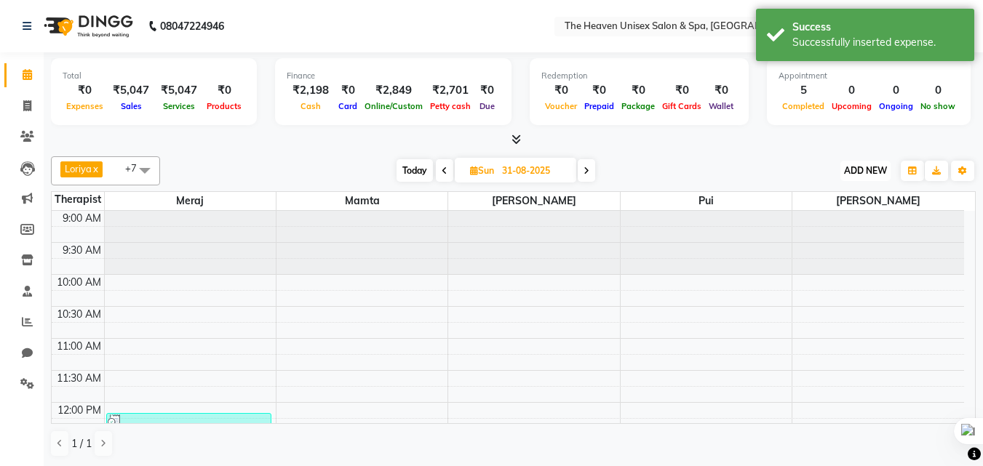
click at [858, 167] on span "ADD NEW" at bounding box center [865, 170] width 43 height 11
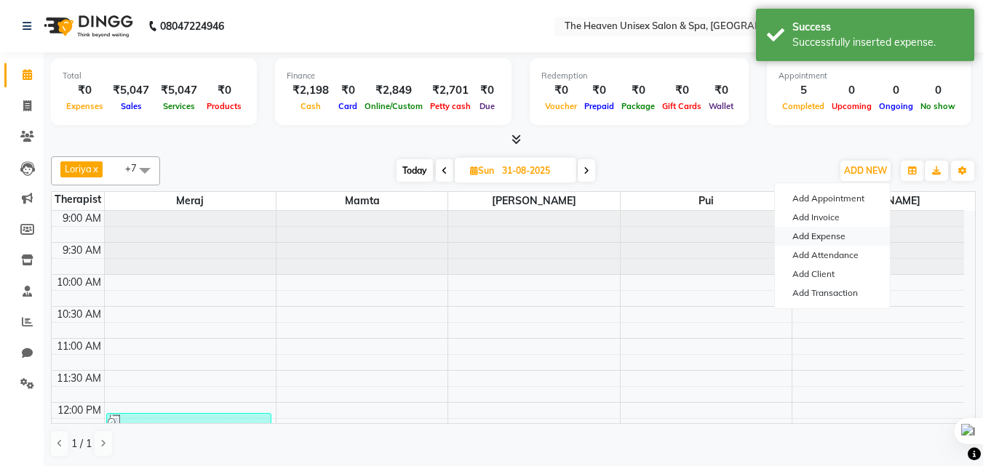
click at [833, 233] on link "Add Expense" at bounding box center [832, 236] width 115 height 19
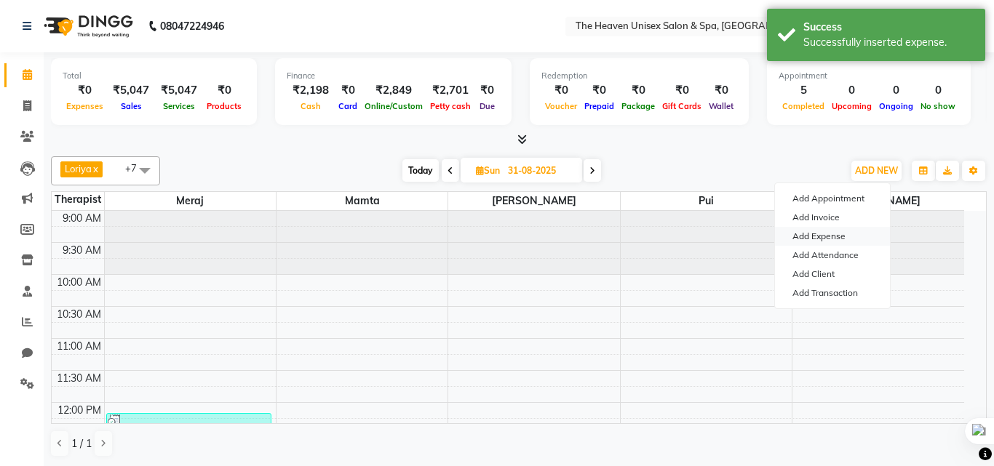
select select "1"
select select "7539"
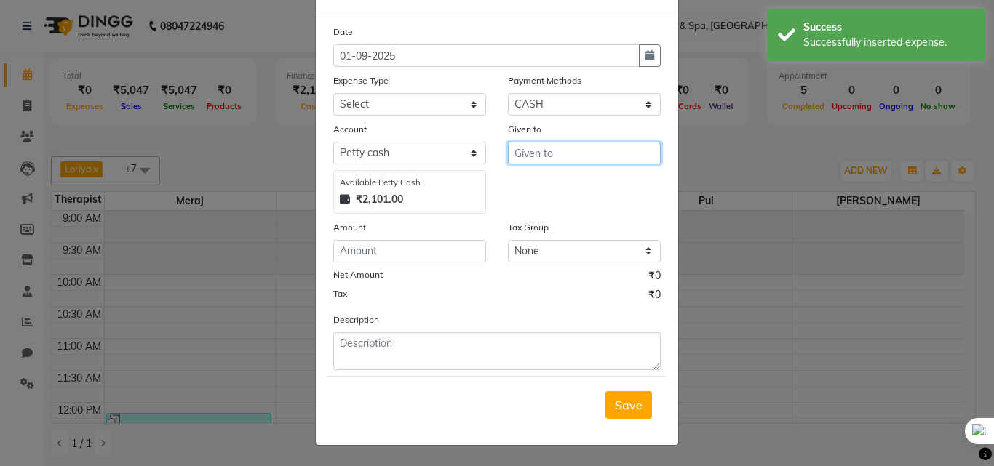
click at [532, 149] on input "text" at bounding box center [584, 153] width 153 height 23
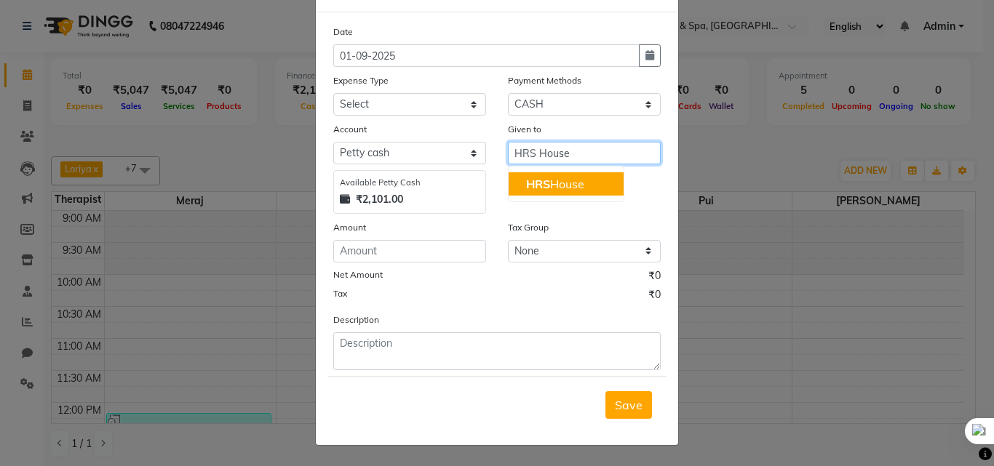
type input "HRS House"
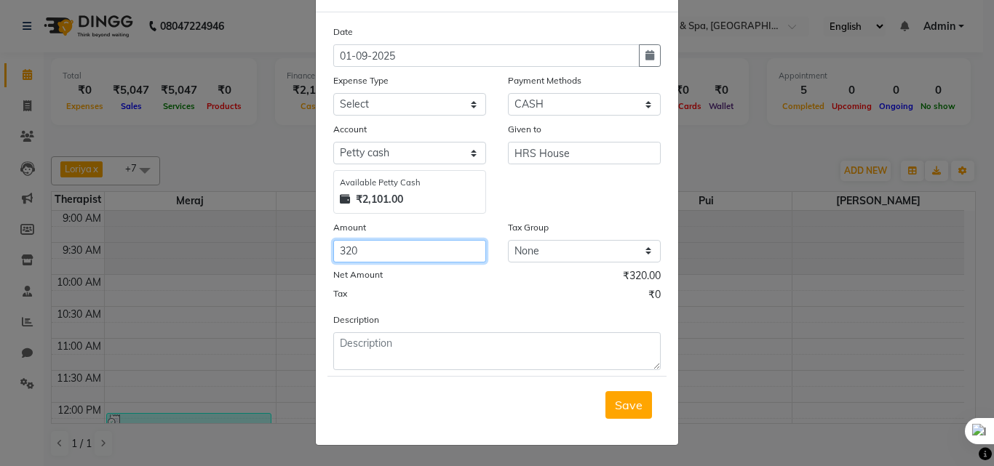
type input "320"
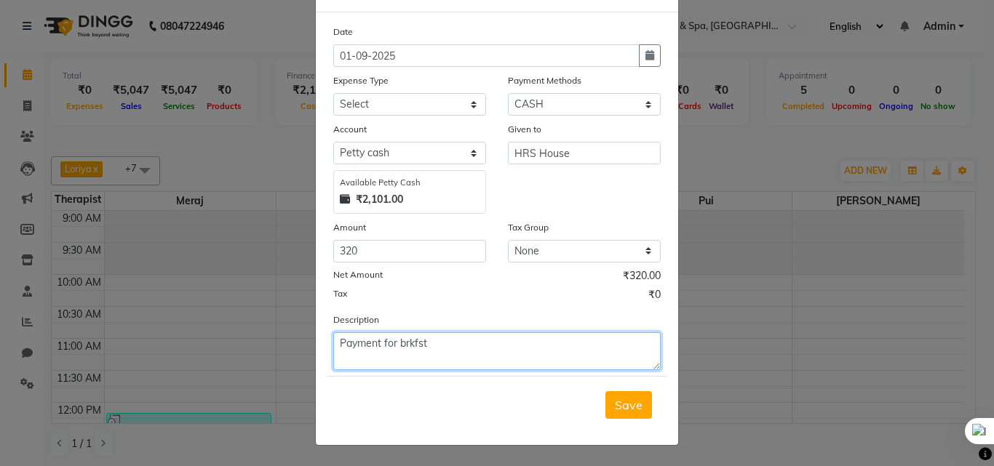
type textarea "Payment for brkfst"
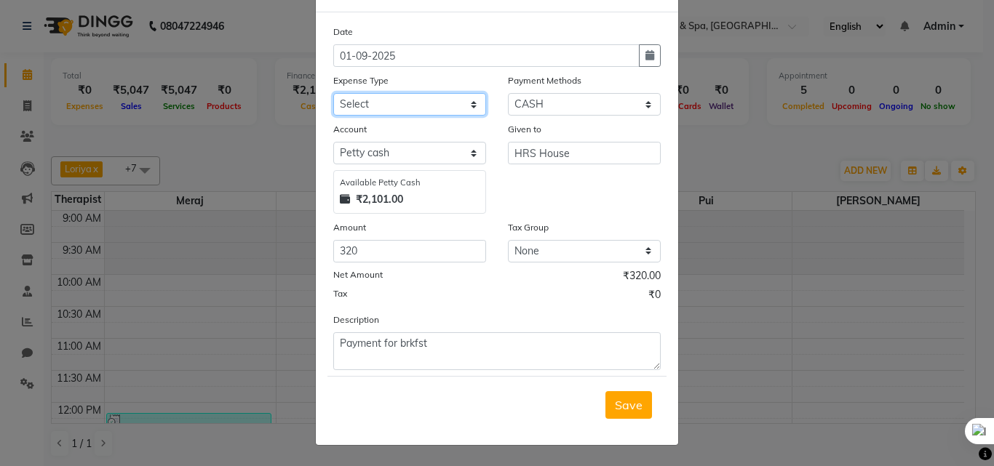
click at [415, 111] on select "Select Advance Salary Bank charges Car maintenance Cash transfer to bank Cash t…" at bounding box center [409, 104] width 153 height 23
select select "17"
click at [333, 93] on select "Select Advance Salary Bank charges Car maintenance Cash transfer to bank Cash t…" at bounding box center [409, 104] width 153 height 23
click at [635, 391] on button "Save" at bounding box center [628, 405] width 47 height 28
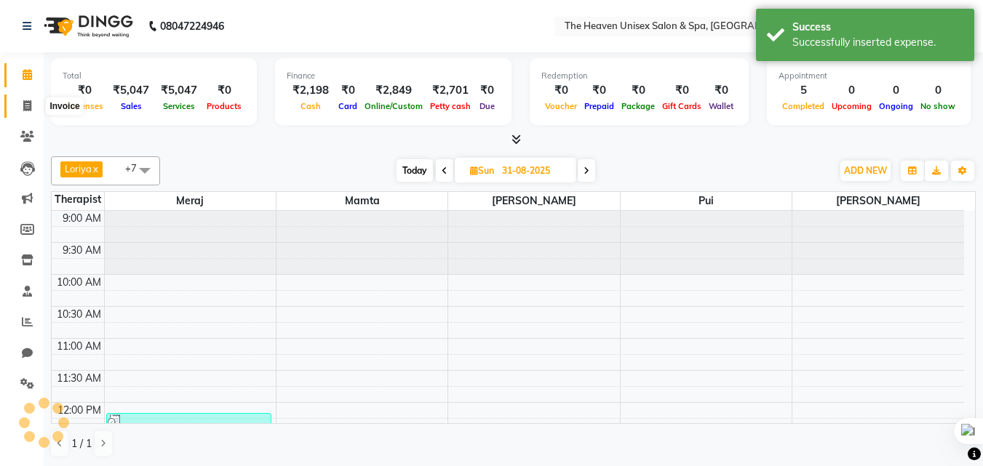
click at [19, 111] on span at bounding box center [27, 106] width 25 height 17
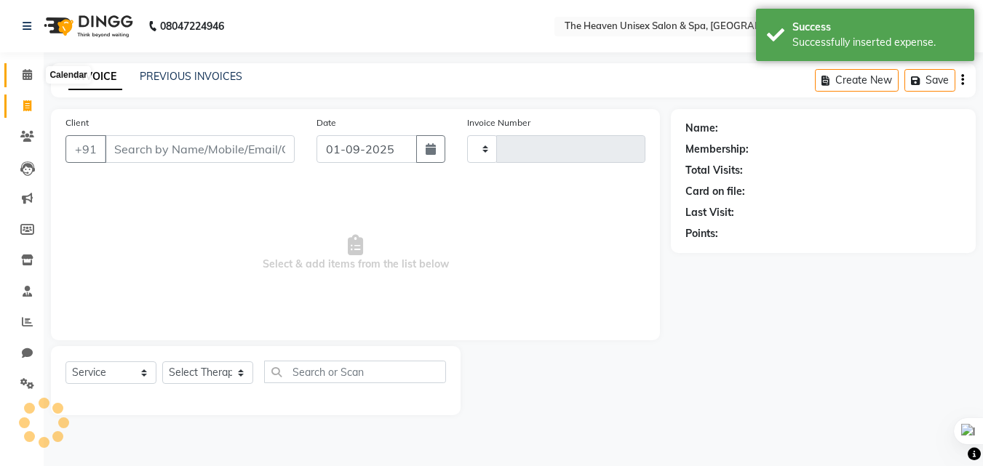
click at [20, 73] on span at bounding box center [27, 75] width 25 height 17
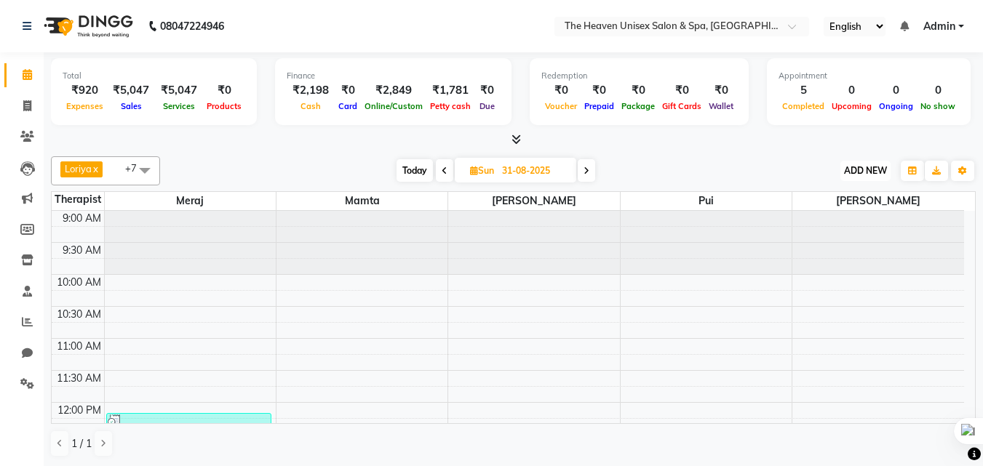
click at [869, 161] on button "ADD NEW Toggle Dropdown" at bounding box center [865, 171] width 50 height 20
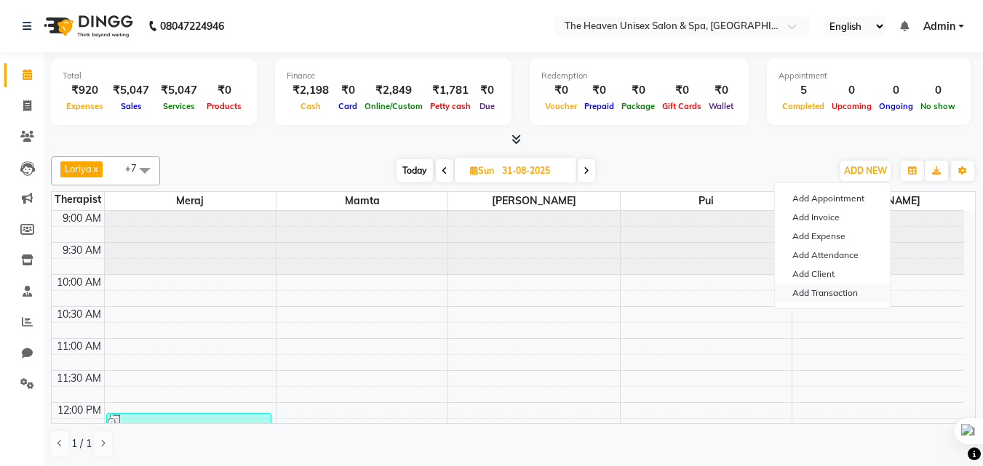
click at [846, 298] on link "Add Transaction" at bounding box center [832, 293] width 115 height 19
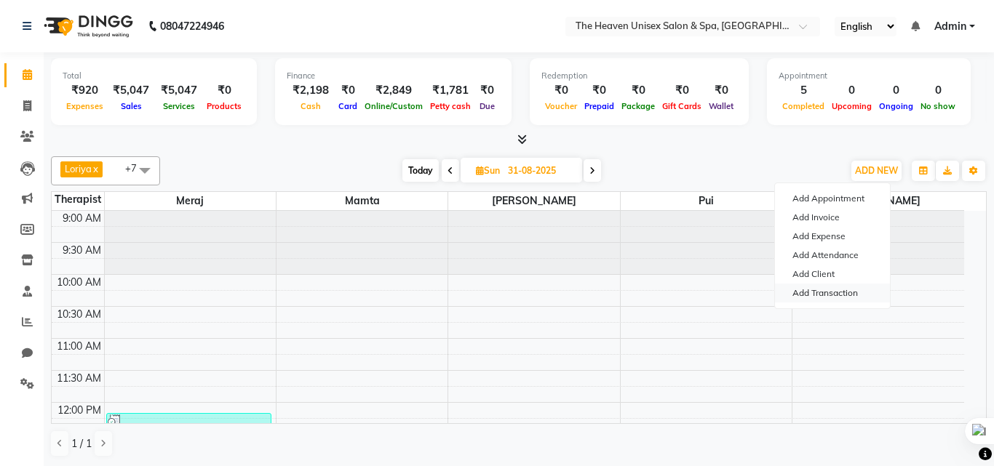
select select "direct"
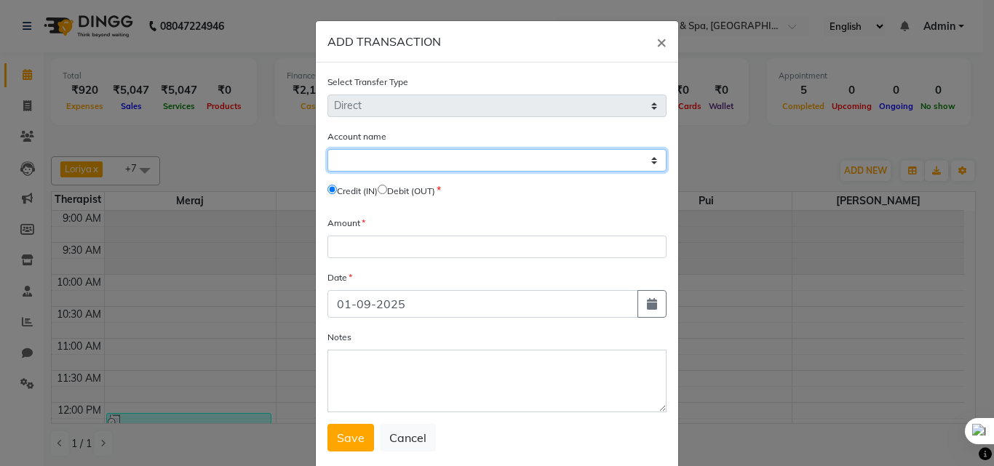
click at [398, 153] on select "Select Petty Cash Default Account" at bounding box center [496, 160] width 339 height 23
select select "7539"
click at [327, 149] on select "Select Petty Cash Default Account" at bounding box center [496, 160] width 339 height 23
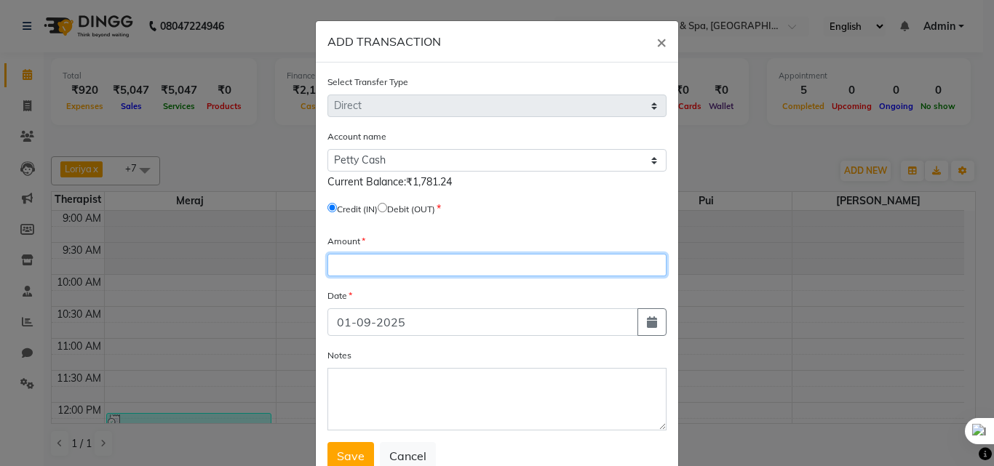
click at [376, 258] on input "number" at bounding box center [496, 265] width 339 height 23
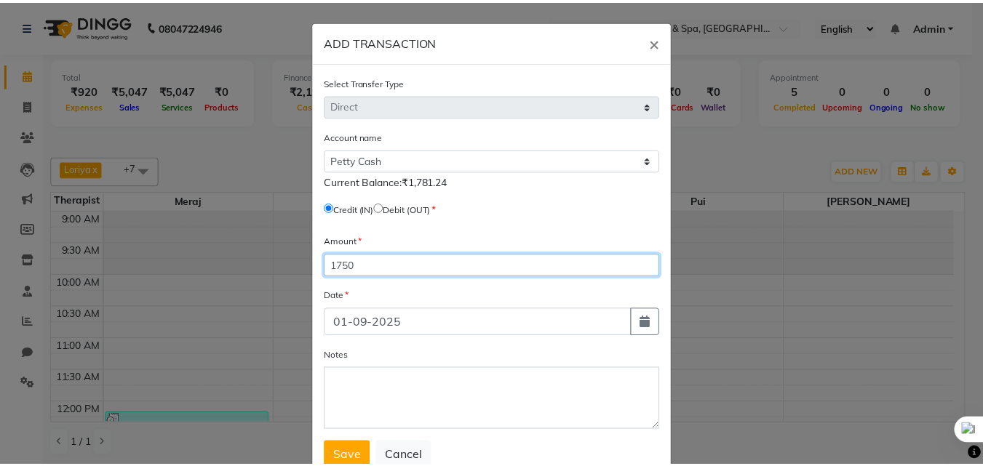
scroll to position [48, 0]
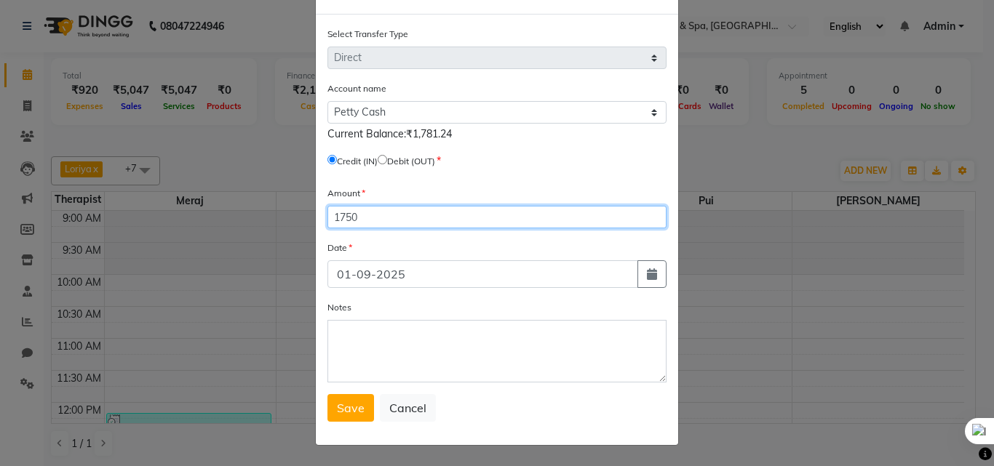
type input "1750"
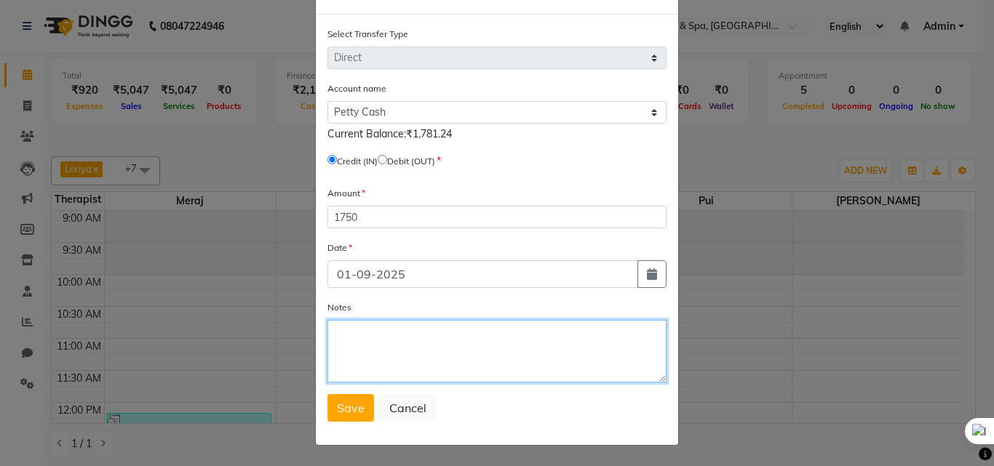
click at [388, 325] on textarea "Notes" at bounding box center [496, 351] width 339 height 63
type textarea "Payment in for petty cash manage"
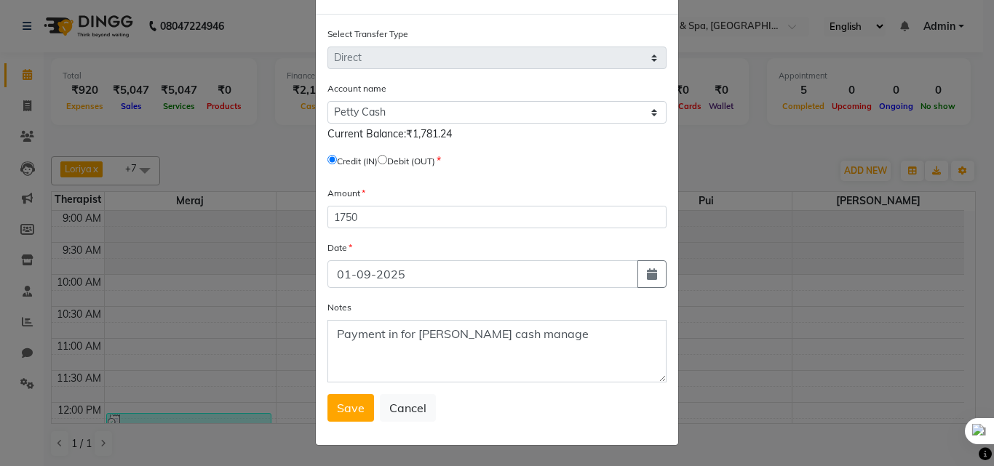
click at [327, 394] on button "Save" at bounding box center [350, 408] width 47 height 28
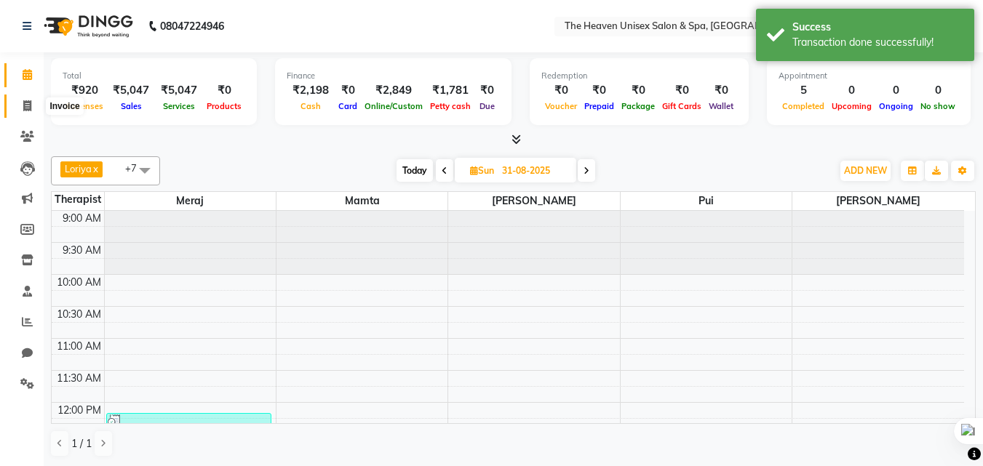
click at [20, 108] on span at bounding box center [27, 106] width 25 height 17
select select "8417"
select select "service"
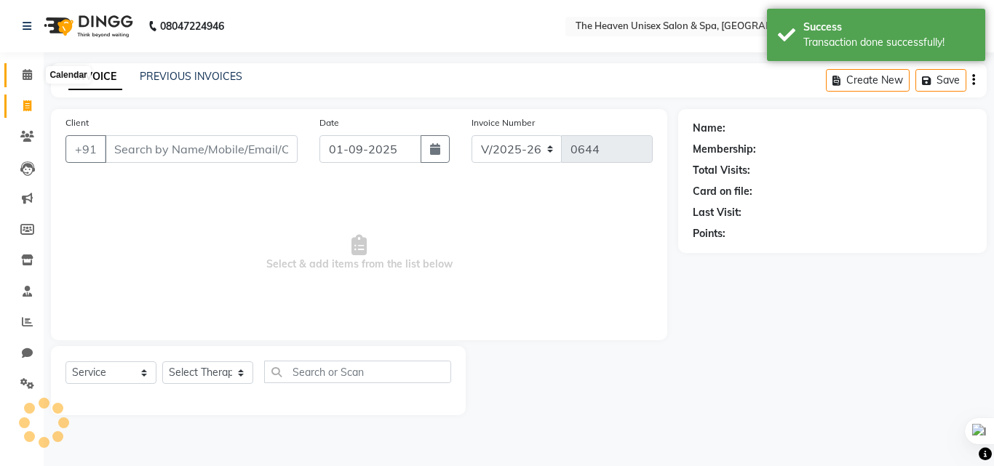
click at [23, 79] on icon at bounding box center [27, 74] width 9 height 11
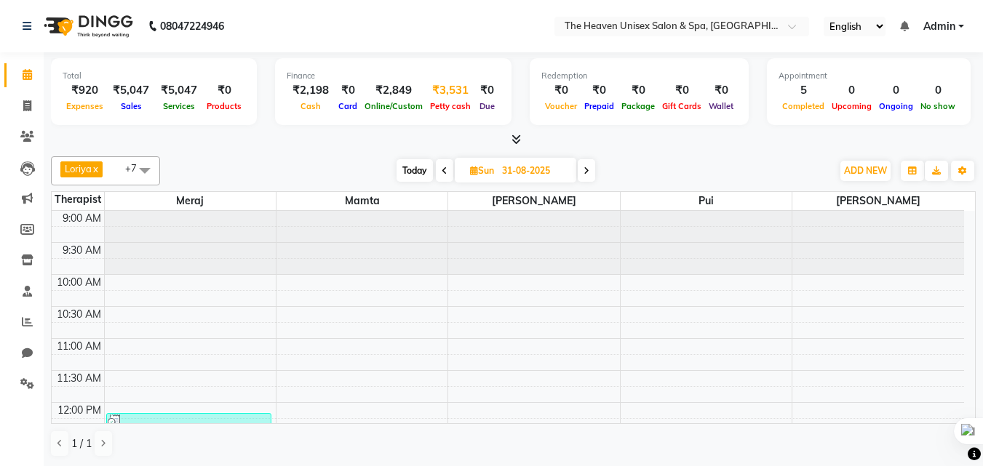
click at [441, 99] on div "Petty cash" at bounding box center [450, 105] width 48 height 15
click at [516, 140] on icon at bounding box center [515, 139] width 9 height 11
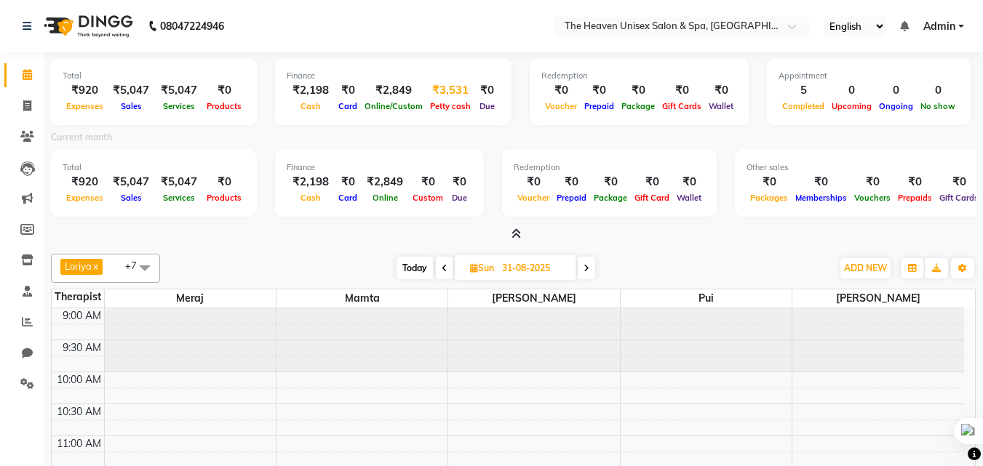
click at [452, 99] on div "Petty cash" at bounding box center [450, 105] width 48 height 15
click at [445, 139] on div "Current month" at bounding box center [513, 139] width 946 height 20
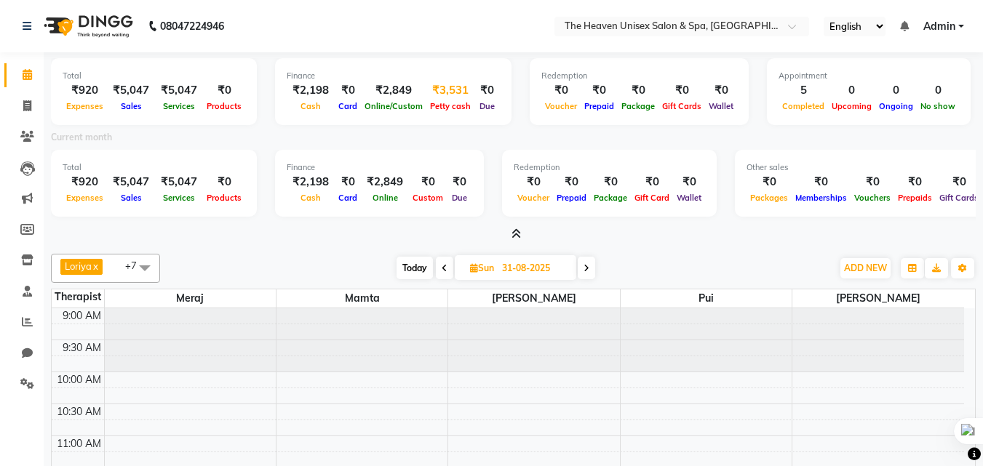
click at [444, 104] on span "Petty cash" at bounding box center [450, 106] width 48 height 10
select select "7539"
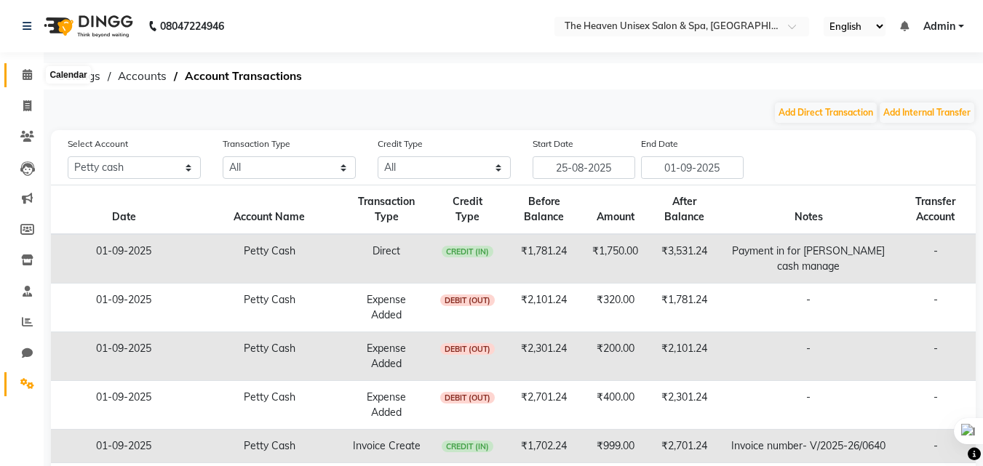
click at [21, 73] on span at bounding box center [27, 75] width 25 height 17
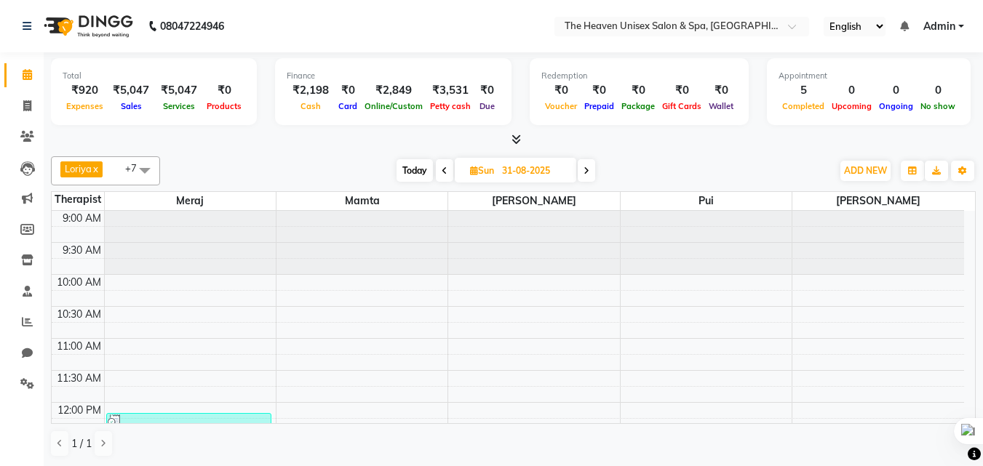
click at [81, 106] on span "Expenses" at bounding box center [85, 106] width 44 height 10
click at [26, 316] on span at bounding box center [27, 322] width 25 height 17
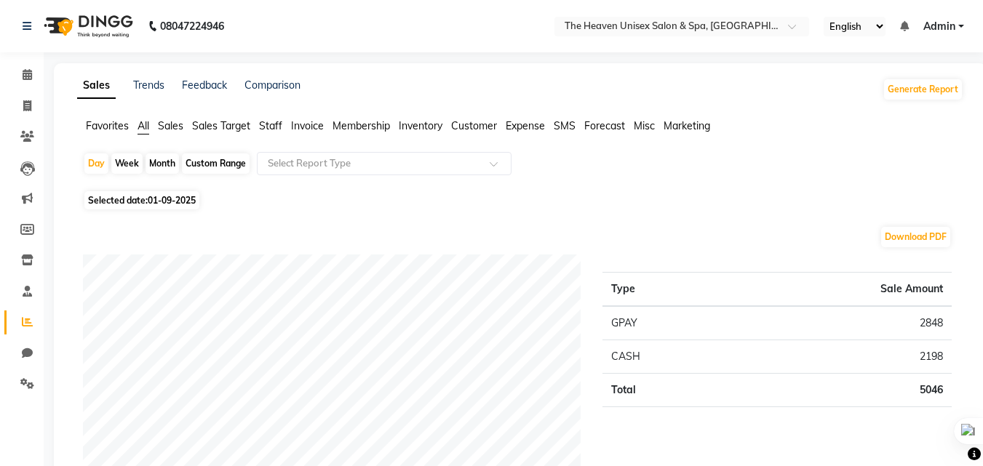
click at [535, 121] on span "Expense" at bounding box center [525, 125] width 39 height 13
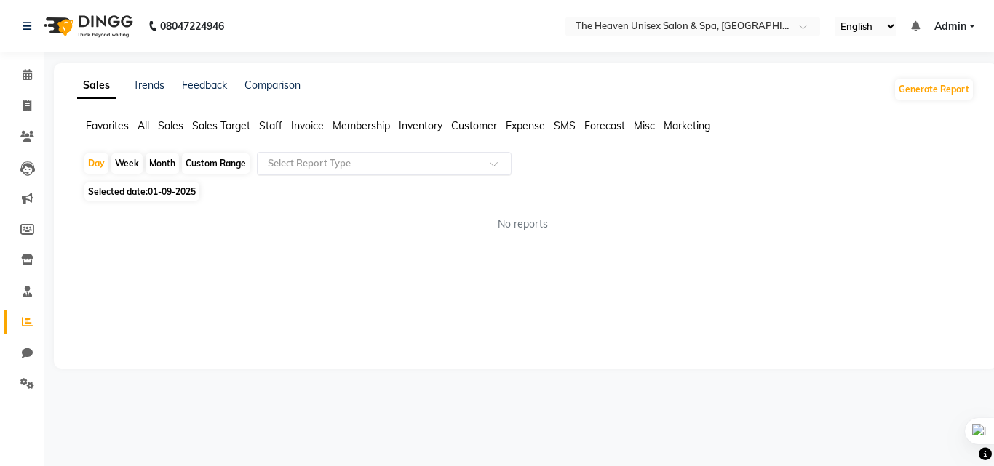
click at [404, 165] on input "text" at bounding box center [369, 163] width 209 height 15
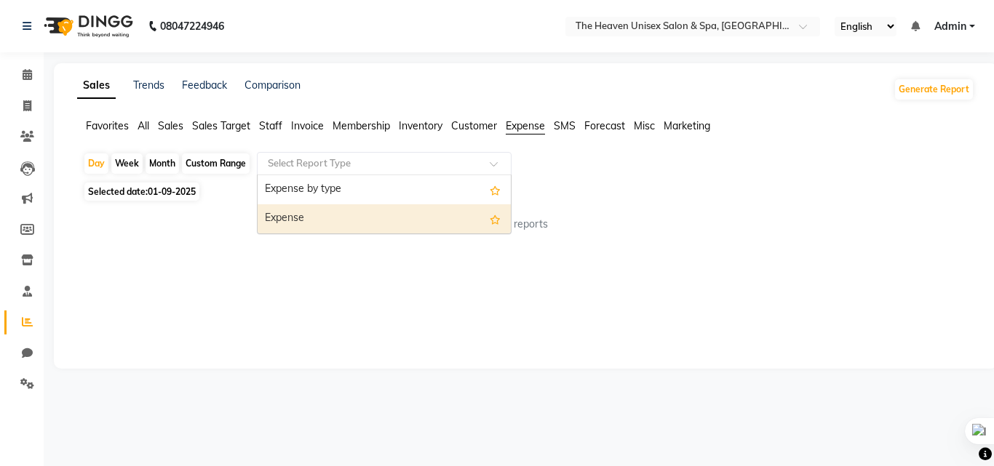
click at [321, 216] on div "Expense" at bounding box center [384, 218] width 253 height 29
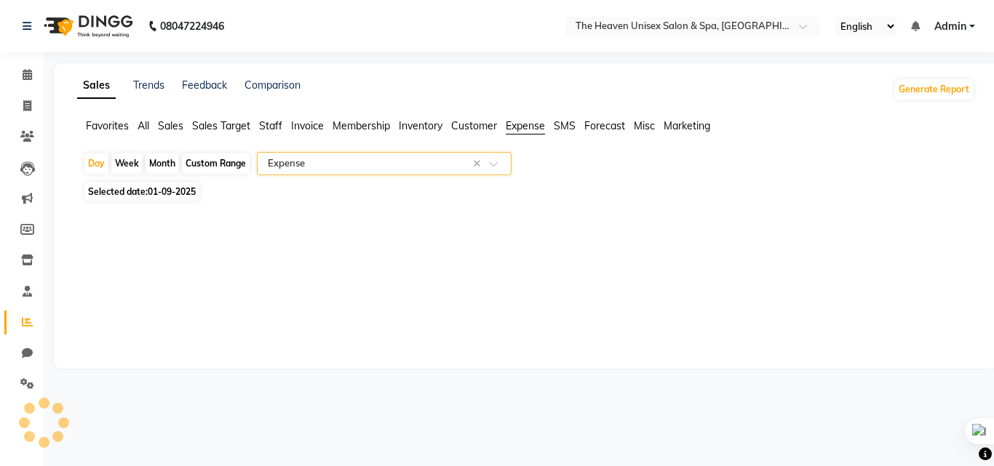
select select "full_report"
select select "csv"
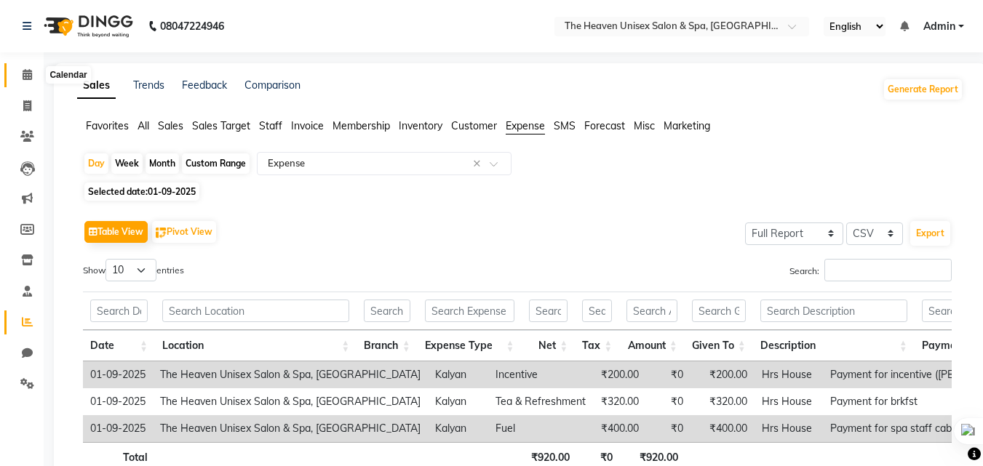
click at [31, 75] on icon at bounding box center [27, 74] width 9 height 11
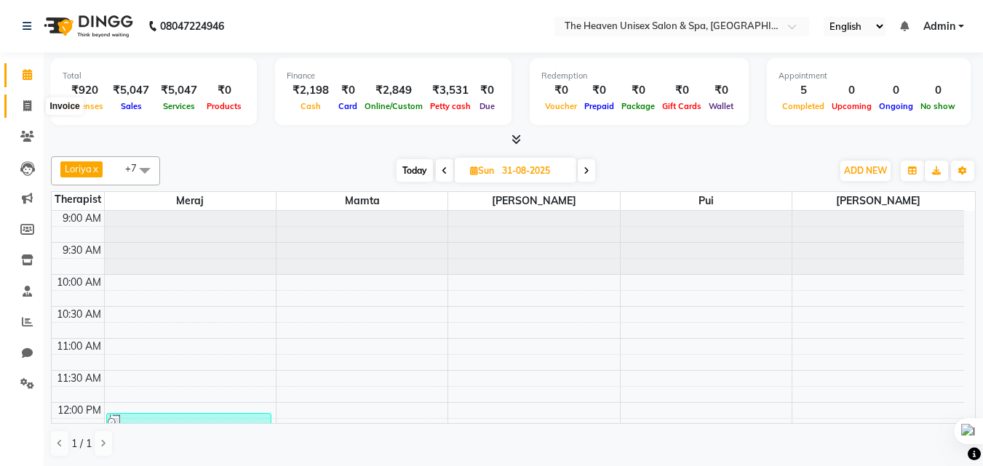
click at [25, 106] on icon at bounding box center [27, 105] width 8 height 11
select select "8417"
select select "service"
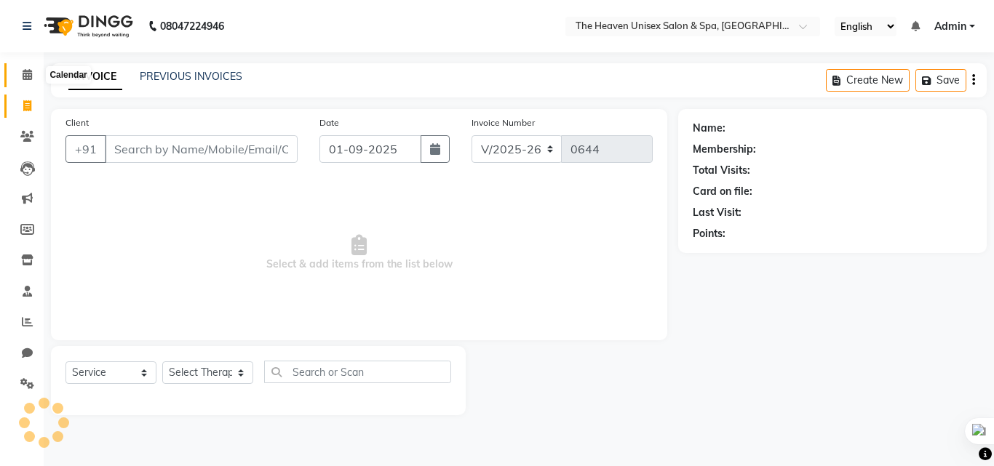
click at [26, 70] on icon at bounding box center [27, 74] width 9 height 11
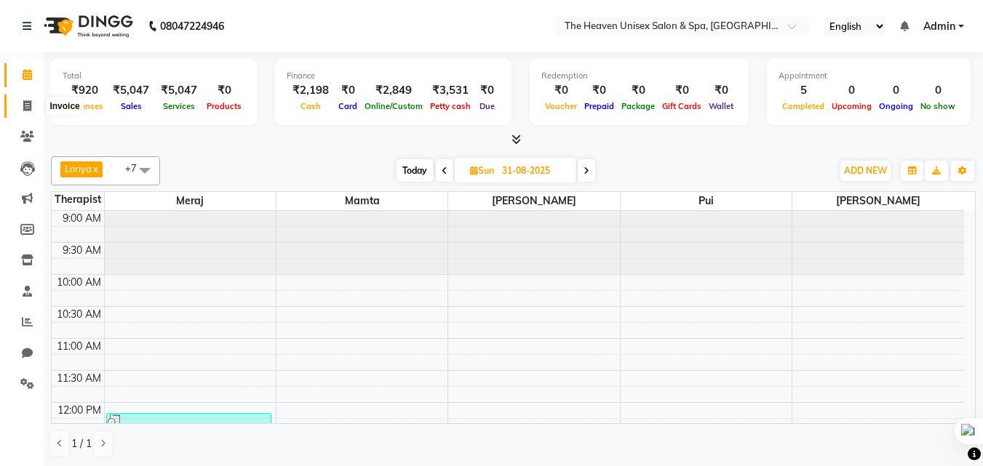
click at [21, 108] on span at bounding box center [27, 106] width 25 height 17
select select "8417"
select select "service"
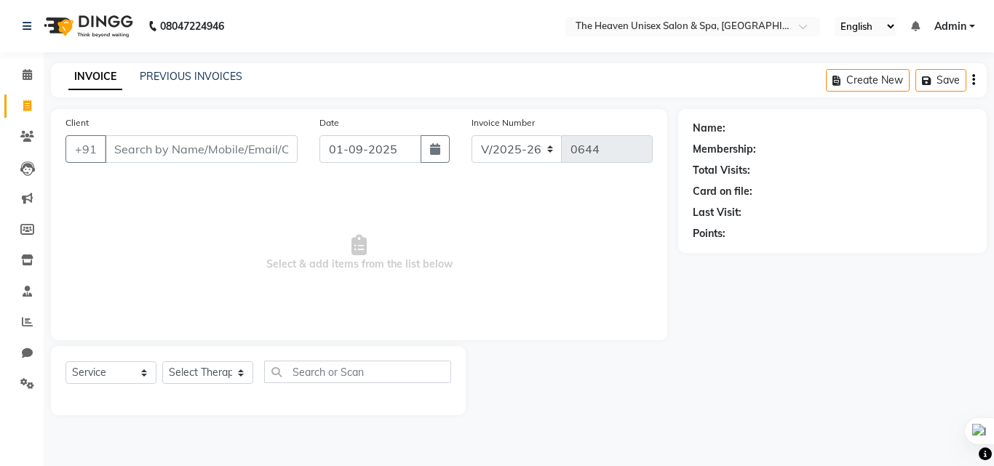
click at [157, 139] on input "Client" at bounding box center [201, 149] width 193 height 28
click at [29, 134] on icon at bounding box center [27, 136] width 14 height 11
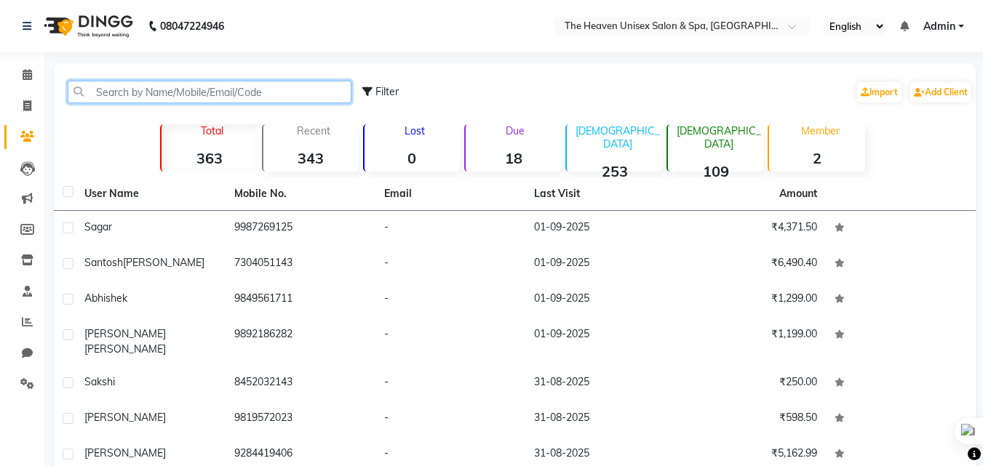
click at [148, 91] on input "text" at bounding box center [210, 92] width 284 height 23
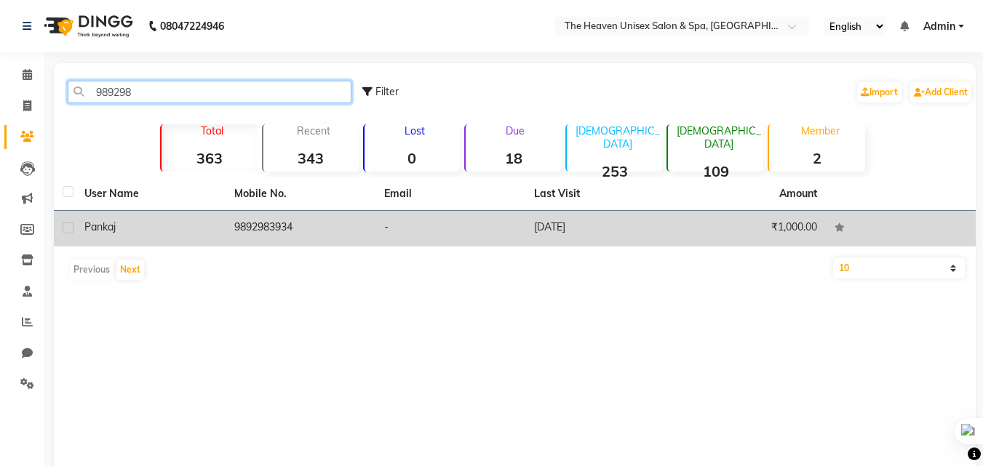
type input "989298"
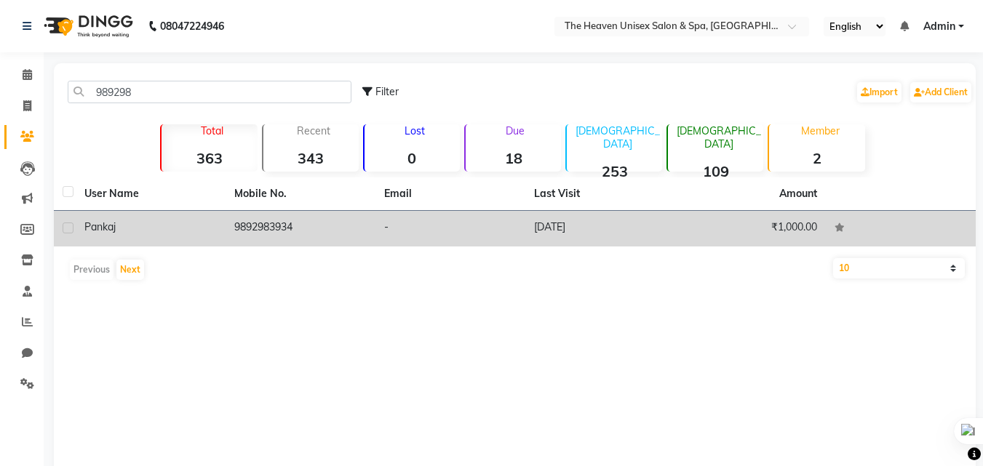
click at [261, 241] on td "9892983934" at bounding box center [301, 229] width 150 height 36
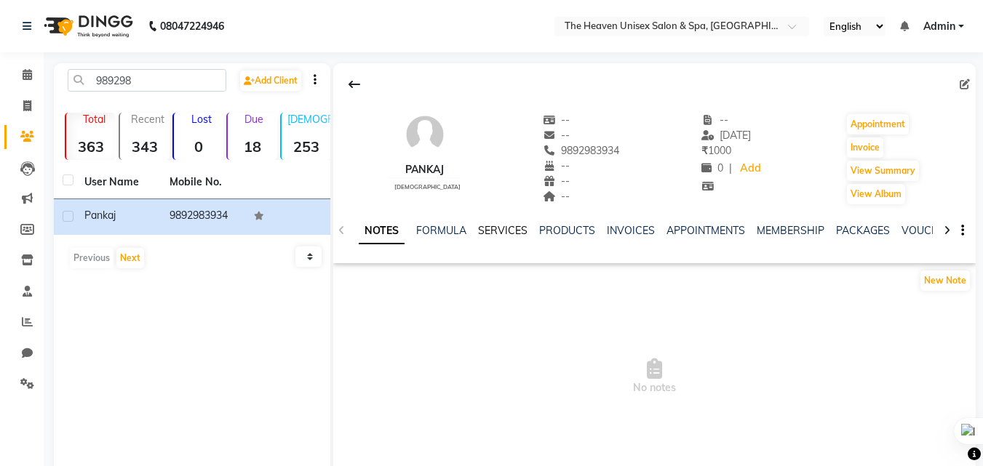
click at [505, 227] on link "SERVICES" at bounding box center [502, 230] width 49 height 13
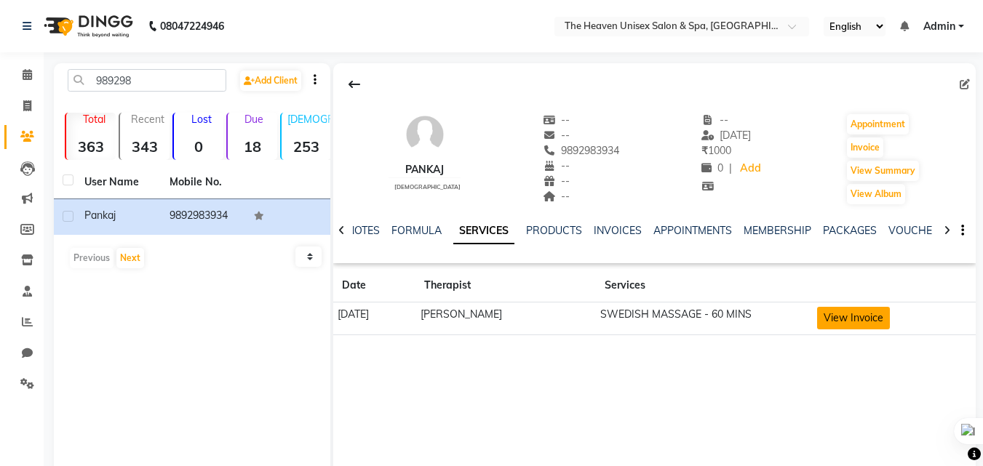
click at [849, 316] on button "View Invoice" at bounding box center [853, 318] width 73 height 23
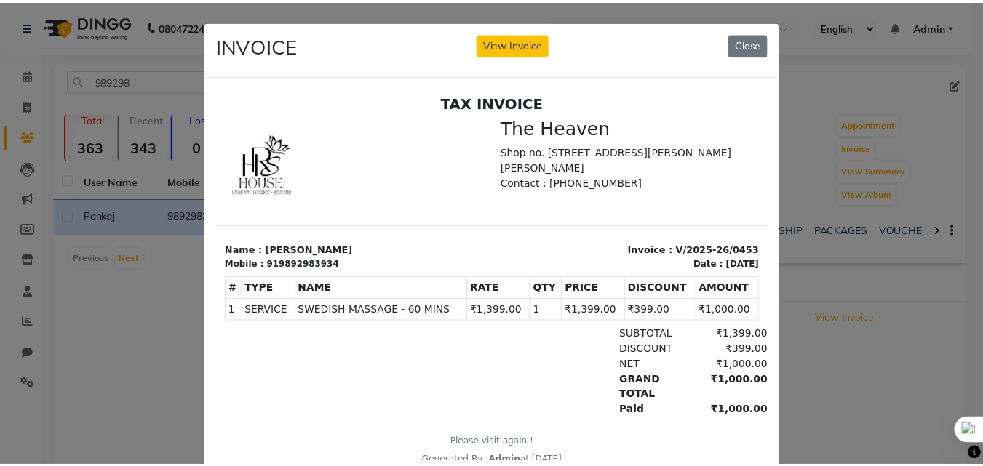
scroll to position [12, 0]
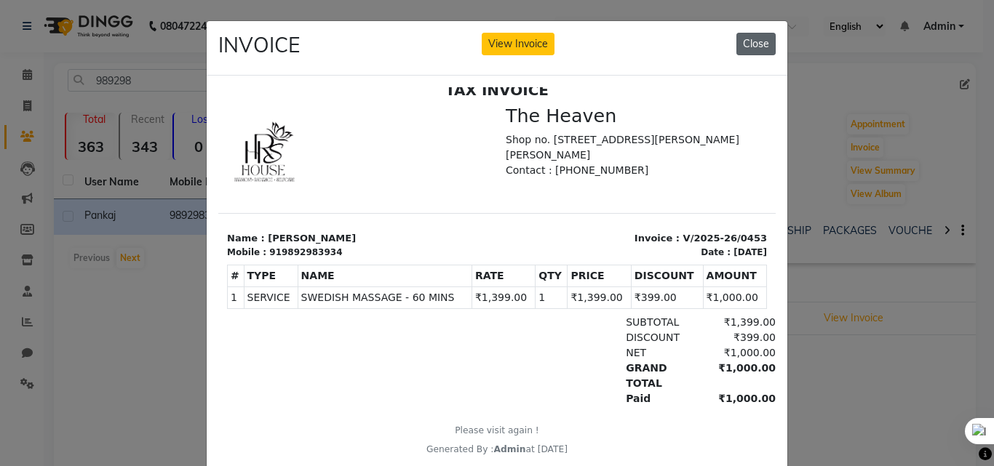
click at [757, 41] on button "Close" at bounding box center [755, 44] width 39 height 23
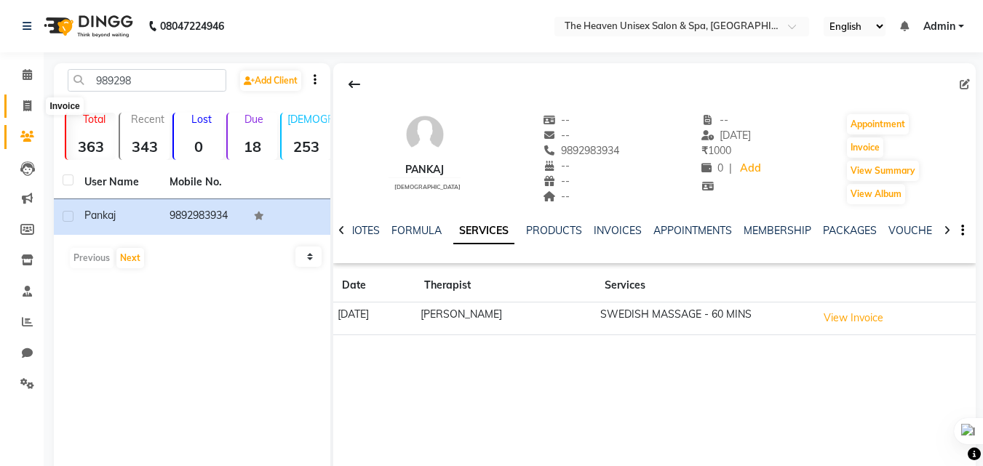
click at [28, 104] on icon at bounding box center [27, 105] width 8 height 11
select select "service"
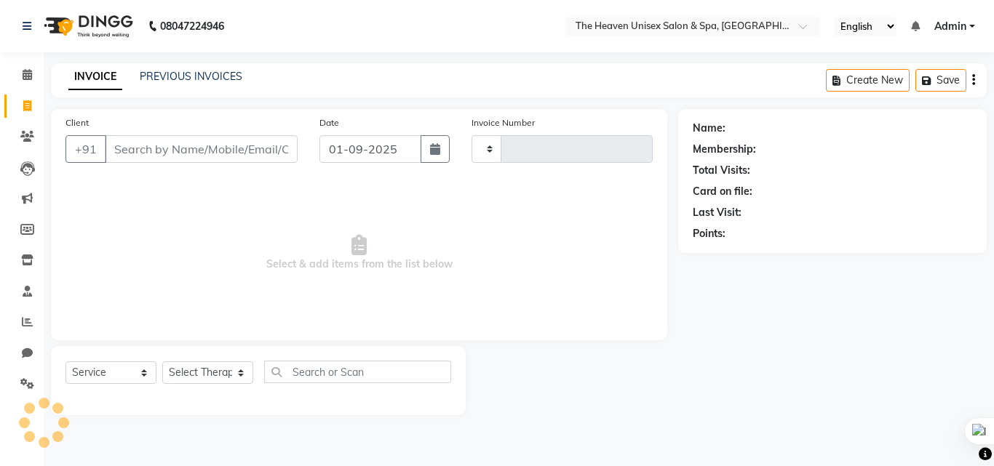
type input "0644"
click at [169, 144] on input "Client" at bounding box center [201, 149] width 193 height 28
select select "8417"
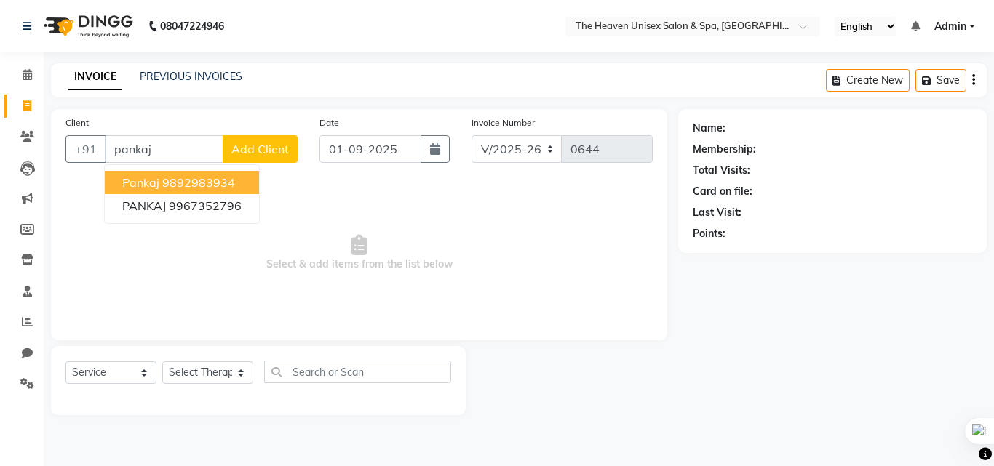
click at [241, 185] on button "Pankaj 9892983934" at bounding box center [182, 182] width 154 height 23
type input "9892983934"
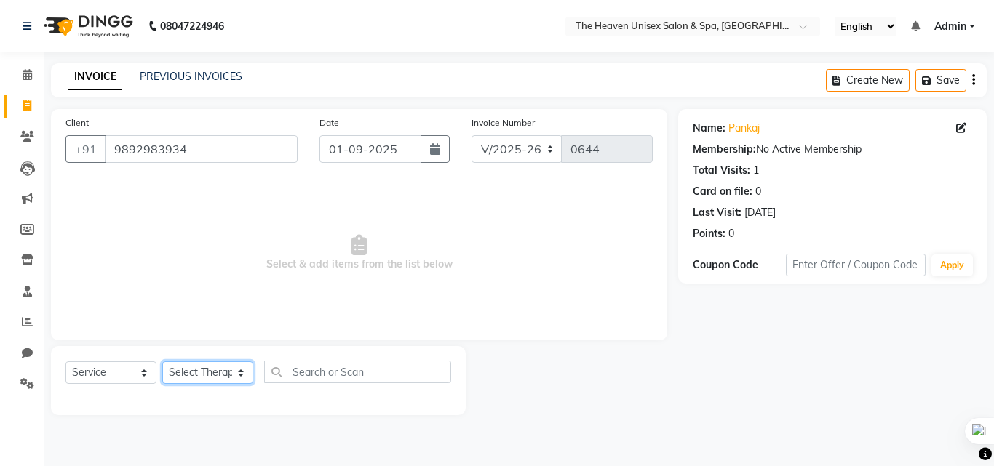
click at [202, 371] on select "Select Therapist [PERSON_NAME] HRS House [PERSON_NAME] [PERSON_NAME] Rashmi [PE…" at bounding box center [207, 373] width 91 height 23
select select "90533"
click at [162, 362] on select "Select Therapist [PERSON_NAME] HRS House [PERSON_NAME] [PERSON_NAME] Rashmi [PE…" at bounding box center [207, 373] width 91 height 23
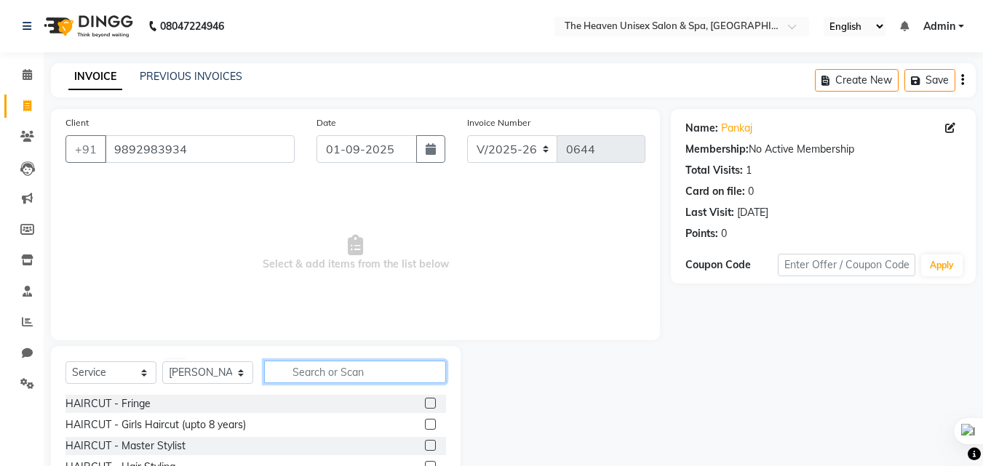
click at [296, 365] on input "text" at bounding box center [355, 372] width 182 height 23
type input "swed"
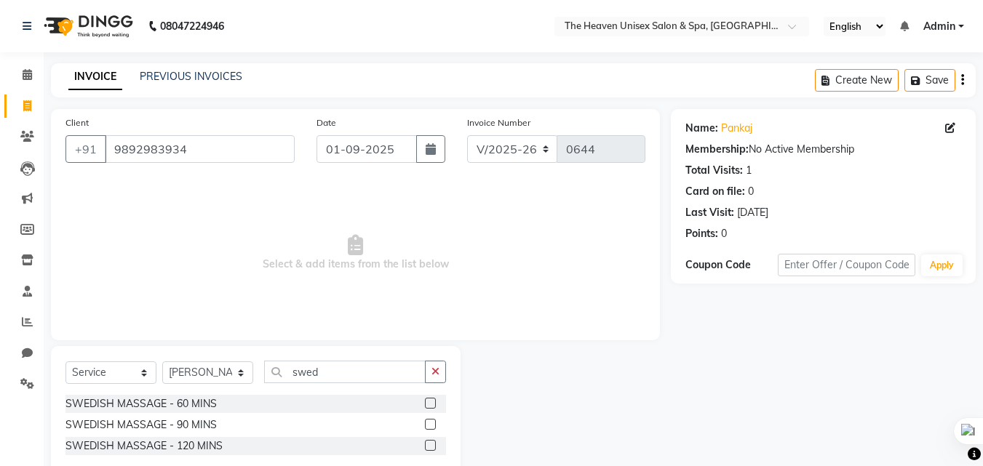
click at [431, 406] on label at bounding box center [430, 403] width 11 height 11
click at [431, 406] on input "checkbox" at bounding box center [429, 403] width 9 height 9
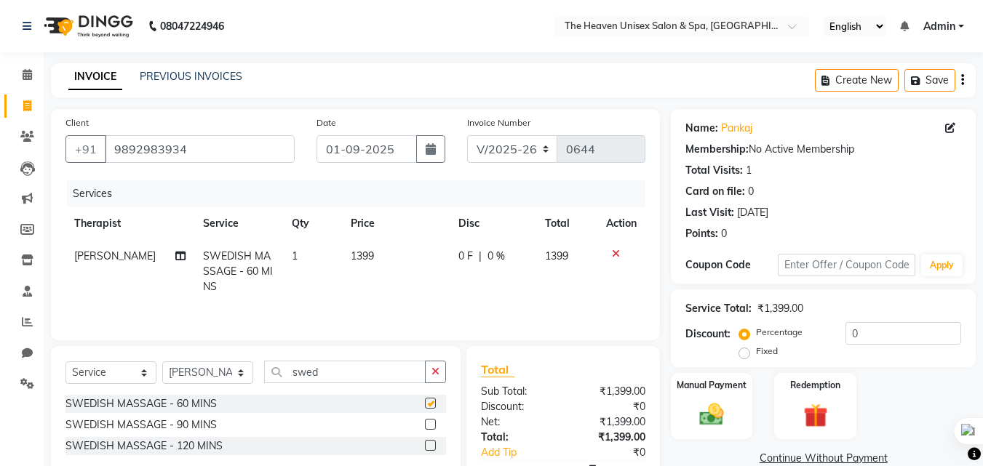
checkbox input "false"
click at [26, 129] on span at bounding box center [27, 137] width 25 height 17
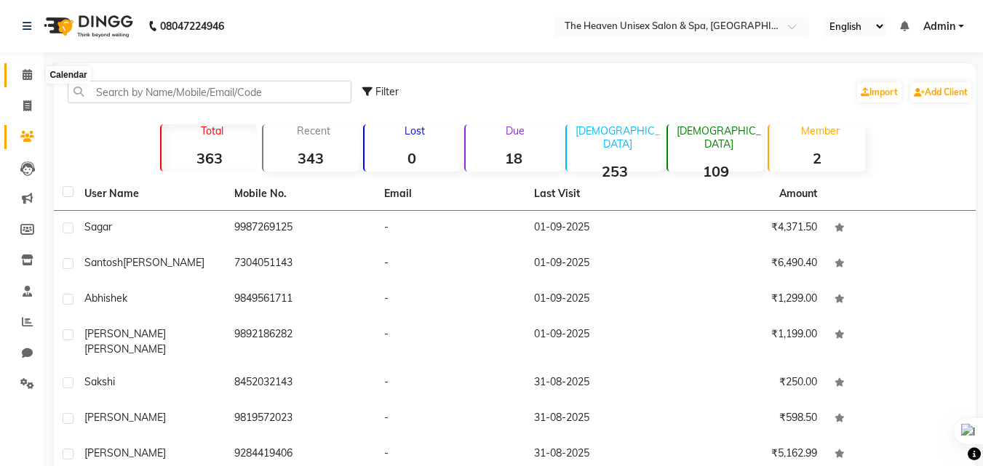
click at [25, 80] on span at bounding box center [27, 75] width 25 height 17
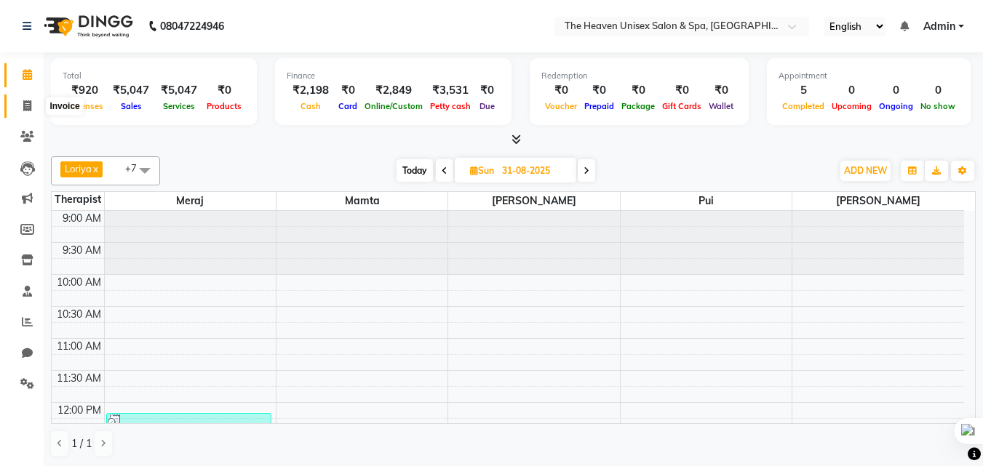
click at [28, 110] on icon at bounding box center [27, 105] width 8 height 11
select select "8417"
select select "service"
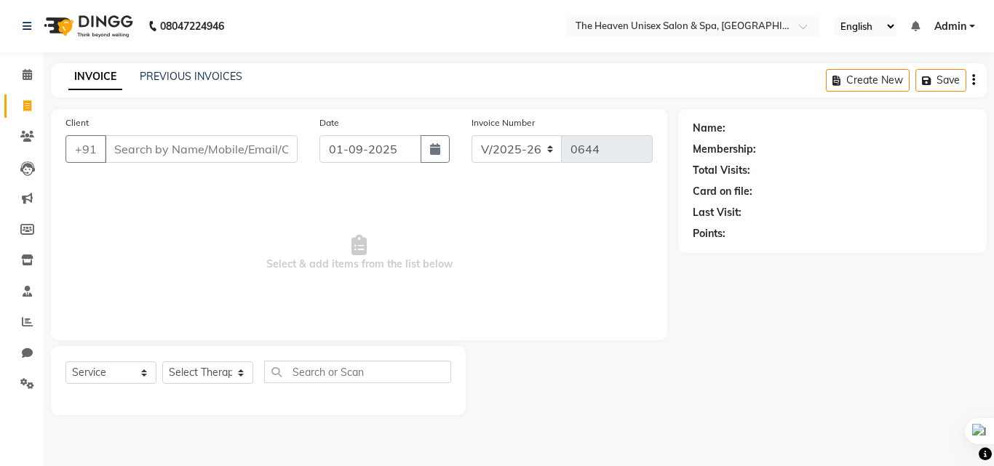
click at [166, 85] on div "INVOICE PREVIOUS INVOICES" at bounding box center [155, 77] width 209 height 17
click at [180, 77] on link "PREVIOUS INVOICES" at bounding box center [191, 76] width 103 height 13
